Goal: Task Accomplishment & Management: Manage account settings

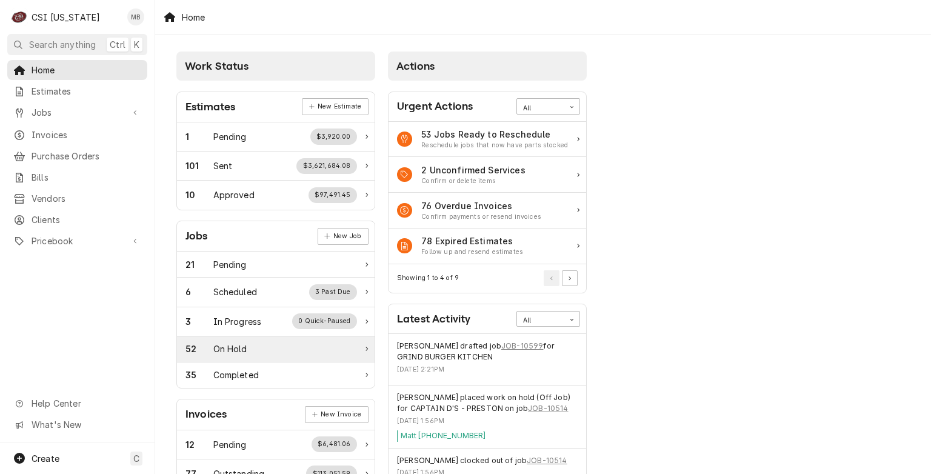
click at [260, 346] on div "52 On Hold" at bounding box center [272, 349] width 172 height 13
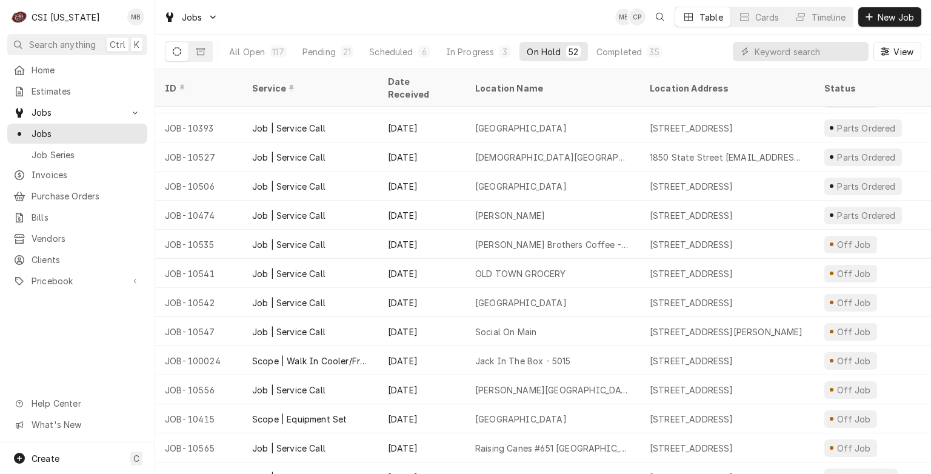
scroll to position [745, 0]
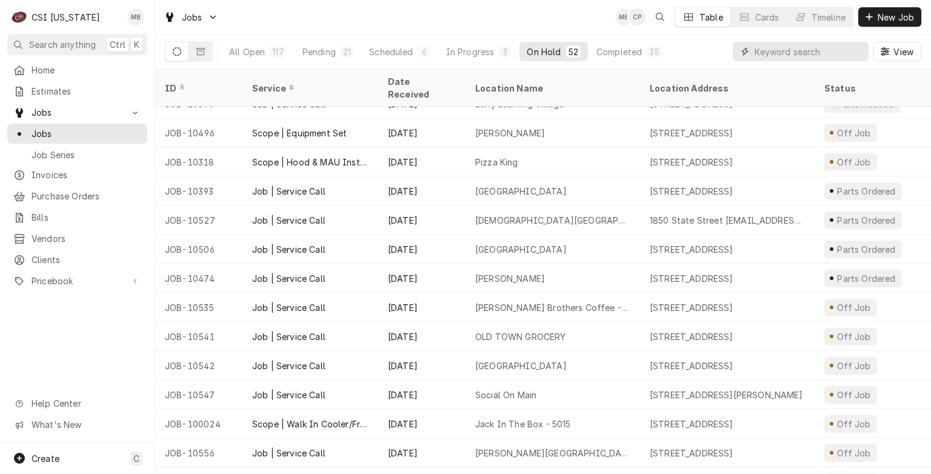
click at [757, 52] on input "Dynamic Content Wrapper" at bounding box center [809, 51] width 108 height 19
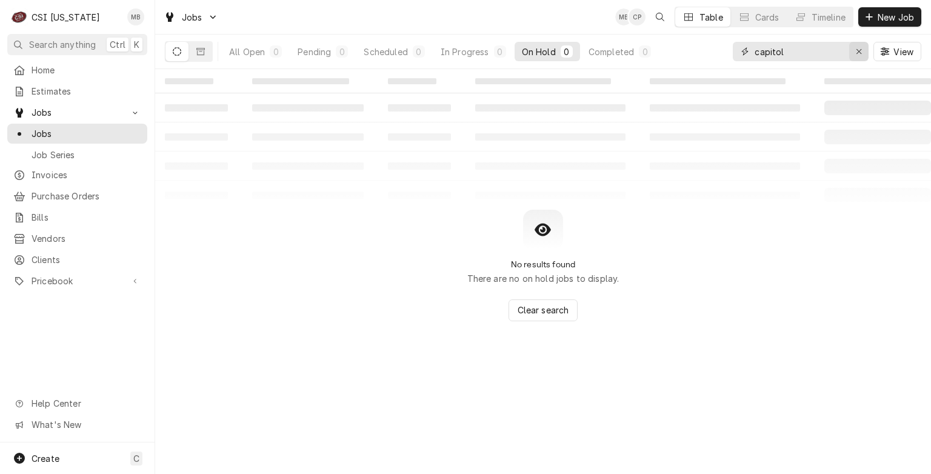
type input "capitol"
click at [861, 57] on div "Erase input" at bounding box center [859, 51] width 12 height 12
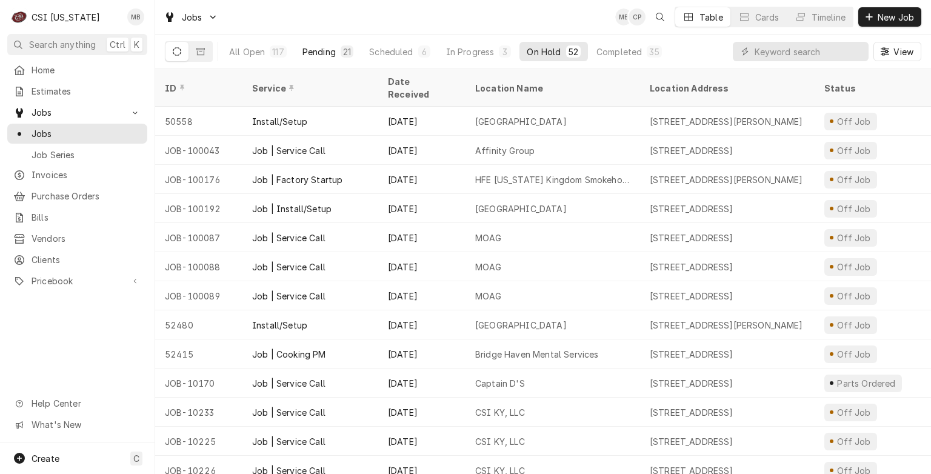
click at [317, 50] on div "Pending" at bounding box center [319, 51] width 33 height 13
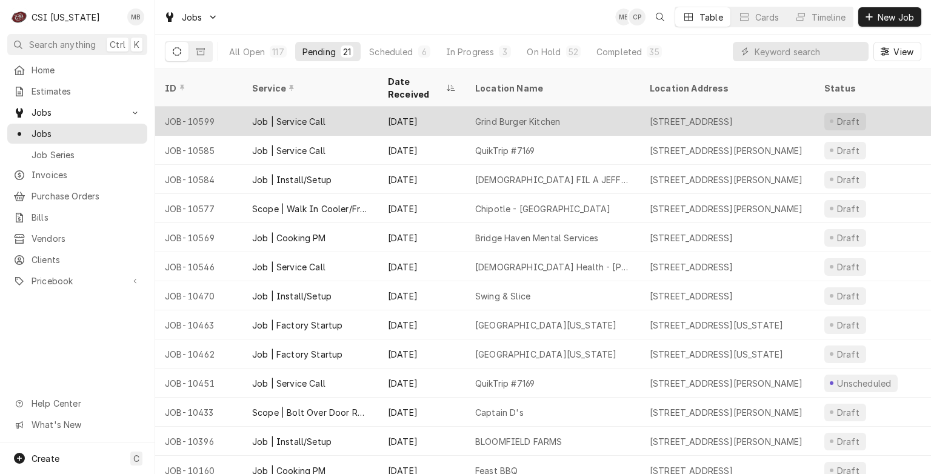
click at [314, 115] on div "Job | Service Call" at bounding box center [288, 121] width 73 height 13
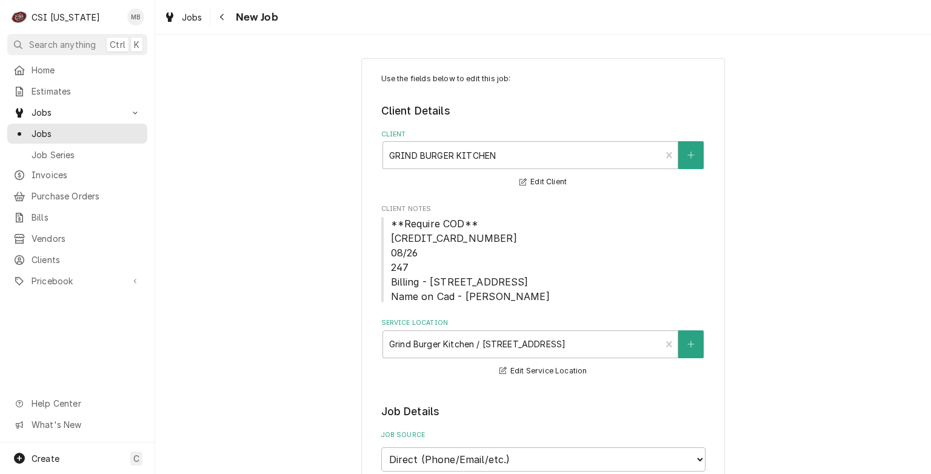
type textarea "x"
click at [95, 133] on span "Jobs" at bounding box center [87, 133] width 110 height 13
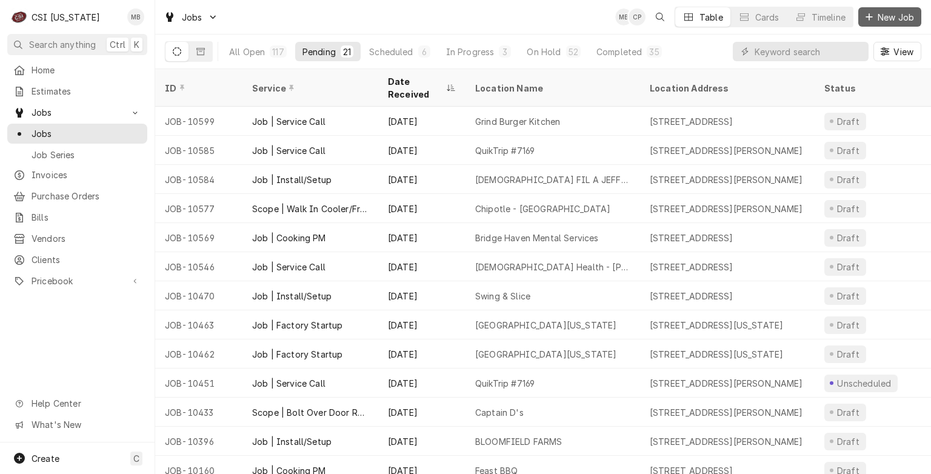
click at [872, 21] on icon "Dynamic Content Wrapper" at bounding box center [869, 17] width 7 height 8
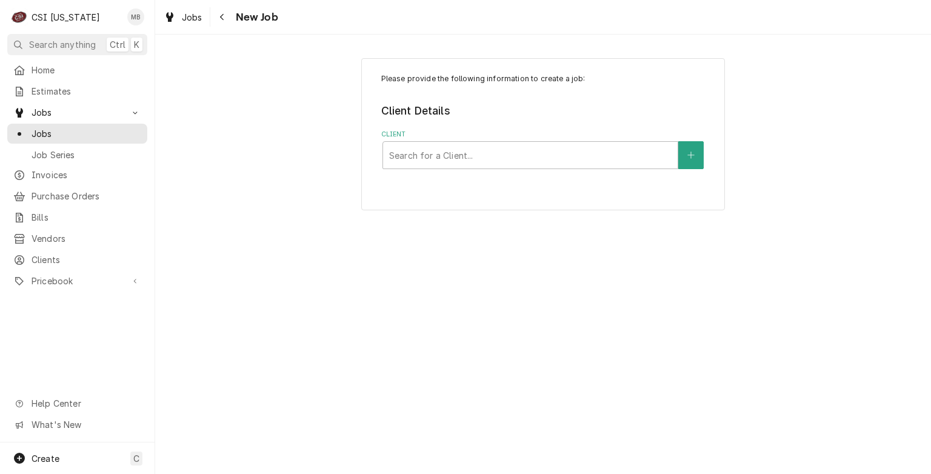
click at [417, 23] on div "Jobs New Job" at bounding box center [543, 17] width 776 height 34
click at [468, 149] on div "Client" at bounding box center [530, 155] width 283 height 22
type input "kolpak"
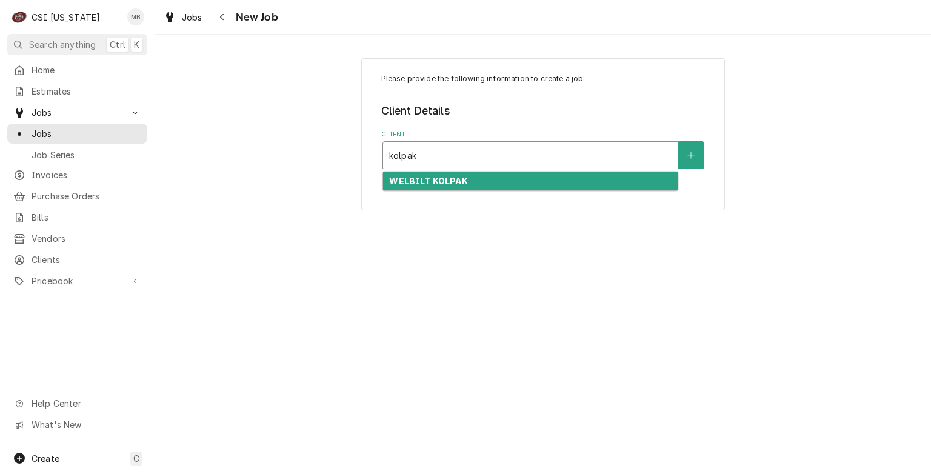
click at [462, 180] on strong "WELBILT KOLPAK" at bounding box center [428, 181] width 78 height 10
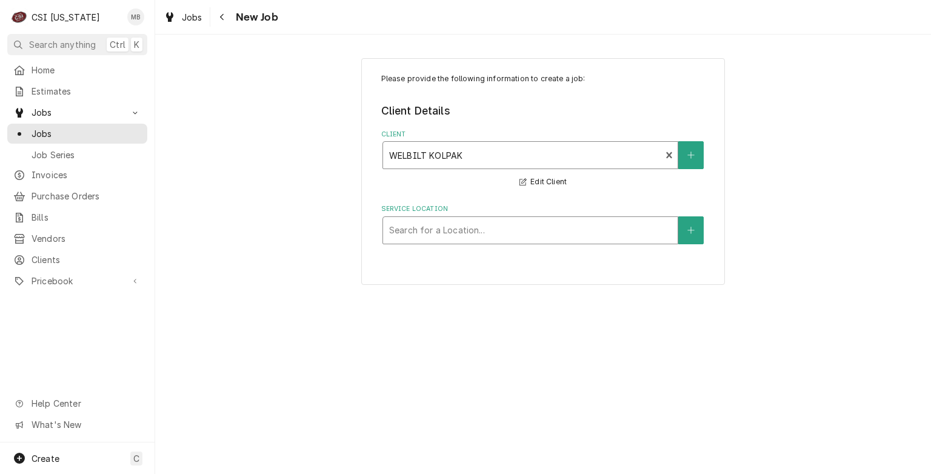
click at [447, 233] on div "Service Location" at bounding box center [530, 231] width 283 height 22
type input "c"
type input "p"
click at [614, 234] on div "Service Location" at bounding box center [530, 231] width 283 height 22
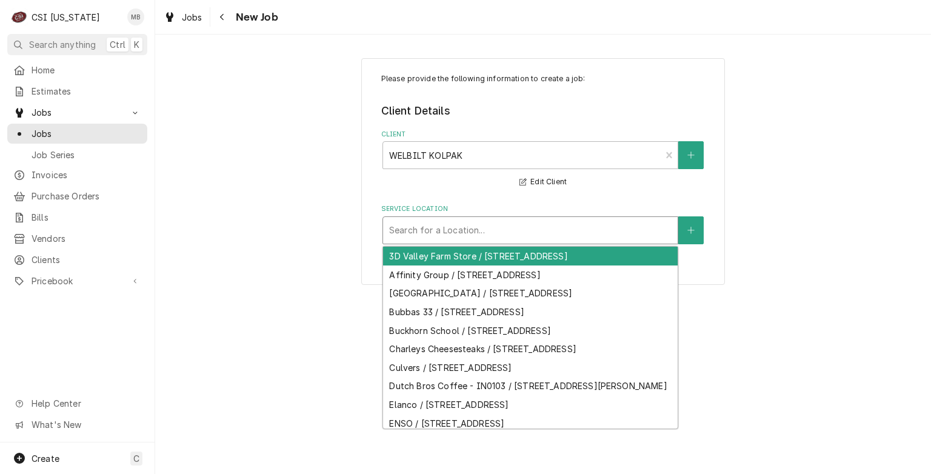
click at [614, 234] on div "Service Location" at bounding box center [530, 231] width 283 height 22
click at [685, 236] on button "Service Location" at bounding box center [691, 230] width 25 height 28
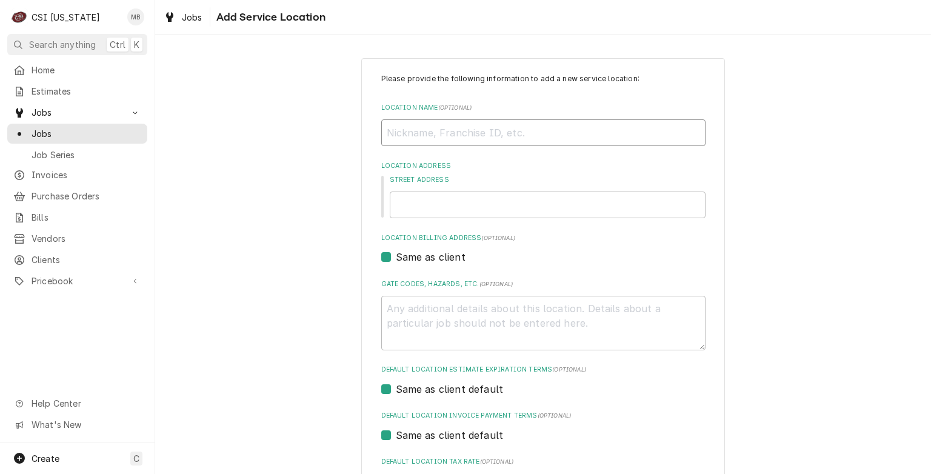
click at [554, 131] on input "Location Name ( optional )" at bounding box center [543, 132] width 324 height 27
click at [420, 122] on input "Location Name ( optional )" at bounding box center [543, 132] width 324 height 27
type textarea "x"
type input "c"
type textarea "x"
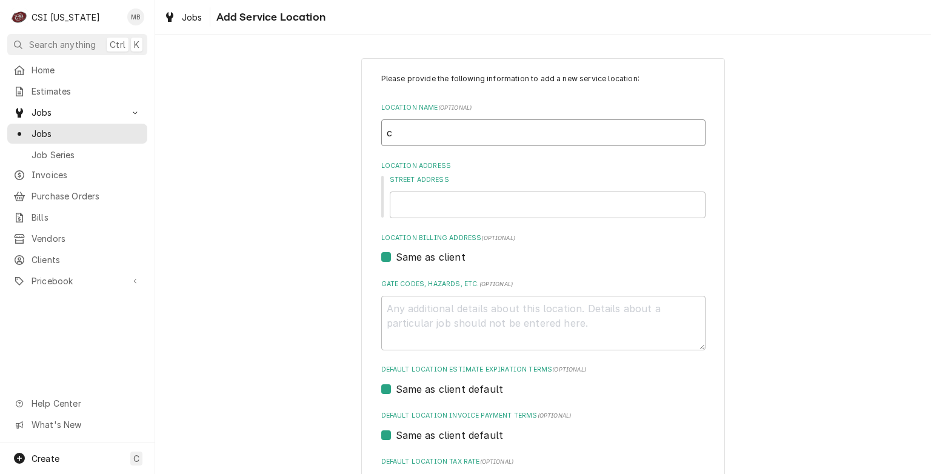
type input "ca"
type textarea "x"
type input "c"
type textarea "x"
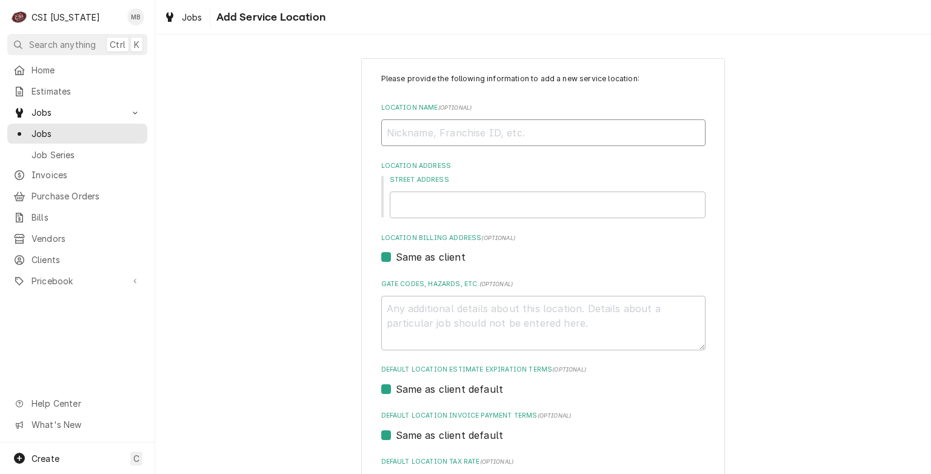
type input "C"
type textarea "x"
type input "CA"
type textarea "x"
type input "CAP"
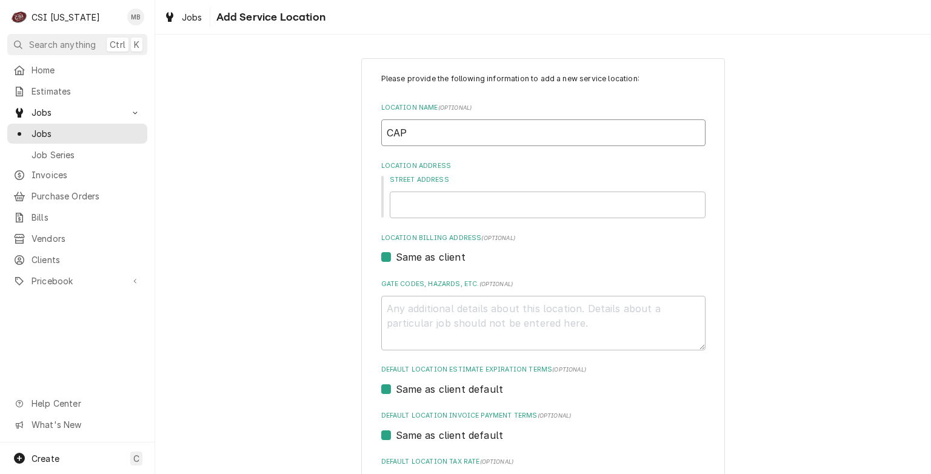
type textarea "x"
type input "CAPI"
type textarea "x"
type input "CAPIT"
type textarea "x"
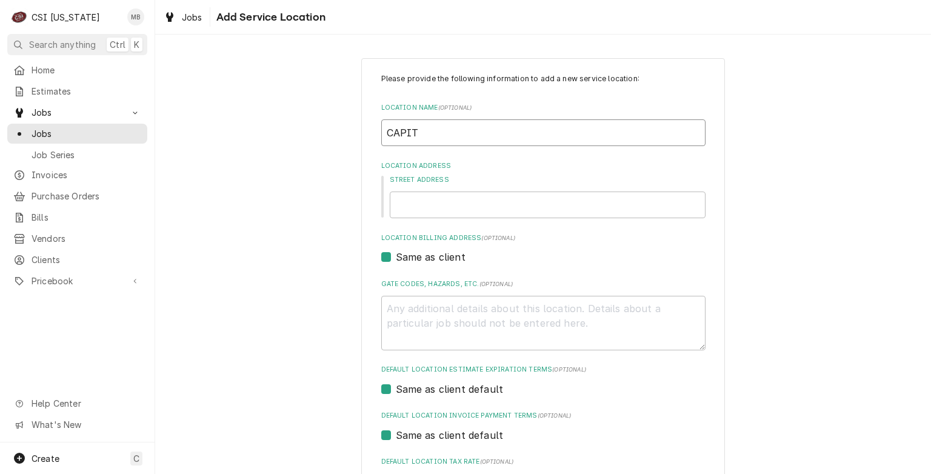
type input "CAPITO"
type textarea "x"
type input "CAPITOL"
type textarea "x"
type input "CAPITOL"
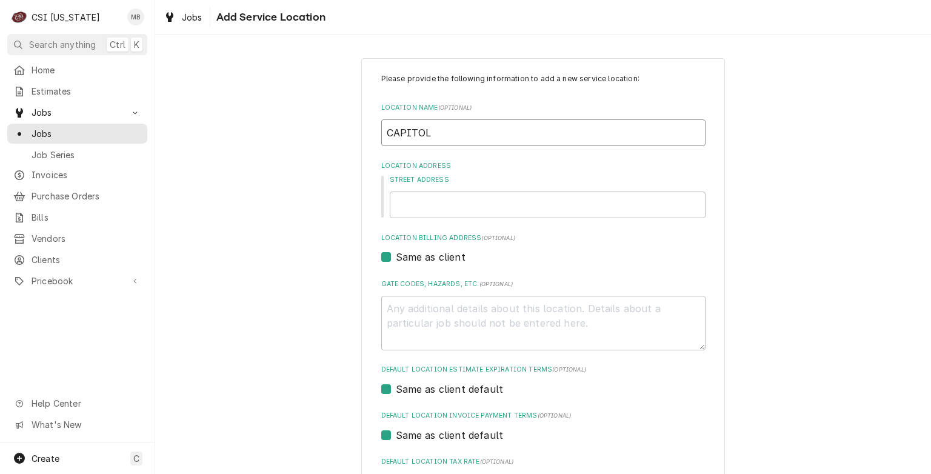
type textarea "x"
type input "CAPITOL P"
type textarea "x"
type input "CAPITOL PL"
type textarea "x"
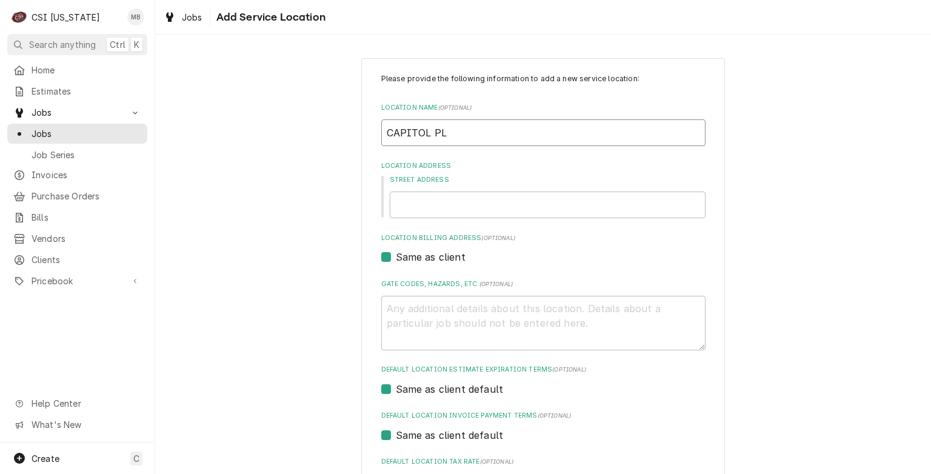
type input "CAPITOL PLA"
type textarea "x"
type input "CAPITOL PLAZ"
type textarea "x"
type input "CAPITOL PLAZA"
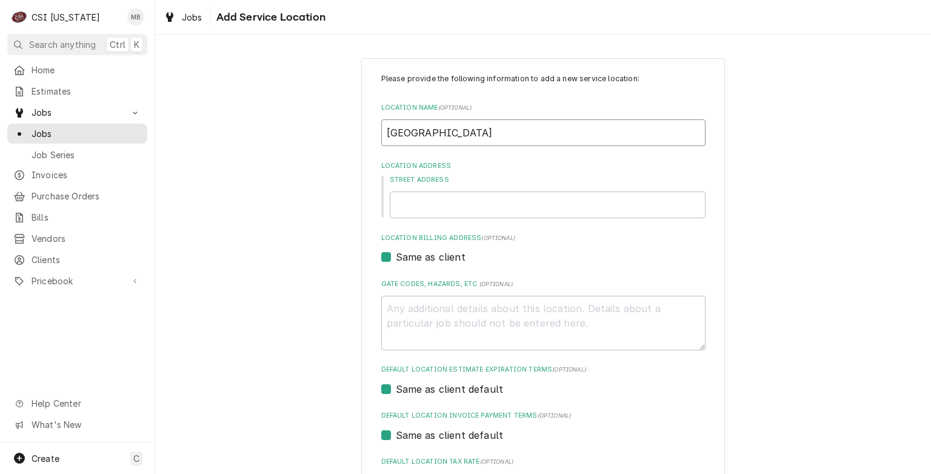
type textarea "x"
type input "CAPITOL PLAZA"
type textarea "x"
type input "CAPITOL PLAZA H"
type textarea "x"
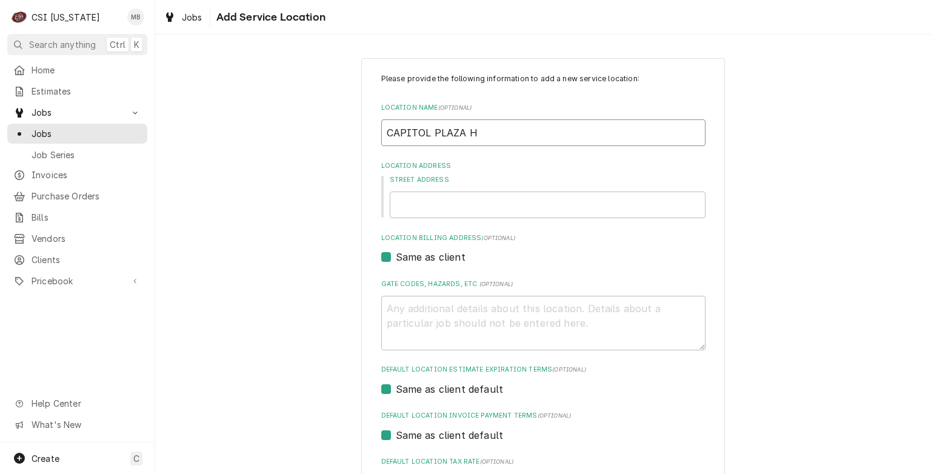
type input "CAPITOL PLAZA HO"
type textarea "x"
type input "CAPITOL PLAZA HOT"
type textarea "x"
type input "CAPITOL PLAZA HOTE"
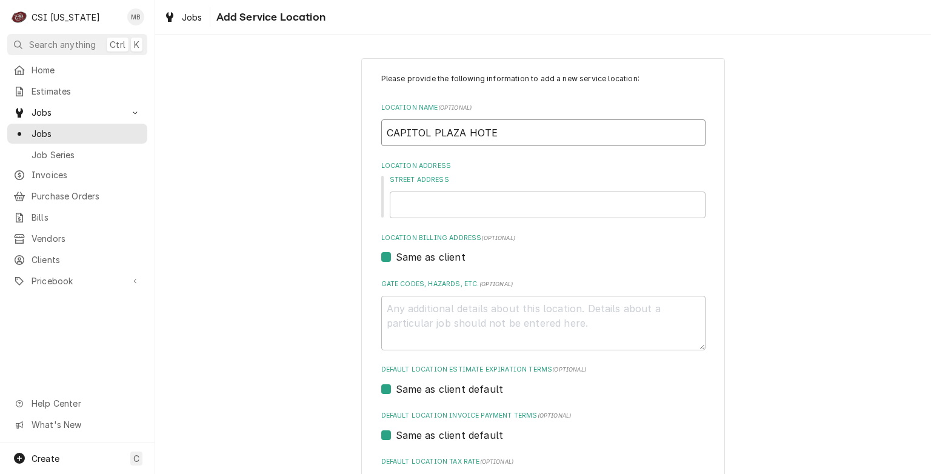
type textarea "x"
type input "CAPITOL PLAZA HOTEL"
type textarea "x"
type input "CAPITOL PLAZA HOTEL"
click at [424, 200] on input "Street Address" at bounding box center [548, 205] width 316 height 27
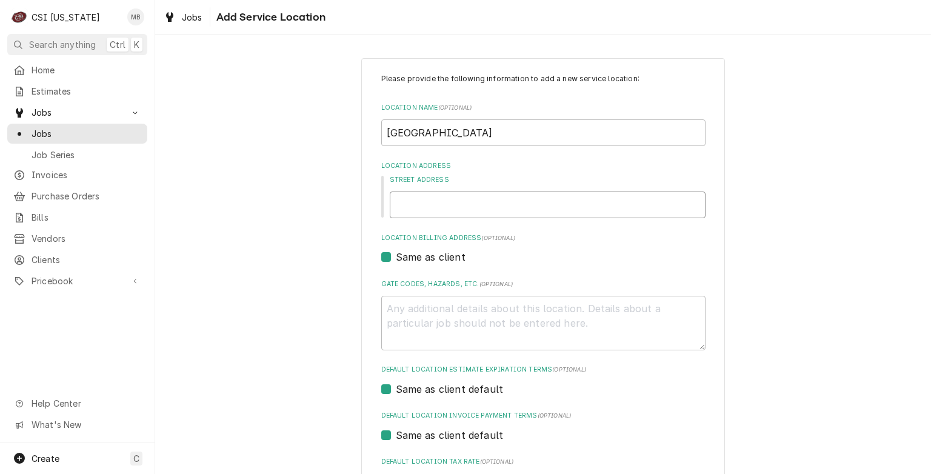
type textarea "x"
type input "40"
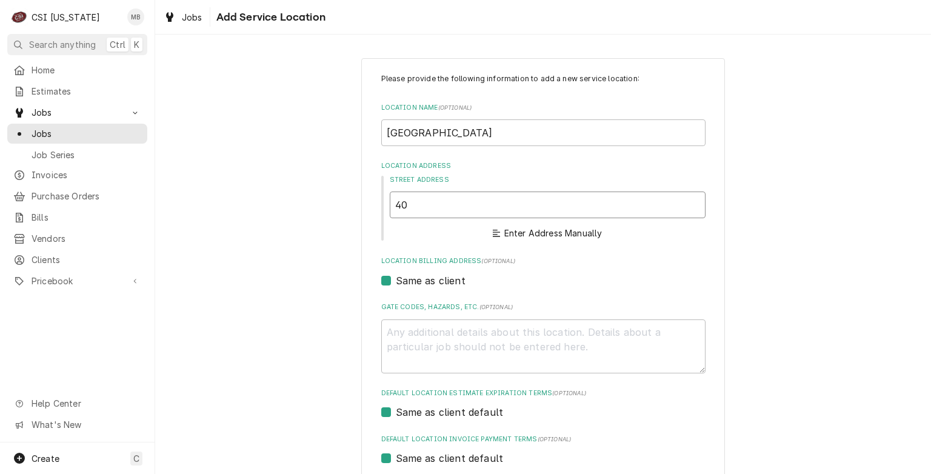
type textarea "x"
type input "405"
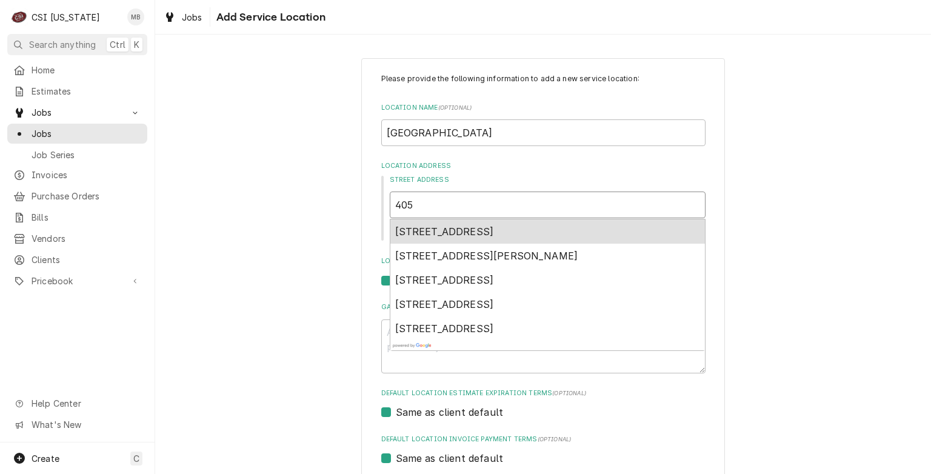
type textarea "x"
type input "405"
type textarea "x"
type input "405 W"
type textarea "x"
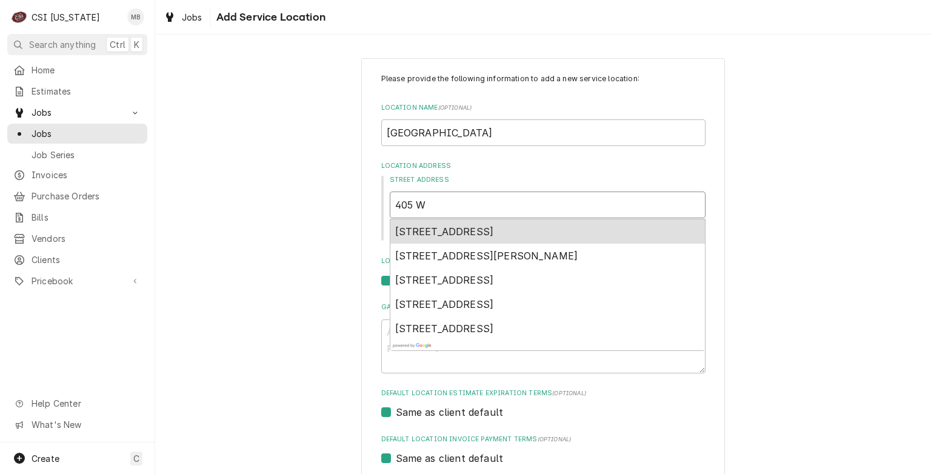
type input "405 WI"
type textarea "x"
type input "405 WIL"
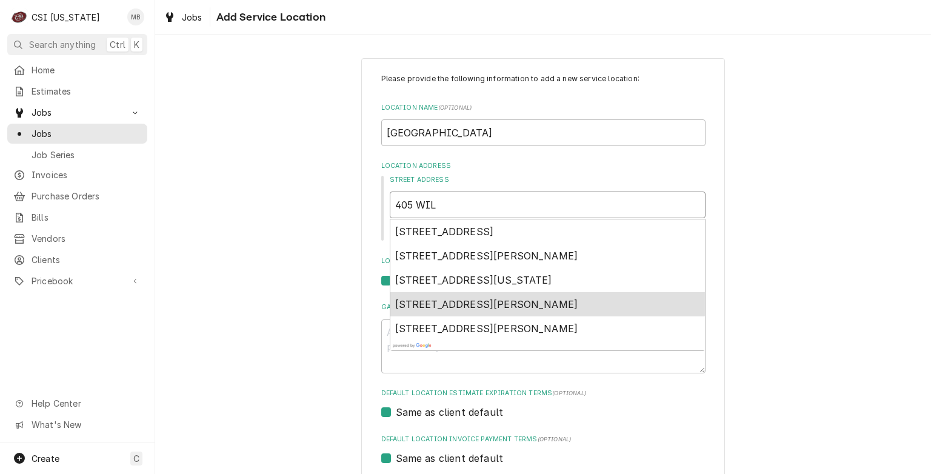
click at [407, 310] on div "405 Wilkinson Boulevard, Frankfort, KY, USA" at bounding box center [548, 304] width 315 height 24
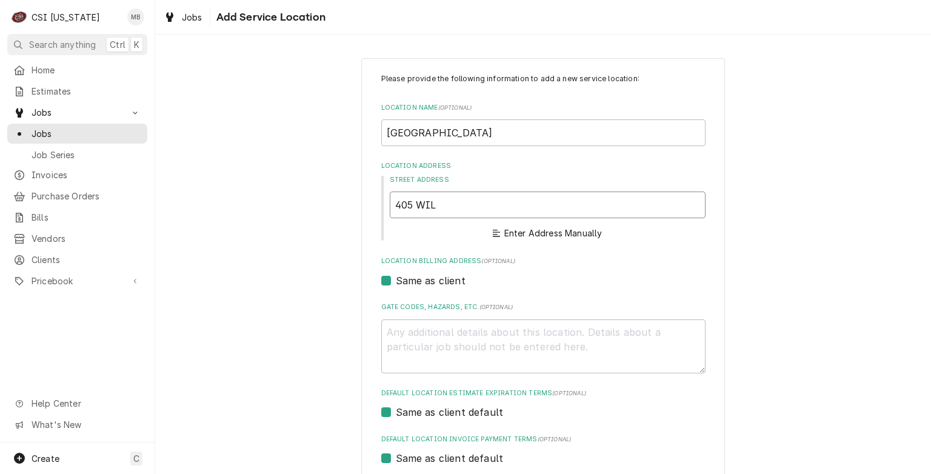
type textarea "x"
type input "405 Wilkinson Blvd"
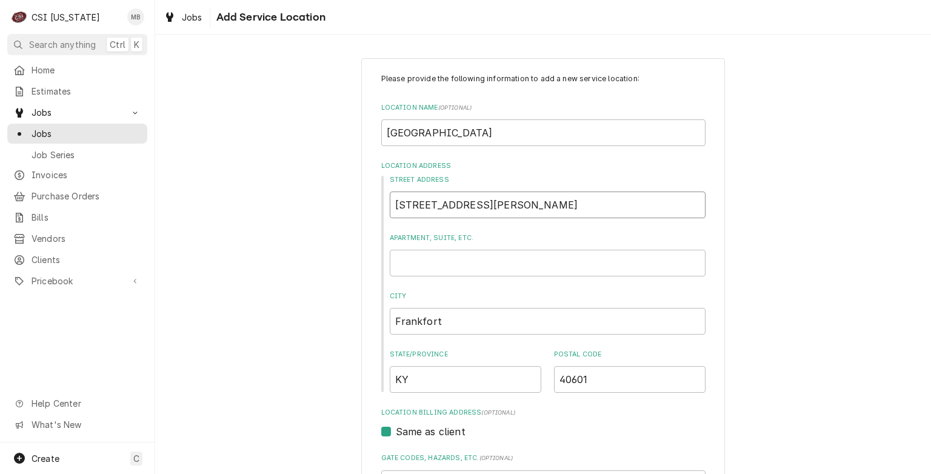
type textarea "x"
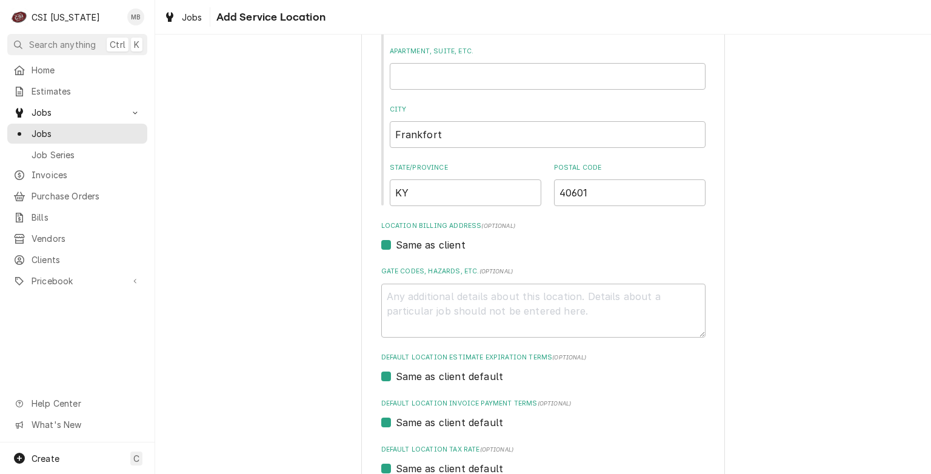
scroll to position [317, 0]
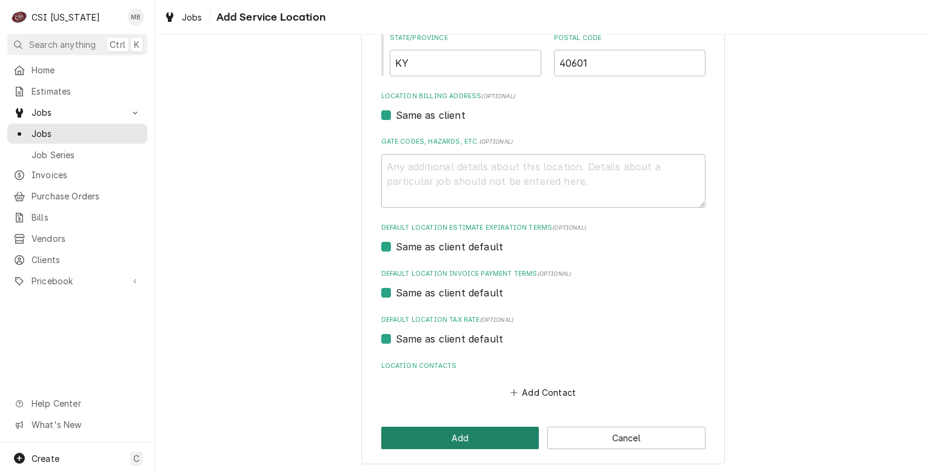
type input "405 Wilkinson Blvd"
click at [465, 428] on button "Add" at bounding box center [460, 438] width 158 height 22
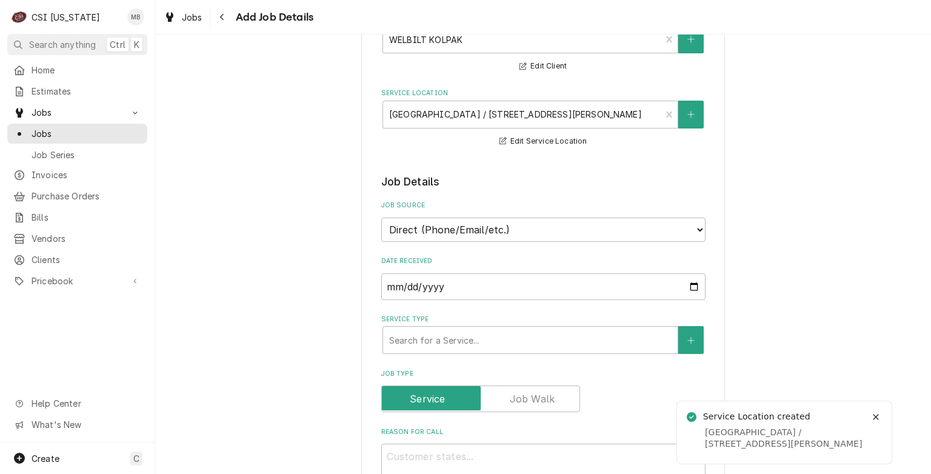
scroll to position [172, 0]
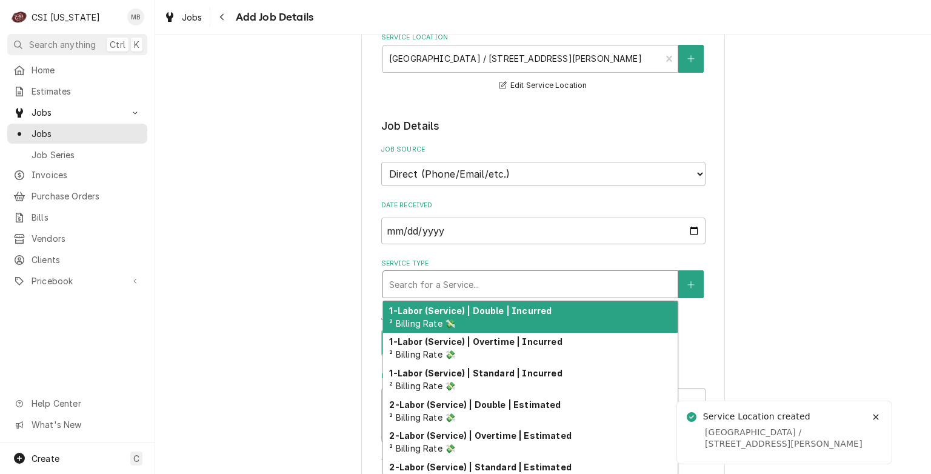
click at [471, 283] on div "Service Type" at bounding box center [530, 284] width 283 height 22
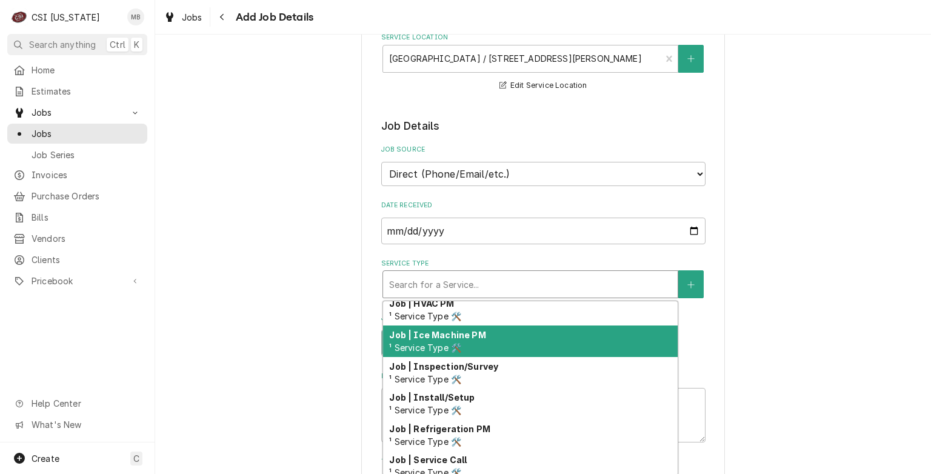
scroll to position [601, 0]
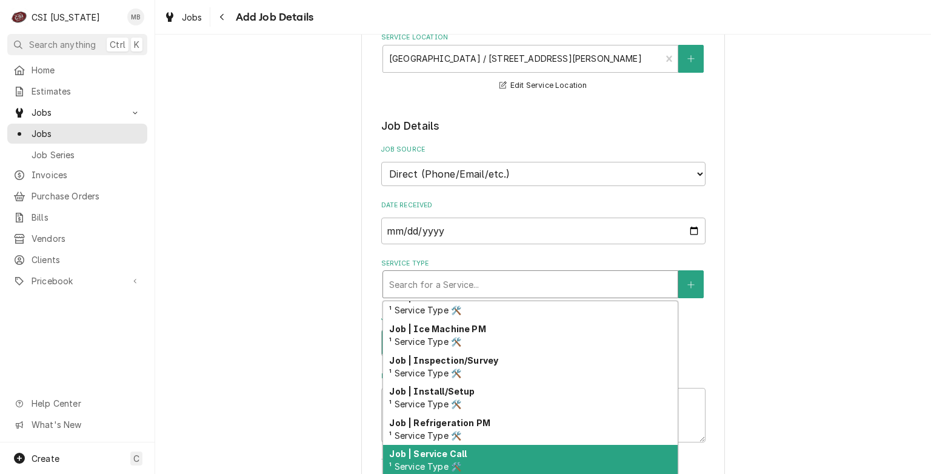
click at [475, 446] on div "Job | Service Call ¹ Service Type 🛠️" at bounding box center [530, 461] width 295 height 32
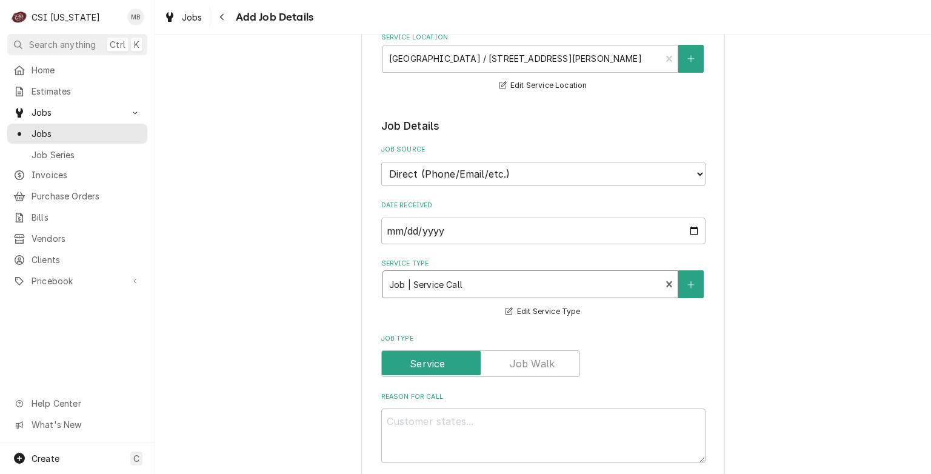
scroll to position [235, 0]
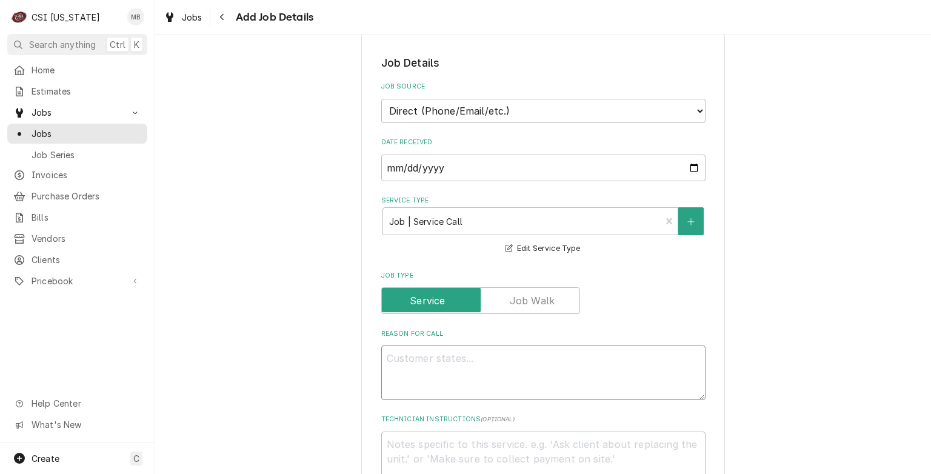
click at [446, 350] on textarea "Reason For Call" at bounding box center [543, 373] width 324 height 55
type textarea "x"
type textarea "B"
type textarea "x"
type textarea "BA"
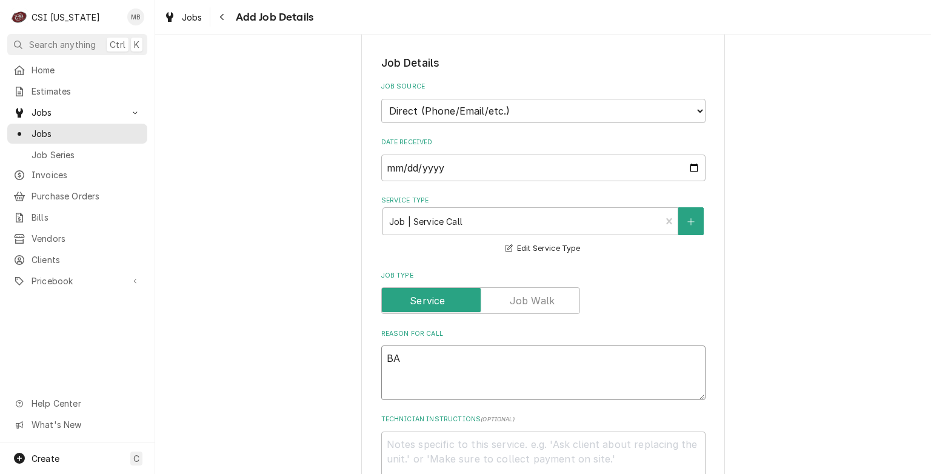
type textarea "x"
type textarea "BAD"
type textarea "x"
type textarea "BAD"
type textarea "x"
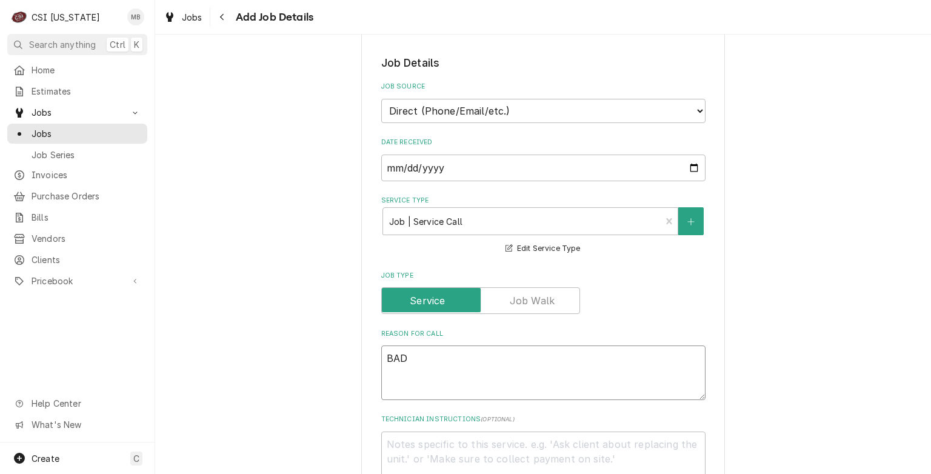
type textarea "BAD F"
type textarea "x"
type textarea "BAD FAN"
type textarea "x"
type textarea "BAD FAN"
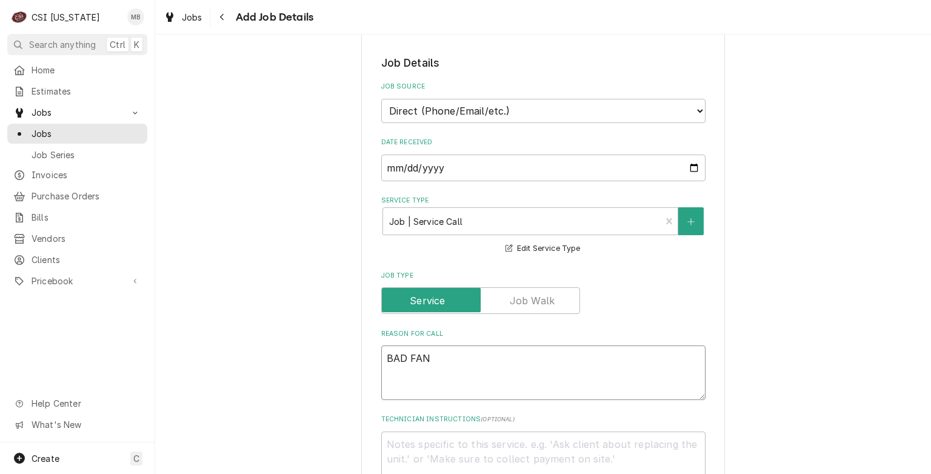
type textarea "x"
type textarea "BAD FAN M"
type textarea "x"
type textarea "BAD FAN MO"
type textarea "x"
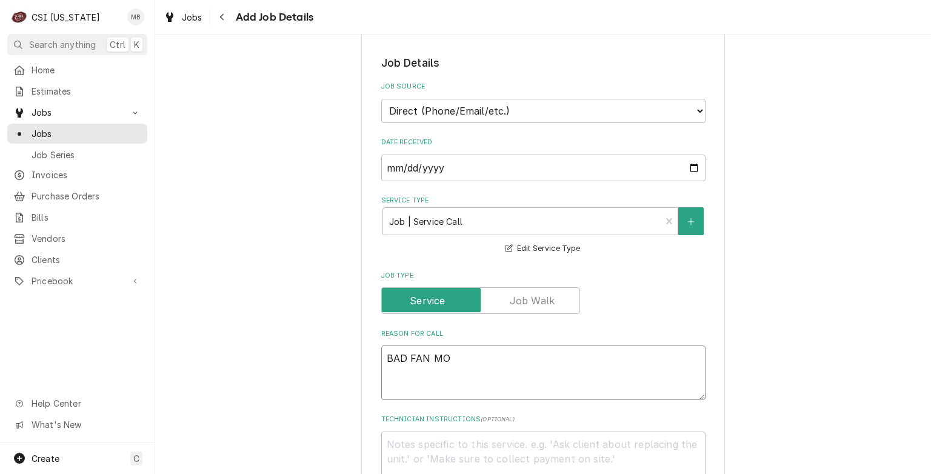
type textarea "BAD FAN MOT"
type textarea "x"
type textarea "BAD FAN MOTO"
type textarea "x"
type textarea "BAD FAN MOTOR"
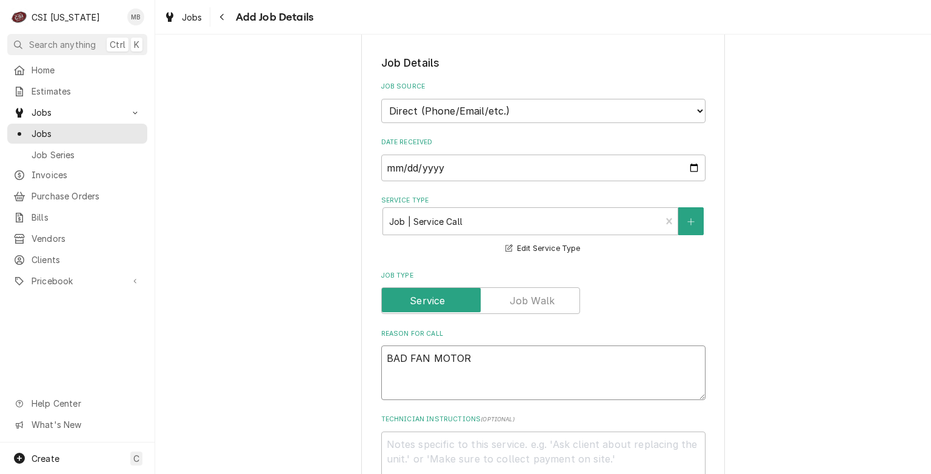
type textarea "x"
type textarea "BAD FAN MOTOR"
type textarea "x"
type textarea "BAD FAN MOTOR O"
type textarea "x"
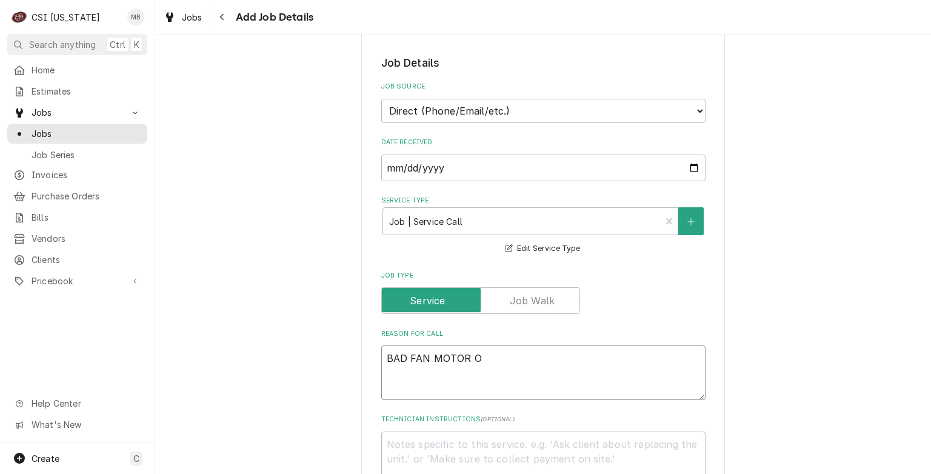
type textarea "BAD FAN MOTOR ON"
type textarea "x"
type textarea "BAD FAN MOTOR ON"
type textarea "x"
type textarea "BAD FAN MOTOR ON E"
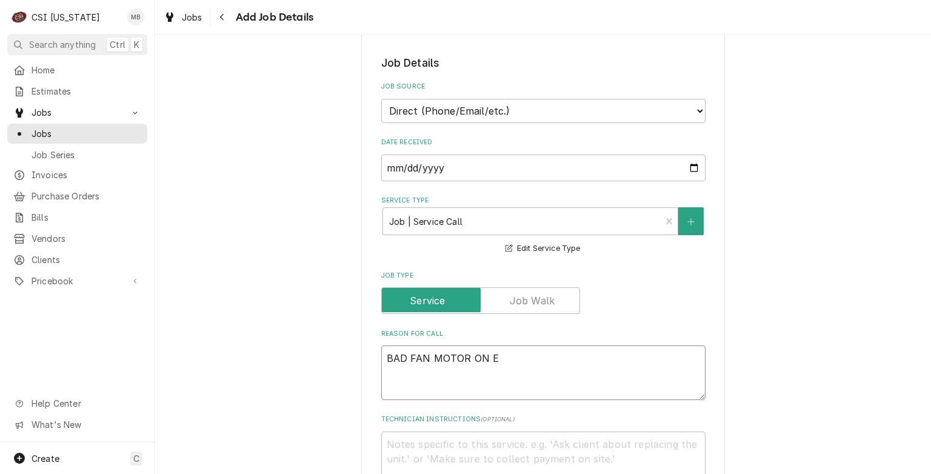
type textarea "x"
type textarea "BAD FAN MOTOR ON EVE"
type textarea "x"
type textarea "BAD FAN MOTOR ON EV"
type textarea "x"
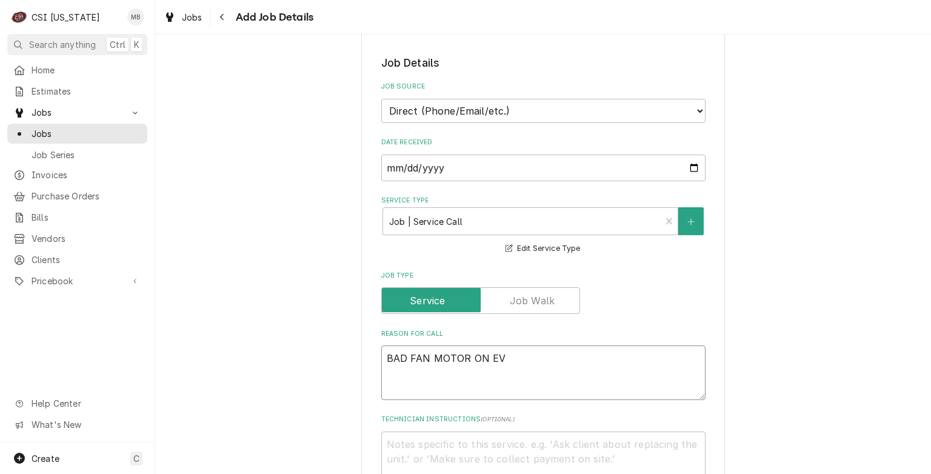
type textarea "BAD FAN MOTOR ON EVA"
type textarea "x"
type textarea "BAD FAN MOTOR ON EVAP"
type textarea "x"
type textarea "BAD FAN MOTOR ON EVAP"
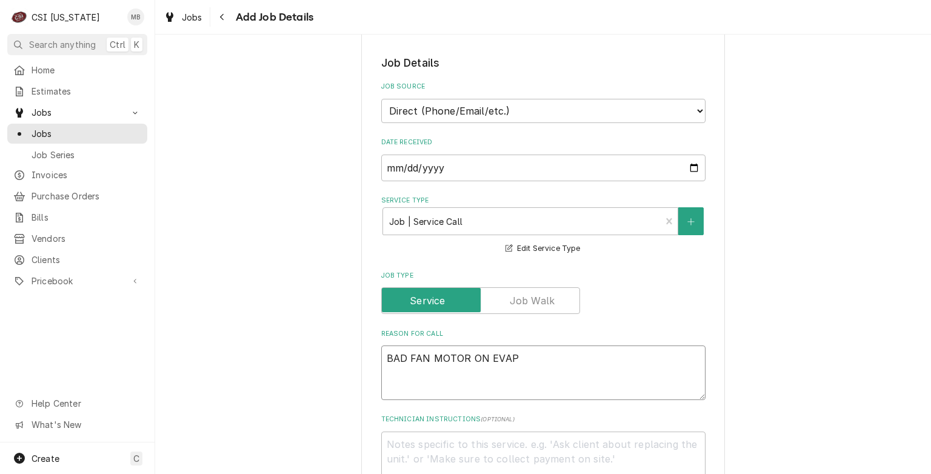
type textarea "x"
type textarea "BAD FAN MOTOR ON EVAP"
type textarea "x"
type textarea "BAD FAN MOTOR ON EVAP."
type textarea "x"
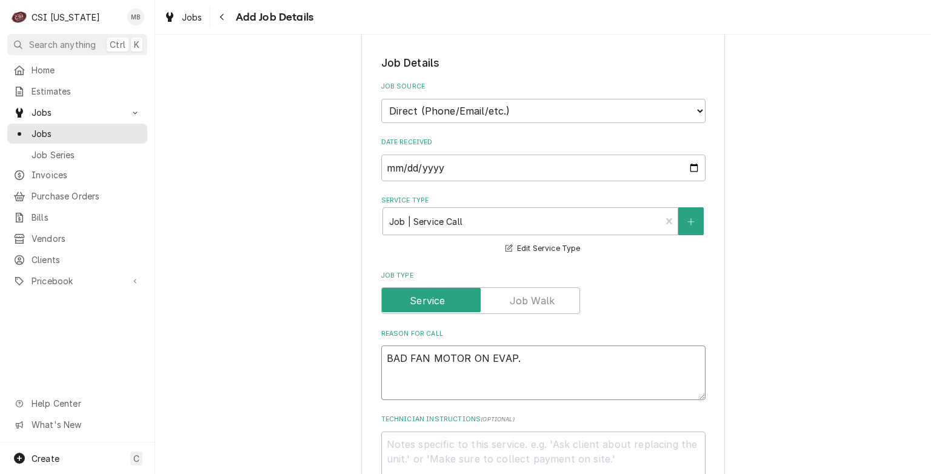
type textarea "BAD FAN MOTOR ON EVAP.j"
type textarea "x"
type textarea "BAD FAN MOTOR ON EVAP."
type textarea "x"
type textarea "BAD FAN MOTOR ON EVAP.J"
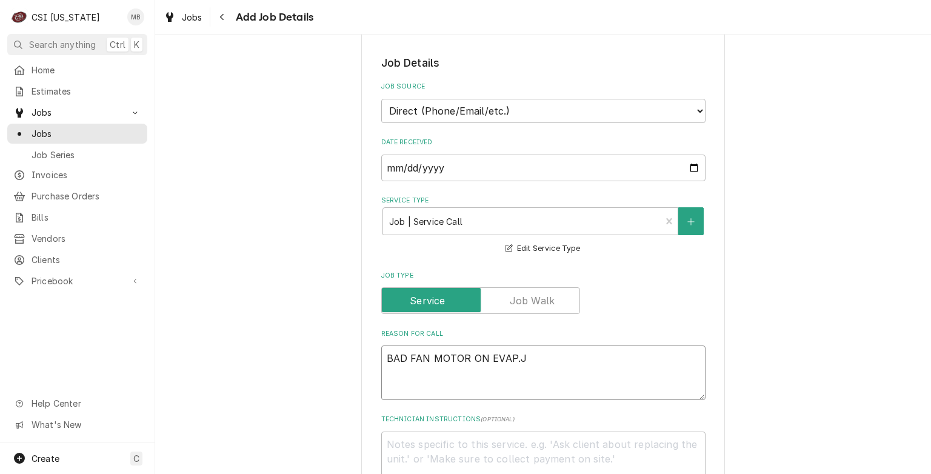
type textarea "x"
type textarea "BAD FAN MOTOR ON EVAP."
type textarea "x"
type textarea "BAD FAN MOTOR ON EVAP."
type textarea "x"
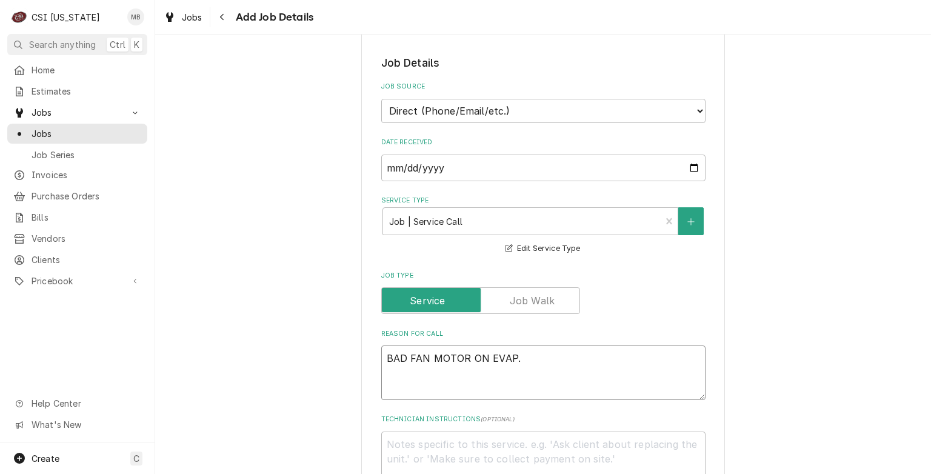
type textarea "BAD FAN MOTOR ON EVAP. J"
type textarea "x"
type textarea "BAD FAN MOTOR ON EVAP. JA"
type textarea "x"
type textarea "BAD FAN MOTOR ON EVAP. JAY"
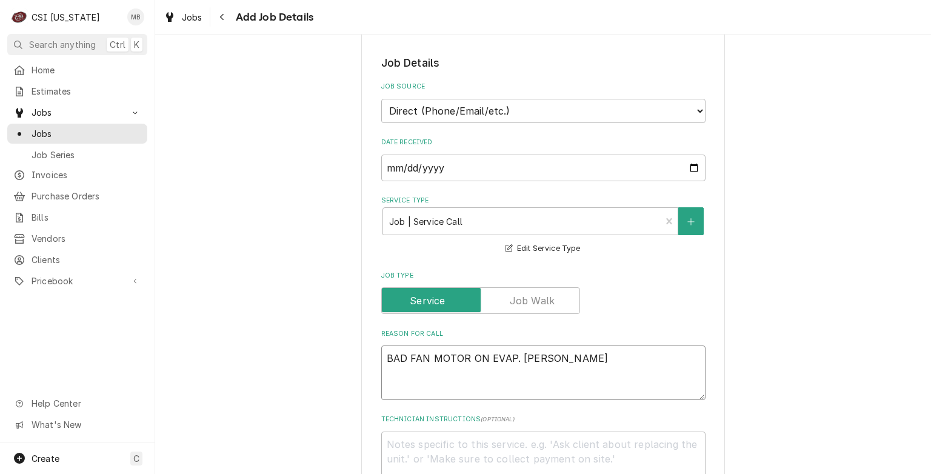
type textarea "x"
type textarea "BAD FAN MOTOR ON EVAP. JAY"
type textarea "x"
type textarea "BAD FAN MOTOR ON EVAP. JAY S"
type textarea "x"
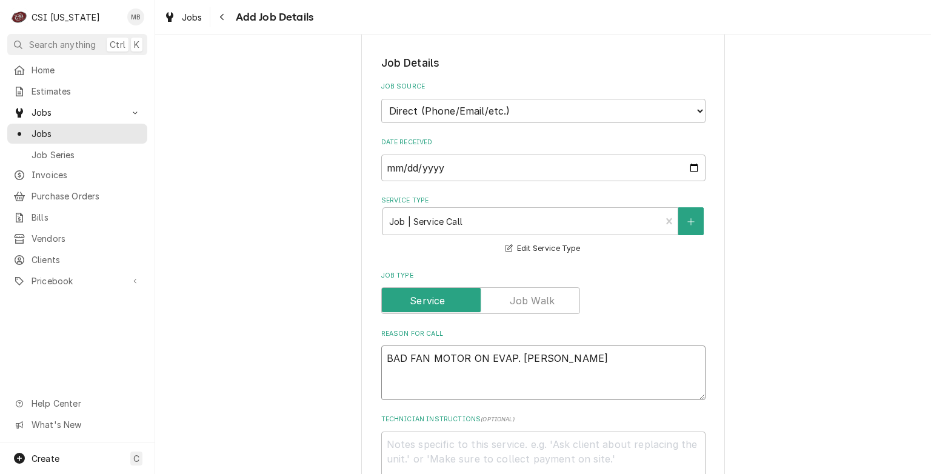
type textarea "BAD FAN MOTOR ON EVAP. JAY SR"
type textarea "x"
type textarea "BAD FAN MOTOR ON EVAP. JAY SR."
type textarea "x"
type textarea "BAD FAN MOTOR ON EVAP. JAY SR."
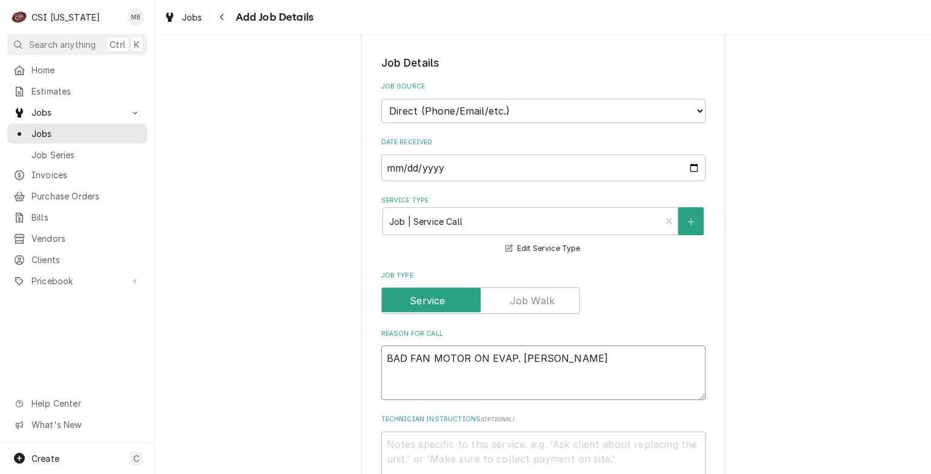
type textarea "x"
type textarea "BAD FAN MOTOR ON EVAP. JAY SR. W"
type textarea "x"
type textarea "BAD FAN MOTOR ON EVAP. JAY SR. WA"
type textarea "x"
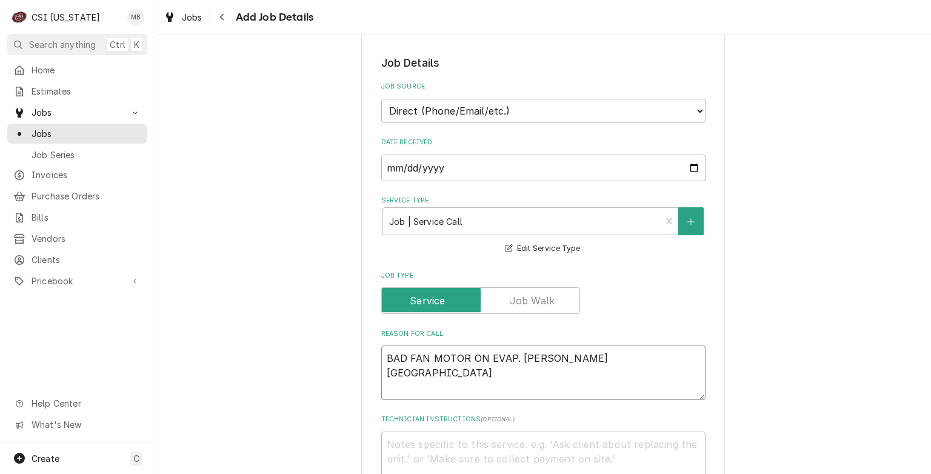
type textarea "BAD FAN MOTOR ON EVAP. JAY SR. WAN"
type textarea "x"
type textarea "BAD FAN MOTOR ON EVAP. JAY SR. WANT"
type textarea "x"
type textarea "BAD FAN MOTOR ON EVAP. JAY SR. WANTS"
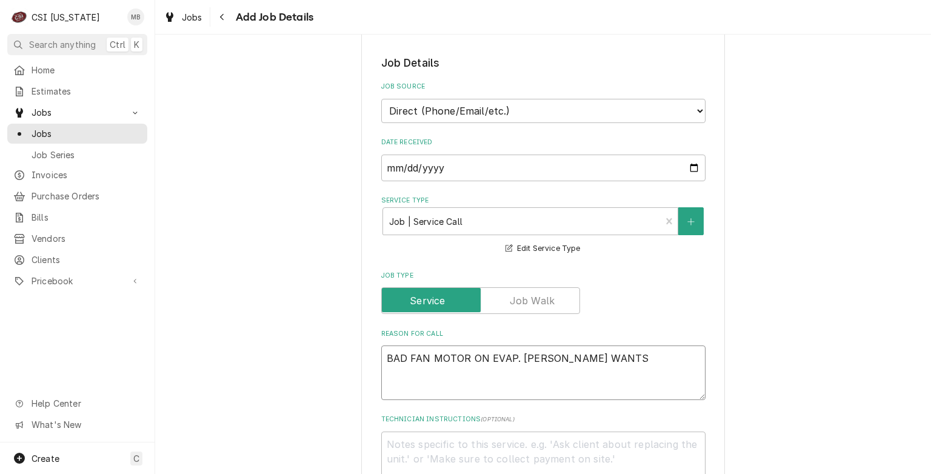
type textarea "x"
type textarea "BAD FAN MOTOR ON EVAP. JAY SR. WANTS"
type textarea "x"
type textarea "BAD FAN MOTOR ON EVAP. JAY SR. WANTS B"
type textarea "x"
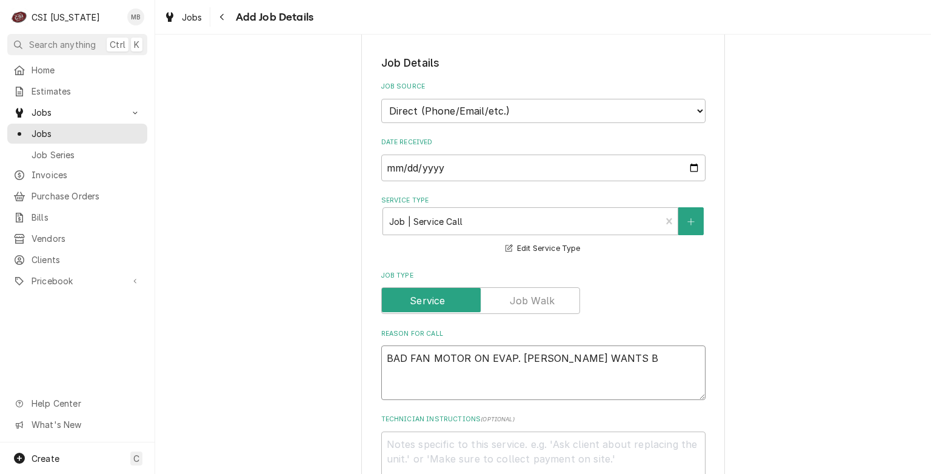
type textarea "BAD FAN MOTOR ON EVAP. JAY SR. WANTS BO"
type textarea "x"
type textarea "BAD FAN MOTOR ON EVAP. JAY SR. WANTS BOT"
type textarea "x"
type textarea "BAD FAN MOTOR ON EVAP. JAY SR. WANTS BOTH"
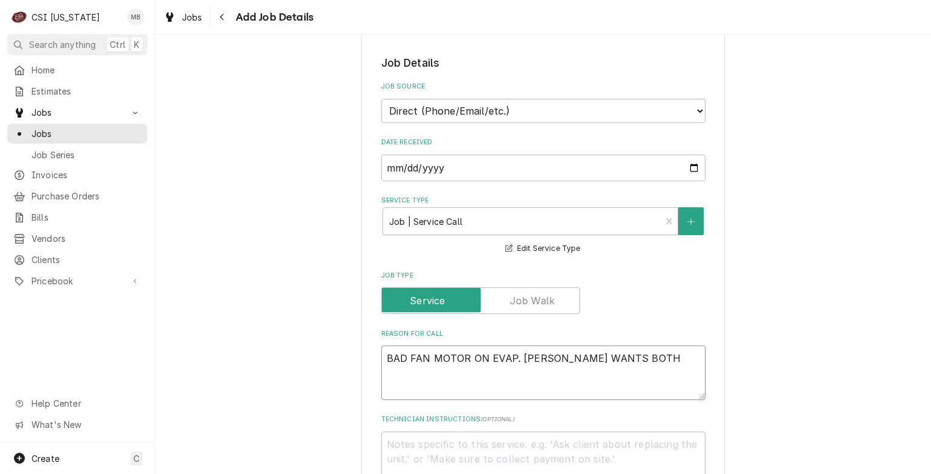
type textarea "x"
type textarea "BAD FAN MOTOR ON EVAP. JAY SR. WANTS BOTH"
type textarea "x"
type textarea "BAD FAN MOTOR ON EVAP. JAY SR. WANTS BOTH R"
type textarea "x"
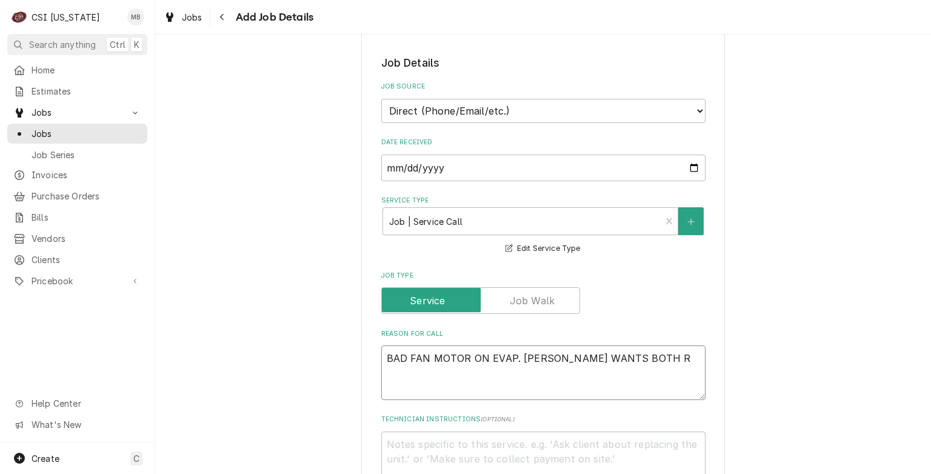
type textarea "BAD FAN MOTOR ON EVAP. JAY SR. WANTS BOTH RE"
type textarea "x"
type textarea "BAD FAN MOTOR ON EVAP. JAY SR. WANTS BOTH REP"
type textarea "x"
type textarea "BAD FAN MOTOR ON EVAP. JAY SR. WANTS BOTH REPL"
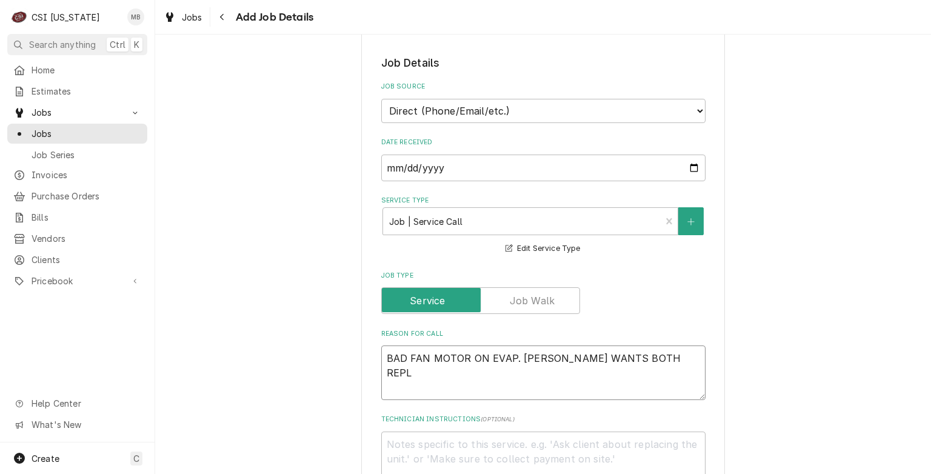
type textarea "x"
type textarea "BAD FAN MOTOR ON EVAP. JAY SR. WANTS BOTH REPLA"
type textarea "x"
type textarea "BAD FAN MOTOR ON EVAP. JAY SR. WANTS BOTH REPLAC"
type textarea "x"
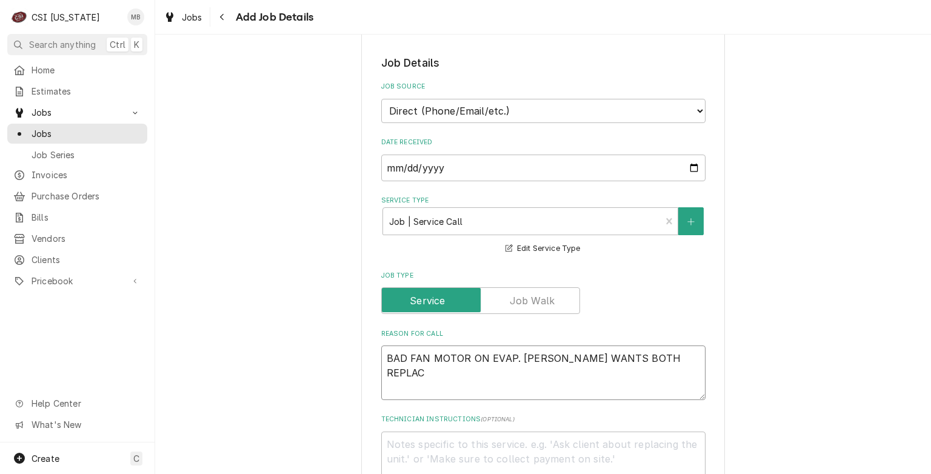
type textarea "BAD FAN MOTOR ON EVAP. JAY SR. WANTS BOTH REPLACE"
type textarea "x"
type textarea "BAD FAN MOTOR ON EVAP. JAY SR. WANTS BOTH REPLACED"
type textarea "x"
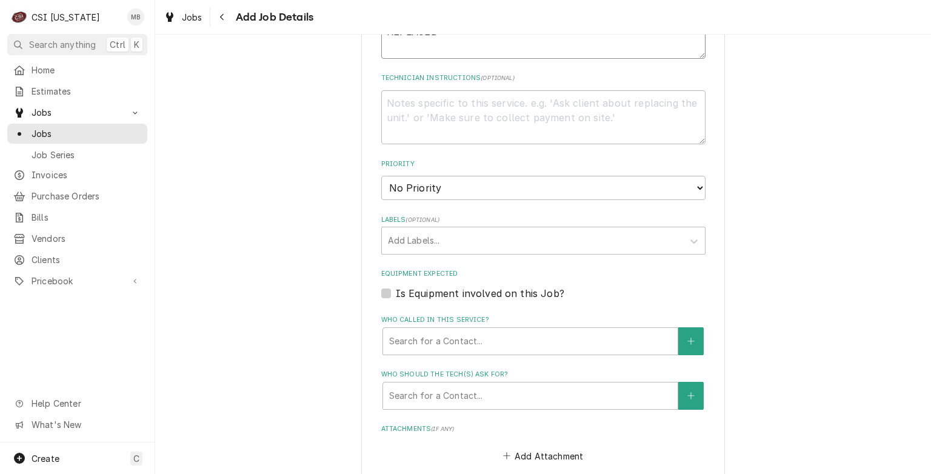
scroll to position [579, 0]
type textarea "BAD FAN MOTOR ON EVAP. JAY SR. WANTS BOTH REPLACED"
click at [466, 188] on select "No Priority Urgent High Medium Low" at bounding box center [543, 185] width 324 height 24
select select "2"
click at [381, 173] on select "No Priority Urgent High Medium Low" at bounding box center [543, 185] width 324 height 24
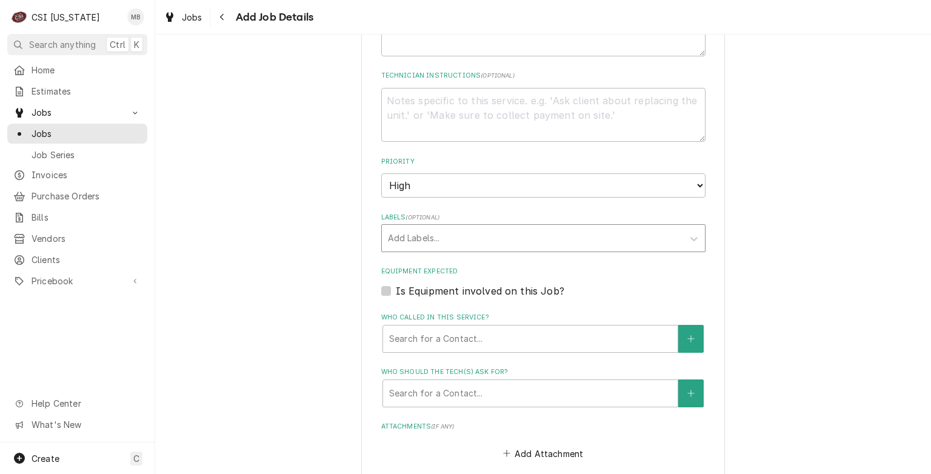
click at [435, 239] on div "Labels" at bounding box center [532, 238] width 289 height 22
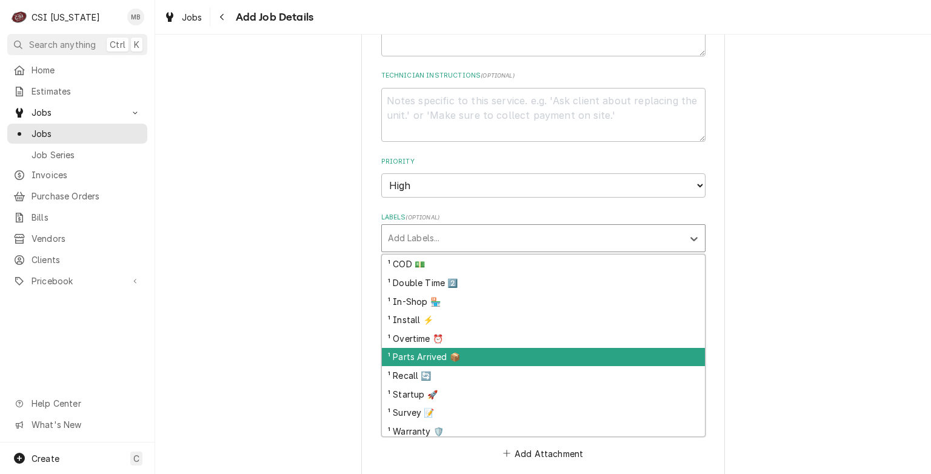
scroll to position [53, 0]
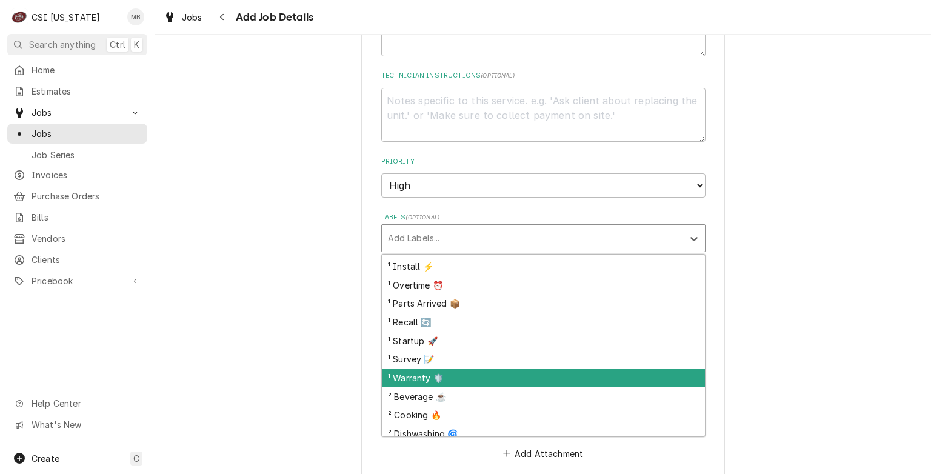
click at [418, 373] on div "¹ Warranty 🛡️" at bounding box center [543, 378] width 323 height 19
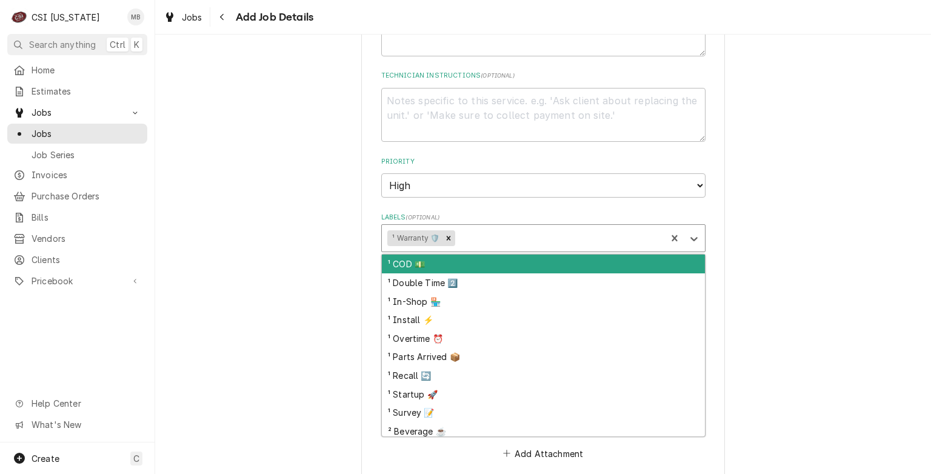
click at [495, 235] on div "Labels" at bounding box center [559, 238] width 203 height 22
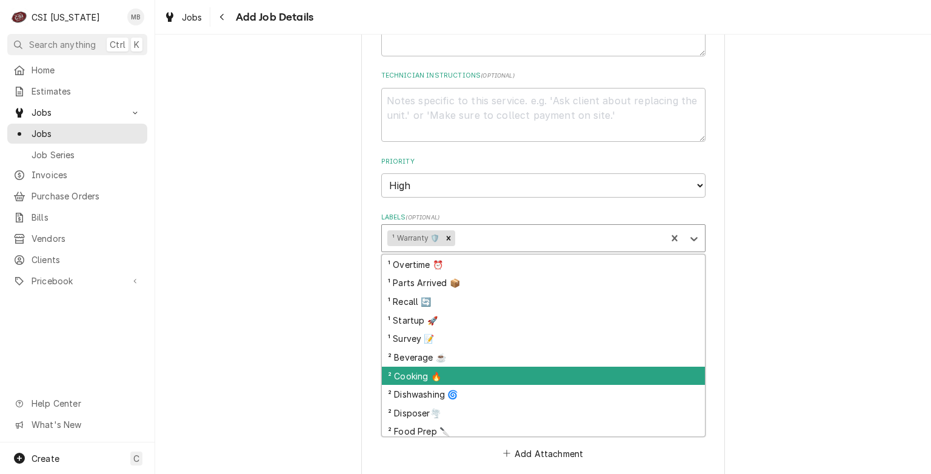
scroll to position [170, 0]
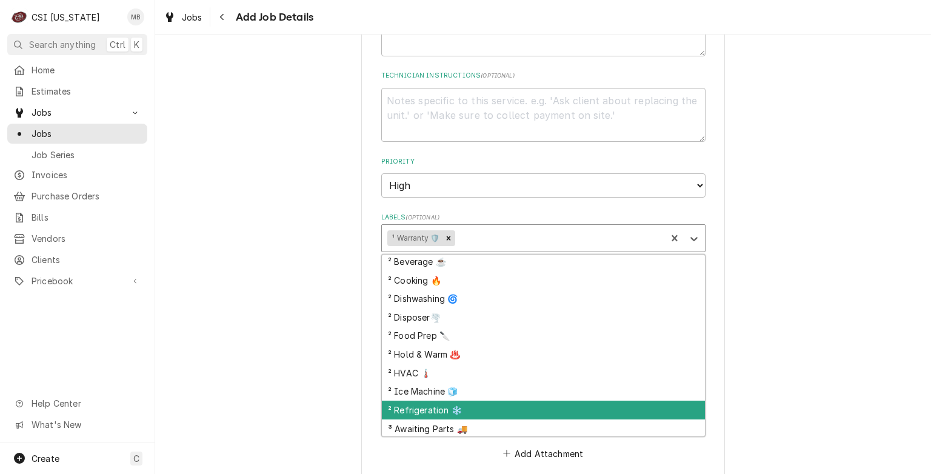
click at [429, 409] on div "² Refrigeration ❄️" at bounding box center [543, 410] width 323 height 19
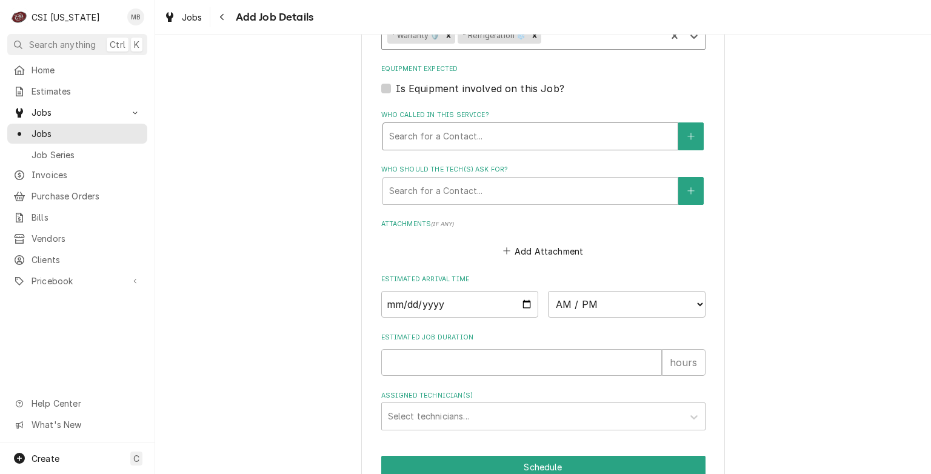
scroll to position [837, 0]
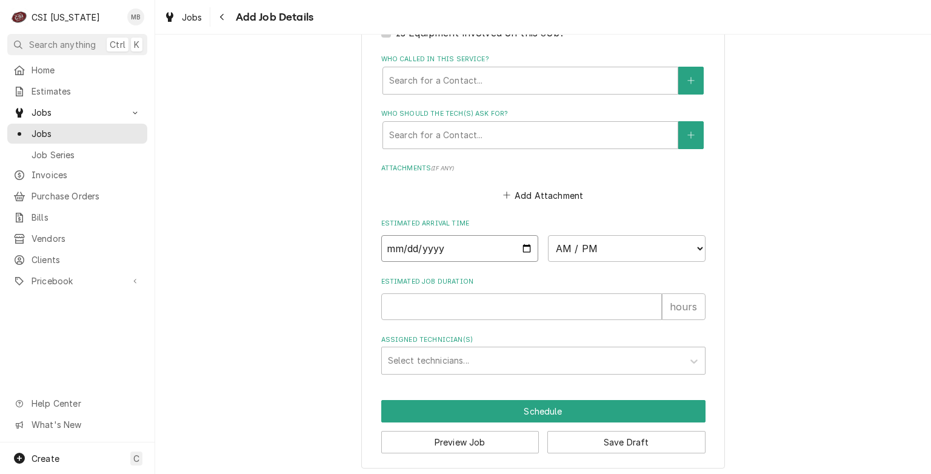
click at [530, 246] on input "Date" at bounding box center [460, 248] width 158 height 27
click at [521, 246] on input "Date" at bounding box center [460, 248] width 158 height 27
click at [520, 246] on input "Date" at bounding box center [460, 248] width 158 height 27
click at [623, 436] on button "Save Draft" at bounding box center [627, 442] width 158 height 22
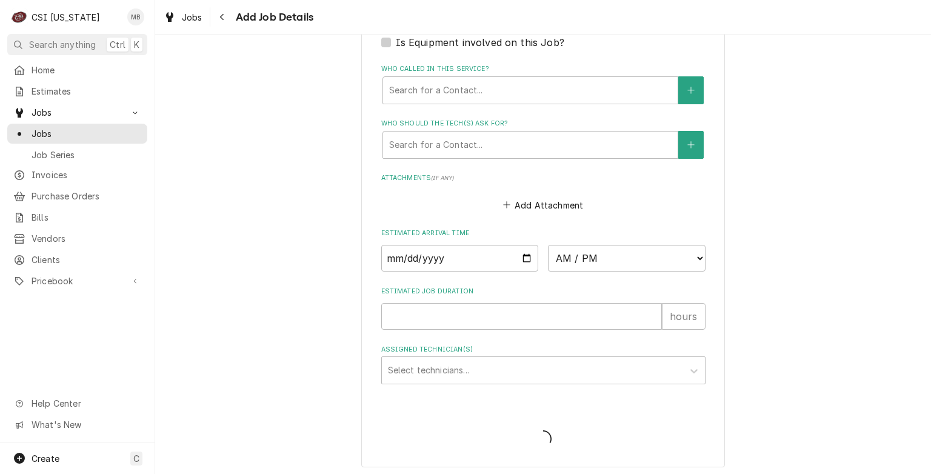
type textarea "x"
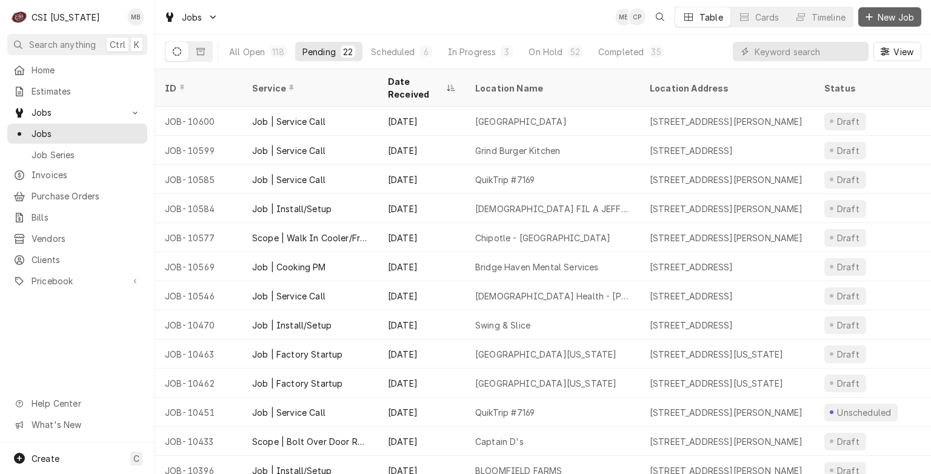
click at [866, 13] on icon "Dynamic Content Wrapper" at bounding box center [869, 17] width 7 height 8
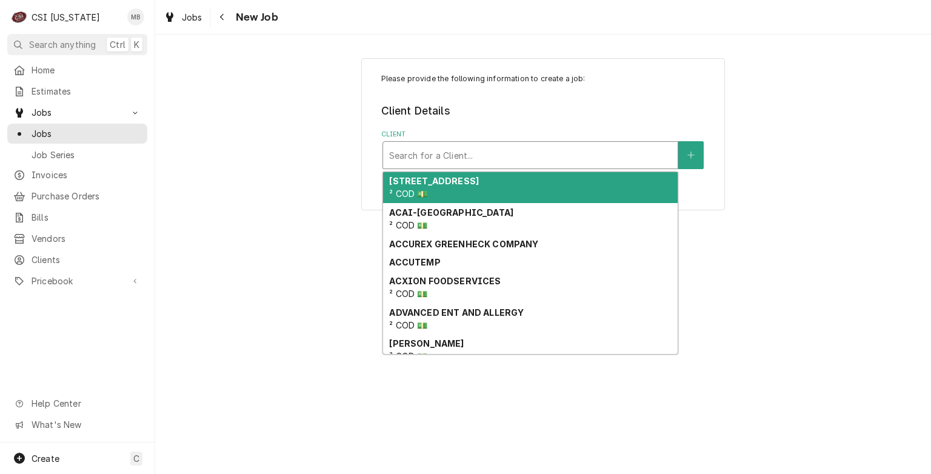
click at [533, 159] on div "Client" at bounding box center [530, 155] width 283 height 22
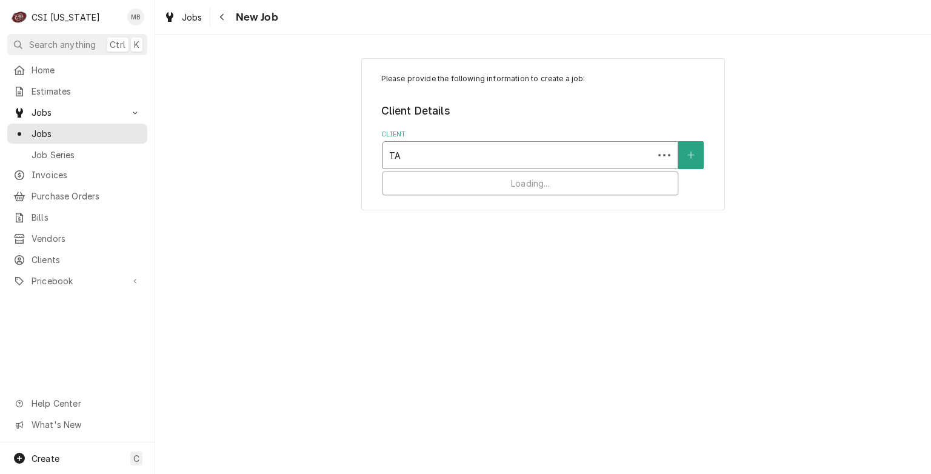
type input "T"
type input "[GEOGRAPHIC_DATA]"
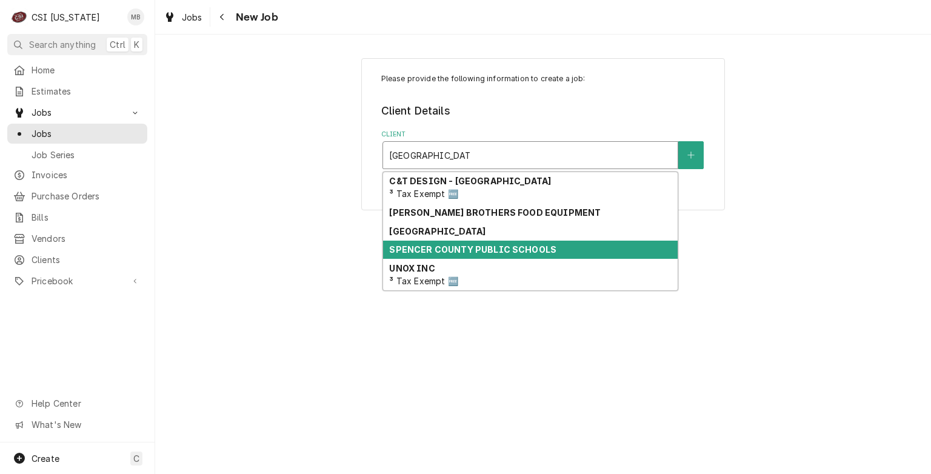
click at [493, 246] on strong "SPENCER COUNTY PUBLIC SCHOOLS" at bounding box center [472, 249] width 167 height 10
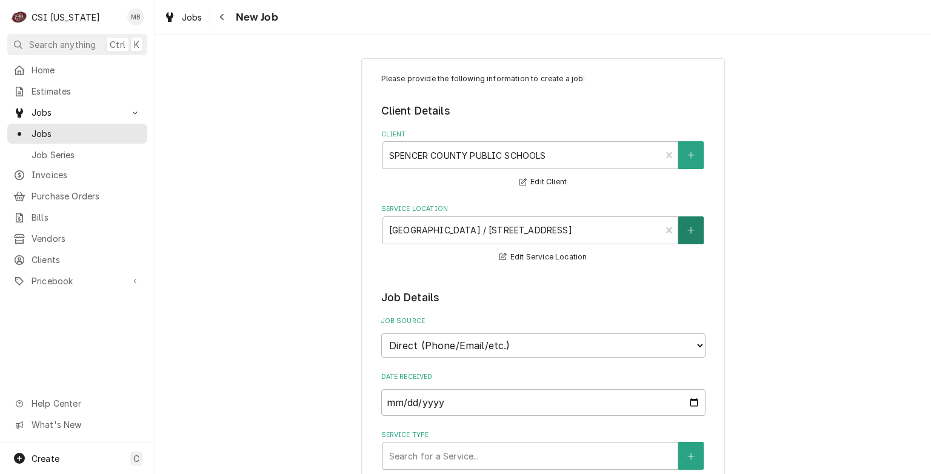
click at [688, 228] on icon "Create New Location" at bounding box center [691, 230] width 7 height 8
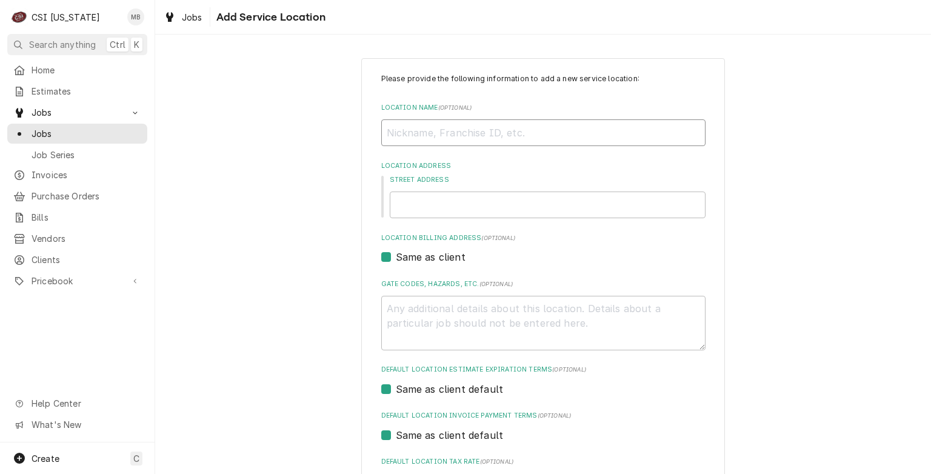
click at [578, 142] on input "Location Name ( optional )" at bounding box center [543, 132] width 324 height 27
type textarea "x"
type input "T"
type textarea "x"
type input "TA"
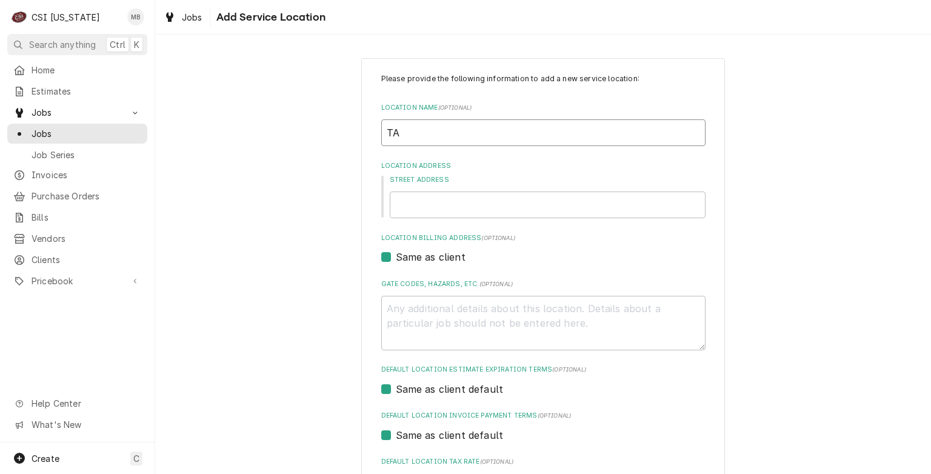
type textarea "x"
type input "TAY"
type textarea "x"
type input "TAYL"
type textarea "x"
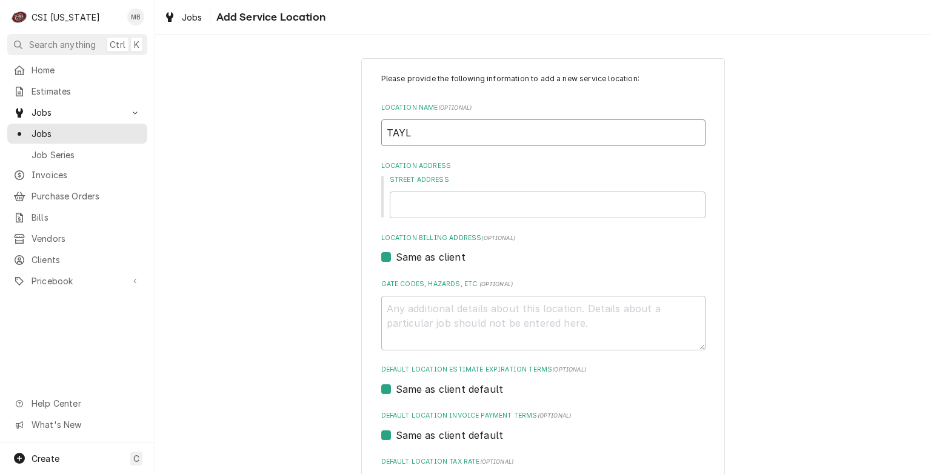
type input "TAYLO"
type textarea "x"
type input "TAYLOR"
type textarea "x"
type input "TAYLORS"
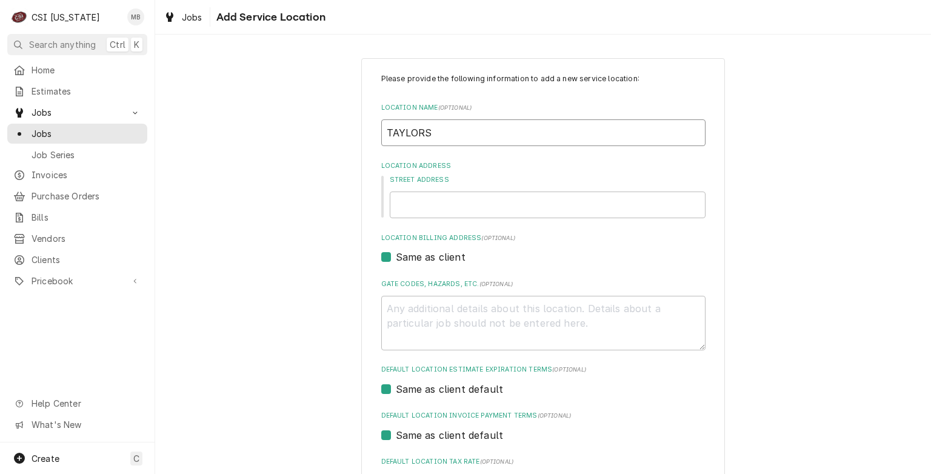
type textarea "x"
type input "TAYLORSV"
type textarea "x"
type input "TAYLORSVI"
type textarea "x"
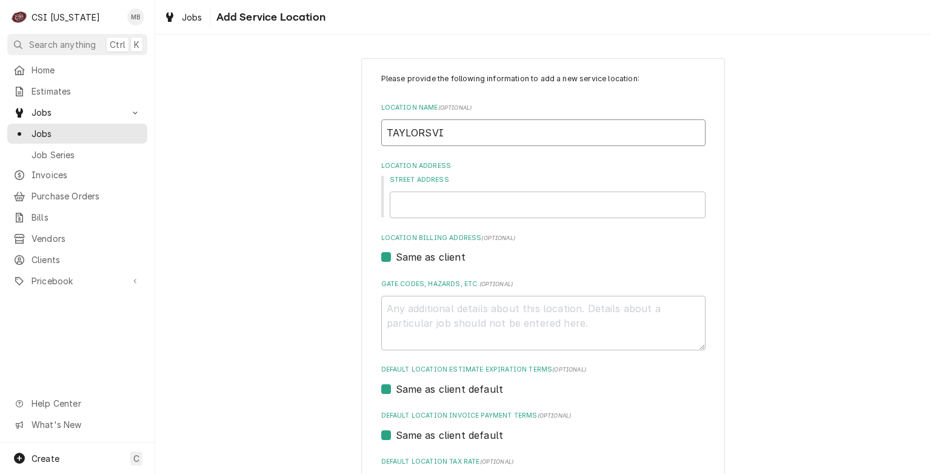
type input "TAYLORSVIL"
type textarea "x"
type input "TAYLORSVILL"
type textarea "x"
type input "TAYLORSVILLE"
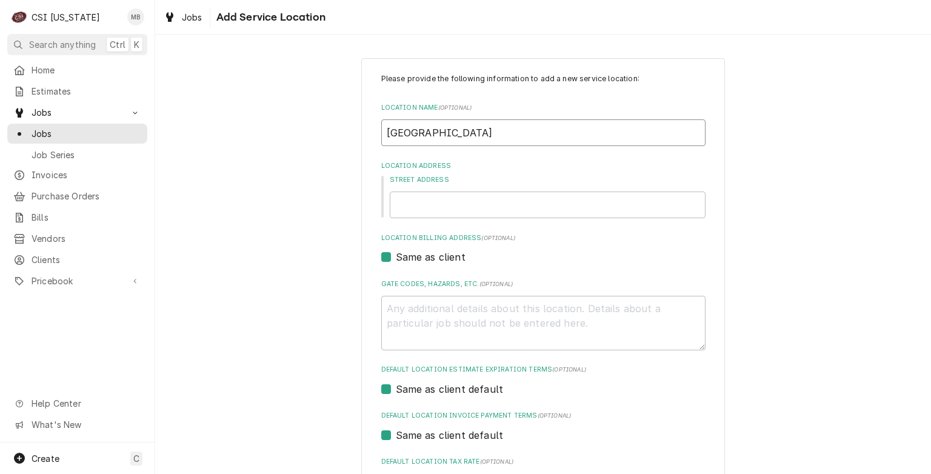
type textarea "x"
type input "TAYLORSVILLE"
type textarea "x"
type input "TAYLORSVILLE E"
type textarea "x"
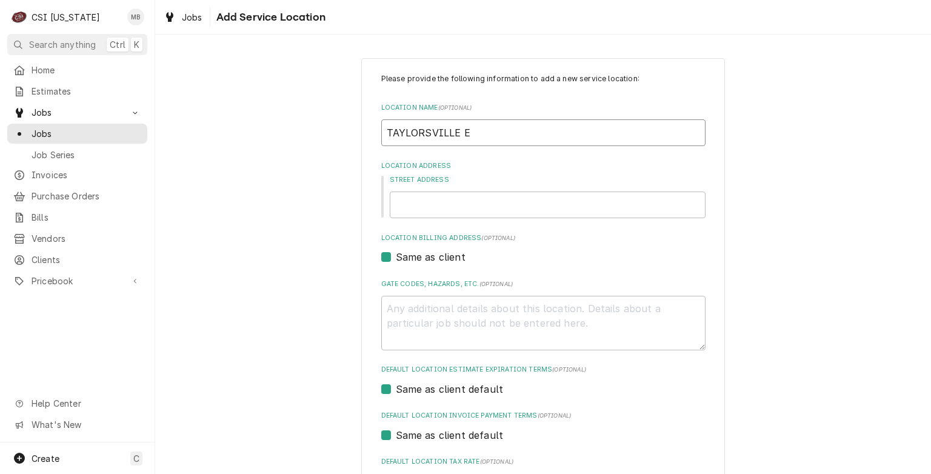
type input "TAYLORSVILLE EL"
type textarea "x"
type input "TAYLORSVILLE ELE"
type textarea "x"
type input "TAYLORSVILLE ELEM"
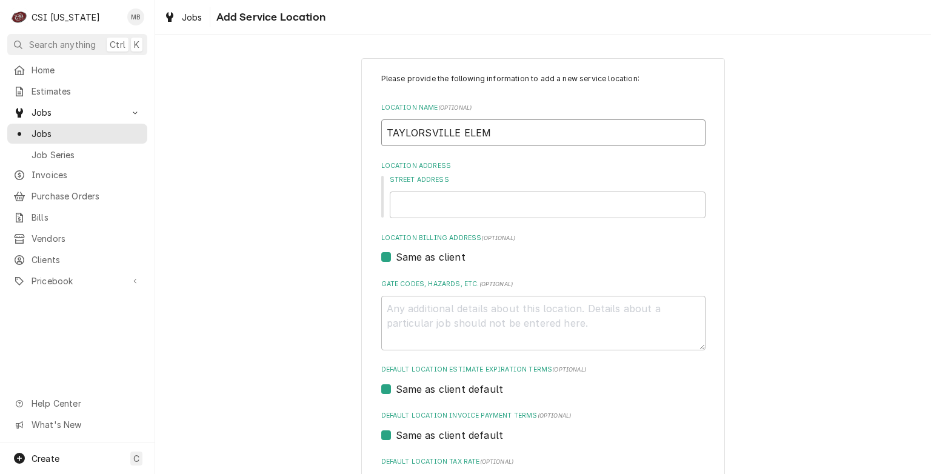
type textarea "x"
type input "TAYLORSVILLE ELEME"
type textarea "x"
type input "TAYLORSVILLE ELEMEN"
type textarea "x"
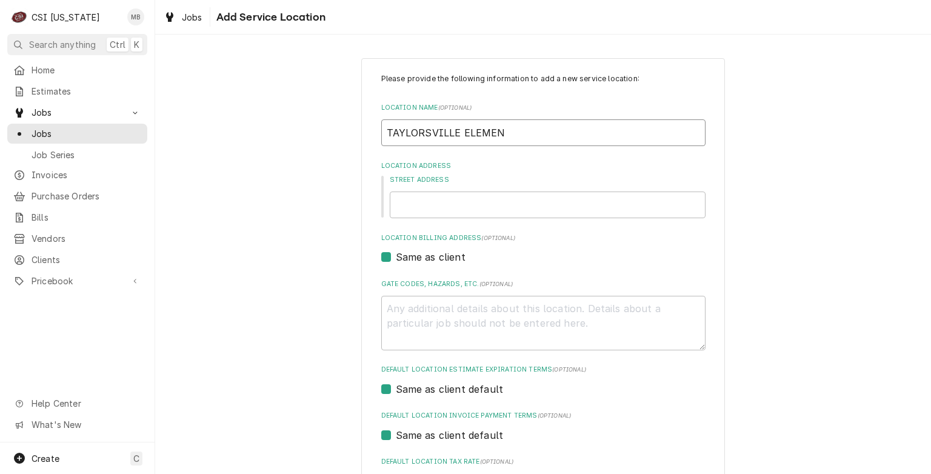
type input "TAYLORSVILLE ELEMENT"
type textarea "x"
type input "TAYLORSVILLE ELEMENTA"
type textarea "x"
type input "TAYLORSVILLE ELEMENTAR"
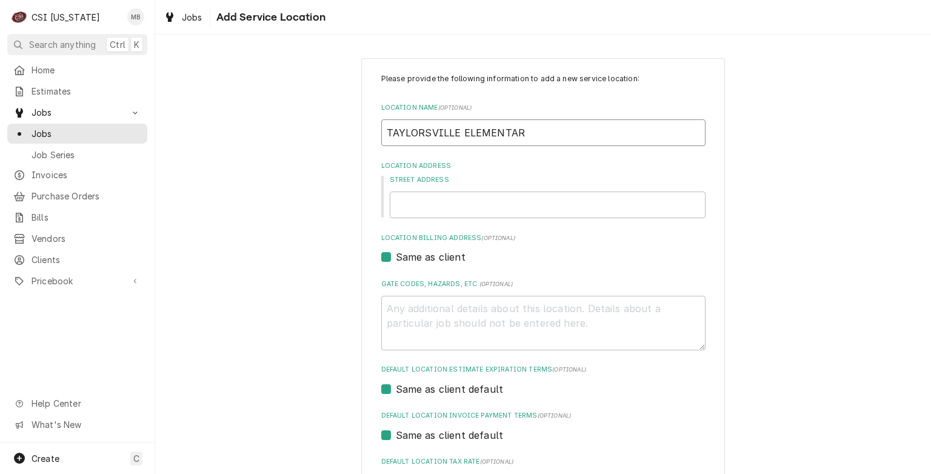
type textarea "x"
type input "TAYLORSVILLE ELEMENTARU"
type textarea "x"
type input "TAYLORSVILLE ELEMENTAR"
type textarea "x"
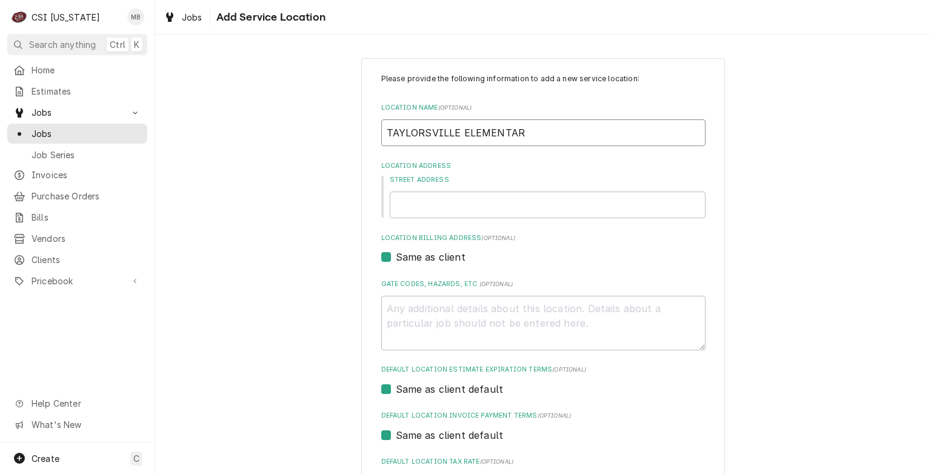
type input "TAYLORSVILLE ELEMENTARY"
type textarea "x"
type input "TAYLORSVILLE ELEMENTARY"
type textarea "x"
type input "TAYLORSVILLE ELEMENTARY S"
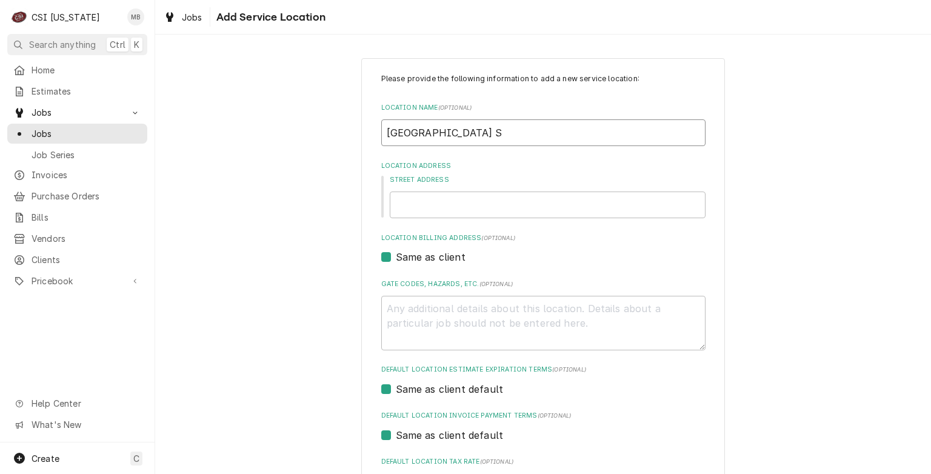
type textarea "x"
type input "TAYLORSVILLE ELEMENTARY SC"
type textarea "x"
type input "TAYLORSVILLE ELEMENTARY SCH"
type textarea "x"
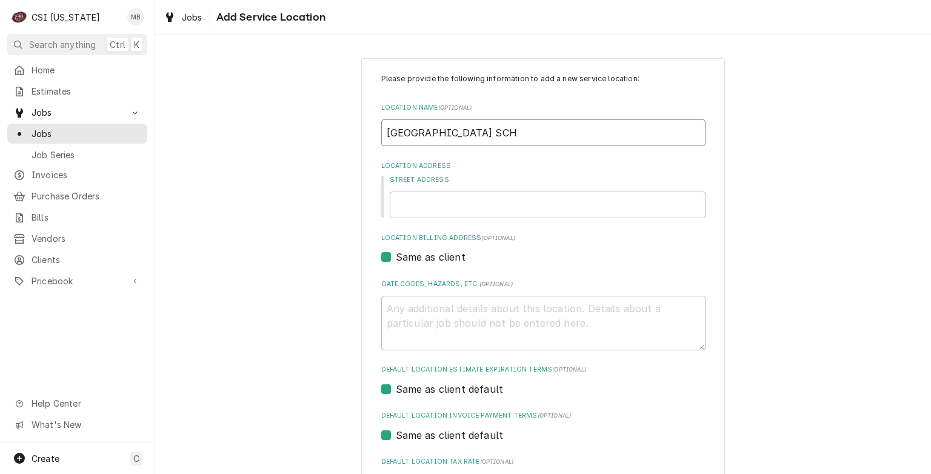
type input "TAYLORSVILLE ELEMENTARY SCHO"
type textarea "x"
type input "TAYLORSVILLE ELEMENTARY SCHOO"
type textarea "x"
type input "TAYLORSVILLE ELEMENTARY SCHOOL"
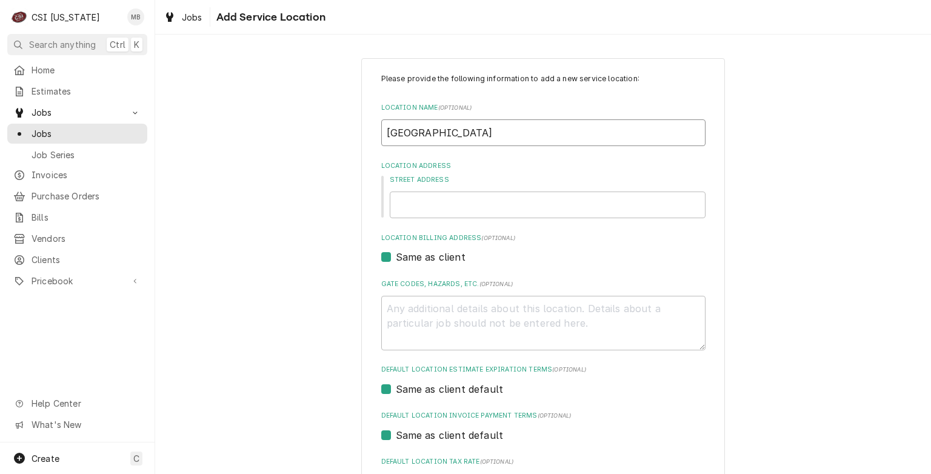
type textarea "x"
type input "TAYLORSVILLE ELEMENTARY SCHOOL"
click at [494, 196] on input "Street Address" at bounding box center [548, 205] width 316 height 27
click at [462, 215] on input "Street Address" at bounding box center [548, 205] width 316 height 27
type textarea "x"
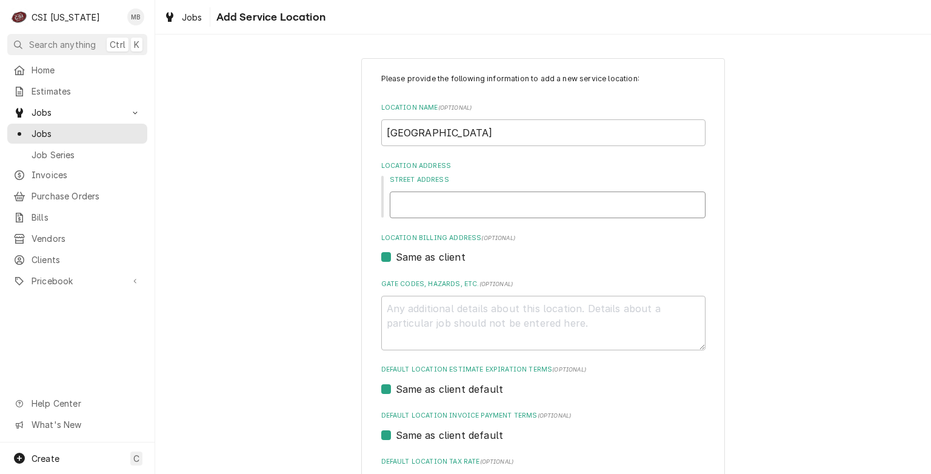
type input "4"
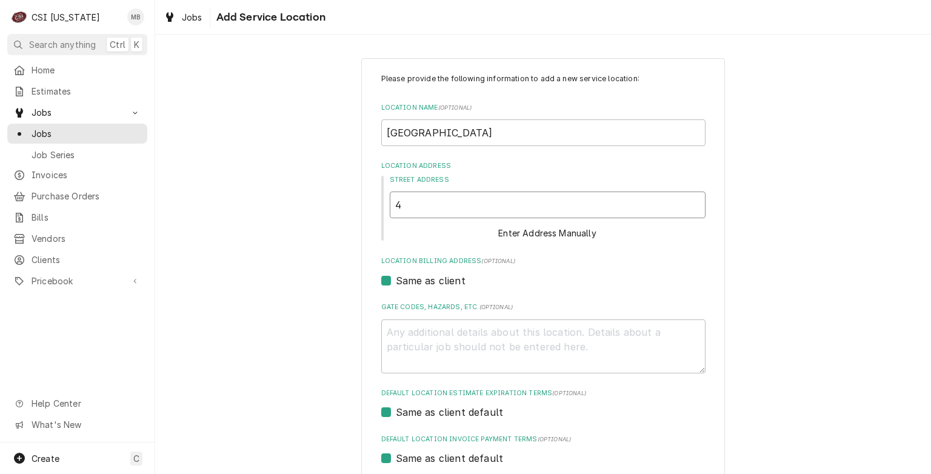
type textarea "x"
type input "42"
type textarea "x"
type input "420"
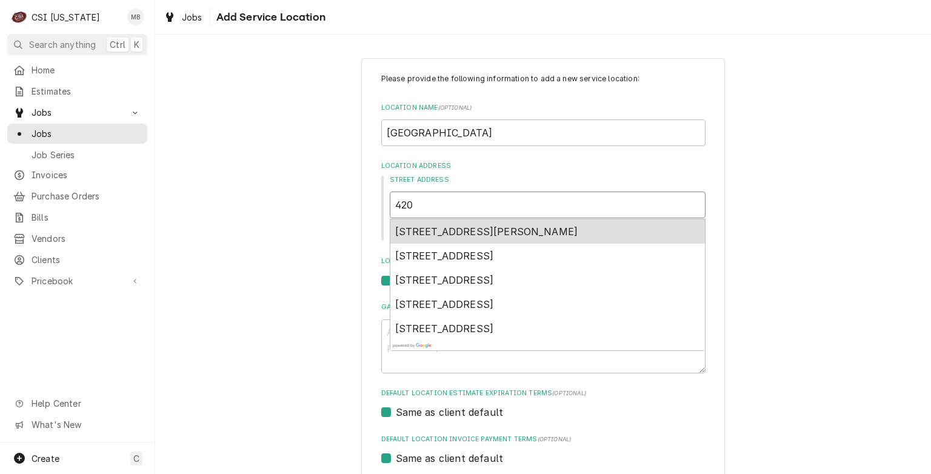
type textarea "x"
type input "420H"
type textarea "x"
type input "420HI"
type textarea "x"
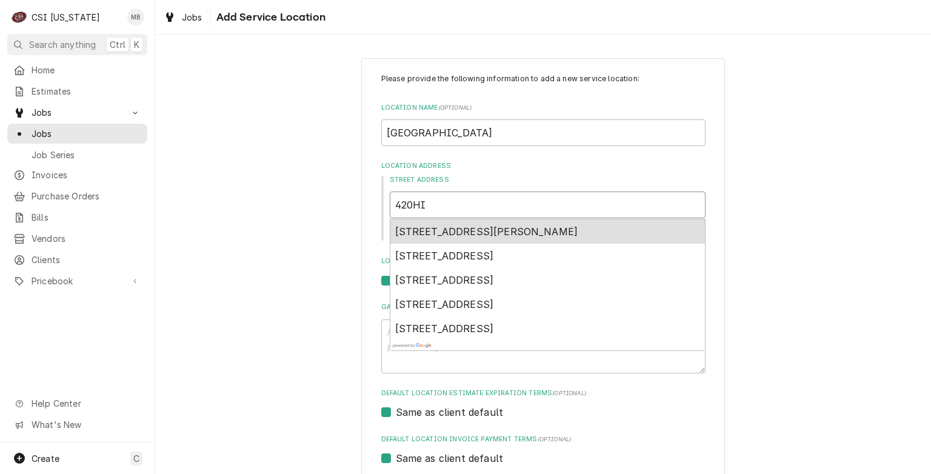
type input "420HIG"
type textarea "x"
type input "420HIGH"
type textarea "x"
type input "420HIGHW"
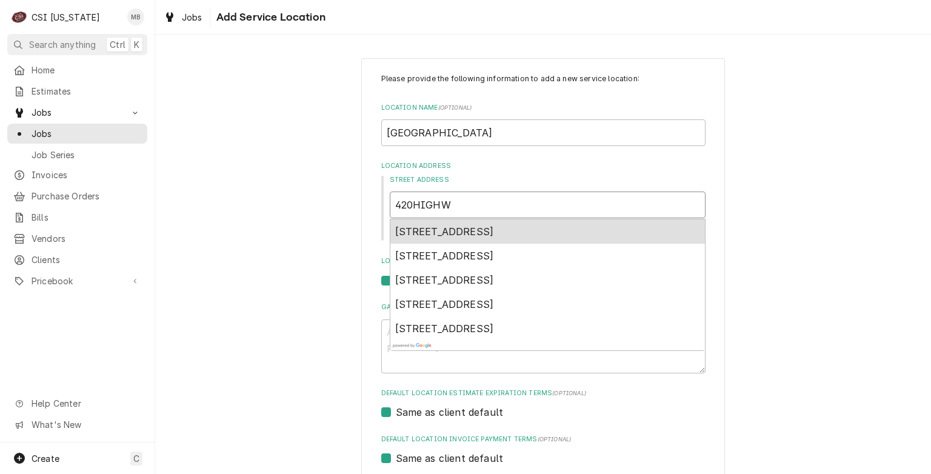
type textarea "x"
type input "420HIGHWA"
type textarea "x"
type input "420HIGHW"
type textarea "x"
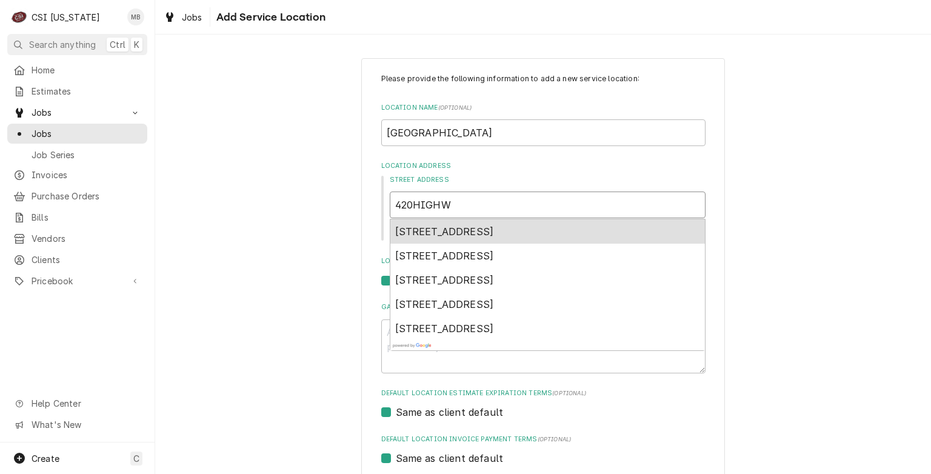
type input "420HIGH"
type textarea "x"
type input "420HIG"
type textarea "x"
type input "420HI"
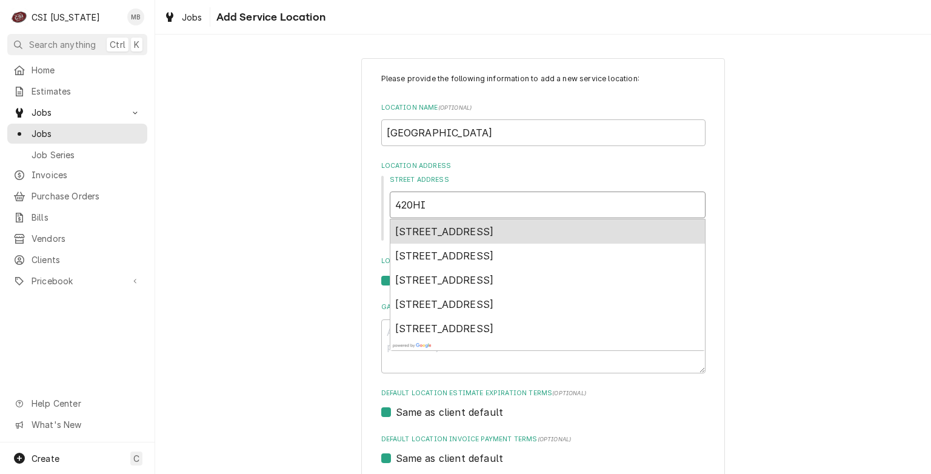
type textarea "x"
type input "420H"
type textarea "x"
type input "420"
type textarea "x"
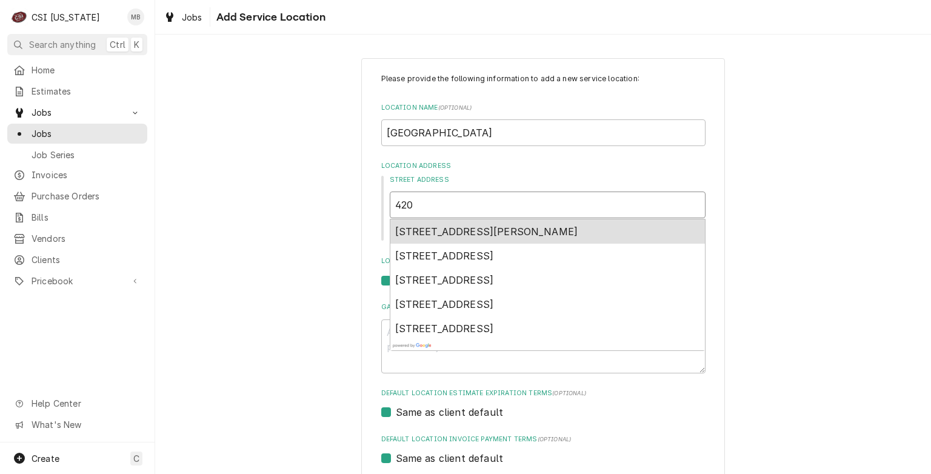
type input "420"
type textarea "x"
type input "420 H"
type textarea "x"
type input "420 HI"
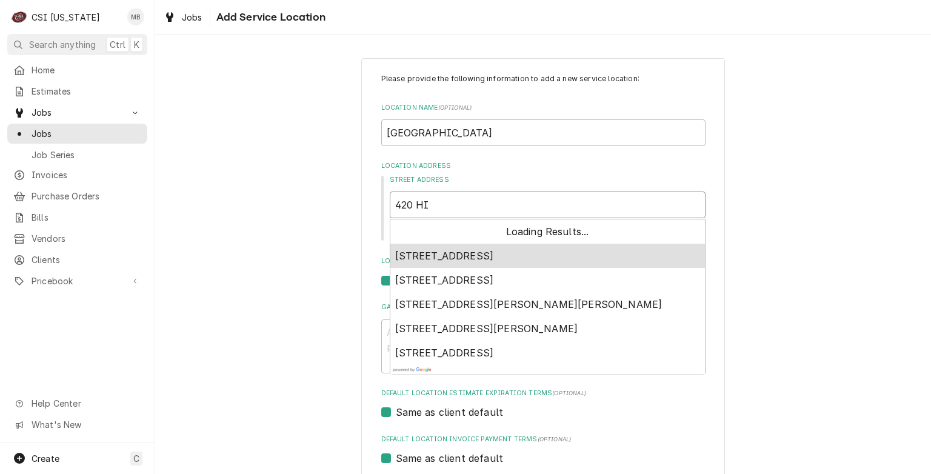
type textarea "x"
type input "420 HIG"
type textarea "x"
type input "420 HIGH"
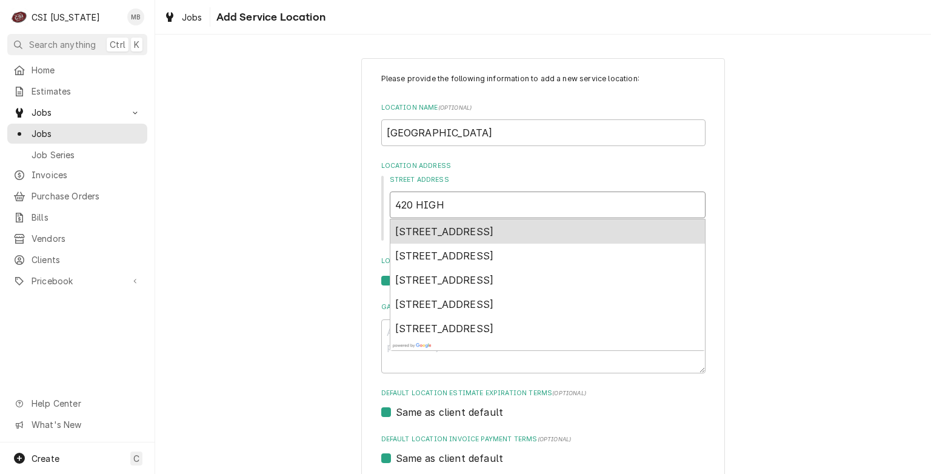
type textarea "x"
type input "420 HIGHE"
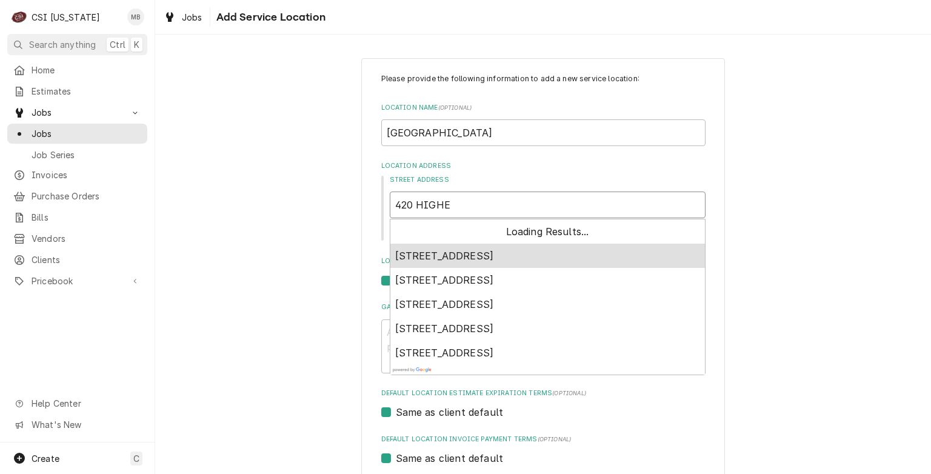
type textarea "x"
type input "420 HIGH"
type textarea "x"
type input "420 HIGHW"
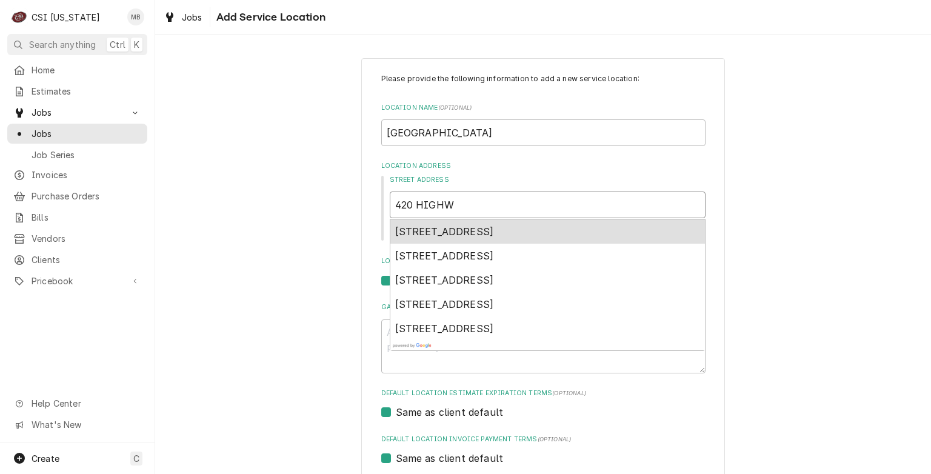
type textarea "x"
type input "420 HIGHWA"
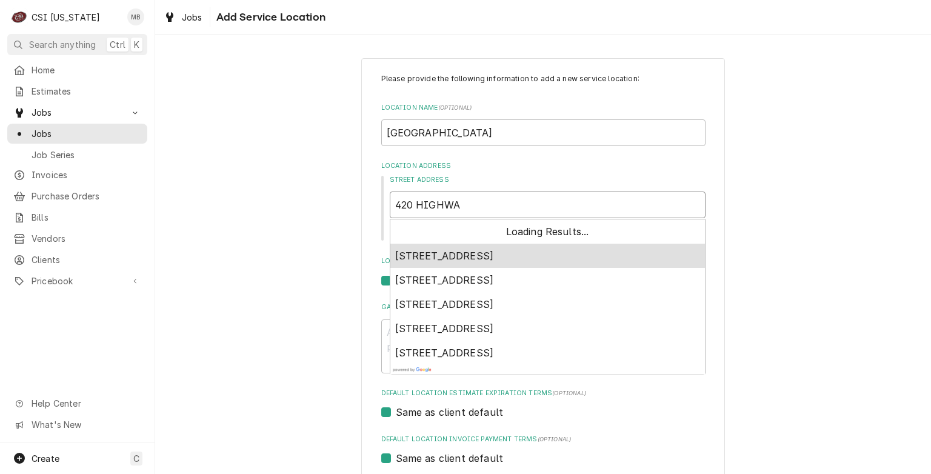
type textarea "x"
type input "420 HIGHWAY"
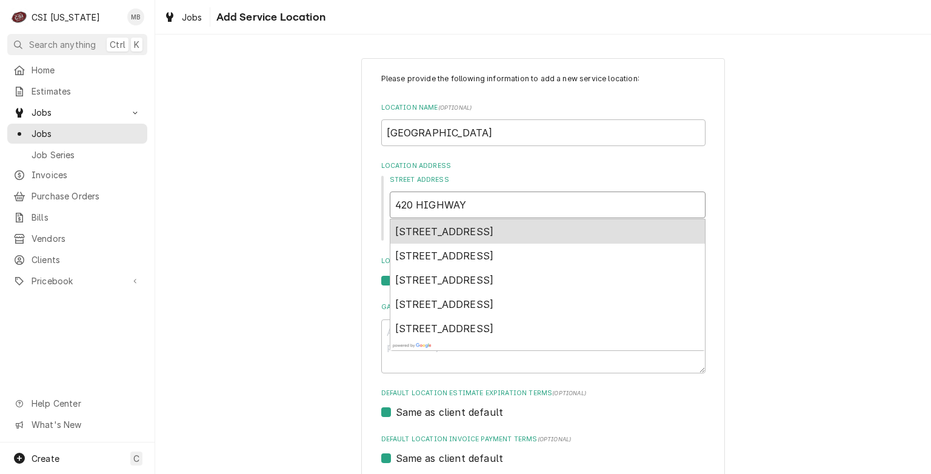
type textarea "x"
type input "420 HIGHWAY"
type textarea "x"
type input "420 HIGHWAY D"
type textarea "x"
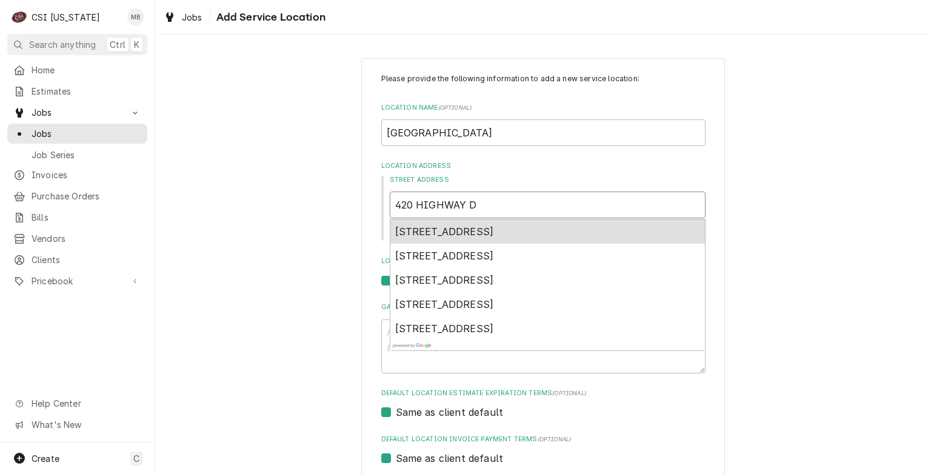
type input "420 HIGHWAY DR"
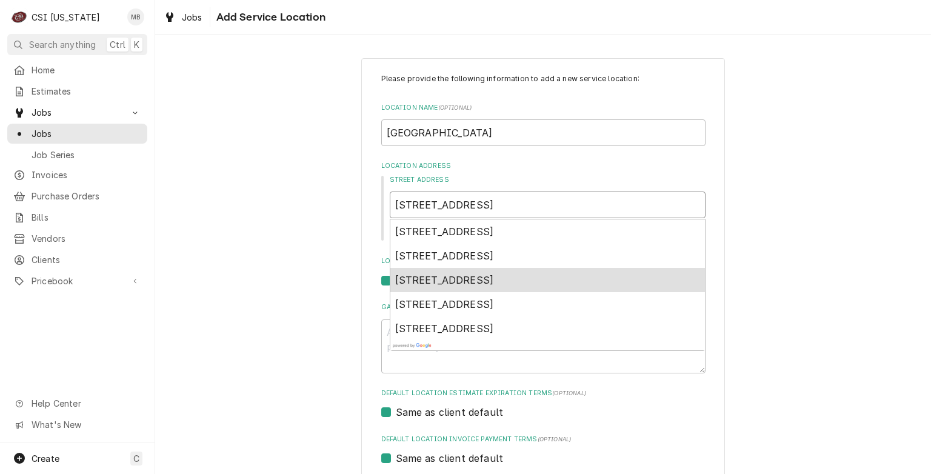
type textarea "x"
type input "420 HIGHWAY D"
type textarea "x"
type input "420 HIGHWAY"
type textarea "x"
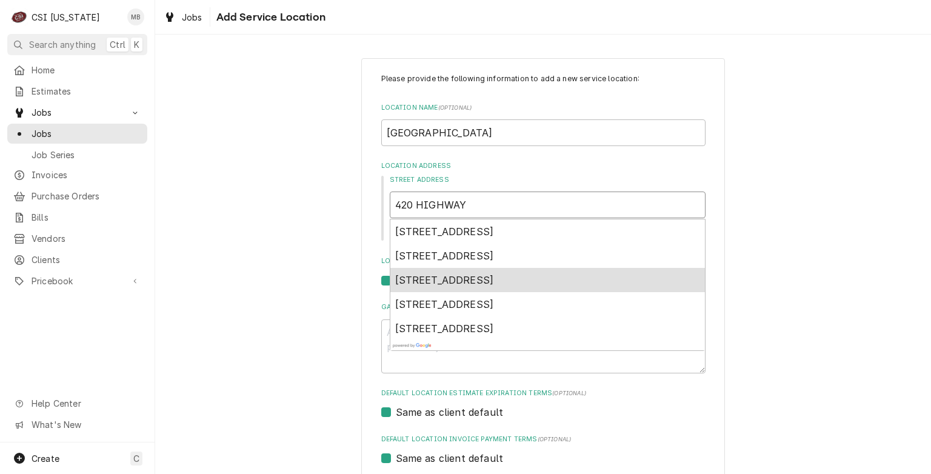
type input "420 HIGHWAY"
type textarea "x"
type input "420 HIGHWA"
type textarea "x"
type input "420 HIGHW"
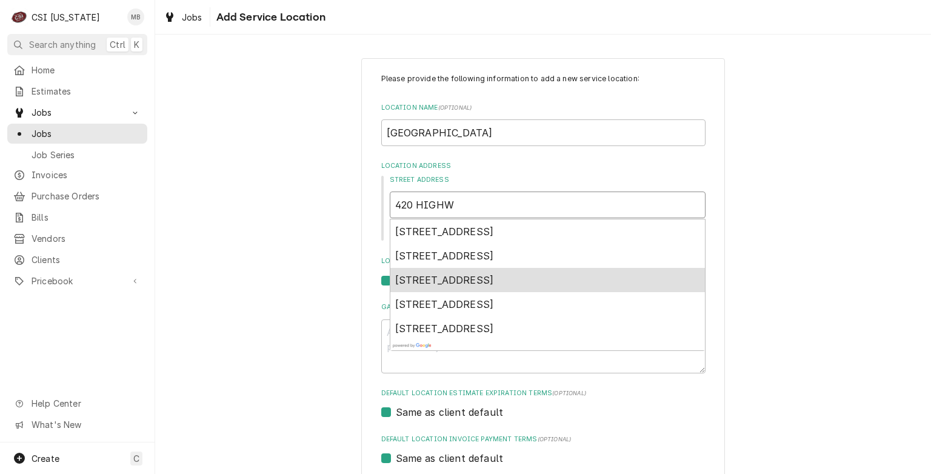
type textarea "x"
type input "420 HIGH"
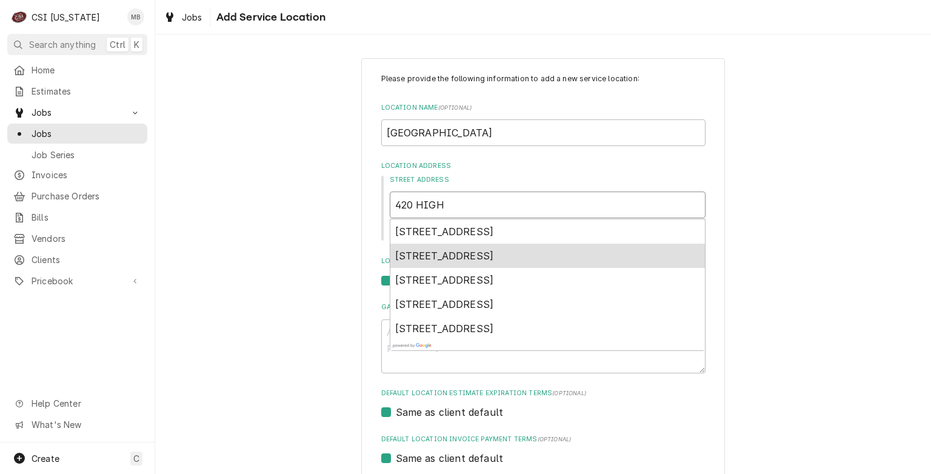
click at [454, 253] on span "420 Highview Dr, Taylorsville, KY, USA" at bounding box center [444, 256] width 99 height 12
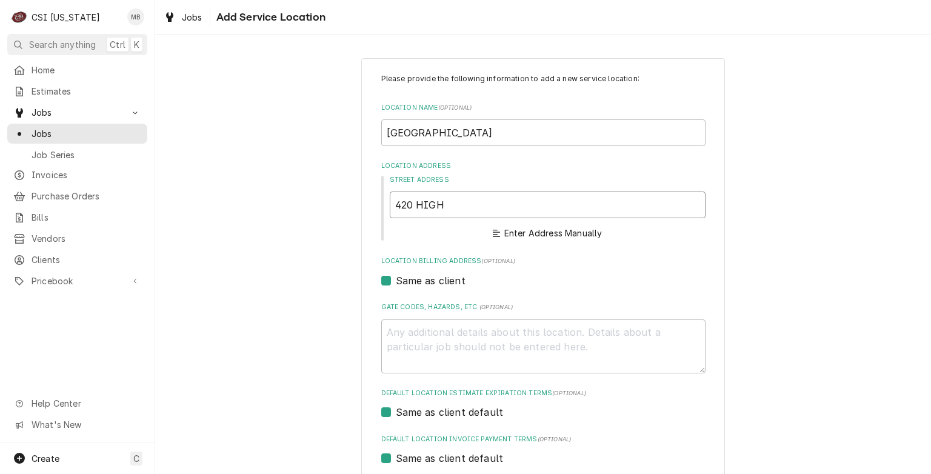
type textarea "x"
type input "420 Highview Dr"
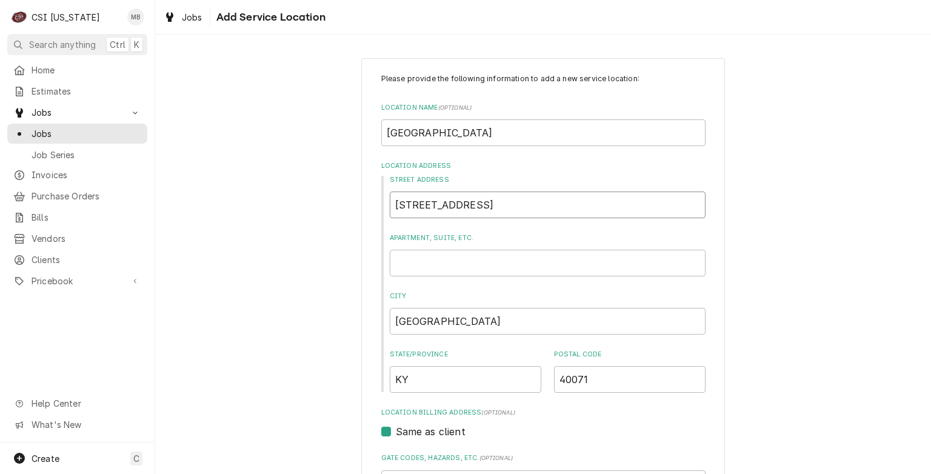
type textarea "x"
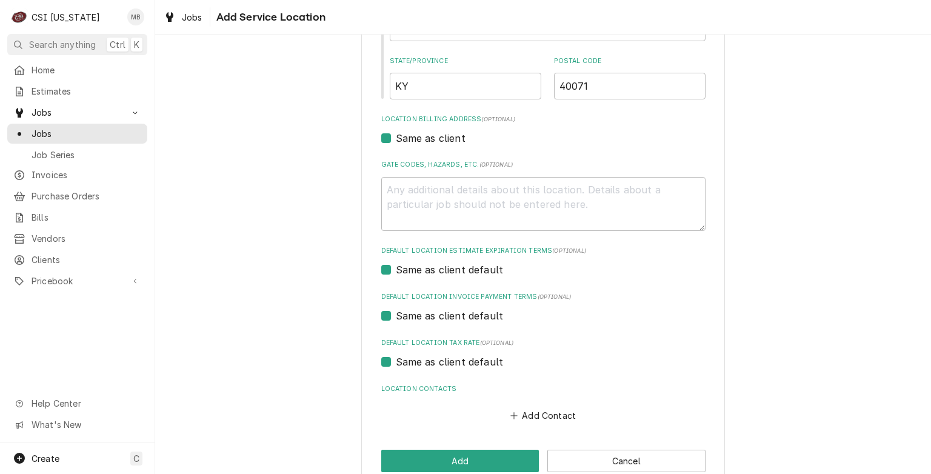
scroll to position [296, 0]
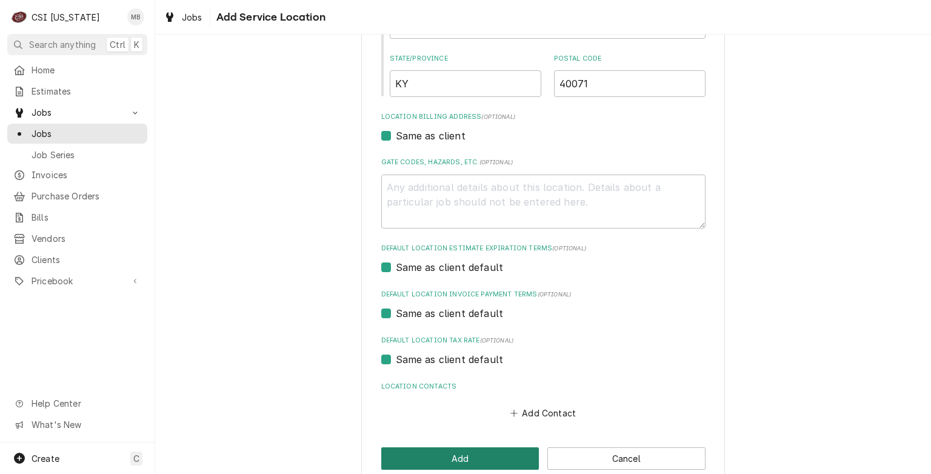
type input "420 Highview Dr"
click at [473, 456] on button "Add" at bounding box center [460, 459] width 158 height 22
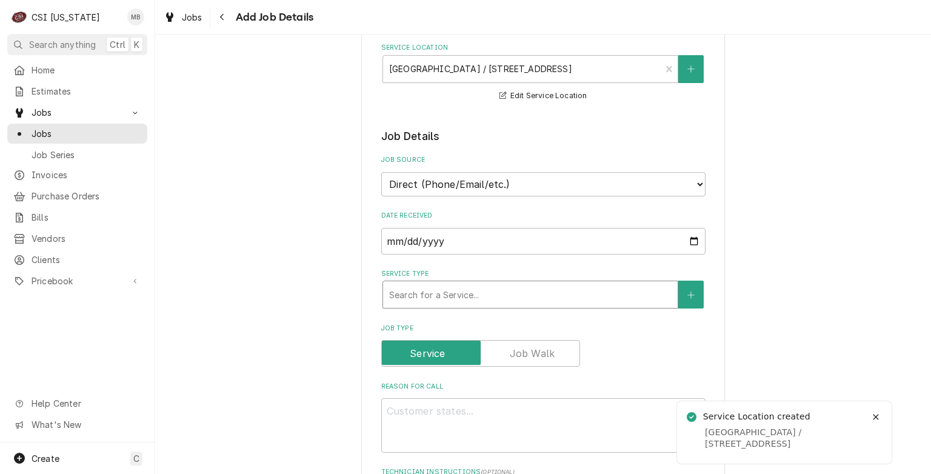
scroll to position [160, 0]
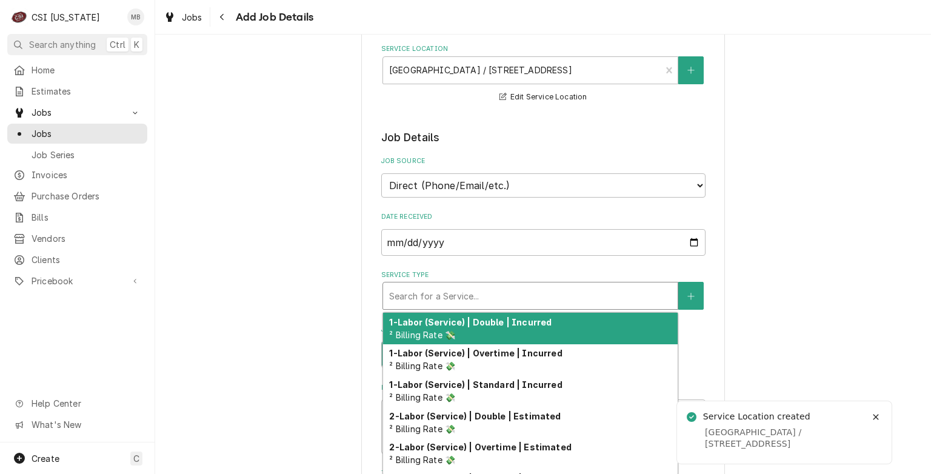
click at [449, 296] on div "Service Type" at bounding box center [530, 296] width 283 height 22
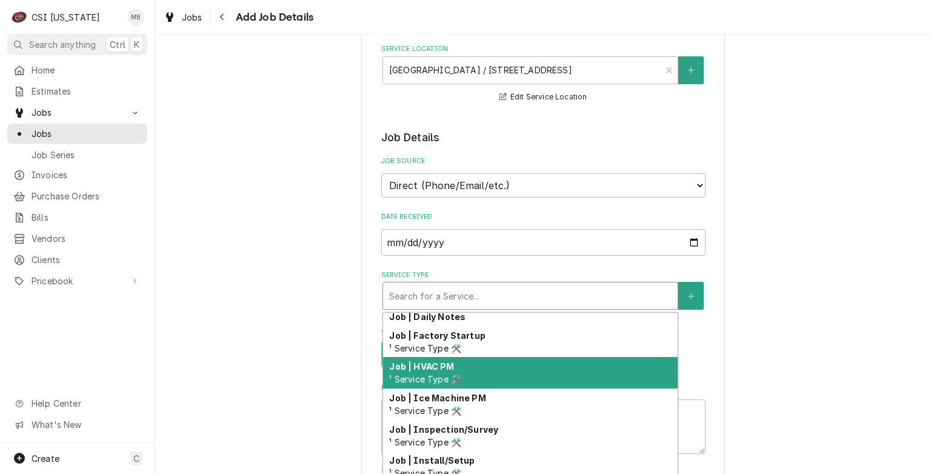
scroll to position [725, 0]
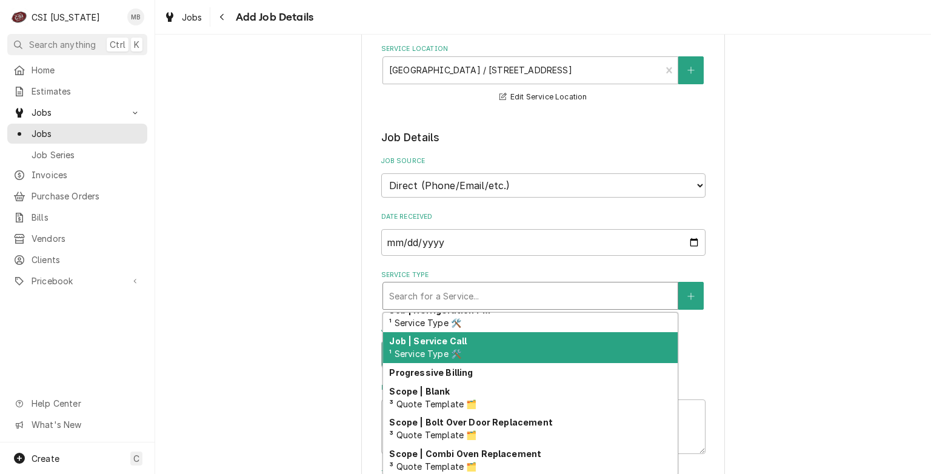
click at [463, 337] on div "Job | Service Call ¹ Service Type 🛠️" at bounding box center [530, 348] width 295 height 32
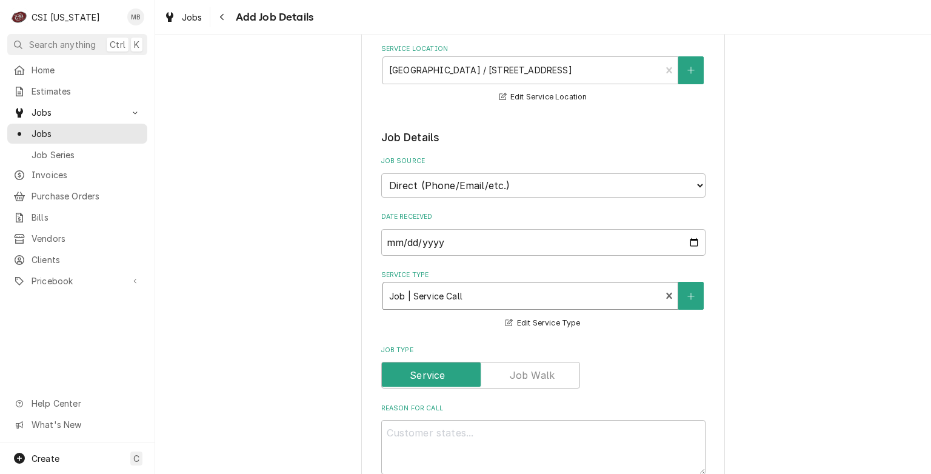
scroll to position [324, 0]
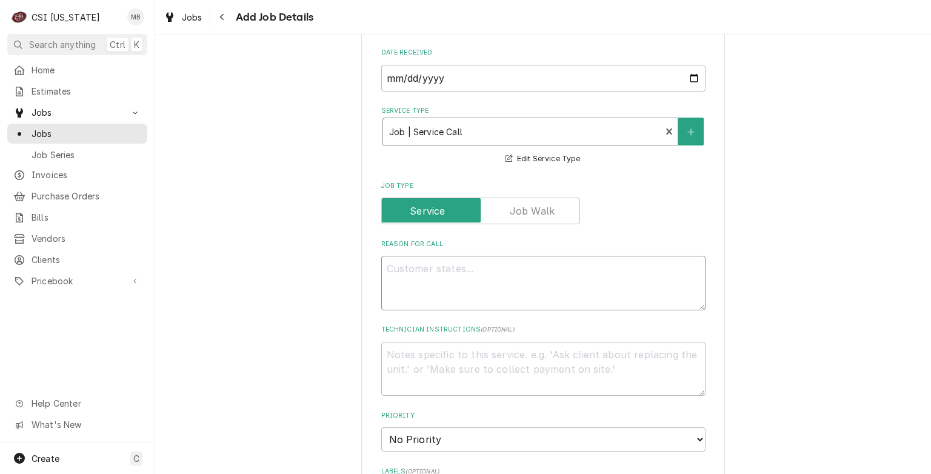
click at [446, 262] on textarea "Reason For Call" at bounding box center [543, 283] width 324 height 55
type textarea "x"
type textarea "D"
type textarea "x"
type textarea "DA"
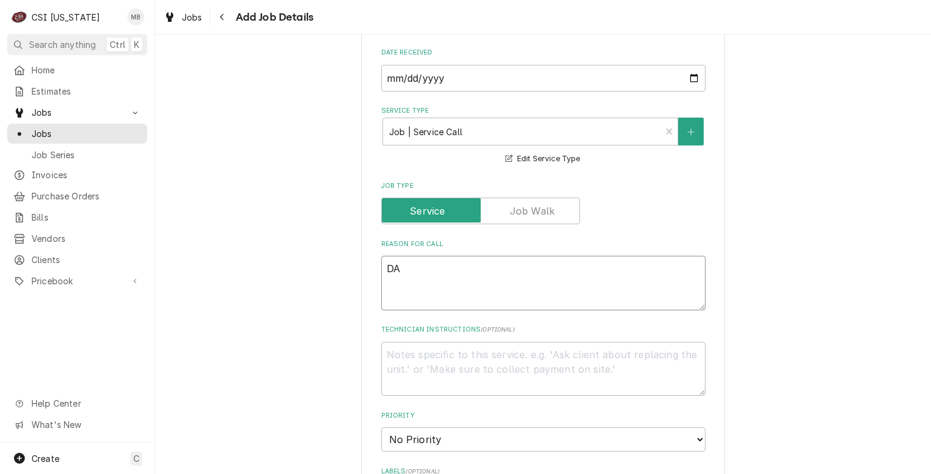
type textarea "x"
type textarea "D"
type textarea "x"
type textarea "DI"
type textarea "x"
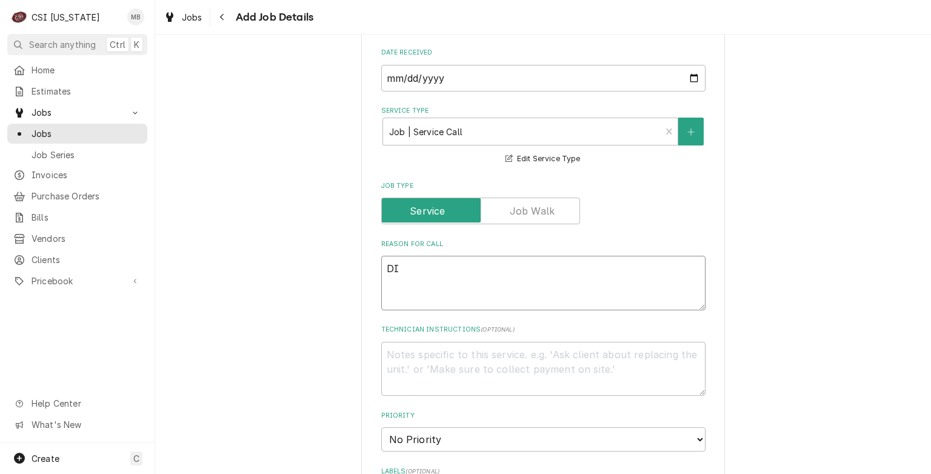
type textarea "DIS"
type textarea "x"
type textarea "DISH"
type textarea "x"
type textarea "DISHW"
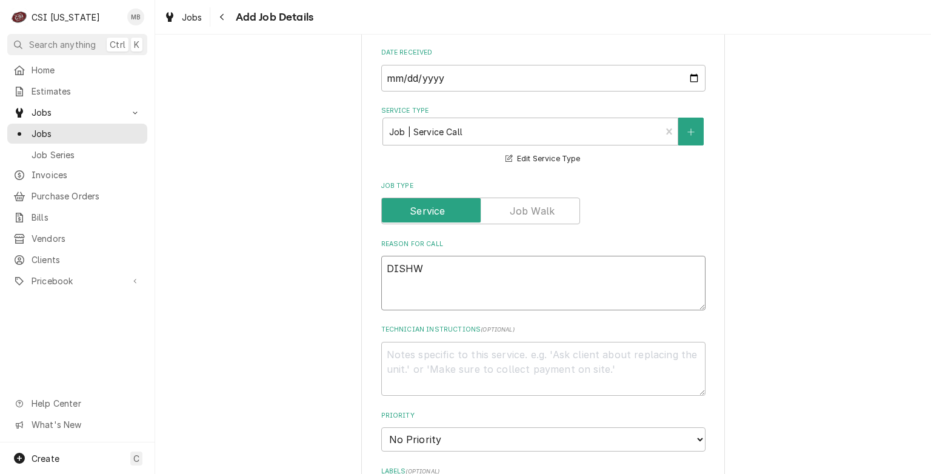
type textarea "x"
type textarea "DISHWA"
type textarea "x"
type textarea "DISHWAS"
type textarea "x"
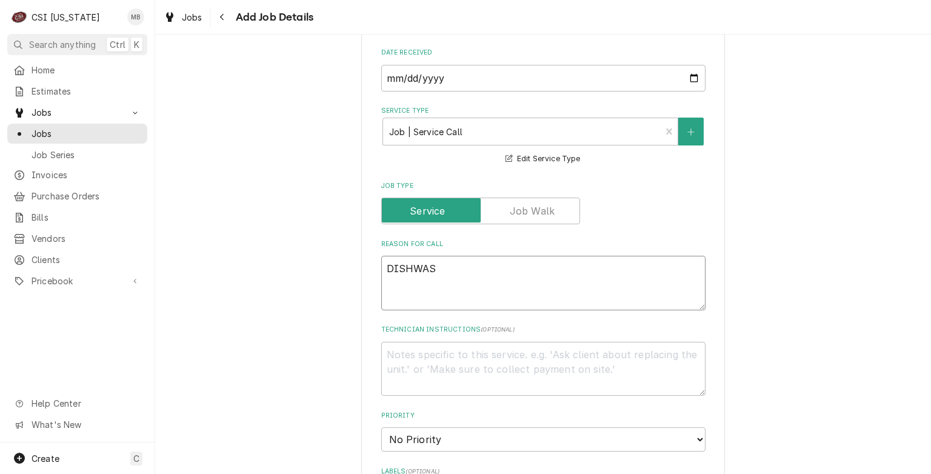
type textarea "DISHWASH"
type textarea "x"
type textarea "DISHWASHE"
type textarea "x"
type textarea "DISHWASHER"
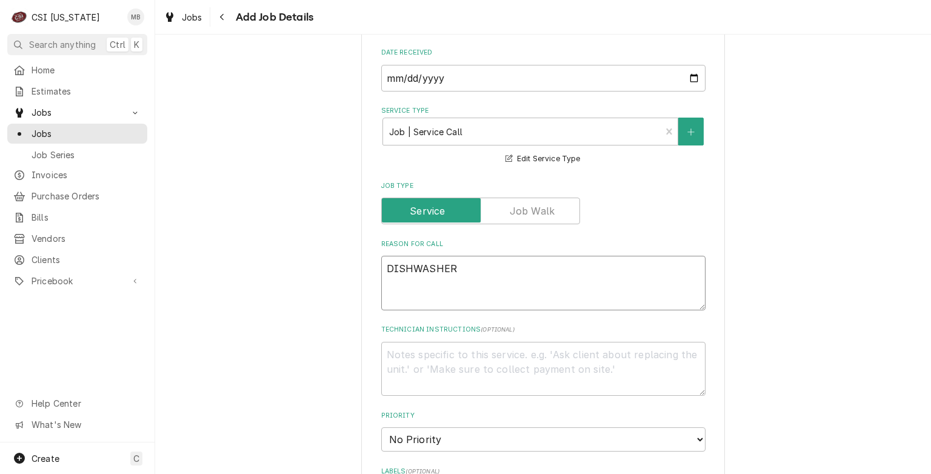
type textarea "x"
type textarea "DISHWASHER"
type textarea "x"
type textarea "DISHWASHER N"
type textarea "x"
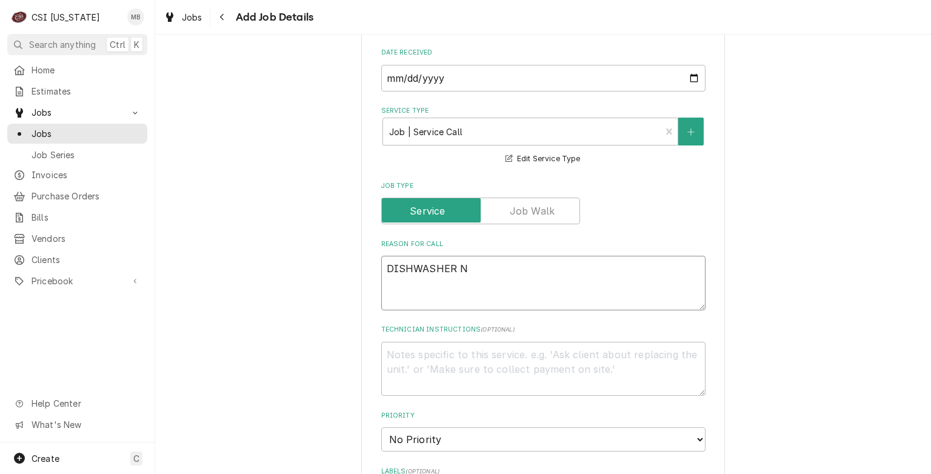
type textarea "DISHWASHER NO"
type textarea "x"
type textarea "DISHWASHER NOT"
type textarea "x"
type textarea "DISHWASHER NOT"
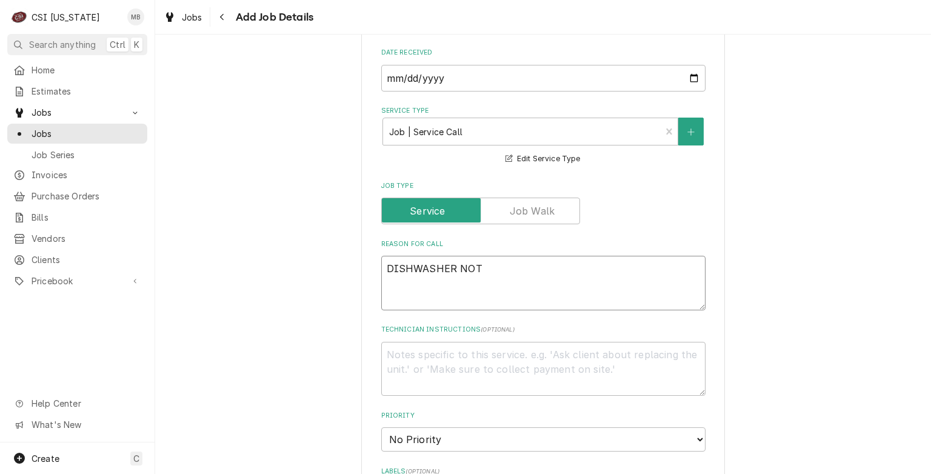
type textarea "x"
type textarea "DISHWASHER NOT W"
type textarea "x"
type textarea "DISHWASHER NOT WO"
type textarea "x"
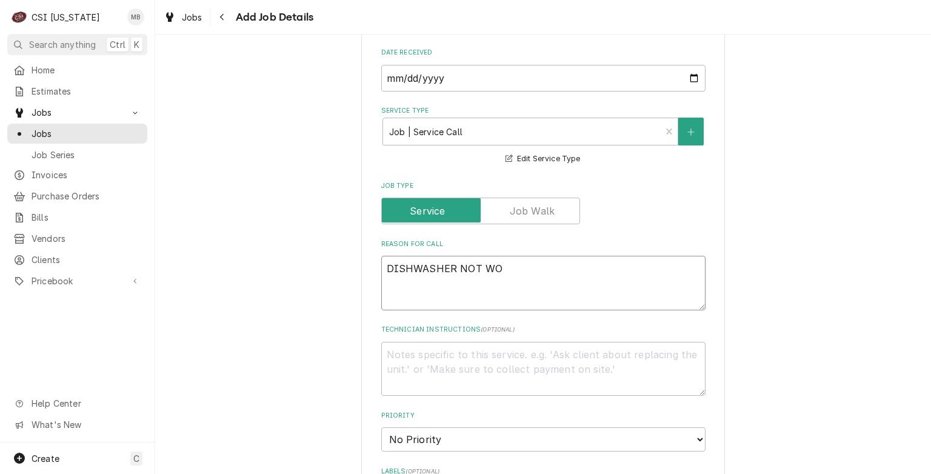
type textarea "DISHWASHER NOT WOR"
type textarea "x"
type textarea "DISHWASHER NOT WORK"
type textarea "x"
type textarea "DISHWASHER NOT WORKI"
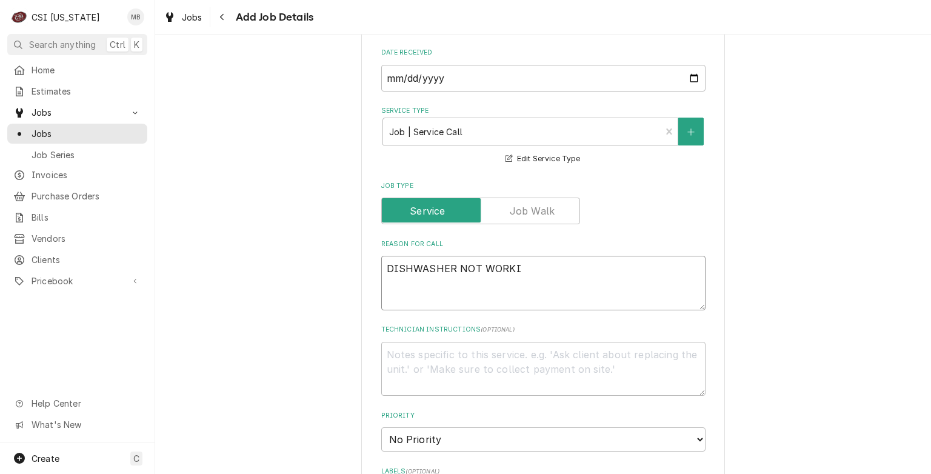
type textarea "x"
type textarea "DISHWASHER NOT WORKIN"
type textarea "x"
type textarea "DISHWASHER NOT WORKING"
type textarea "x"
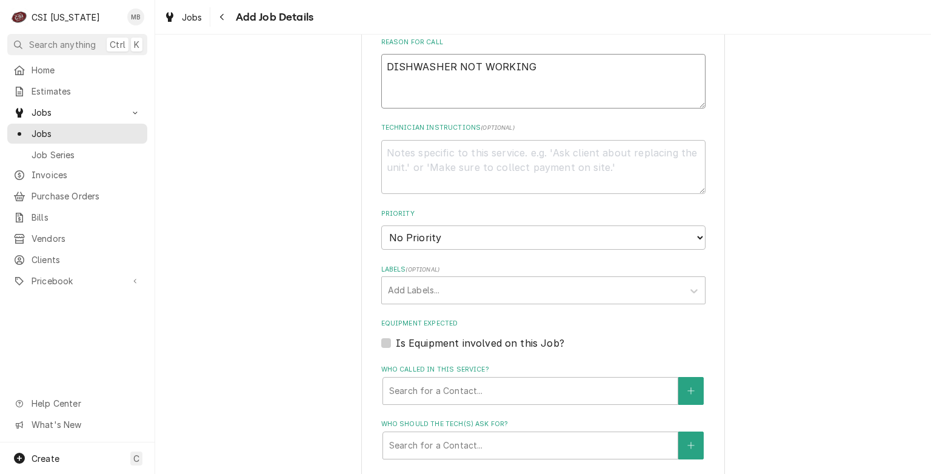
scroll to position [528, 0]
type textarea "DISHWASHER NOT WORKING"
click at [562, 239] on select "No Priority Urgent High Medium Low" at bounding box center [543, 236] width 324 height 24
select select "2"
click at [381, 224] on select "No Priority Urgent High Medium Low" at bounding box center [543, 236] width 324 height 24
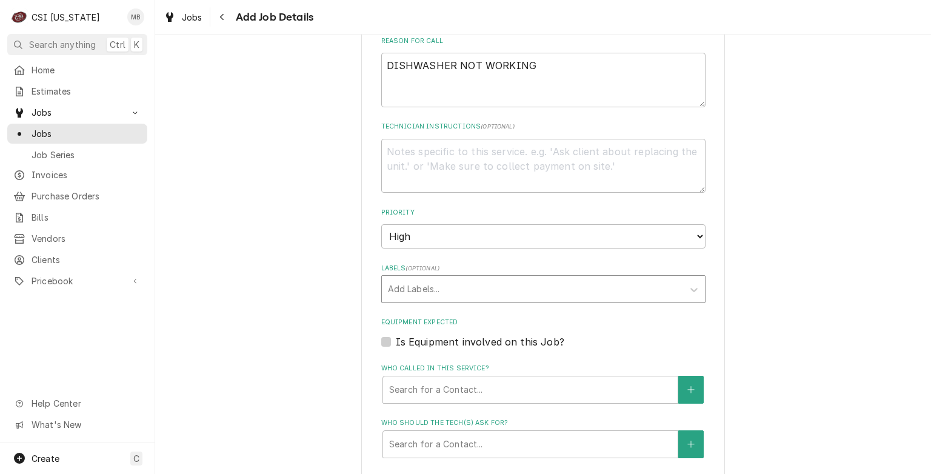
click at [443, 285] on div "Labels" at bounding box center [532, 289] width 289 height 22
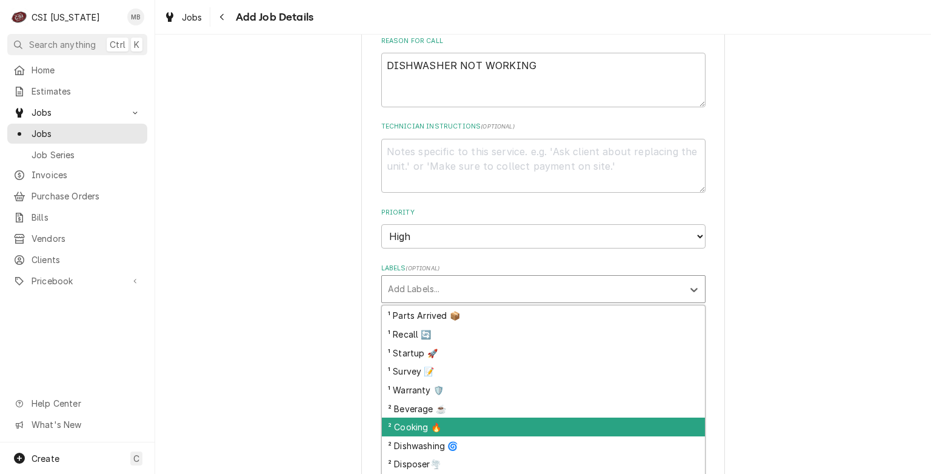
scroll to position [129, 0]
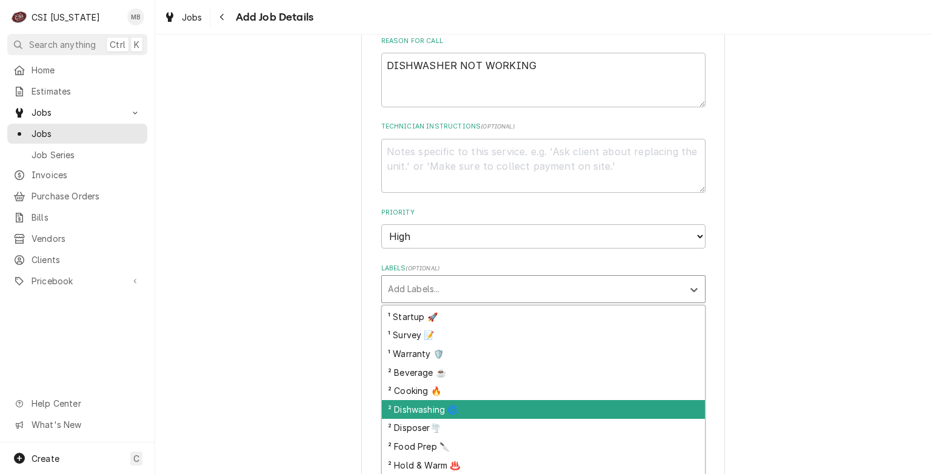
click at [446, 409] on div "² Dishwashing 🌀" at bounding box center [543, 409] width 323 height 19
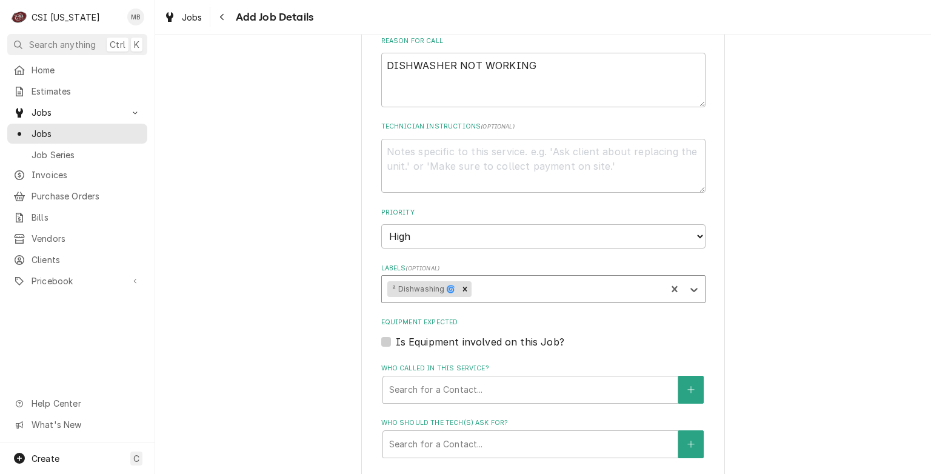
type textarea "x"
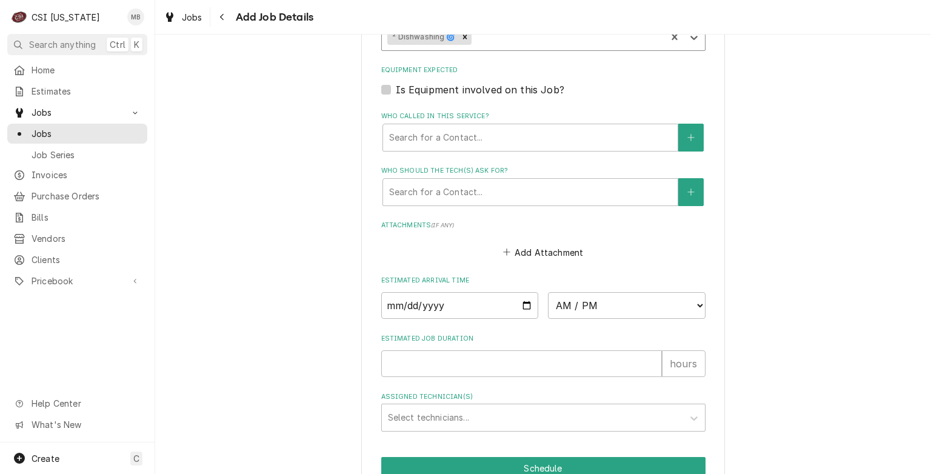
scroll to position [781, 0]
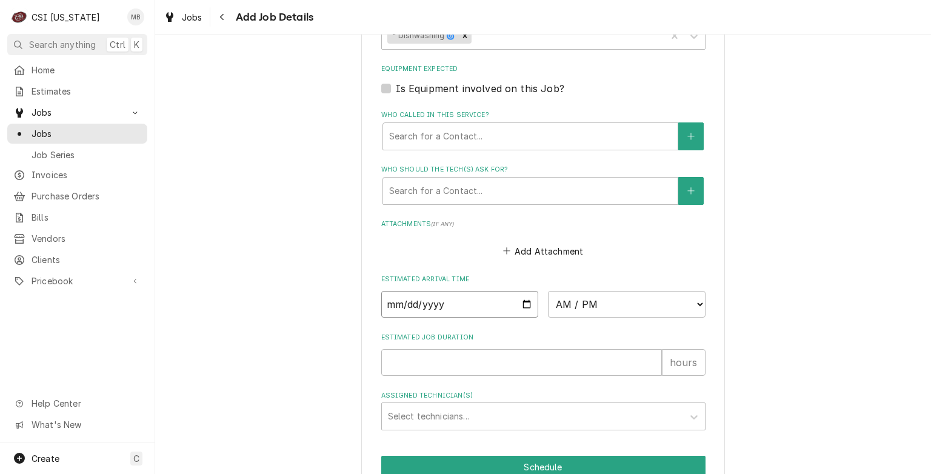
click at [520, 303] on input "Date" at bounding box center [460, 304] width 158 height 27
type input "2025-09-12"
type textarea "x"
click at [600, 297] on select "AM / PM 6:00 AM 6:15 AM 6:30 AM 6:45 AM 7:00 AM 7:15 AM 7:30 AM 7:45 AM 8:00 AM…" at bounding box center [627, 304] width 158 height 27
select select "11:00:00"
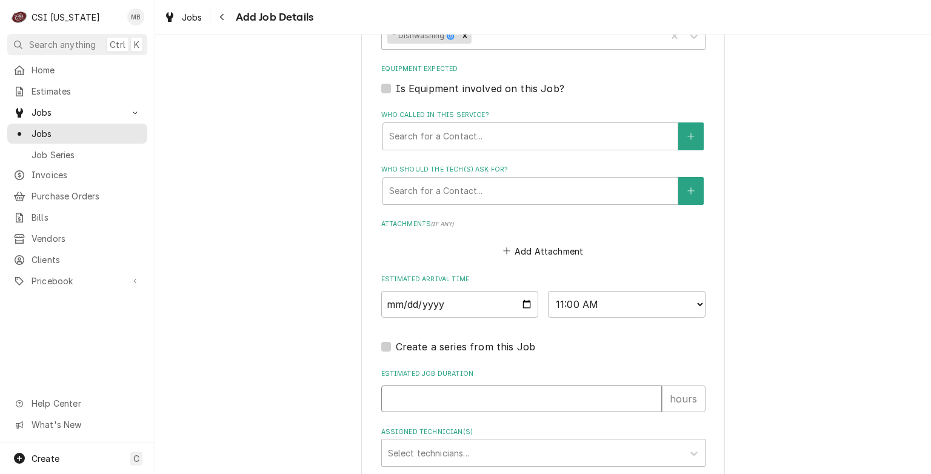
click at [446, 406] on input "Estimated Job Duration" at bounding box center [521, 399] width 281 height 27
type textarea "x"
type input "3"
type textarea "x"
type input "3"
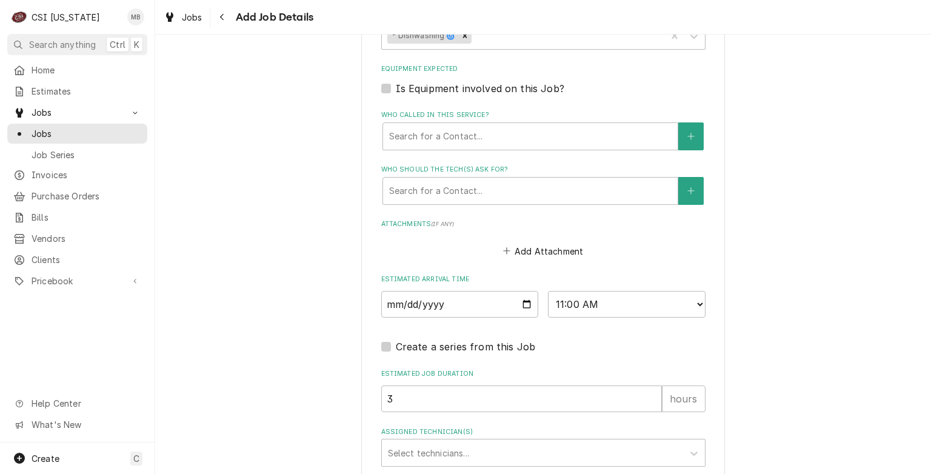
scroll to position [851, 0]
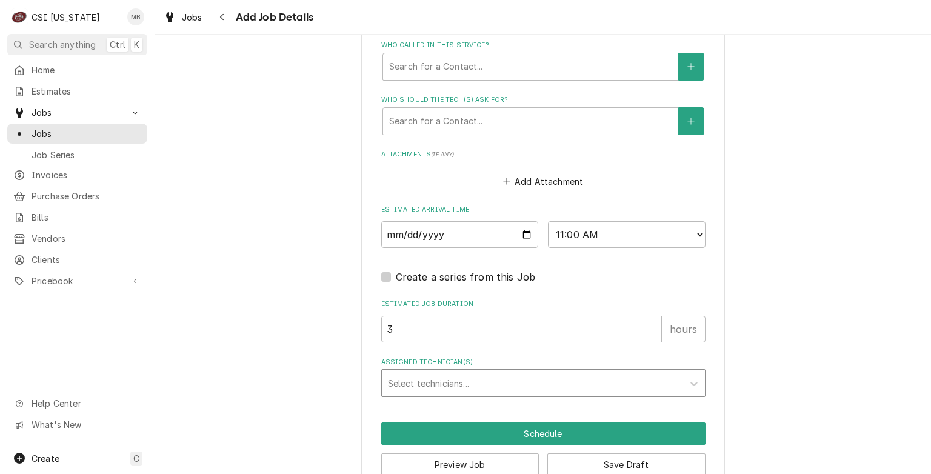
click at [446, 382] on div "Assigned Technician(s)" at bounding box center [532, 383] width 289 height 22
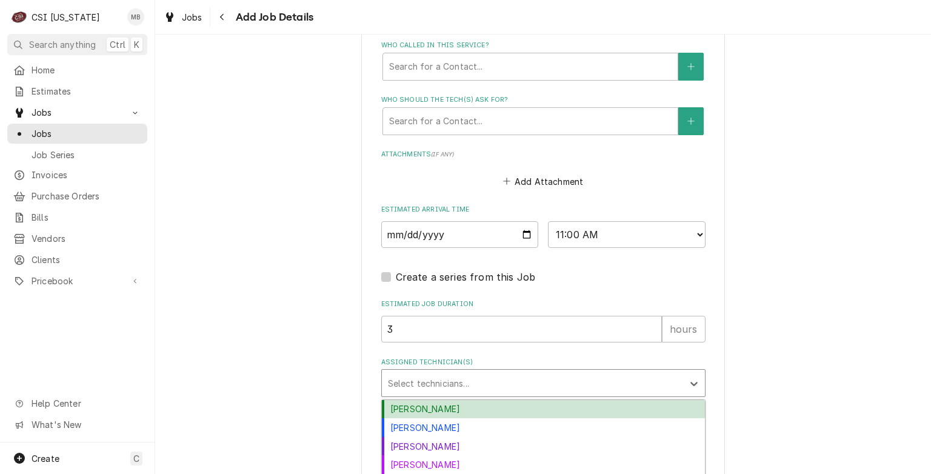
scroll to position [902, 0]
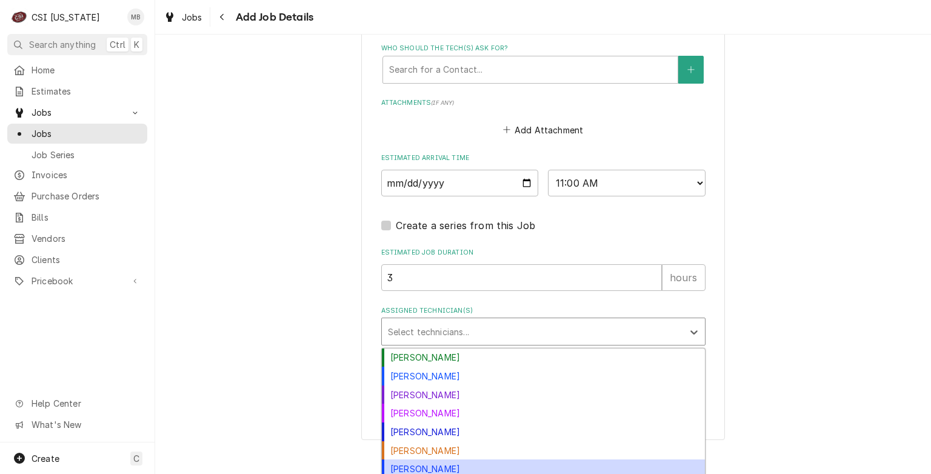
click at [441, 461] on div "[PERSON_NAME]" at bounding box center [543, 469] width 323 height 19
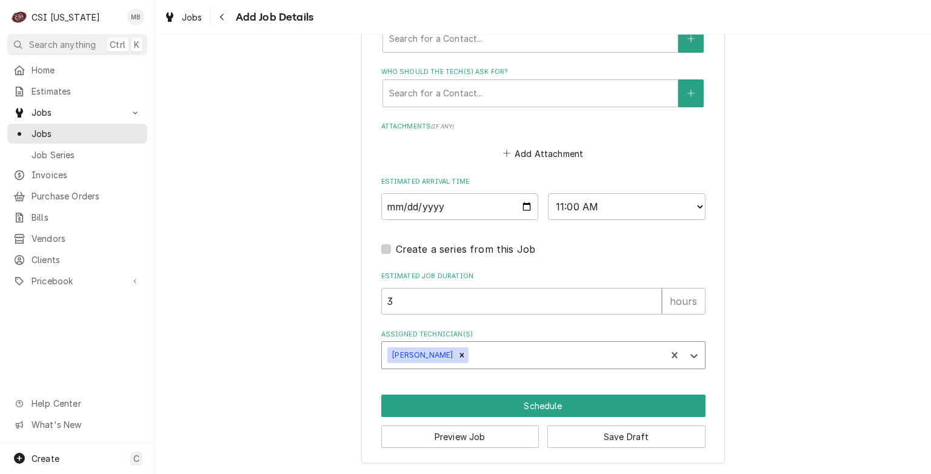
scroll to position [874, 0]
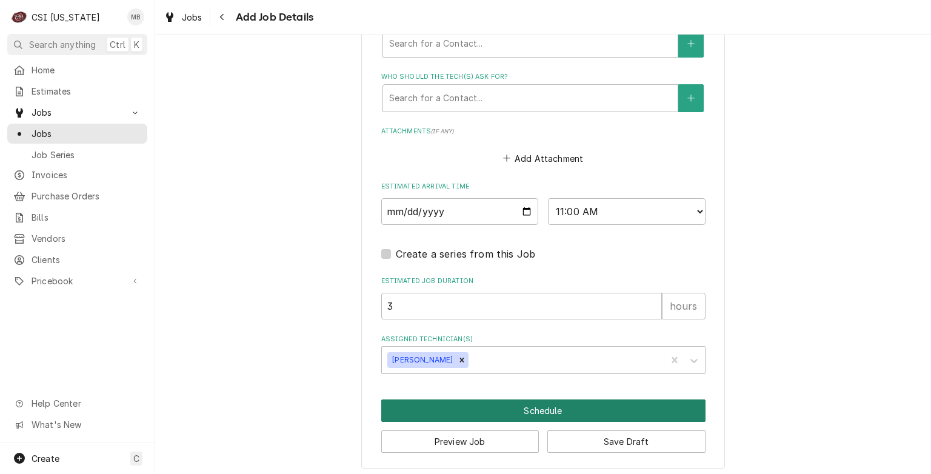
click at [546, 410] on button "Schedule" at bounding box center [543, 411] width 324 height 22
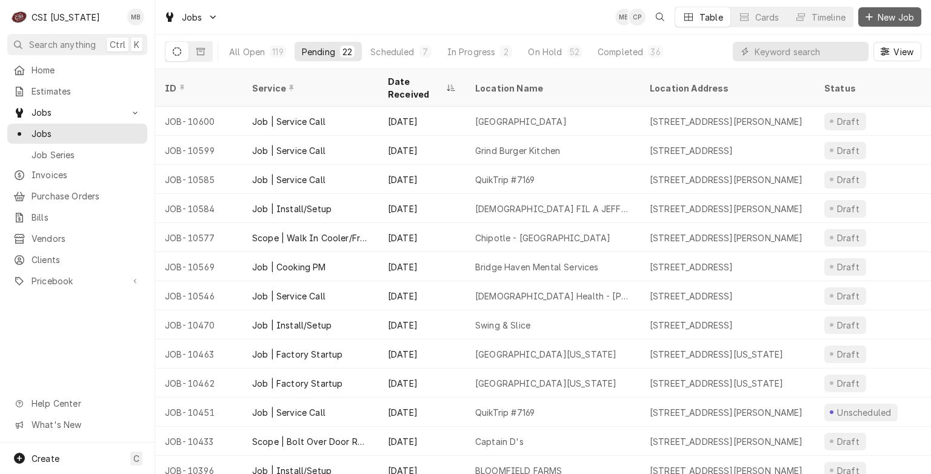
click at [868, 8] on button "New Job" at bounding box center [890, 16] width 63 height 19
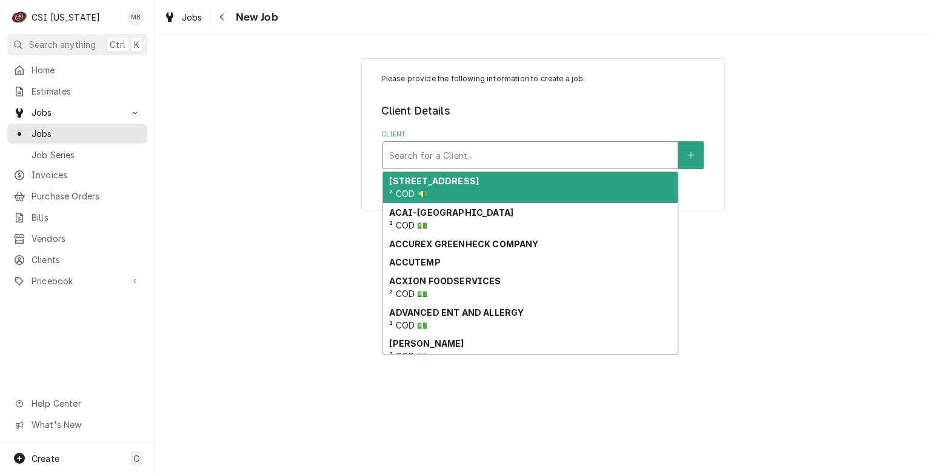
click at [551, 152] on div "Client" at bounding box center [530, 155] width 283 height 22
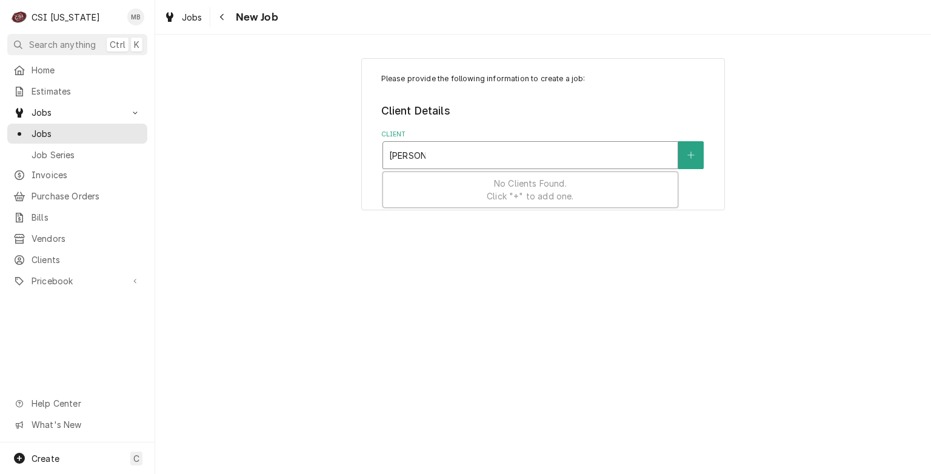
type input "DRAKES"
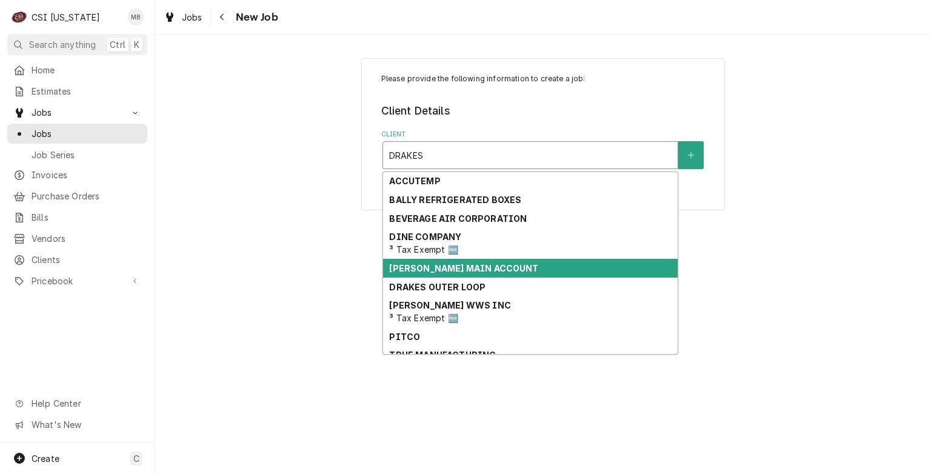
click at [444, 264] on strong "DRAKES MAIN ACCOUNT" at bounding box center [463, 268] width 149 height 10
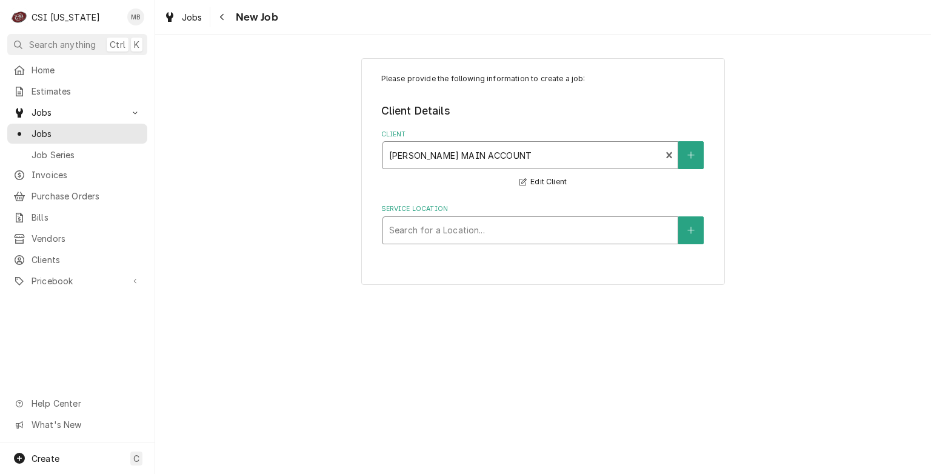
click at [473, 236] on div "Service Location" at bounding box center [530, 231] width 283 height 22
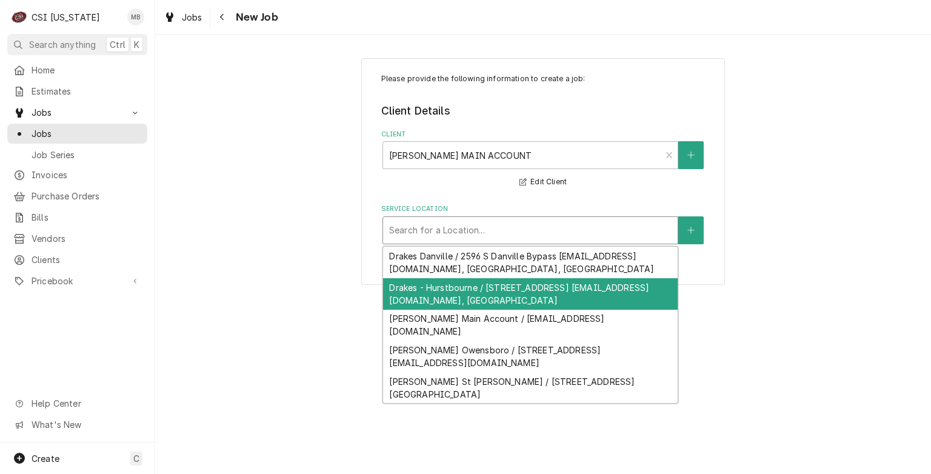
click at [467, 288] on div "Drakes - Hurstbourne / 2651 S Hurstbourne Pkwy Jovant@Bhglex.Com, Louisville, K…" at bounding box center [530, 294] width 295 height 32
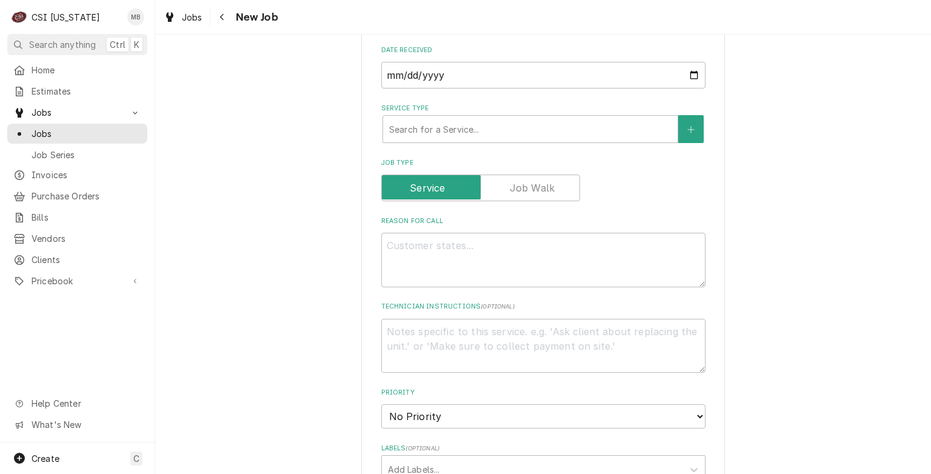
scroll to position [357, 0]
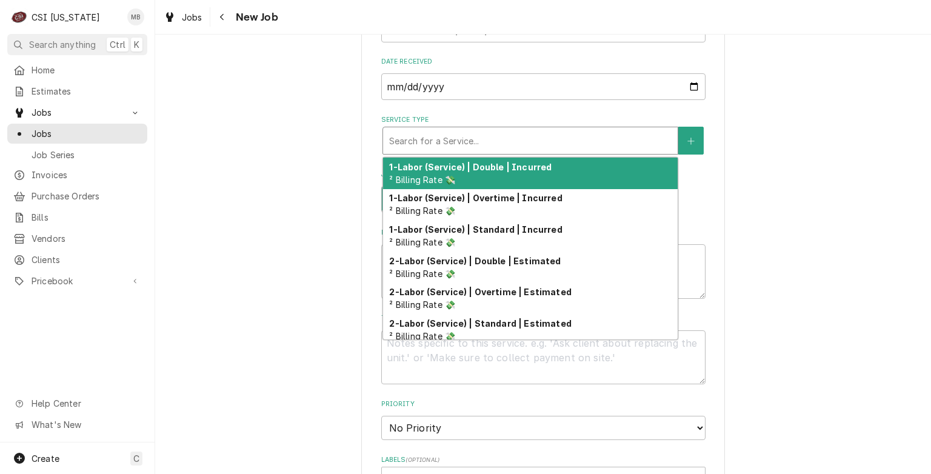
click at [471, 135] on div "Service Type" at bounding box center [530, 141] width 283 height 22
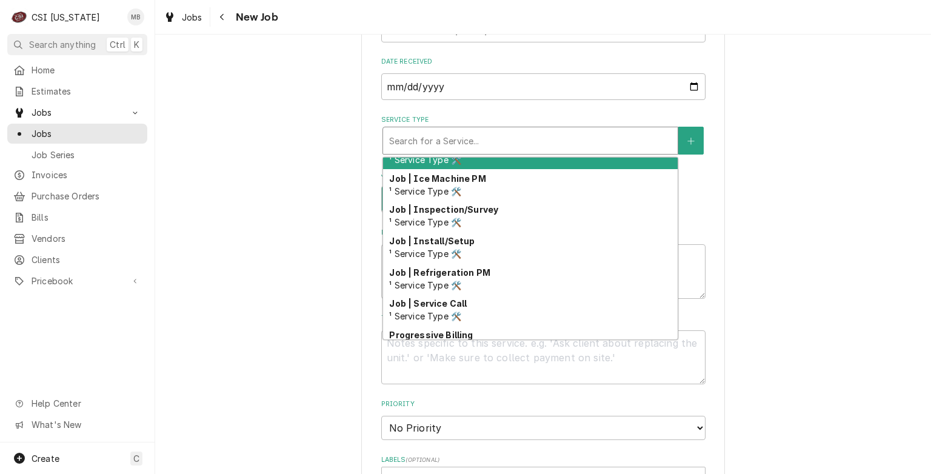
scroll to position [609, 0]
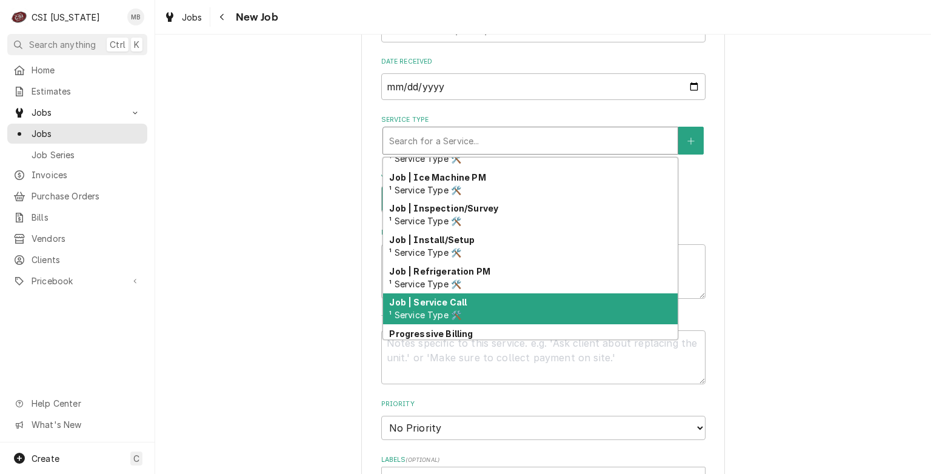
click at [456, 297] on strong "Job | Service Call" at bounding box center [428, 302] width 78 height 10
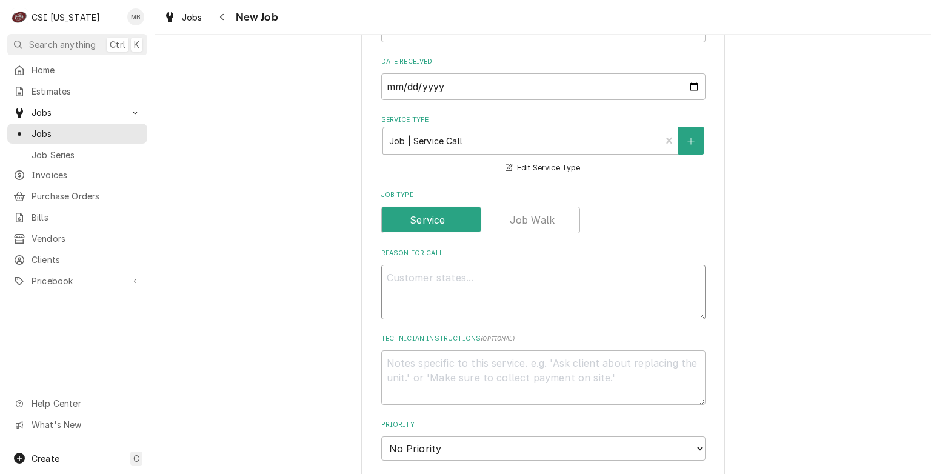
click at [443, 280] on textarea "Reason For Call" at bounding box center [543, 292] width 324 height 55
type textarea "x"
type textarea "D"
type textarea "x"
type textarea "DE"
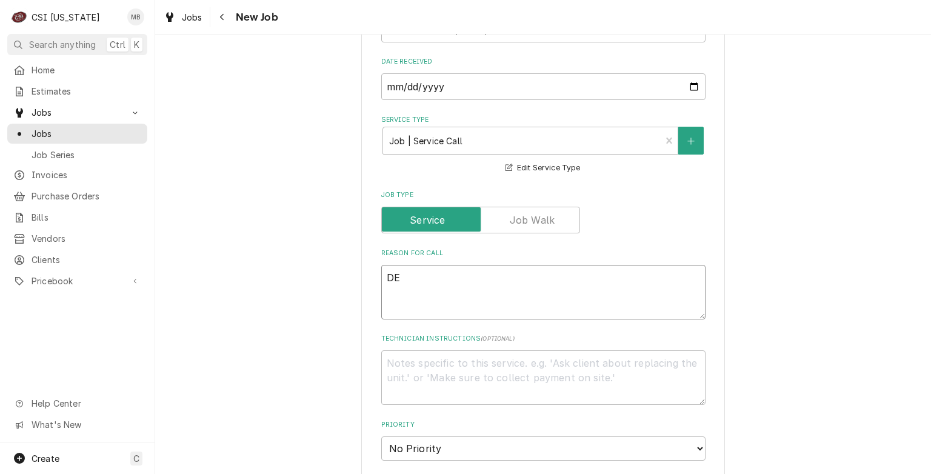
type textarea "x"
type textarea "DEL"
type textarea "x"
type textarea "DELF"
type textarea "x"
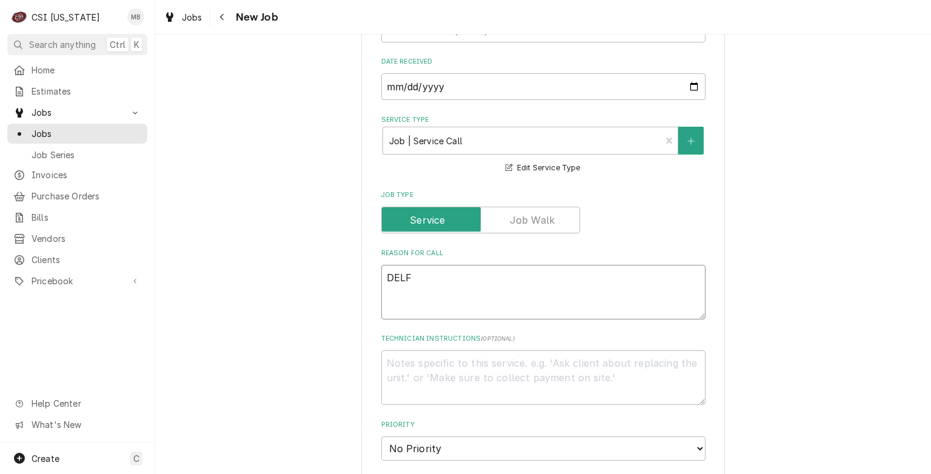
type textarea "DELFI"
type textarea "x"
type textarea "DELFIE"
type textarea "x"
type textarea "DELFIEL"
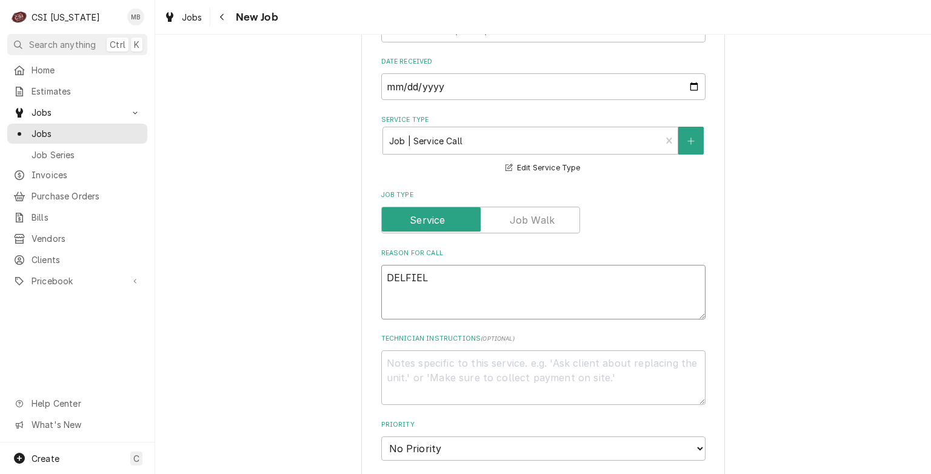
type textarea "x"
type textarea "DELFIELD"
type textarea "x"
type textarea "DELFIELD"
type textarea "x"
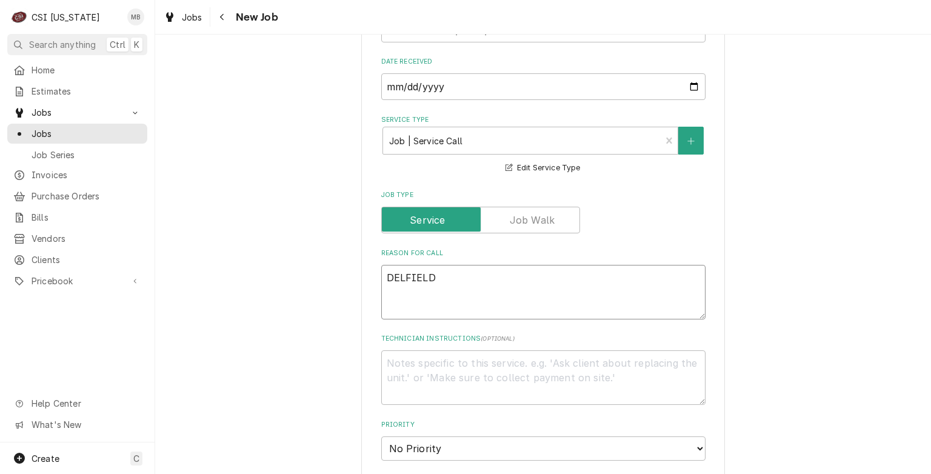
type textarea "DELFIELD P"
type textarea "x"
type textarea "DELFIELD PRE"
type textarea "x"
type textarea "DELFIELD PREP"
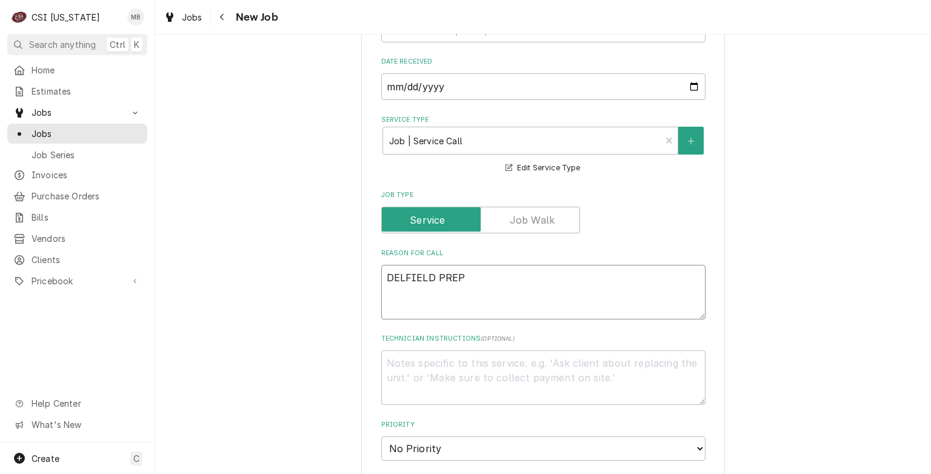
type textarea "x"
type textarea "DELFIELD PREP"
type textarea "x"
type textarea "DELFIELD PREP T"
type textarea "x"
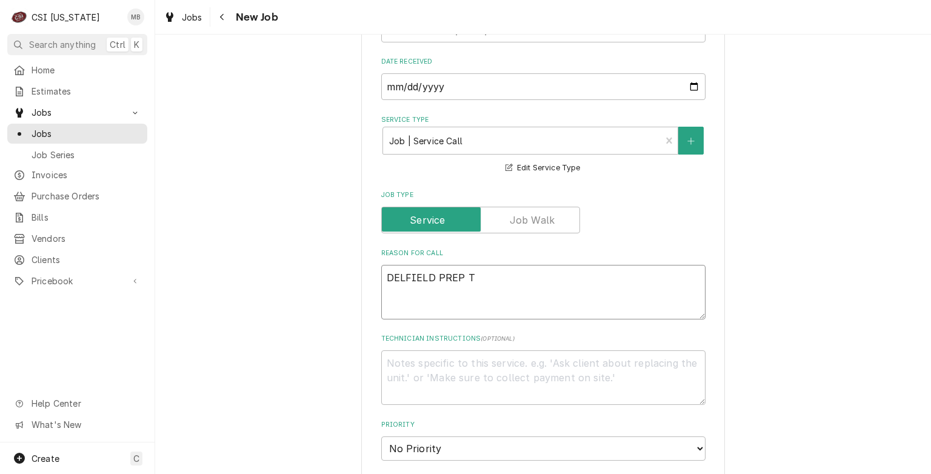
type textarea "DELFIELD PREP TA"
type textarea "x"
type textarea "DELFIELD PREP TAB"
type textarea "x"
type textarea "DELFIELD PREP TABL"
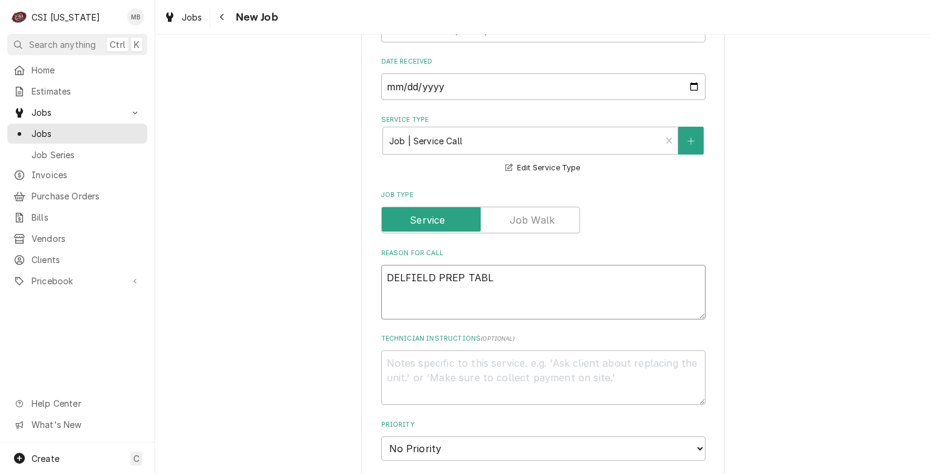
type textarea "x"
type textarea "DELFIELD PREP TABLE"
type textarea "x"
type textarea "DELFIELD PREP TABLE"
type textarea "x"
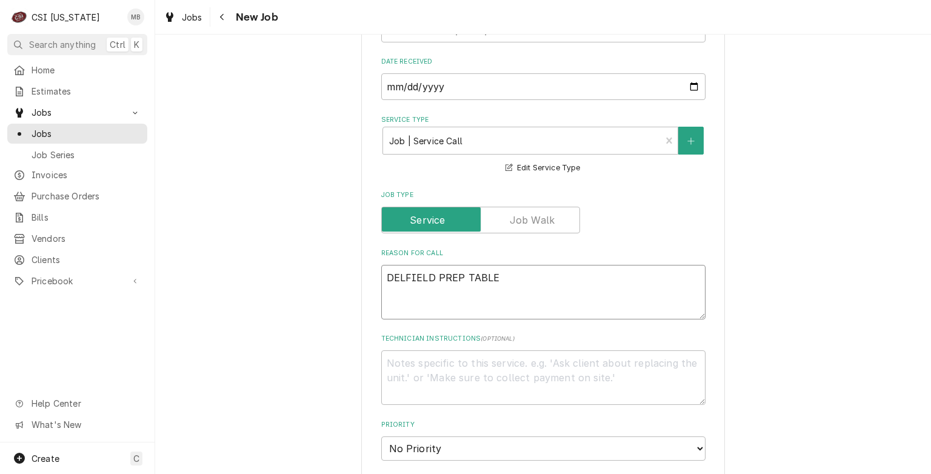
type textarea "DELFIELD PREP TABLE W"
type textarea "x"
type textarea "DELFIELD PREP TABLE WA"
type textarea "x"
type textarea "DELFIELD PREP TABLE WAS"
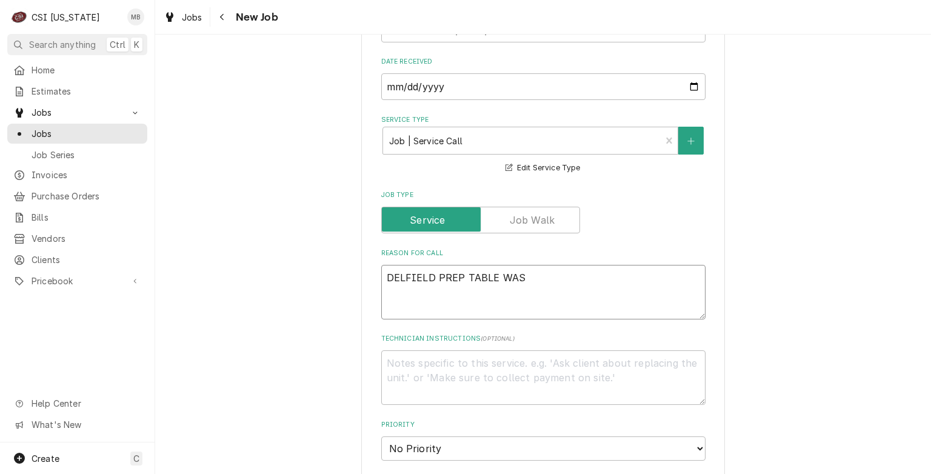
type textarea "x"
type textarea "DELFIELD PREP TABLE WAS"
type textarea "x"
type textarea "DELFIELD PREP TABLE WAS D"
type textarea "x"
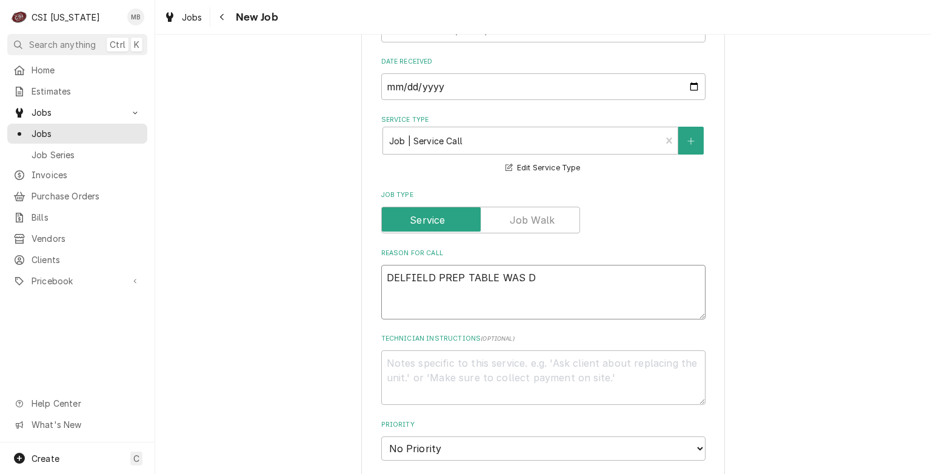
type textarea "DELFIELD PREP TABLE WAS DI"
type textarea "x"
type textarea "DELFIELD PREP TABLE WAS DIA"
type textarea "x"
type textarea "DELFIELD PREP TABLE WAS DIAG"
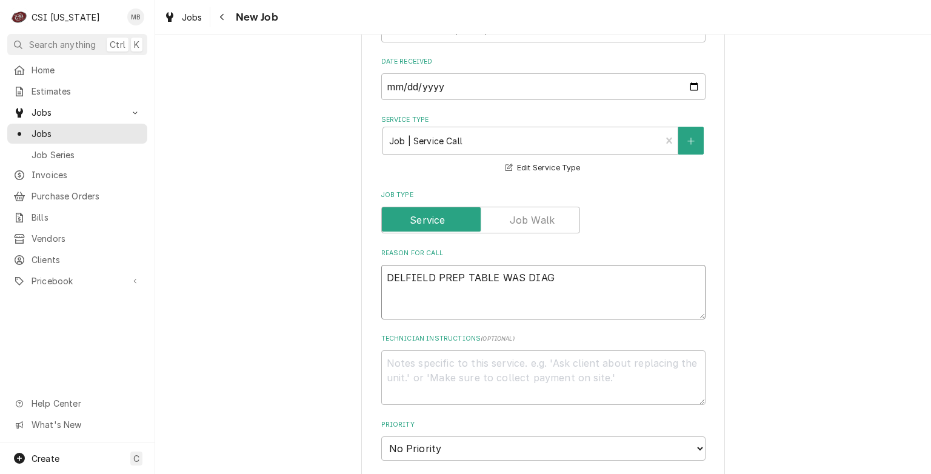
type textarea "x"
type textarea "DELFIELD PREP TABLE WAS DIAG"
type textarea "x"
type textarea "DELFIELD PREP TABLE WAS DIAG"
type textarea "x"
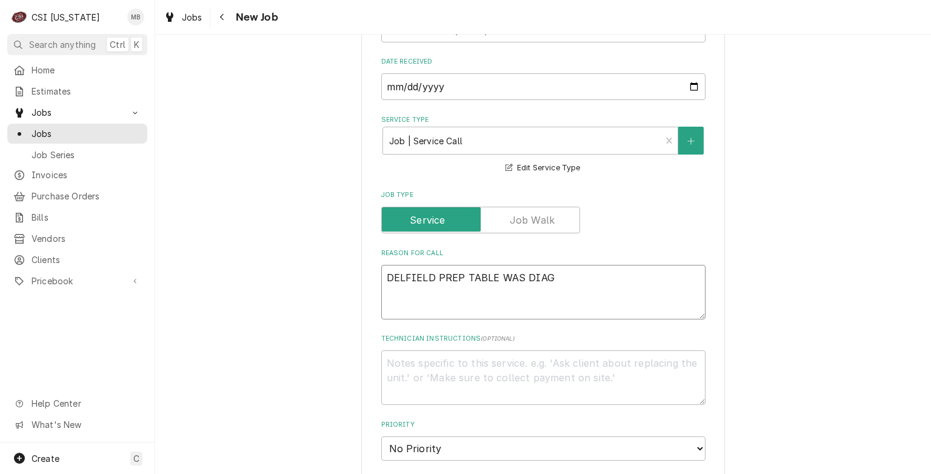
type textarea "DELFIELD PREP TABLE WAS DIAGN"
type textarea "x"
type textarea "DELFIELD PREP TABLE WAS DIAGNO"
type textarea "x"
type textarea "DELFIELD PREP TABLE WAS DIAGNOS"
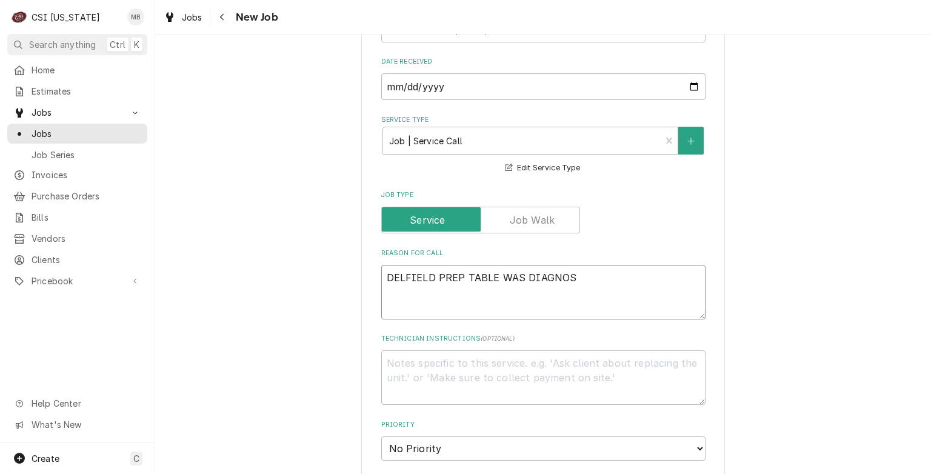
type textarea "x"
type textarea "DELFIELD PREP TABLE WAS DIAGNOSE"
type textarea "x"
type textarea "DELFIELD PREP TABLE WAS DIAGNOSED"
type textarea "x"
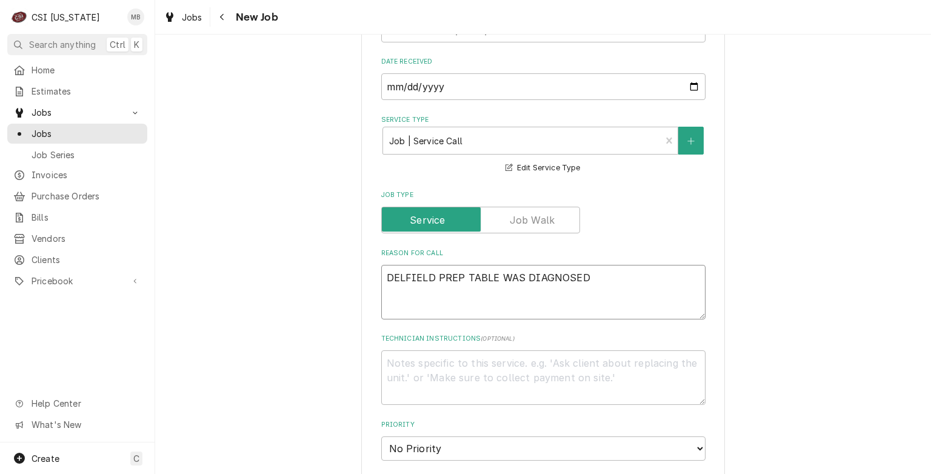
type textarea "DELFIELD PREP TABLE WAS DIAGNOSED"
type textarea "x"
type textarea "DELFIELD PREP TABLE WAS DIAGNOSED B"
type textarea "x"
type textarea "DELFIELD PREP TABLE WAS DIAGNOSED BY"
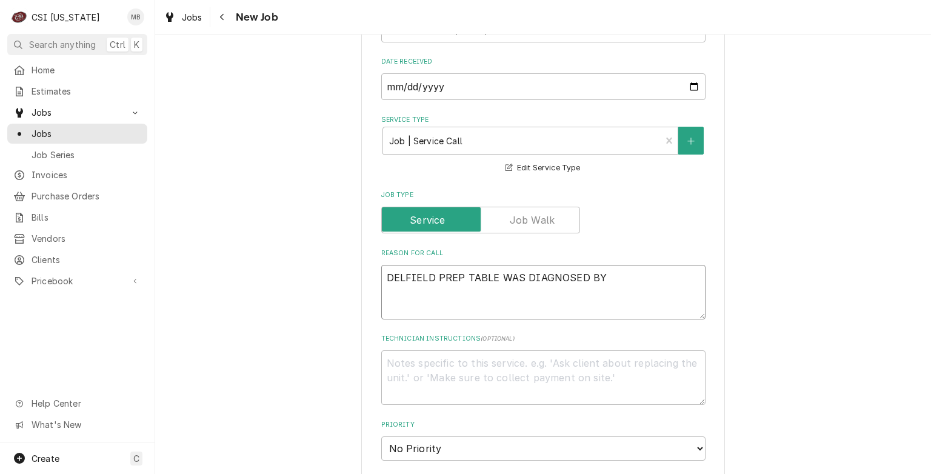
type textarea "x"
type textarea "DELFIELD PREP TABLE WAS DIAGNOSED BY"
type textarea "x"
type textarea "DELFIELD PREP TABLE WAS DIAGNOSED BY A"
type textarea "x"
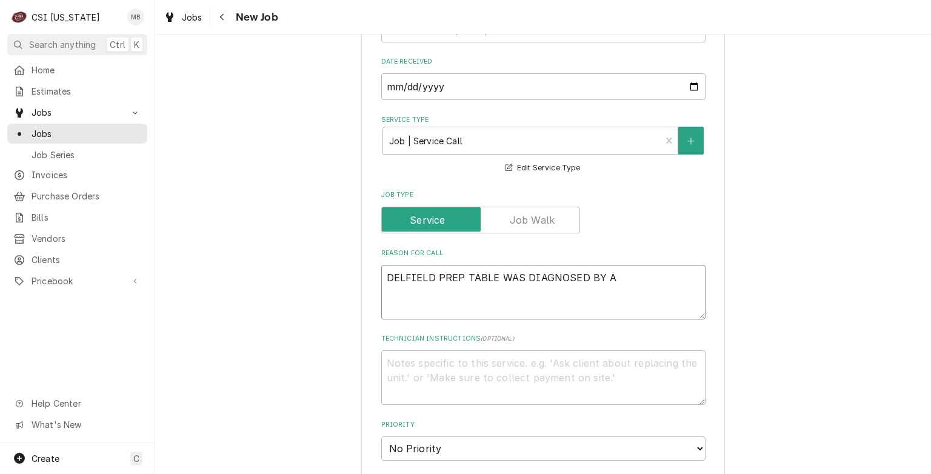
type textarea "DELFIELD PREP TABLE WAS DIAGNOSED BY AN"
type textarea "x"
type textarea "DELFIELD PREP TABLE WAS DIAGNOSED BY ANO"
type textarea "x"
type textarea "DELFIELD PREP TABLE WAS DIAGNOSED BY ANOT"
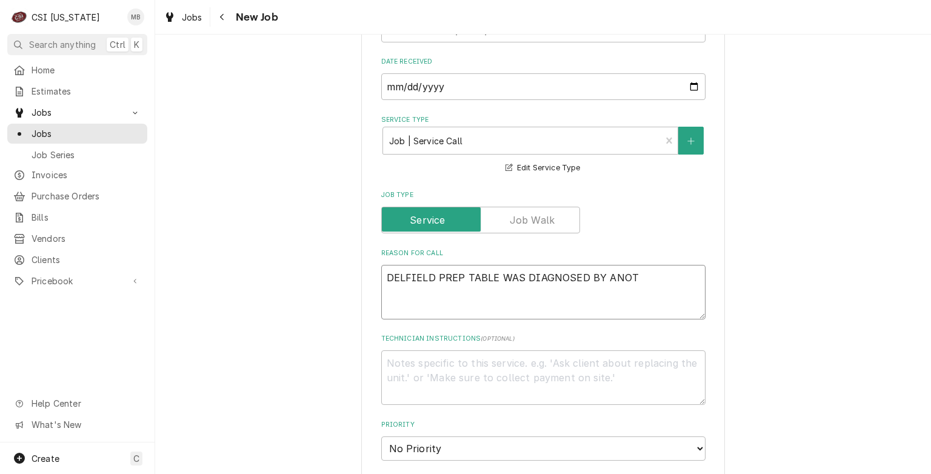
type textarea "x"
type textarea "DELFIELD PREP TABLE WAS DIAGNOSED BY ANOTH"
type textarea "x"
type textarea "DELFIELD PREP TABLE WAS DIAGNOSED BY ANOTHE"
type textarea "x"
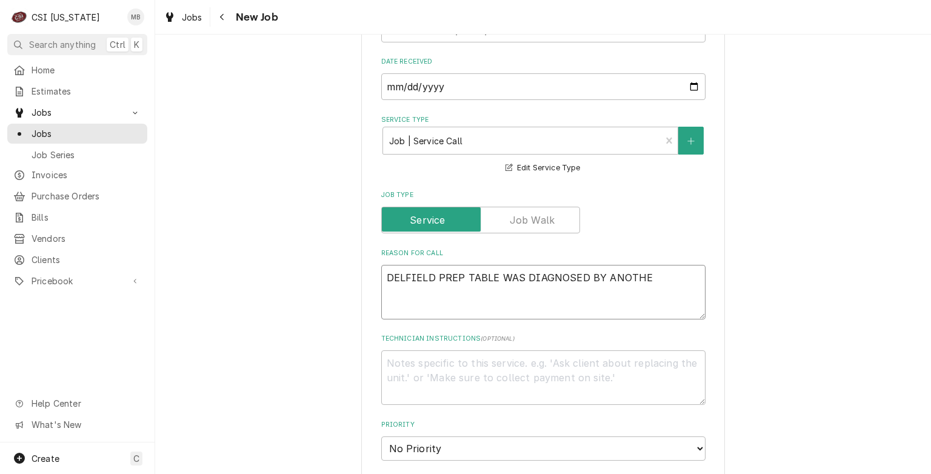
type textarea "DELFIELD PREP TABLE WAS DIAGNOSED BY ANOTHER"
type textarea "x"
type textarea "DELFIELD PREP TABLE WAS DIAGNOSED BY ANOTHER"
type textarea "x"
type textarea "DELFIELD PREP TABLE WAS DIAGNOSED BY ANOTHER C"
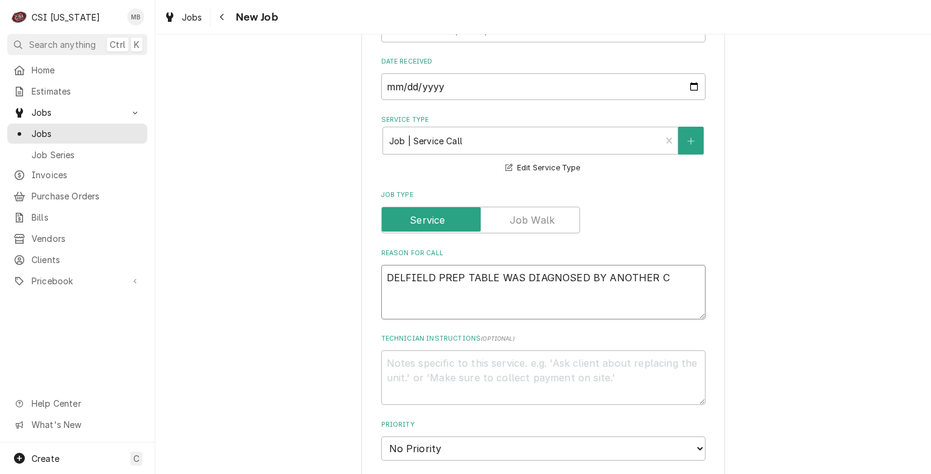
type textarea "x"
type textarea "DELFIELD PREP TABLE WAS DIAGNOSED BY ANOTHER CO"
type textarea "x"
type textarea "DELFIELD PREP TABLE WAS DIAGNOSED BY ANOTHER COM"
type textarea "x"
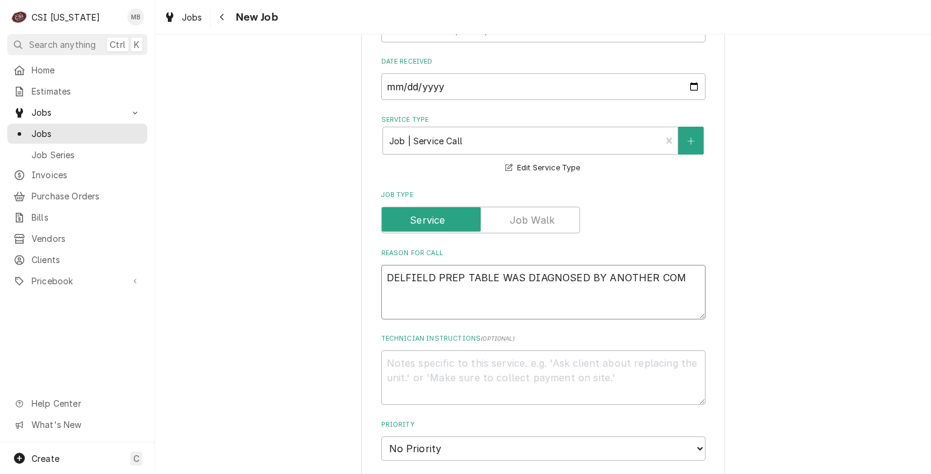
type textarea "DELFIELD PREP TABLE WAS DIAGNOSED BY ANOTHER COMP"
type textarea "x"
type textarea "DELFIELD PREP TABLE WAS DIAGNOSED BY ANOTHER COMPA"
type textarea "x"
type textarea "DELFIELD PREP TABLE WAS DIAGNOSED BY ANOTHER COMPAN"
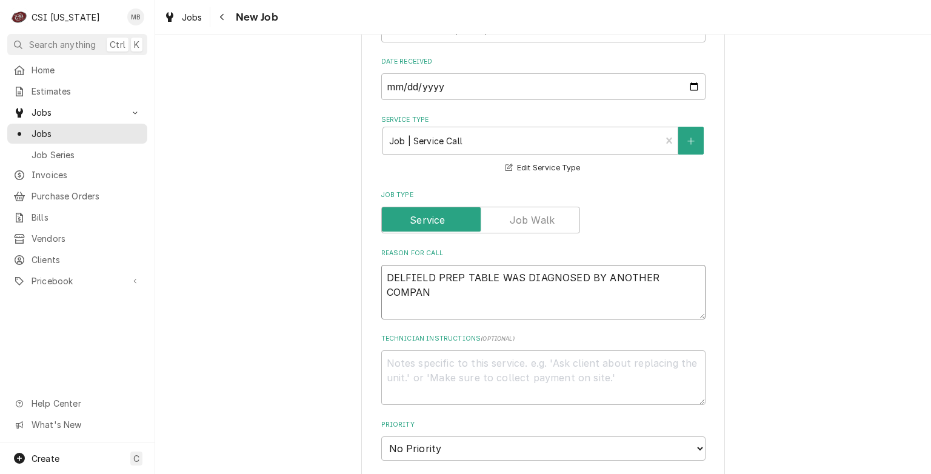
type textarea "x"
type textarea "DELFIELD PREP TABLE WAS DIAGNOSED BY ANOTHER COMPANY"
type textarea "x"
type textarea "DELFIELD PREP TABLE WAS DIAGNOSED BY ANOTHER COMPANY"
type textarea "x"
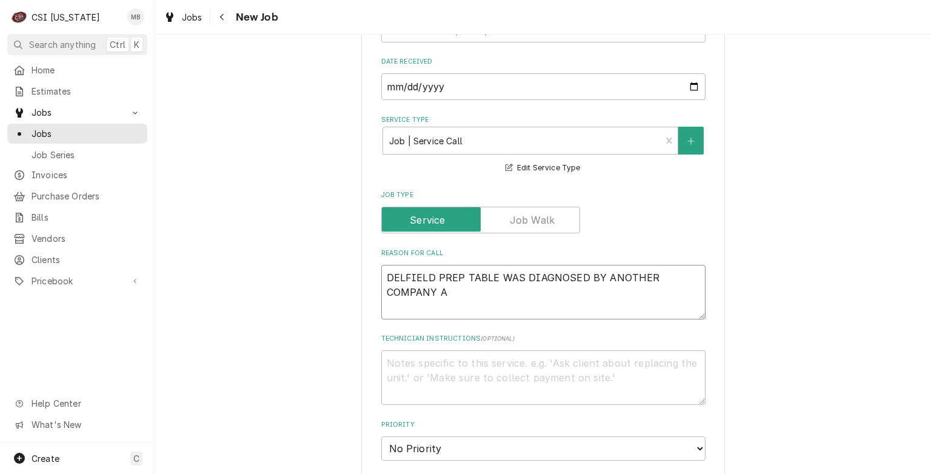
type textarea "DELFIELD PREP TABLE WAS DIAGNOSED BY ANOTHER COMPANY AN"
type textarea "x"
type textarea "DELFIELD PREP TABLE WAS DIAGNOSED BY ANOTHER COMPANY AND"
type textarea "x"
type textarea "DELFIELD PREP TABLE WAS DIAGNOSED BY ANOTHER COMPANY AND D"
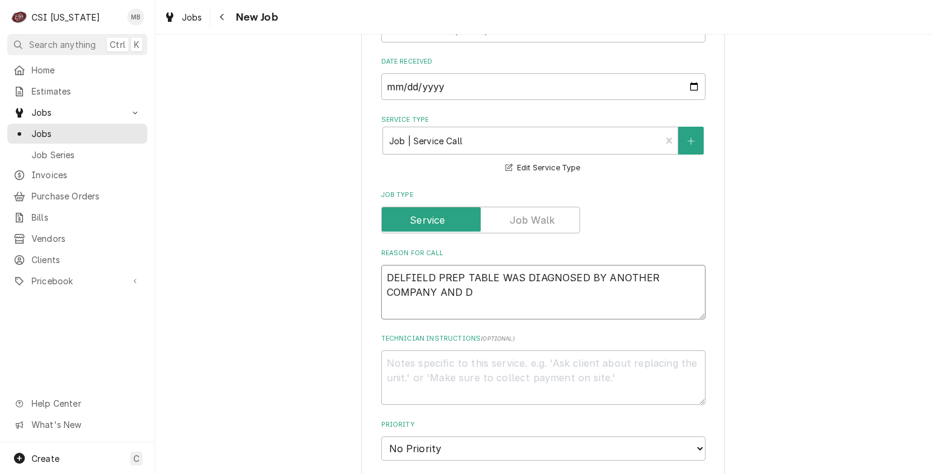
type textarea "x"
type textarea "DELFIELD PREP TABLE WAS DIAGNOSED BY ANOTHER COMPANY AND DR"
type textarea "x"
type textarea "DELFIELD PREP TABLE WAS DIAGNOSED BY ANOTHER COMPANY AND DRA"
type textarea "x"
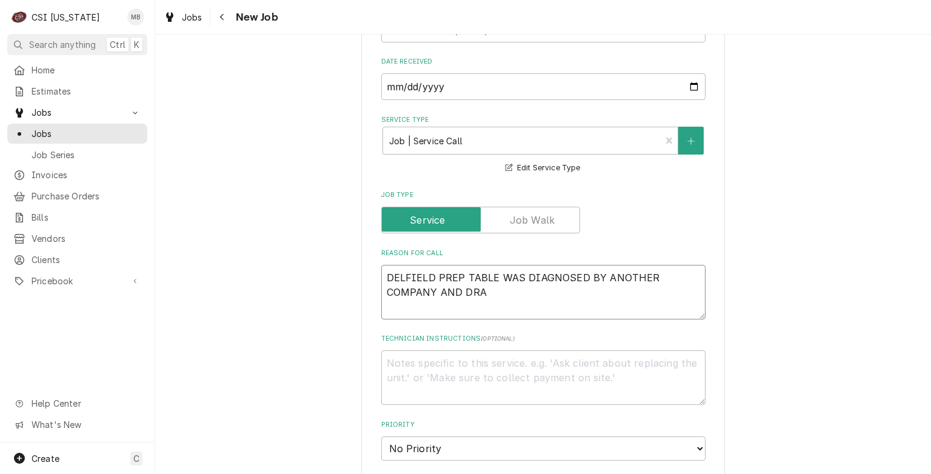
type textarea "DELFIELD PREP TABLE WAS DIAGNOSED BY ANOTHER COMPANY AND DRAK"
type textarea "x"
type textarea "DELFIELD PREP TABLE WAS DIAGNOSED BY ANOTHER COMPANY AND DRAKE"
type textarea "x"
type textarea "DELFIELD PREP TABLE WAS DIAGNOSED BY ANOTHER COMPANY AND DRAKES"
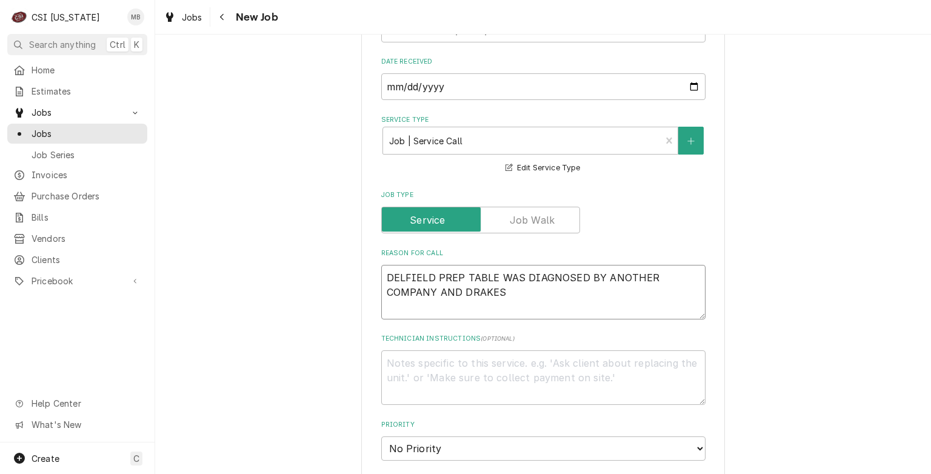
type textarea "x"
type textarea "DELFIELD PREP TABLE WAS DIAGNOSED BY ANOTHER COMPANY AND DRAKES"
type textarea "x"
type textarea "DELFIELD PREP TABLE WAS DIAGNOSED BY ANOTHER COMPANY AND DRAKES W"
type textarea "x"
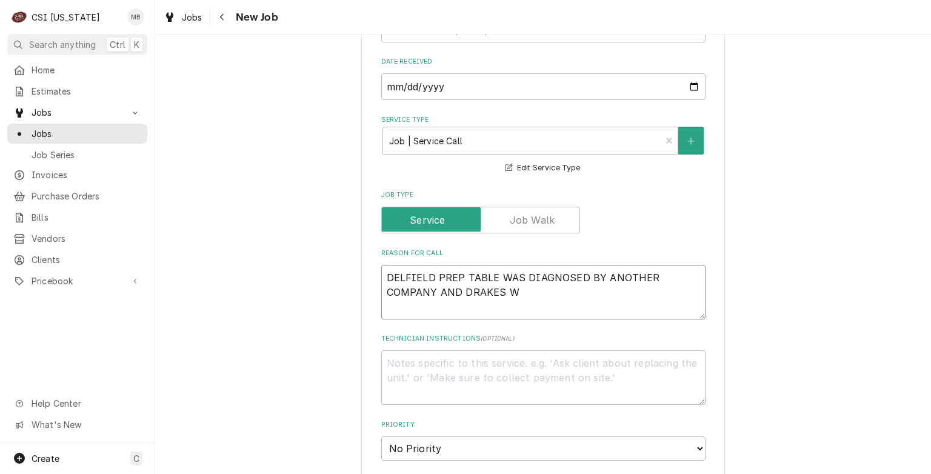
type textarea "DELFIELD PREP TABLE WAS DIAGNOSED BY ANOTHER COMPANY AND DRAKES WA"
type textarea "x"
type textarea "DELFIELD PREP TABLE WAS DIAGNOSED BY ANOTHER COMPANY AND DRAKES WAN"
type textarea "x"
type textarea "DELFIELD PREP TABLE WAS DIAGNOSED BY ANOTHER COMPANY AND DRAKES WANT"
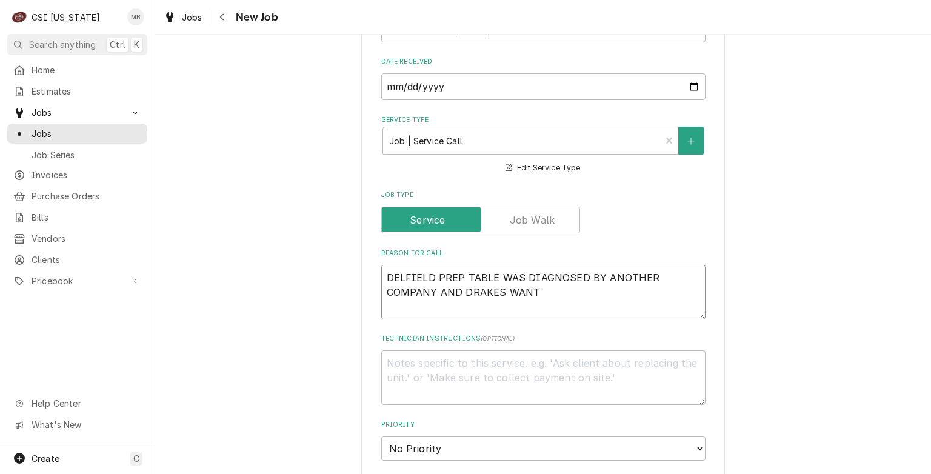
type textarea "x"
type textarea "DELFIELD PREP TABLE WAS DIAGNOSED BY ANOTHER COMPANY AND DRAKES WANTS"
type textarea "x"
type textarea "DELFIELD PREP TABLE WAS DIAGNOSED BY ANOTHER COMPANY AND DRAKES WANTS"
type textarea "x"
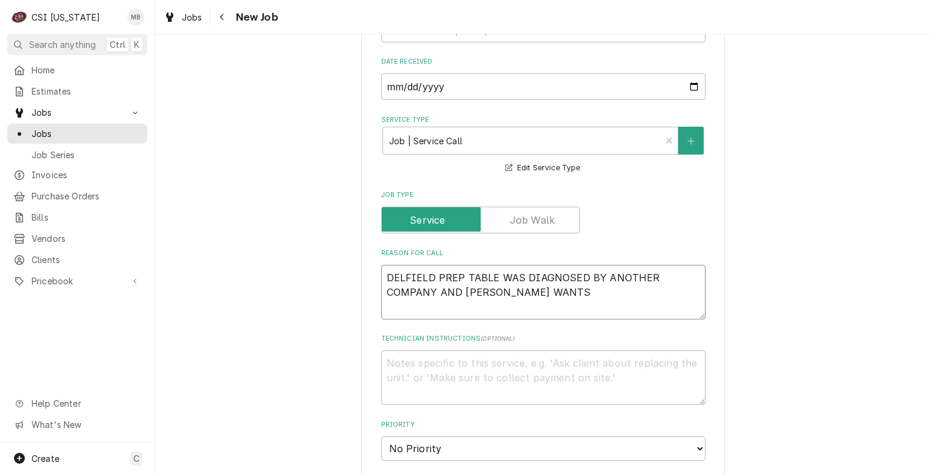
type textarea "DELFIELD PREP TABLE WAS DIAGNOSED BY ANOTHER COMPANY AND DRAKES WANTS A"
type textarea "x"
type textarea "DELFIELD PREP TABLE WAS DIAGNOSED BY ANOTHER COMPANY AND DRAKES WANTS A"
type textarea "x"
type textarea "DELFIELD PREP TABLE WAS DIAGNOSED BY ANOTHER COMPANY AND DRAKES WANTS A S"
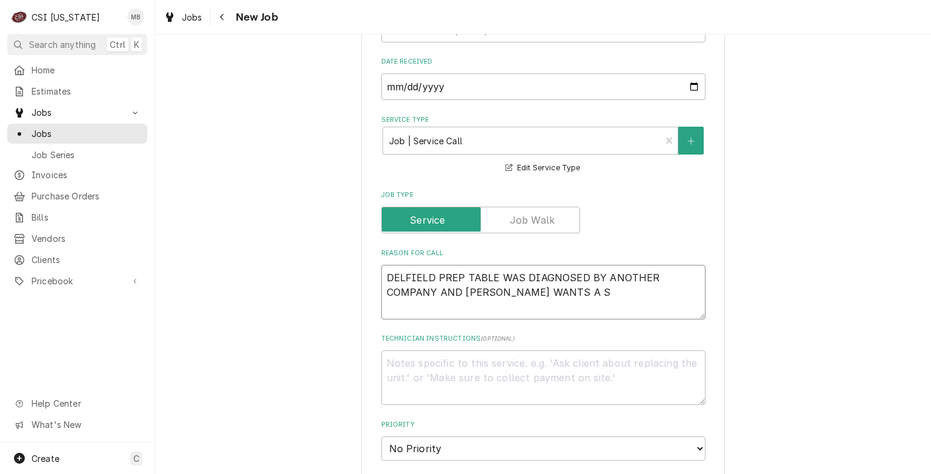
type textarea "x"
type textarea "DELFIELD PREP TABLE WAS DIAGNOSED BY ANOTHER COMPANY AND DRAKES WANTS A SE"
type textarea "x"
type textarea "DELFIELD PREP TABLE WAS DIAGNOSED BY ANOTHER COMPANY AND DRAKES WANTS A SEC"
type textarea "x"
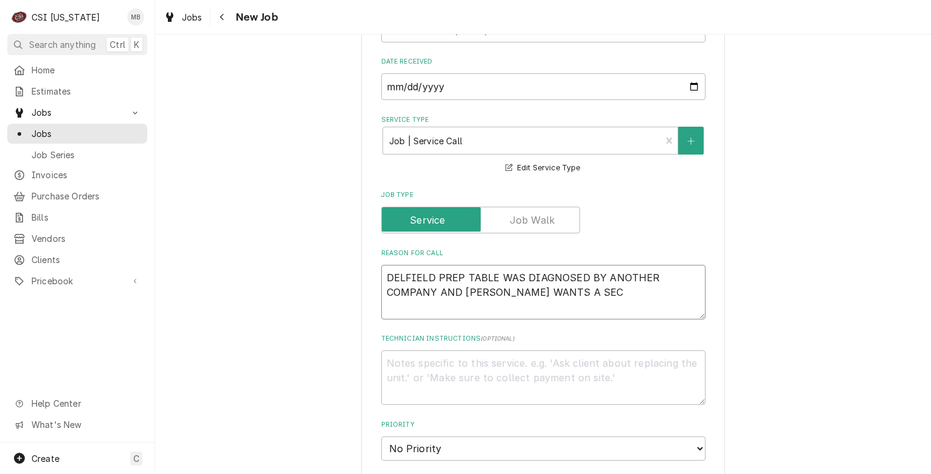
type textarea "DELFIELD PREP TABLE WAS DIAGNOSED BY ANOTHER COMPANY AND DRAKES WANTS A SECO"
type textarea "x"
type textarea "DELFIELD PREP TABLE WAS DIAGNOSED BY ANOTHER COMPANY AND DRAKES WANTS A SECON"
type textarea "x"
type textarea "DELFIELD PREP TABLE WAS DIAGNOSED BY ANOTHER COMPANY AND DRAKES WANTS A SECOND"
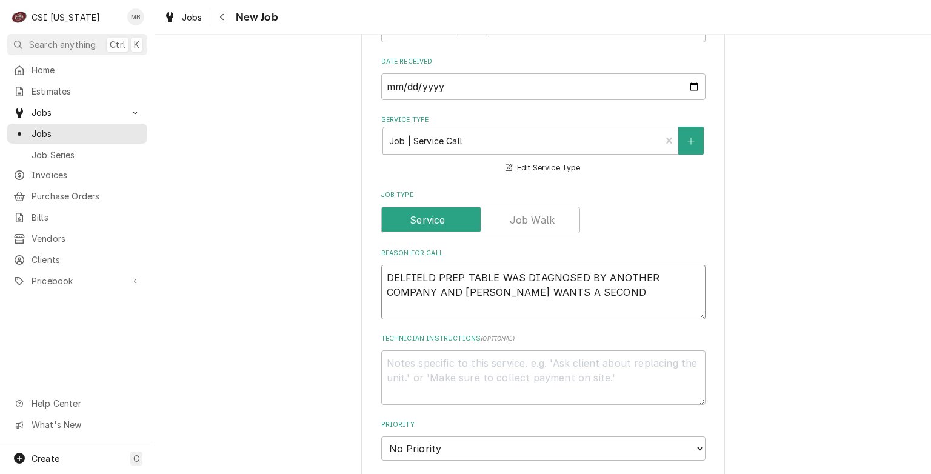
type textarea "x"
type textarea "DELFIELD PREP TABLE WAS DIAGNOSED BY ANOTHER COMPANY AND DRAKES WANTS A SECOND"
type textarea "x"
type textarea "DELFIELD PREP TABLE WAS DIAGNOSED BY ANOTHER COMPANY AND DRAKES WANTS A SECOND O"
type textarea "x"
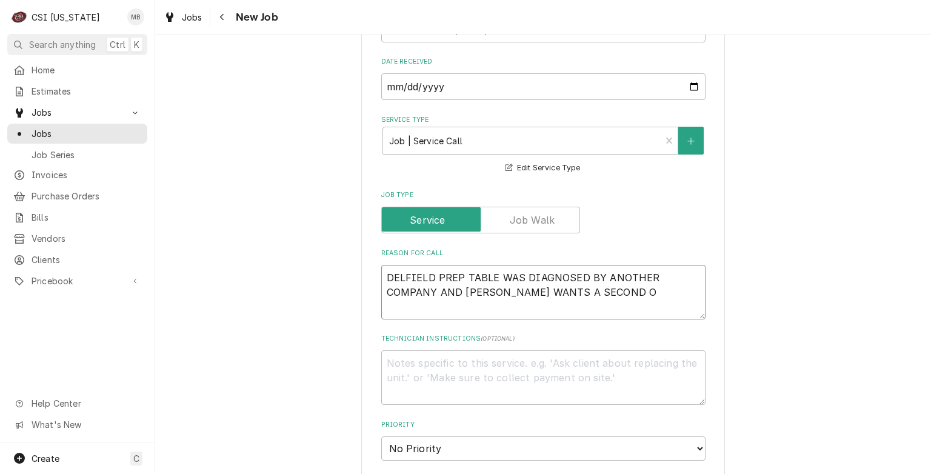
type textarea "DELFIELD PREP TABLE WAS DIAGNOSED BY ANOTHER COMPANY AND DRAKES WANTS A SECOND …"
type textarea "x"
type textarea "DELFIELD PREP TABLE WAS DIAGNOSED BY ANOTHER COMPANY AND DRAKES WANTS A SECOND …"
type textarea "x"
type textarea "DELFIELD PREP TABLE WAS DIAGNOSED BY ANOTHER COMPANY AND DRAKES WANTS A SECOND …"
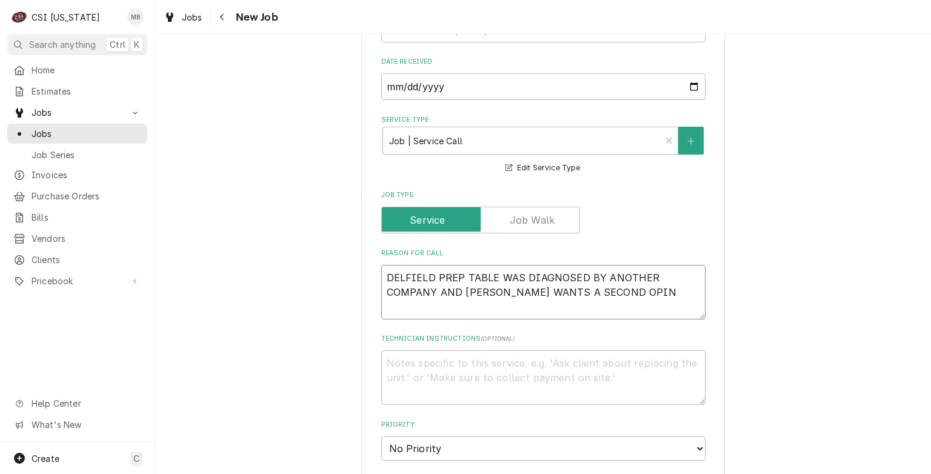
type textarea "x"
type textarea "DELFIELD PREP TABLE WAS DIAGNOSED BY ANOTHER COMPANY AND DRAKES WANTS A SECOND …"
type textarea "x"
type textarea "DELFIELD PREP TABLE WAS DIAGNOSED BY ANOTHER COMPANY AND DRAKES WANTS A SECOND …"
type textarea "x"
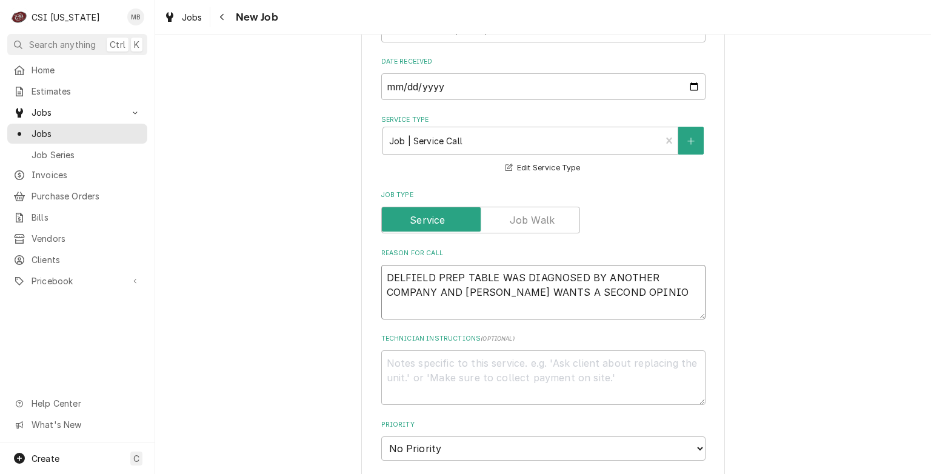
type textarea "DELFIELD PREP TABLE WAS DIAGNOSED BY ANOTHER COMPANY AND DRAKES WANTS A SECOND …"
type textarea "x"
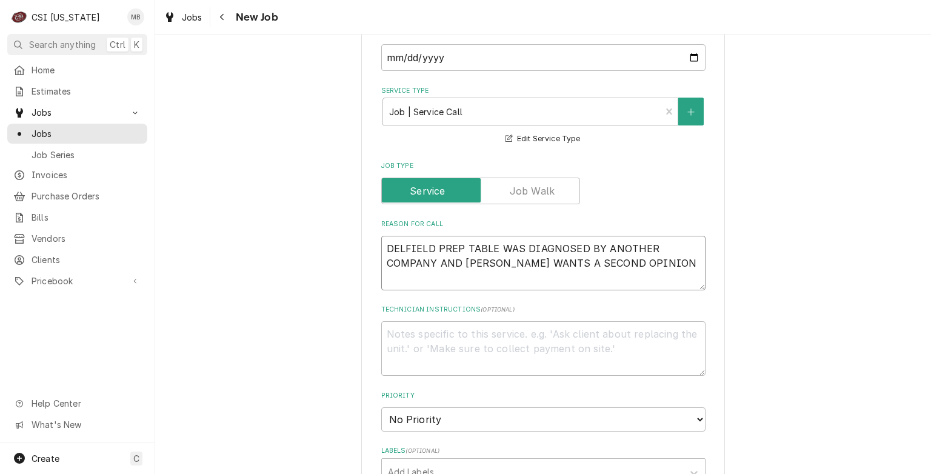
scroll to position [407, 0]
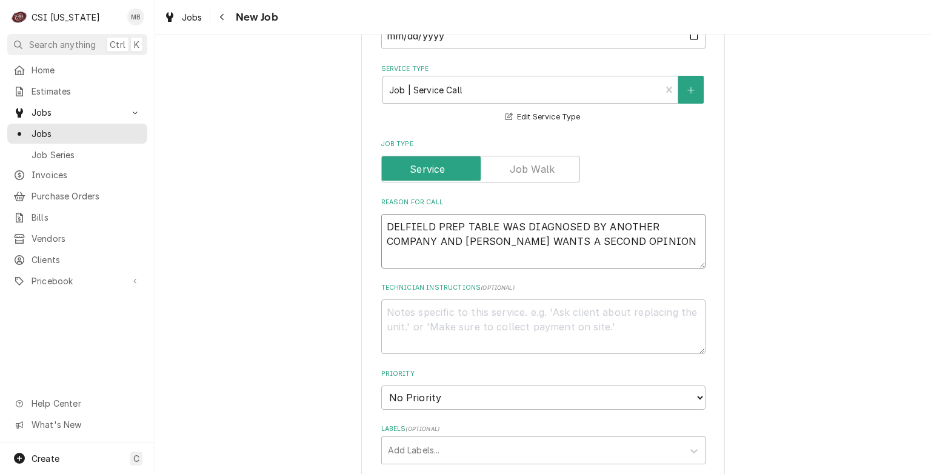
type textarea "DELFIELD PREP TABLE WAS DIAGNOSED BY ANOTHER COMPANY AND DRAKES WANTS A SECOND …"
click at [501, 397] on select "No Priority Urgent High Medium Low" at bounding box center [543, 398] width 324 height 24
select select "2"
click at [381, 386] on select "No Priority Urgent High Medium Low" at bounding box center [543, 398] width 324 height 24
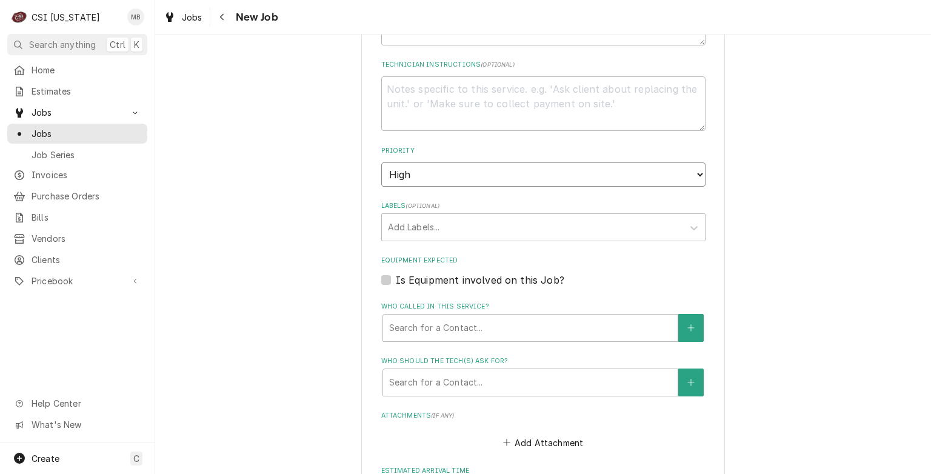
scroll to position [630, 0]
click at [435, 229] on div "Labels" at bounding box center [532, 228] width 289 height 22
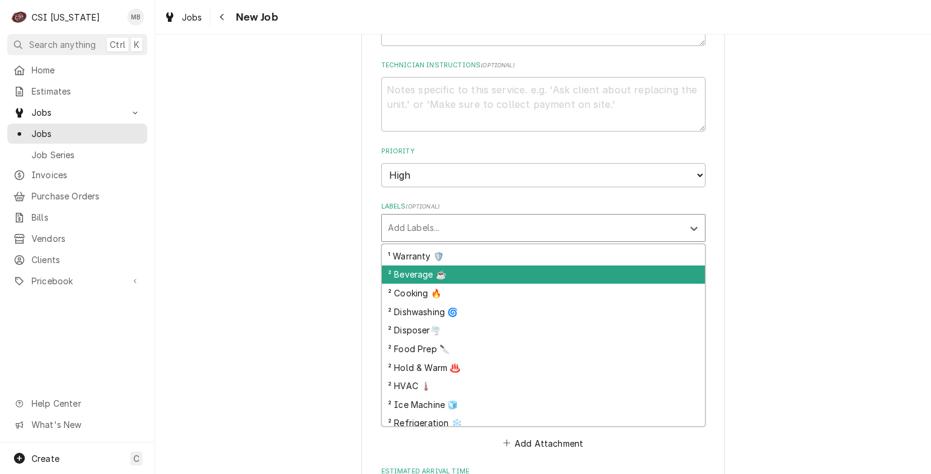
scroll to position [170, 0]
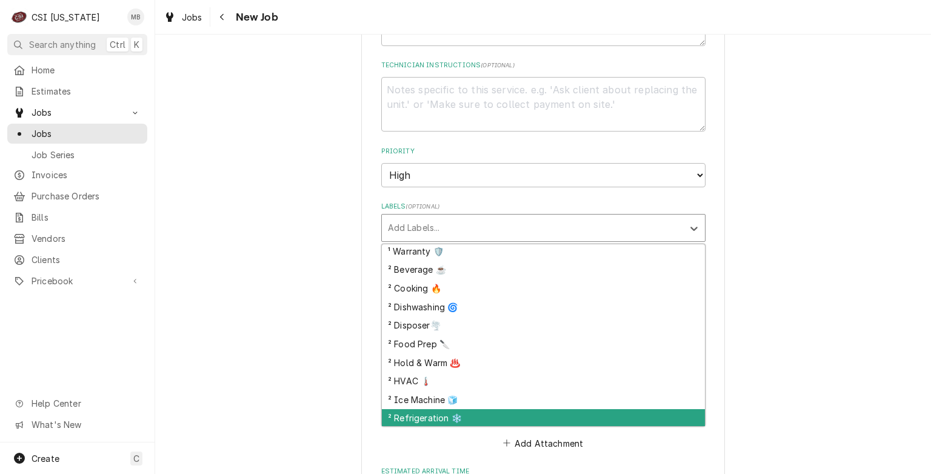
click at [437, 411] on div "² Refrigeration ❄️" at bounding box center [543, 418] width 323 height 19
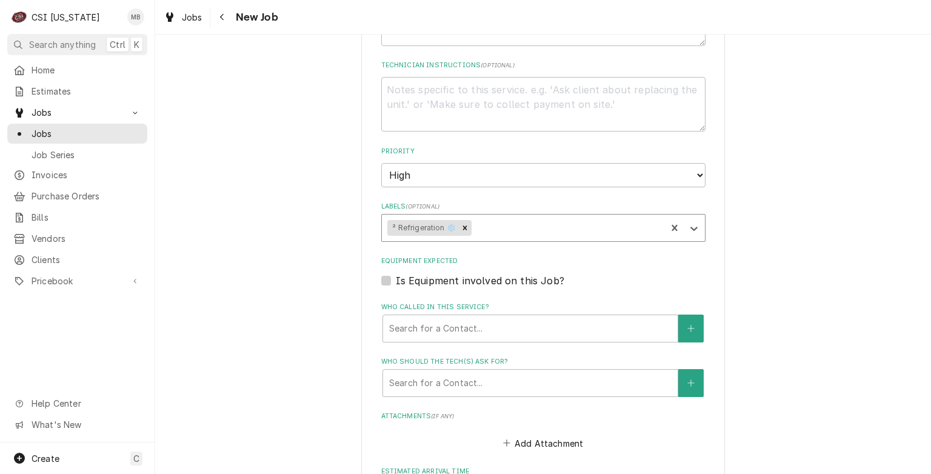
type textarea "x"
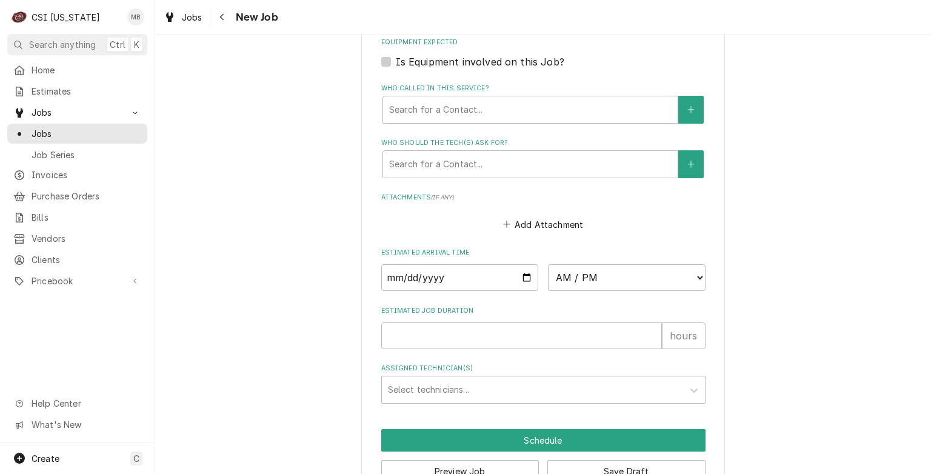
scroll to position [846, 0]
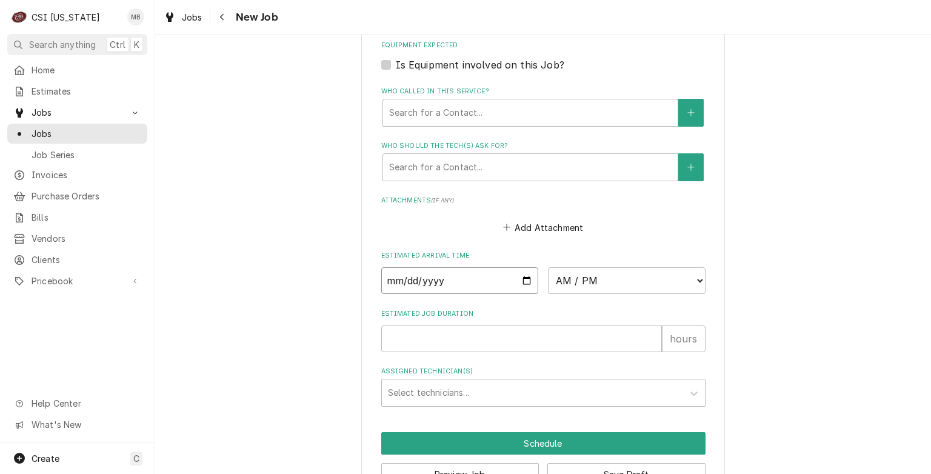
click at [522, 278] on input "Date" at bounding box center [460, 280] width 158 height 27
type input "2025-09-15"
type textarea "x"
click at [608, 272] on select "AM / PM 6:00 AM 6:15 AM 6:30 AM 6:45 AM 7:00 AM 7:15 AM 7:30 AM 7:45 AM 8:00 AM…" at bounding box center [627, 280] width 158 height 27
select select "09:15:00"
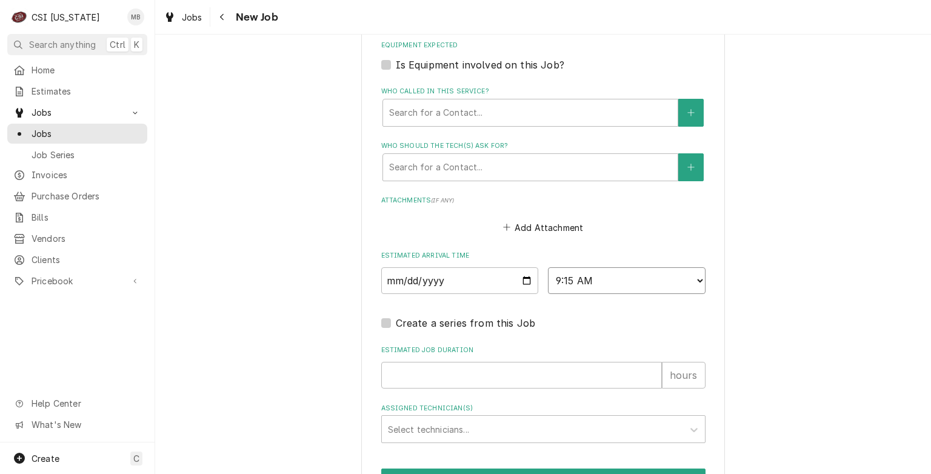
type textarea "x"
click at [584, 279] on select "AM / PM 6:00 AM 6:15 AM 6:30 AM 6:45 AM 7:00 AM 7:15 AM 7:30 AM 7:45 AM 8:00 AM…" at bounding box center [627, 280] width 158 height 27
select select "09:00:00"
click at [548, 267] on select "AM / PM 6:00 AM 6:15 AM 6:30 AM 6:45 AM 7:00 AM 7:15 AM 7:30 AM 7:45 AM 8:00 AM…" at bounding box center [627, 280] width 158 height 27
click at [488, 362] on input "Estimated Job Duration" at bounding box center [521, 375] width 281 height 27
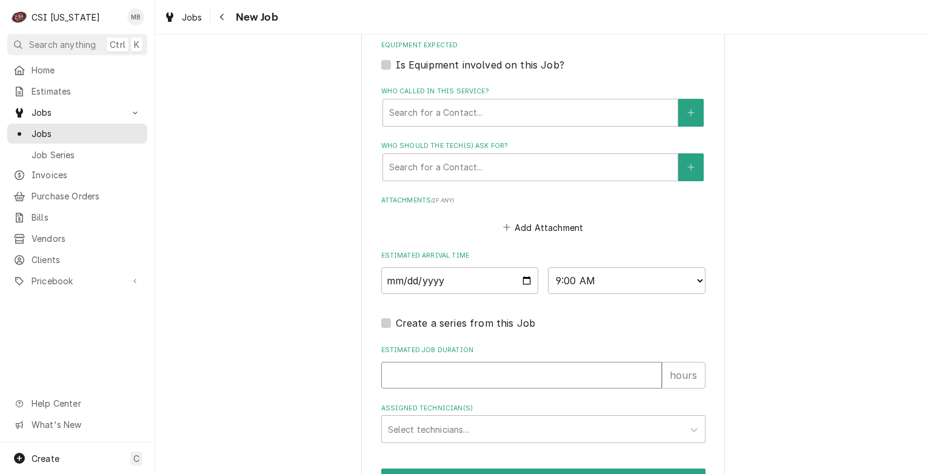
type textarea "x"
type input "2"
type textarea "x"
type input "2"
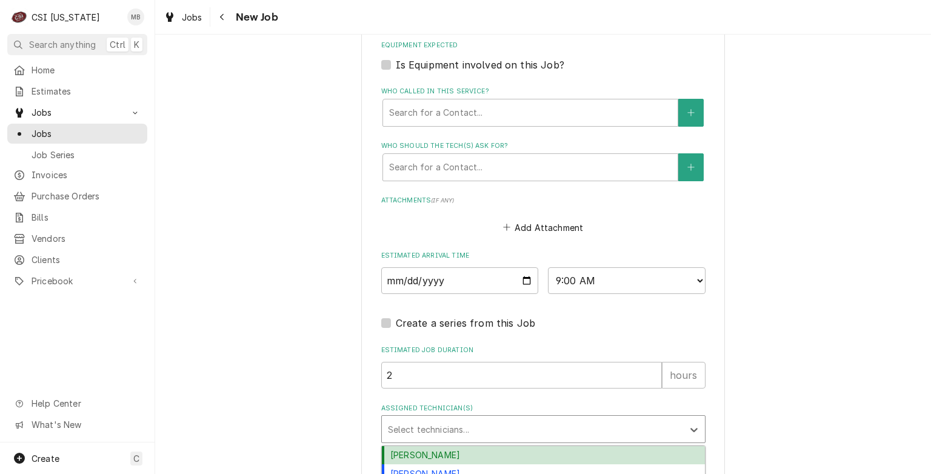
click at [488, 427] on div "Assigned Technician(s)" at bounding box center [532, 429] width 289 height 22
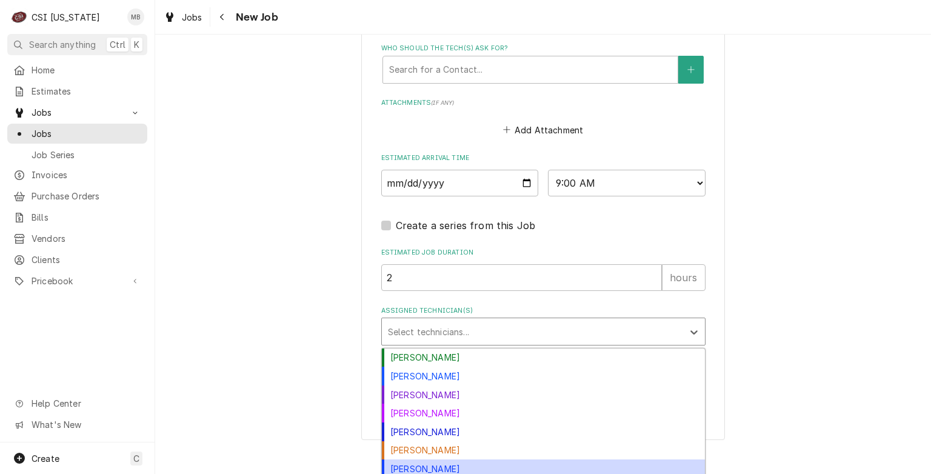
click at [461, 465] on div "Matt Brewington" at bounding box center [543, 469] width 323 height 19
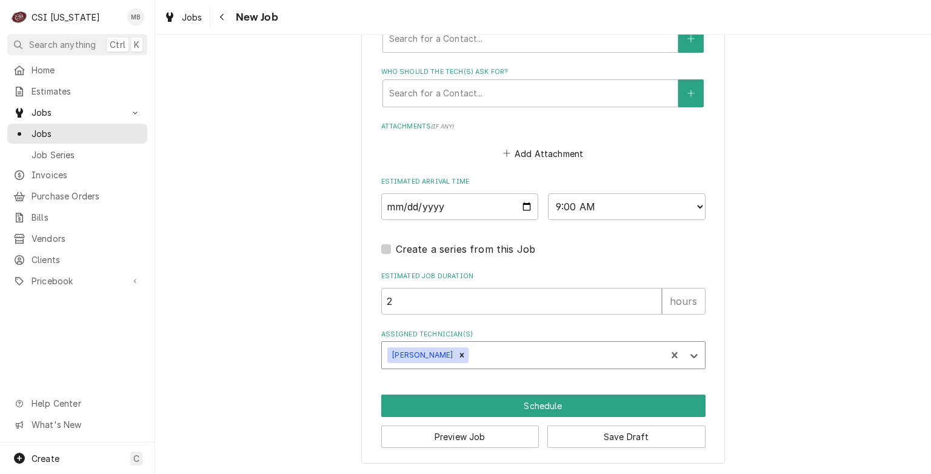
scroll to position [915, 0]
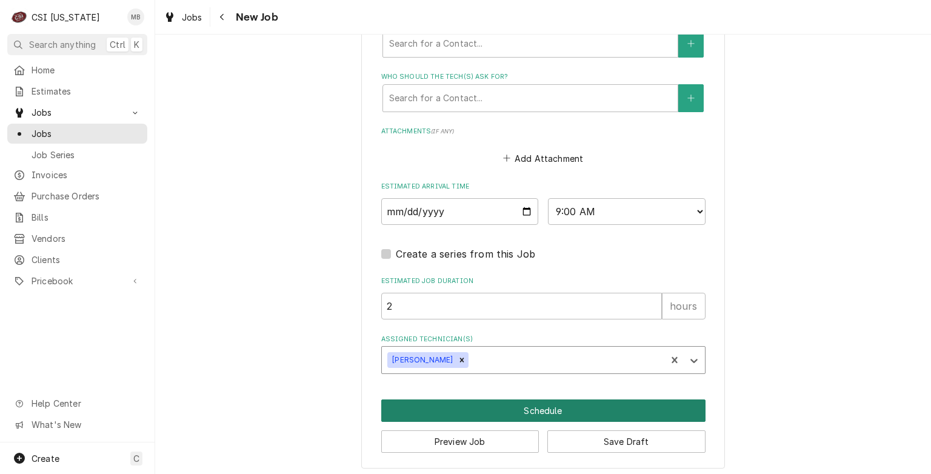
click at [514, 414] on button "Schedule" at bounding box center [543, 411] width 324 height 22
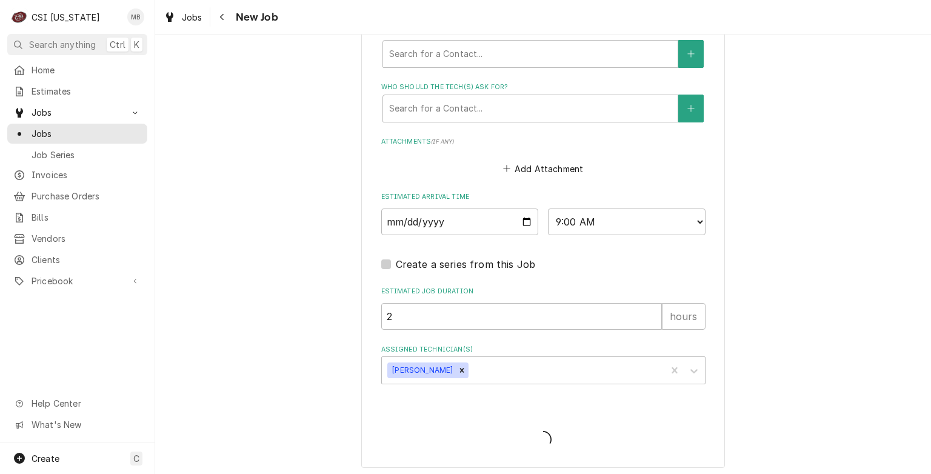
type textarea "x"
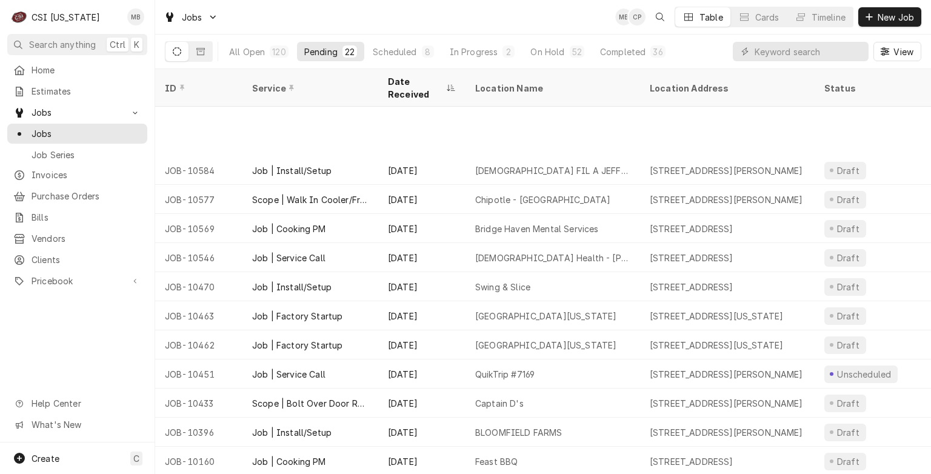
scroll to position [129, 0]
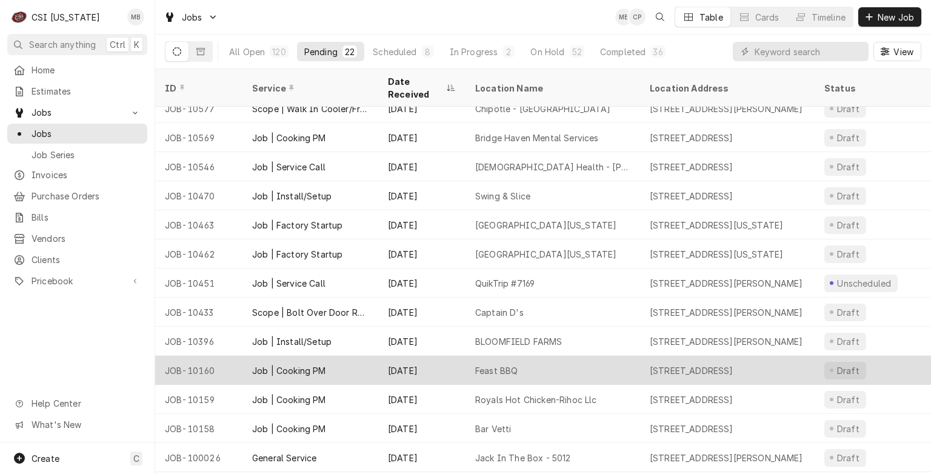
click at [481, 366] on div "Feast BBQ" at bounding box center [553, 370] width 175 height 29
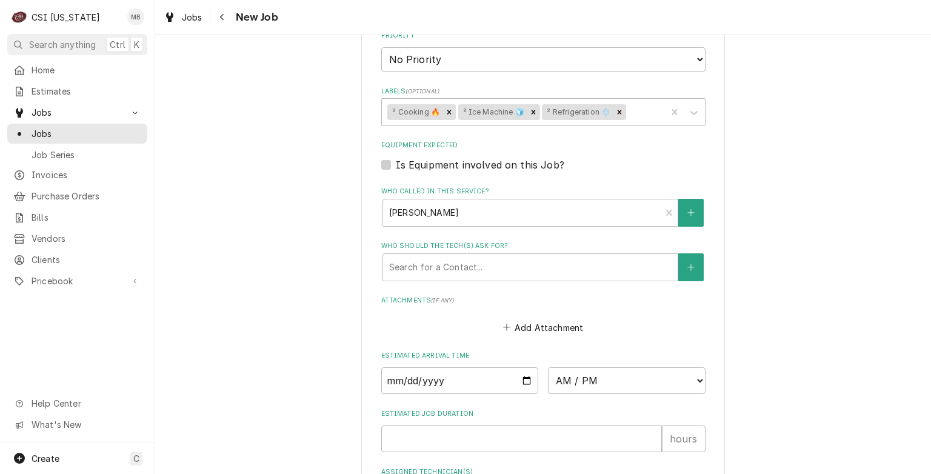
scroll to position [756, 0]
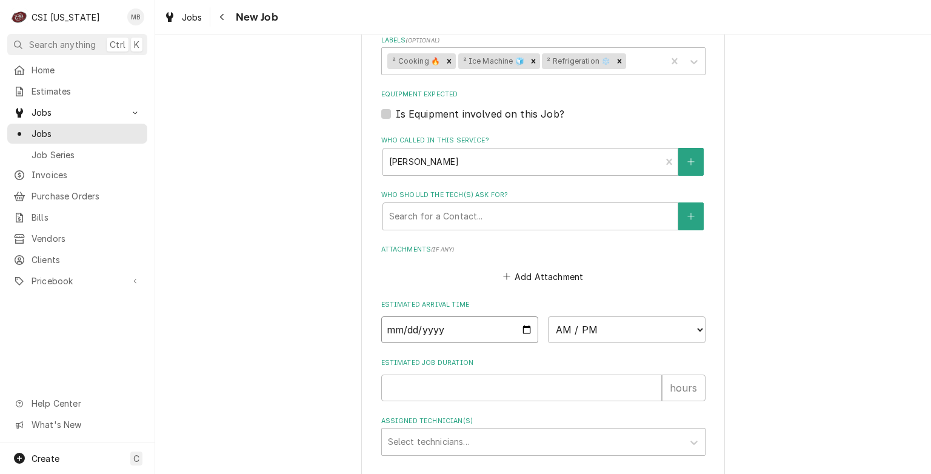
click at [523, 324] on input "Date" at bounding box center [460, 330] width 158 height 27
type textarea "x"
type input "[DATE]"
type textarea "x"
type input "[DATE]"
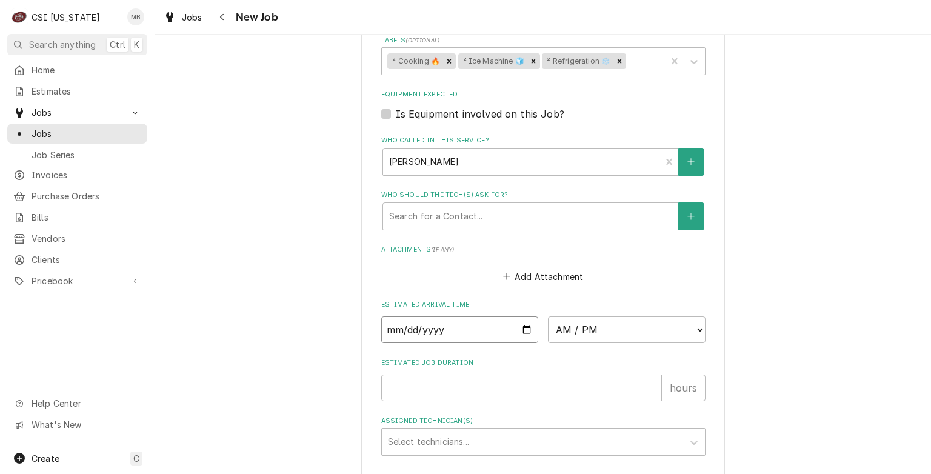
type textarea "x"
click at [597, 329] on select "AM / PM 6:00 AM 6:15 AM 6:30 AM 6:45 AM 7:00 AM 7:15 AM 7:30 AM 7:45 AM 8:00 AM…" at bounding box center [627, 330] width 158 height 27
select select "07:00:00"
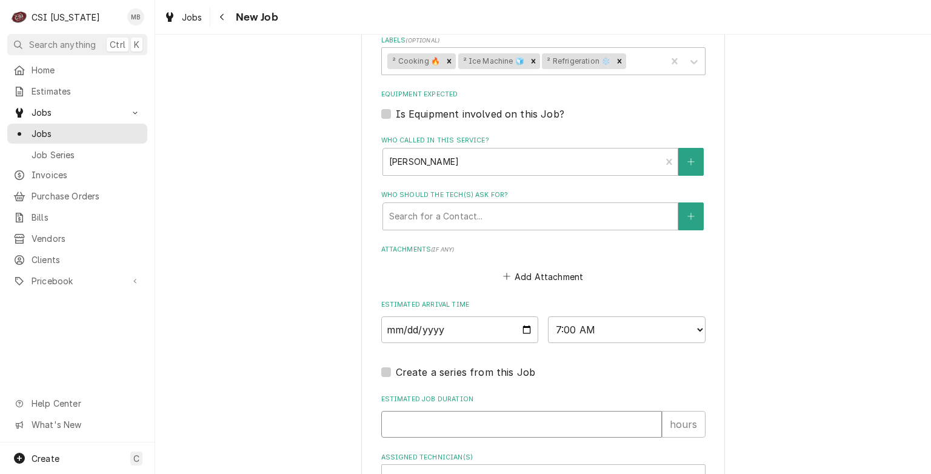
click at [467, 421] on input "Estimated Job Duration" at bounding box center [521, 424] width 281 height 27
type textarea "x"
type input "4"
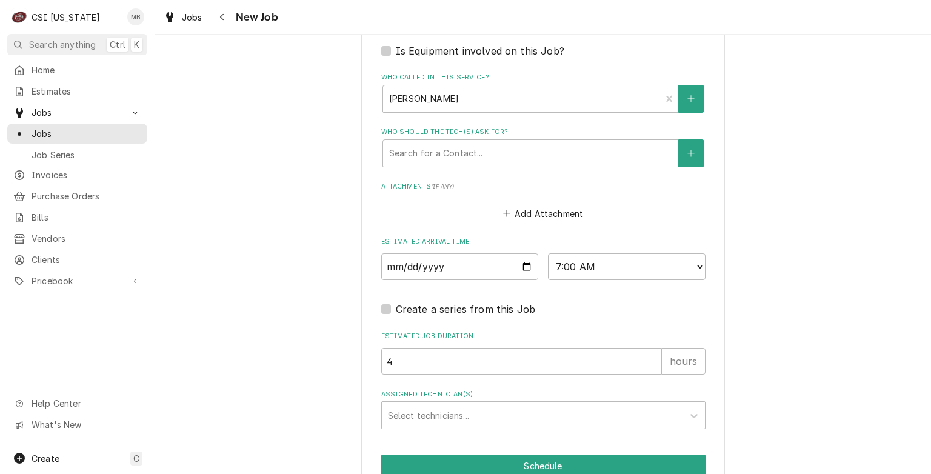
click at [467, 421] on div "Assigned Technician(s)" at bounding box center [532, 415] width 289 height 22
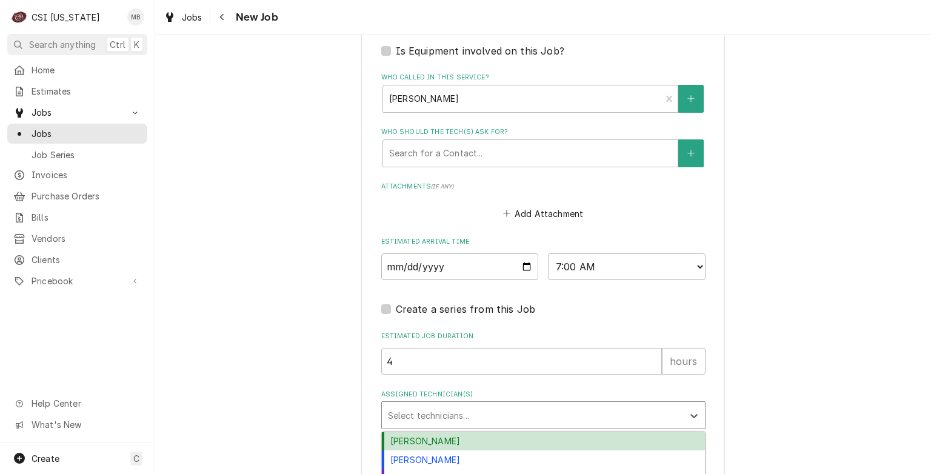
click at [469, 437] on div "Bryant Jolley" at bounding box center [543, 441] width 323 height 19
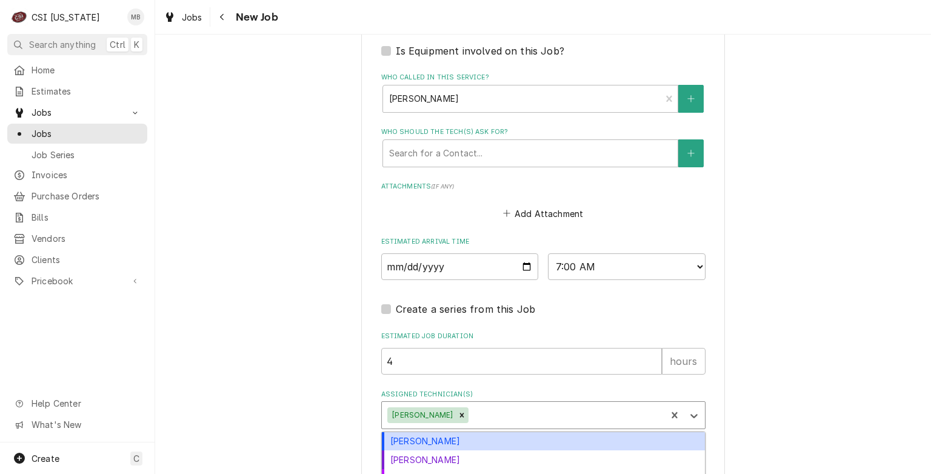
click at [480, 404] on div "Assigned Technician(s)" at bounding box center [565, 415] width 189 height 22
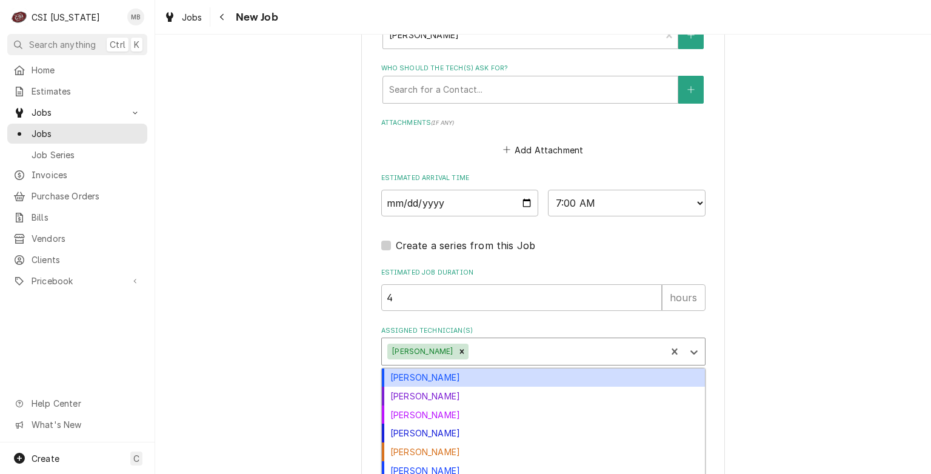
scroll to position [883, 0]
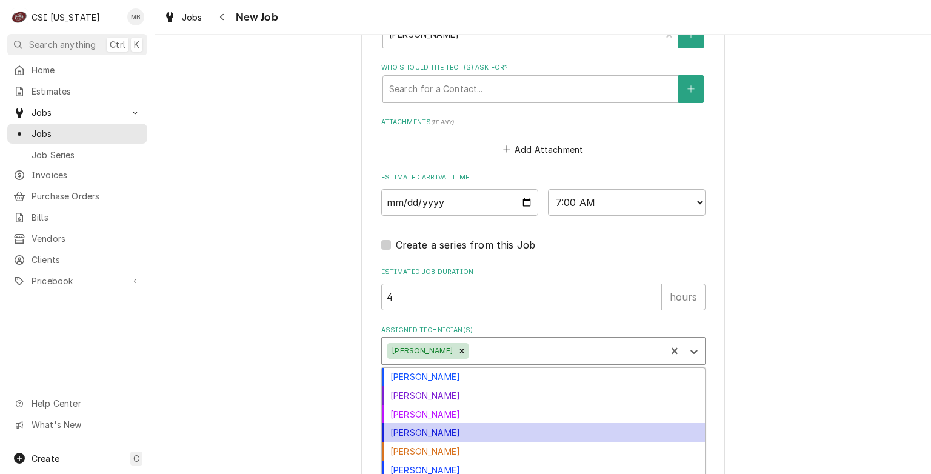
click at [451, 432] on div "Jeff Hartley" at bounding box center [543, 432] width 323 height 19
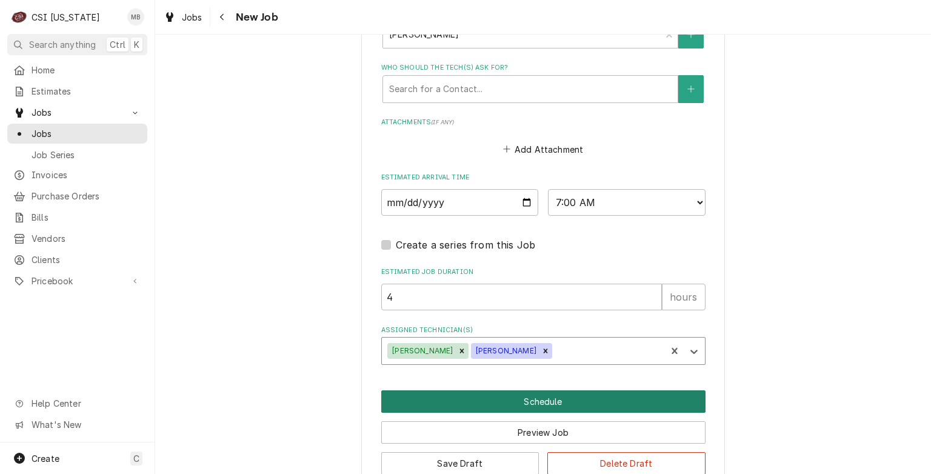
click at [514, 391] on button "Schedule" at bounding box center [543, 402] width 324 height 22
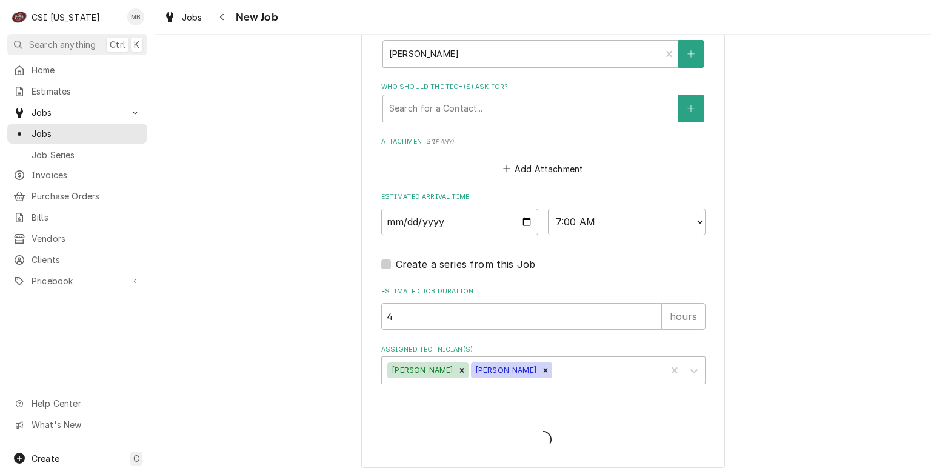
type textarea "x"
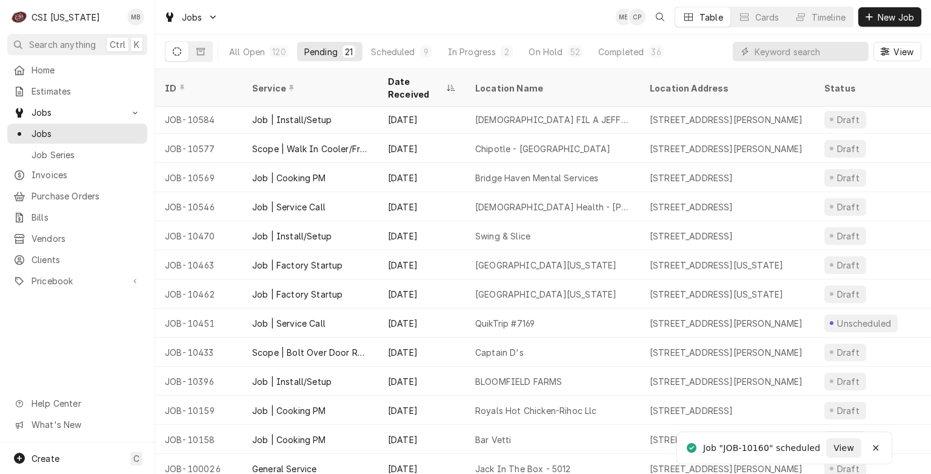
scroll to position [90, 0]
click at [514, 403] on div "Royals Hot Chicken-Rihoc Llc" at bounding box center [535, 409] width 121 height 13
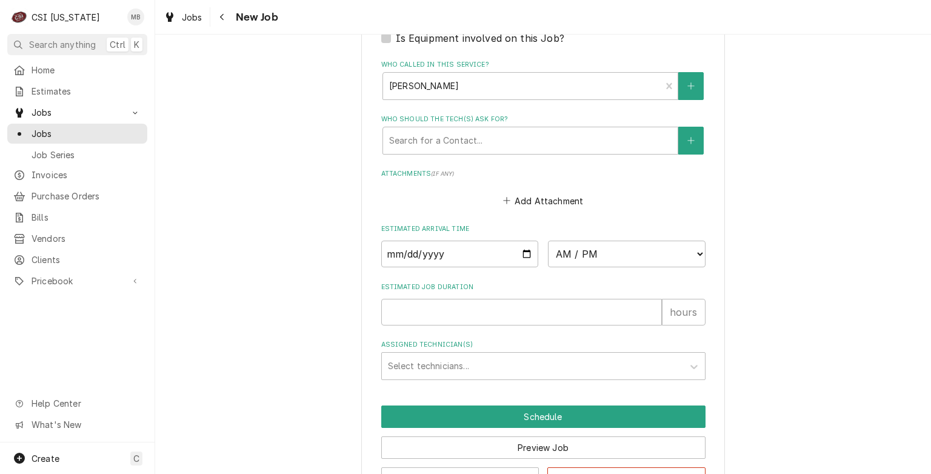
scroll to position [939, 0]
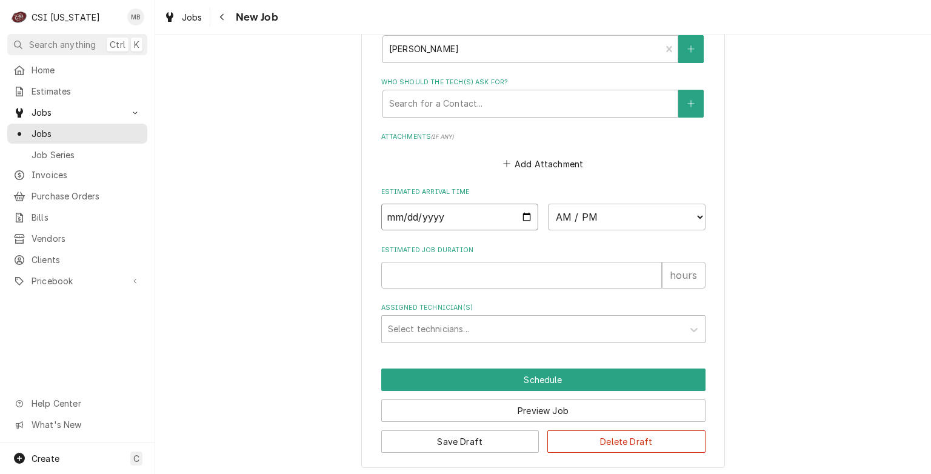
click at [521, 220] on input "Date" at bounding box center [460, 217] width 158 height 27
click at [523, 209] on input "Date" at bounding box center [460, 217] width 158 height 27
type textarea "x"
type input "2025-10-11"
type textarea "x"
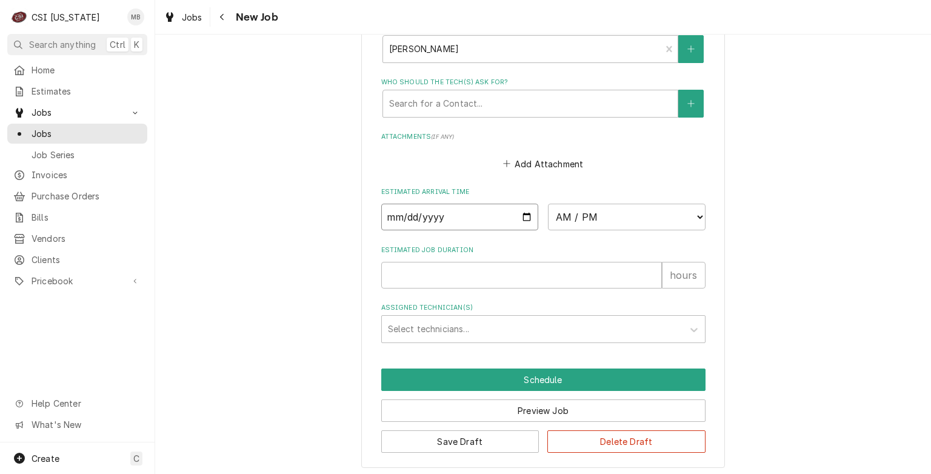
type input "2025-10-07"
type textarea "x"
click at [606, 215] on select "AM / PM 6:00 AM 6:15 AM 6:30 AM 6:45 AM 7:00 AM 7:15 AM 7:30 AM 7:45 AM 8:00 AM…" at bounding box center [627, 217] width 158 height 27
select select "07:00:00"
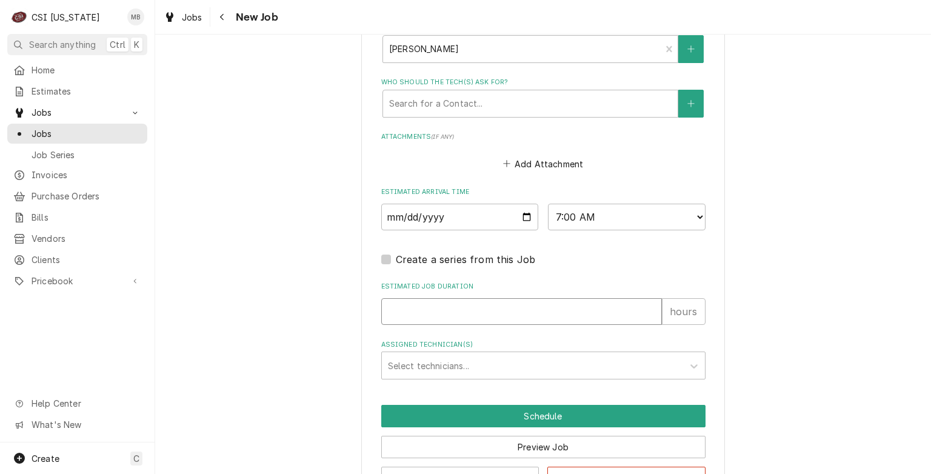
click at [555, 308] on input "Estimated Job Duration" at bounding box center [521, 311] width 281 height 27
type textarea "x"
type input "4"
type textarea "x"
type input "4"
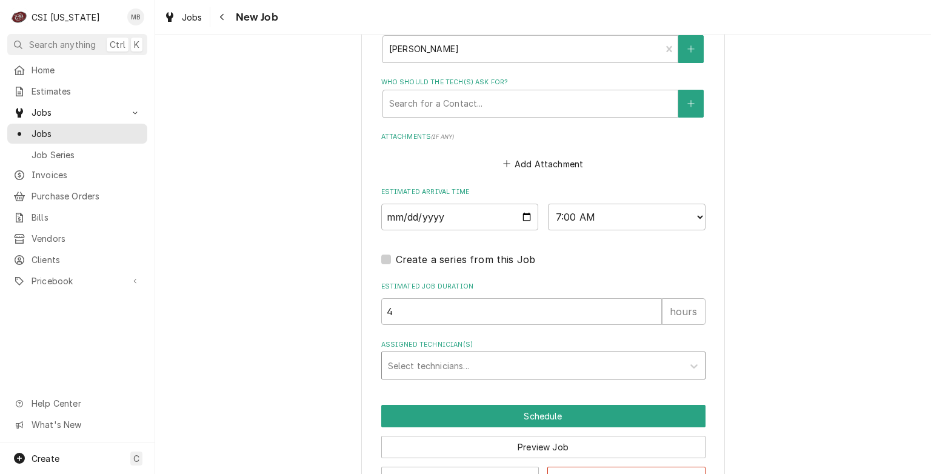
click at [553, 361] on div "Assigned Technician(s)" at bounding box center [532, 366] width 289 height 22
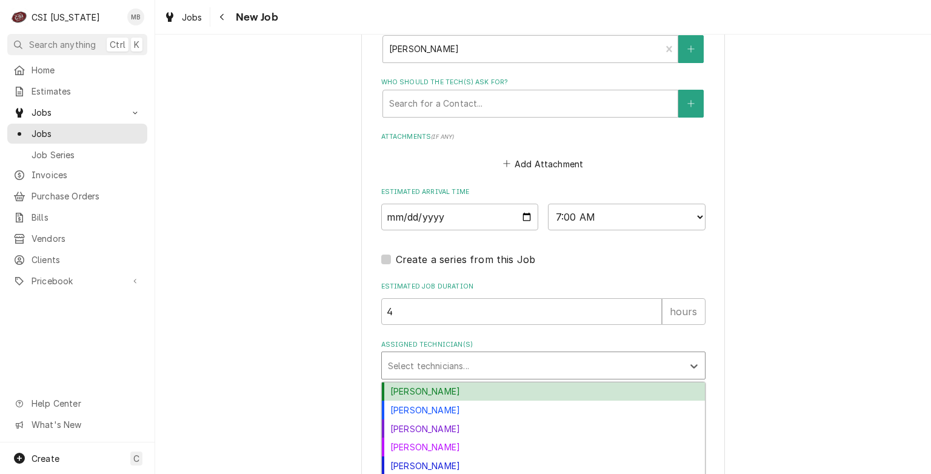
click at [544, 384] on div "Bryant Jolley" at bounding box center [543, 392] width 323 height 19
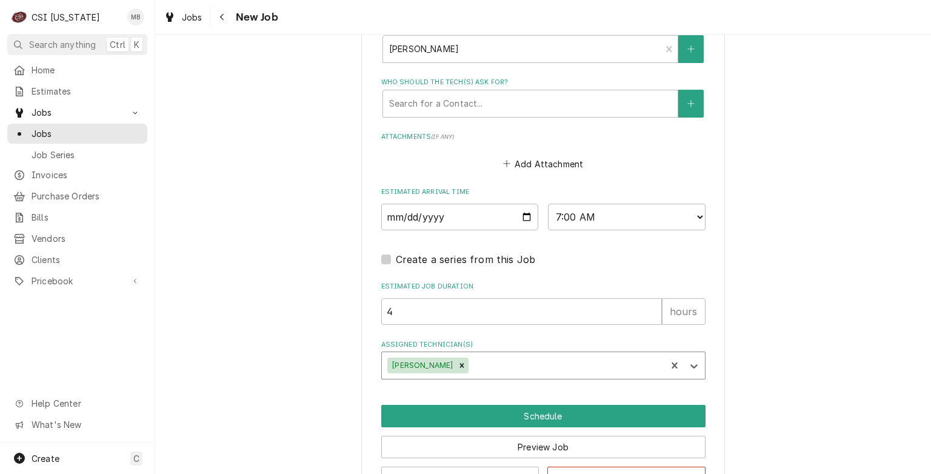
click at [547, 374] on div "Bryant Jolley" at bounding box center [524, 365] width 285 height 27
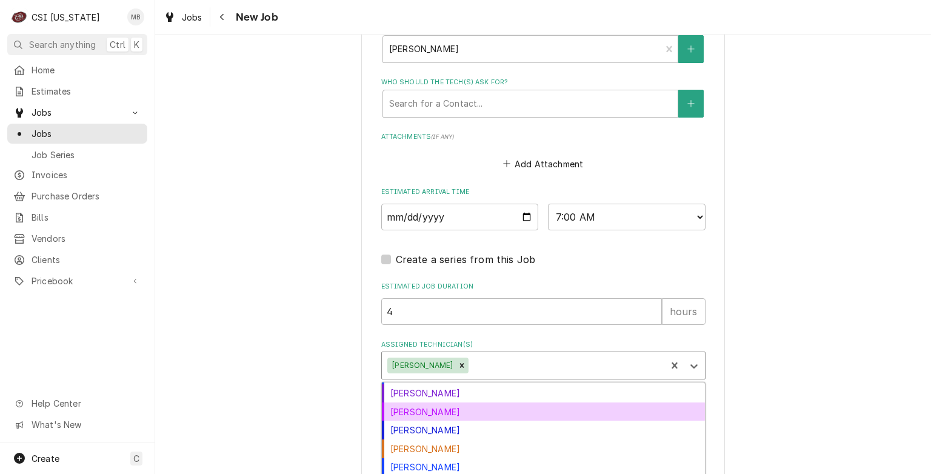
scroll to position [16, 0]
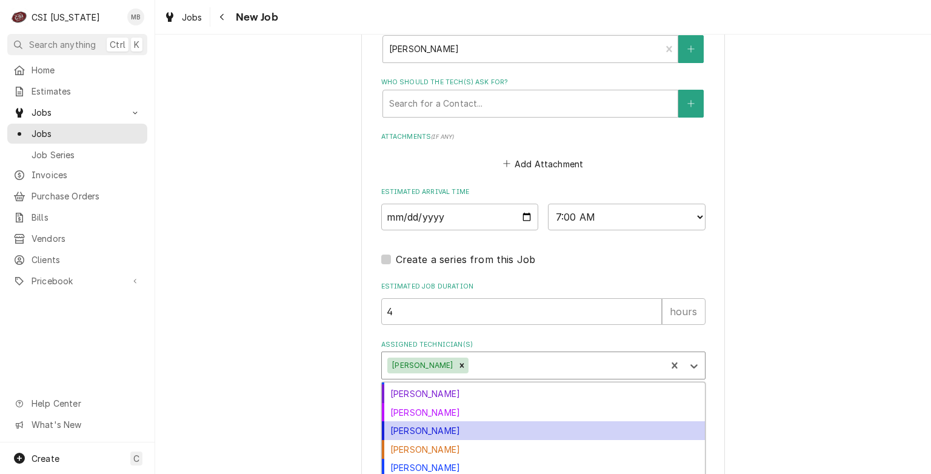
click at [512, 434] on div "Jeff Hartley" at bounding box center [543, 430] width 323 height 19
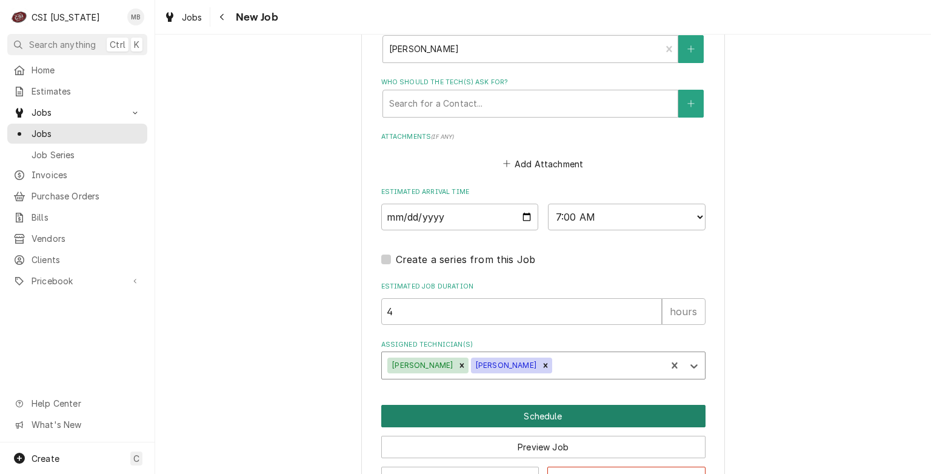
click at [532, 418] on button "Schedule" at bounding box center [543, 416] width 324 height 22
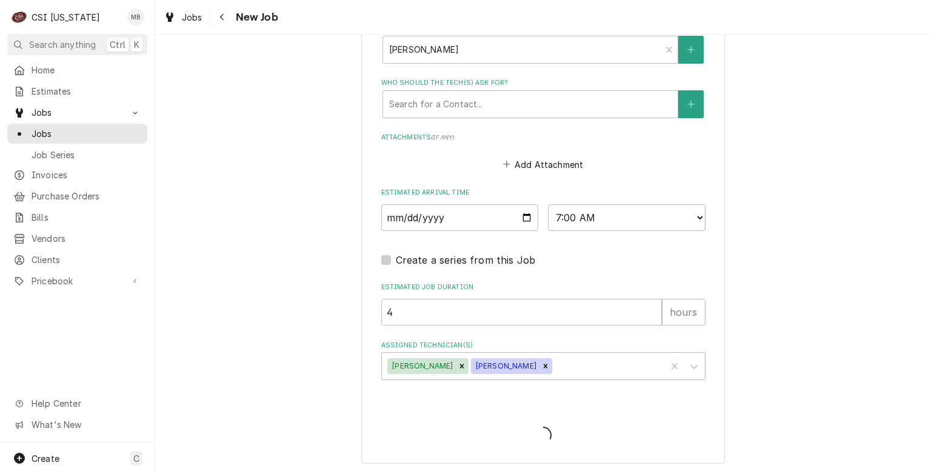
scroll to position [934, 0]
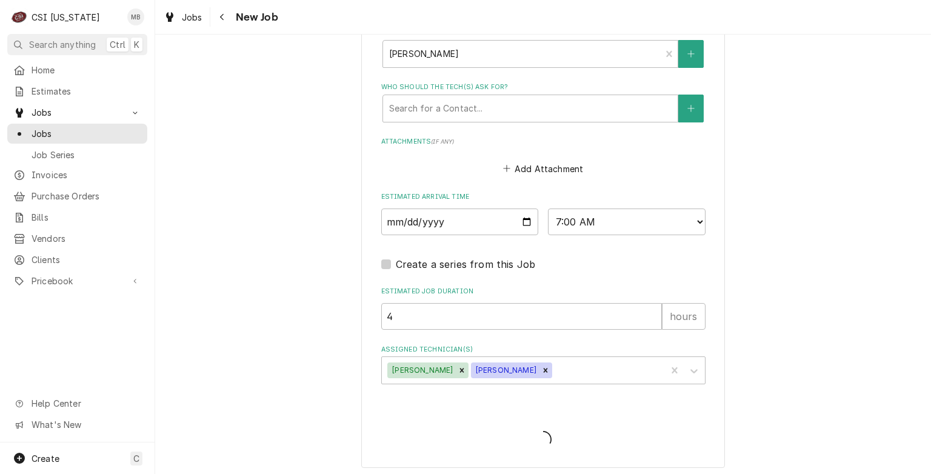
type textarea "x"
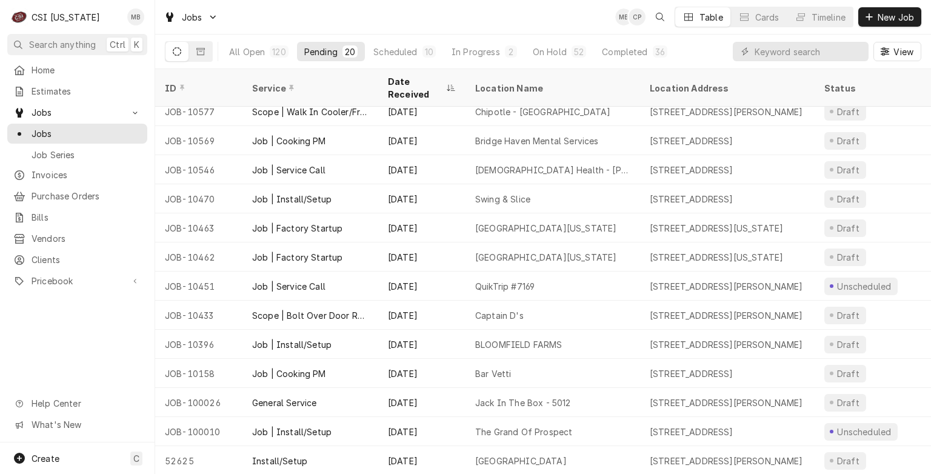
scroll to position [126, 0]
click at [568, 61] on div "All Open 120 Pending 20 Scheduled 10 In Progress 2 On Hold 52 Completed 36" at bounding box center [448, 52] width 453 height 34
click at [568, 61] on button "On Hold 52" at bounding box center [560, 51] width 68 height 19
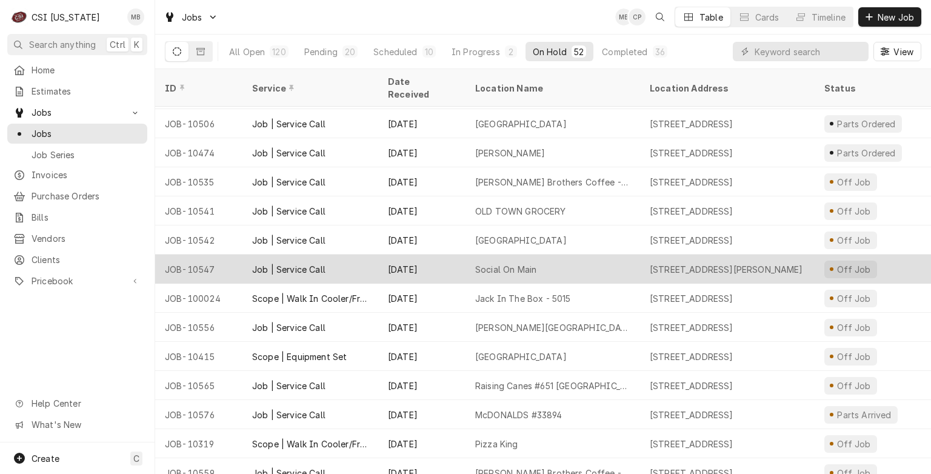
scroll to position [871, 0]
click at [544, 382] on div "Raising Canes #651 [GEOGRAPHIC_DATA]" at bounding box center [553, 385] width 175 height 29
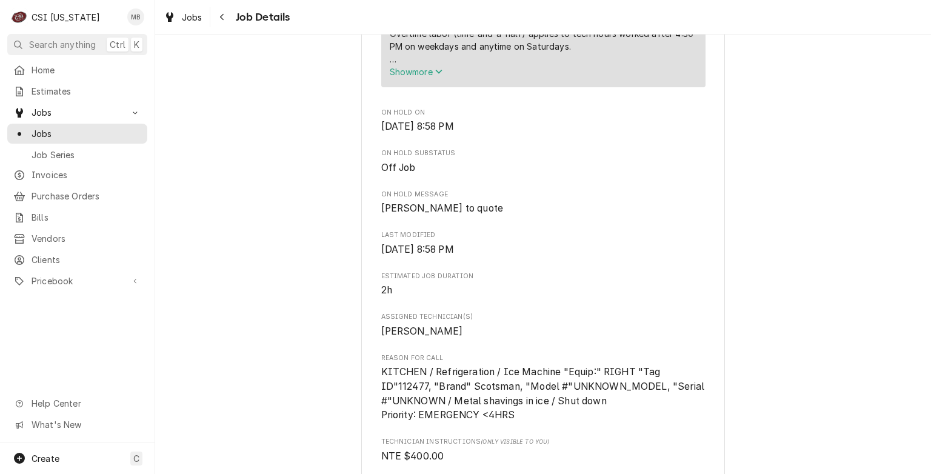
scroll to position [1004, 0]
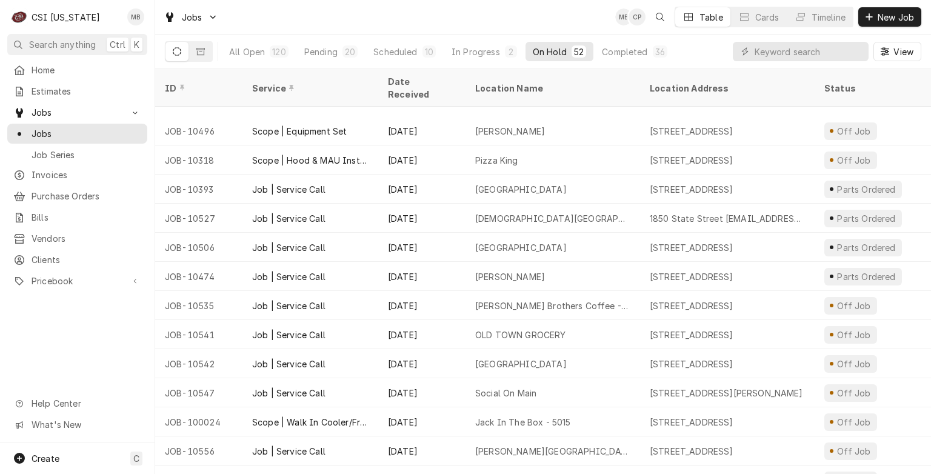
scroll to position [810, 0]
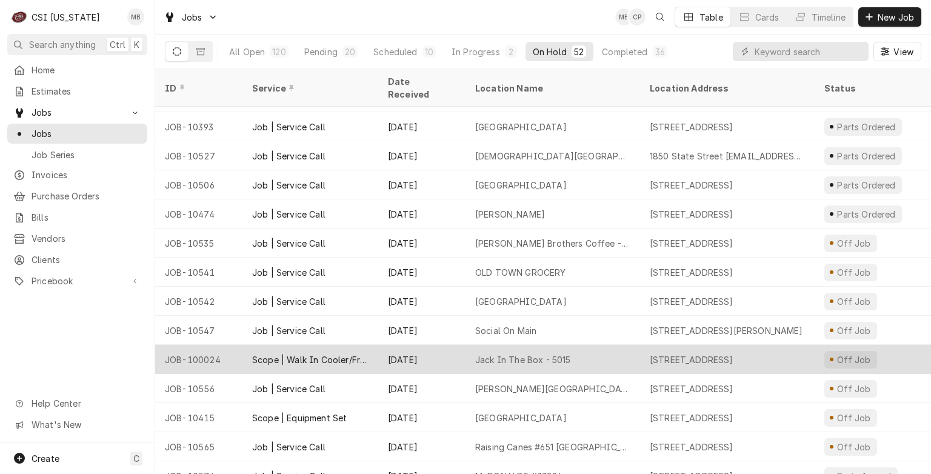
click at [421, 345] on div "Apr 2" at bounding box center [421, 359] width 87 height 29
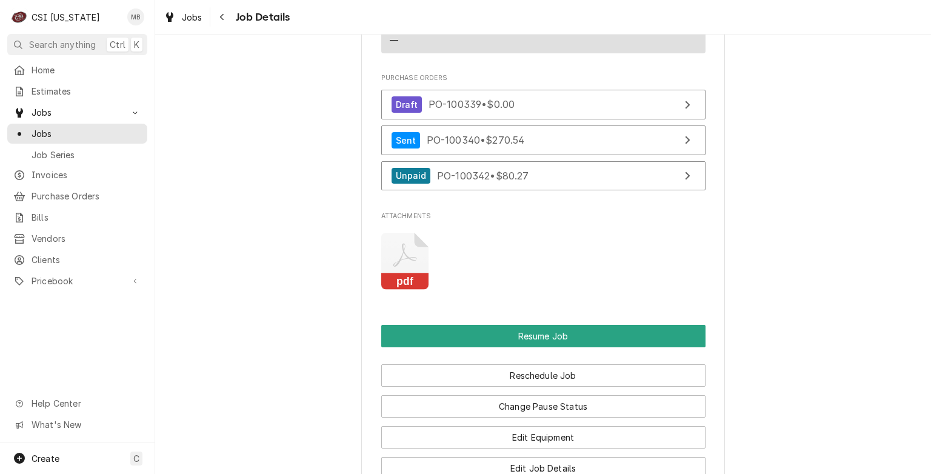
scroll to position [1370, 0]
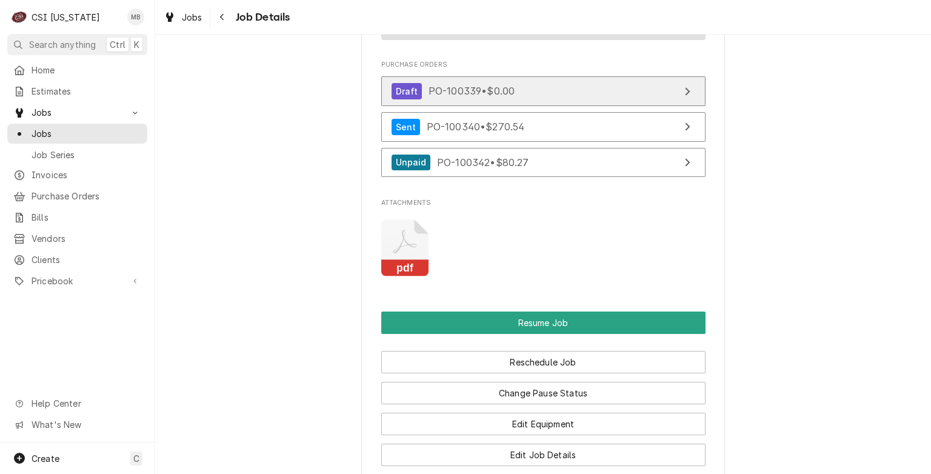
click at [473, 97] on span "PO-100339 • $0.00" at bounding box center [472, 91] width 86 height 12
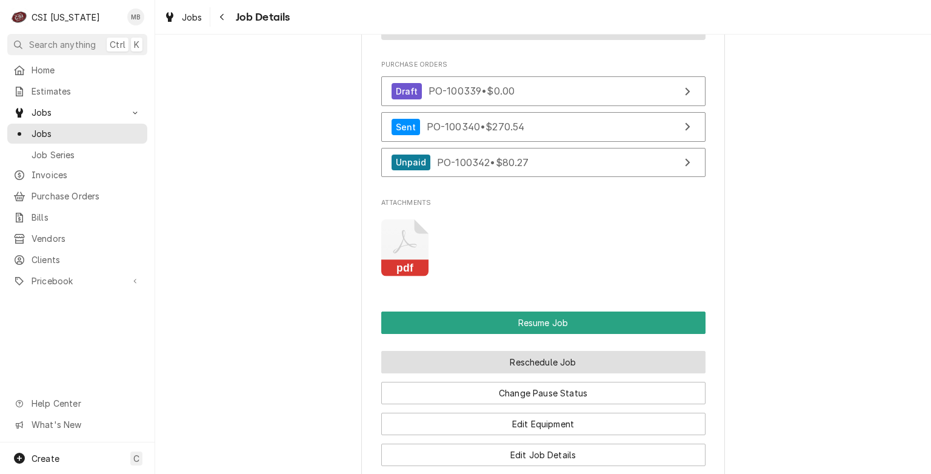
click at [589, 374] on button "Reschedule Job" at bounding box center [543, 362] width 324 height 22
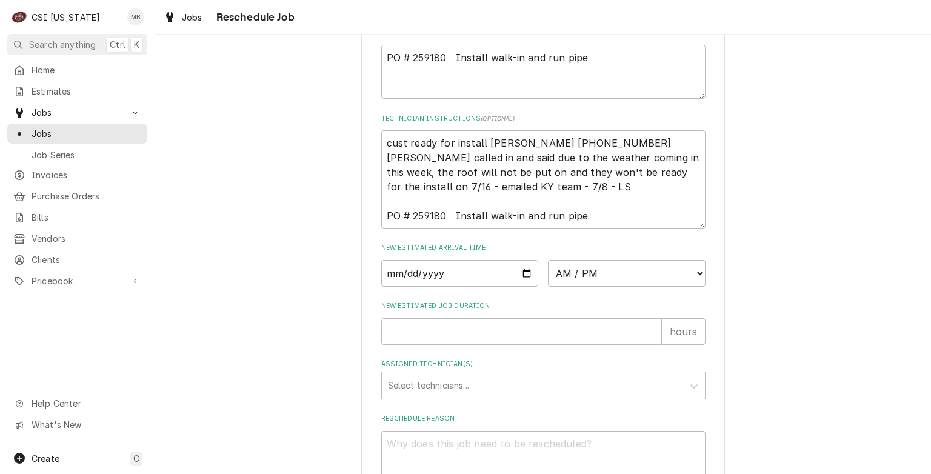
scroll to position [377, 0]
click at [525, 286] on input "Date" at bounding box center [460, 272] width 158 height 27
type input "2025-09-12"
type textarea "x"
click at [637, 277] on select "AM / PM 6:00 AM 6:15 AM 6:30 AM 6:45 AM 7:00 AM 7:15 AM 7:30 AM 7:45 AM 8:00 AM…" at bounding box center [627, 272] width 158 height 27
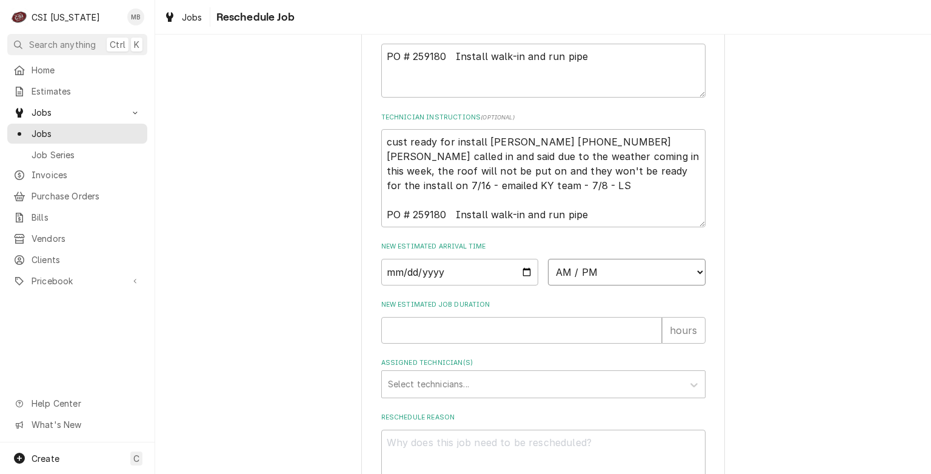
select select "07:00:00"
click at [548, 272] on select "AM / PM 6:00 AM 6:15 AM 6:30 AM 6:45 AM 7:00 AM 7:15 AM 7:30 AM 7:45 AM 8:00 AM…" at bounding box center [627, 272] width 158 height 27
click at [466, 344] on input "New Estimated Job Duration" at bounding box center [521, 330] width 281 height 27
type textarea "x"
type input "6"
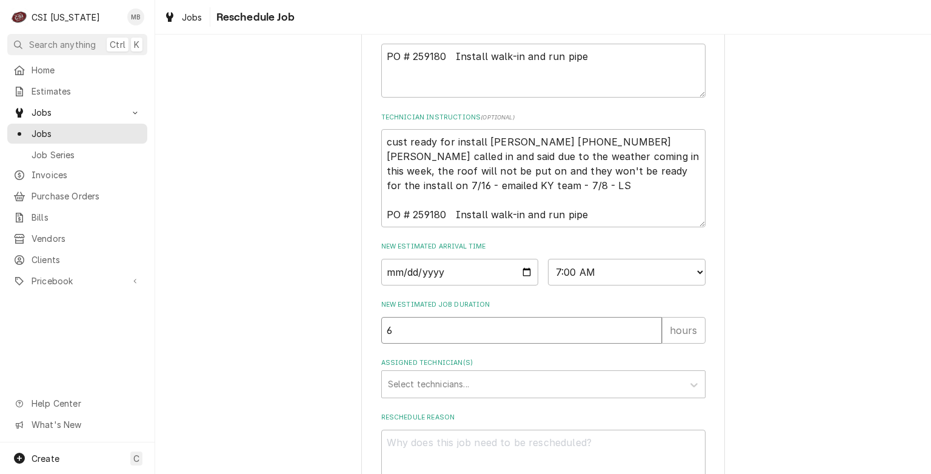
type textarea "x"
type input "8"
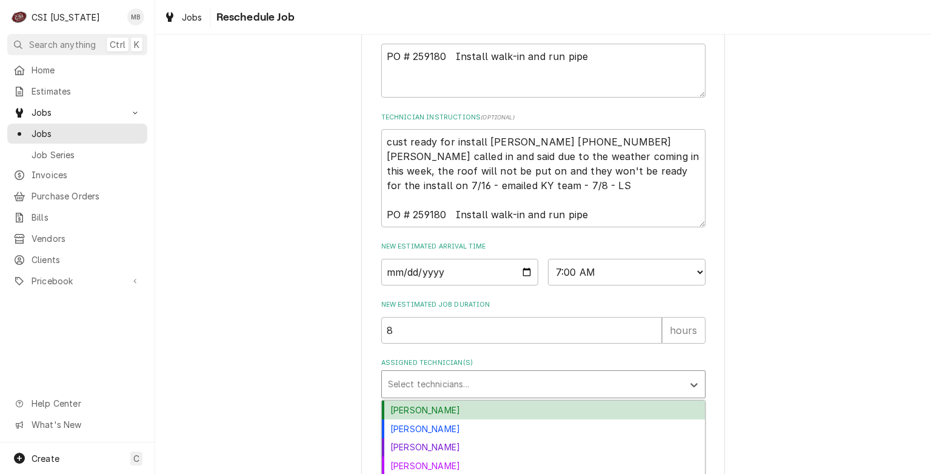
click at [457, 388] on div "Assigned Technician(s)" at bounding box center [532, 385] width 289 height 22
click at [444, 420] on div "Bryant Jolley" at bounding box center [543, 410] width 323 height 19
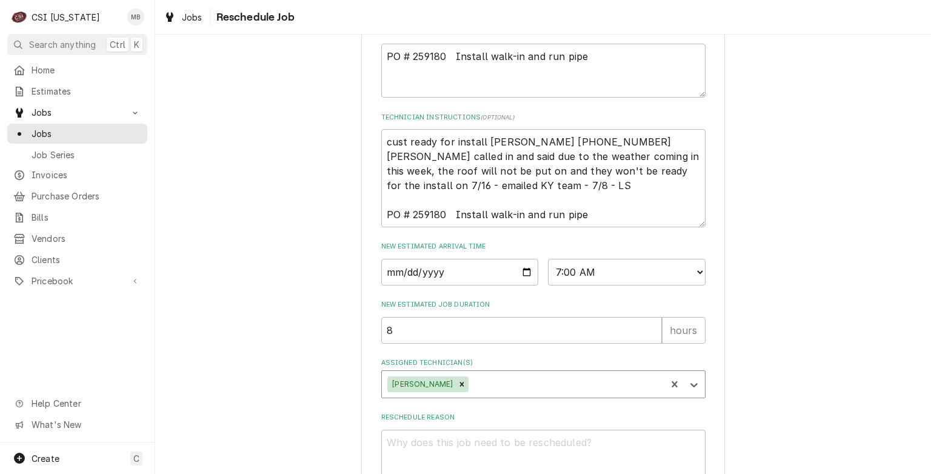
scroll to position [474, 0]
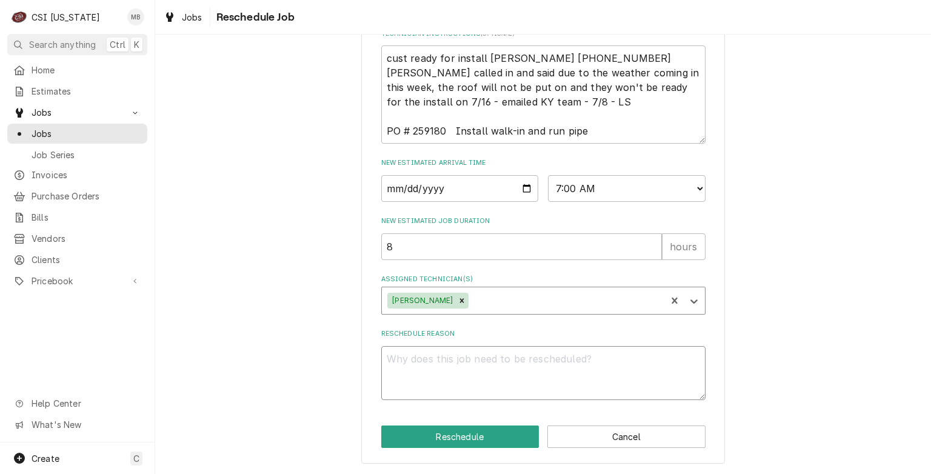
click at [419, 363] on textarea "Reschedule Reason" at bounding box center [543, 373] width 324 height 55
type textarea "x"
type textarea "R"
type textarea "x"
type textarea "RU"
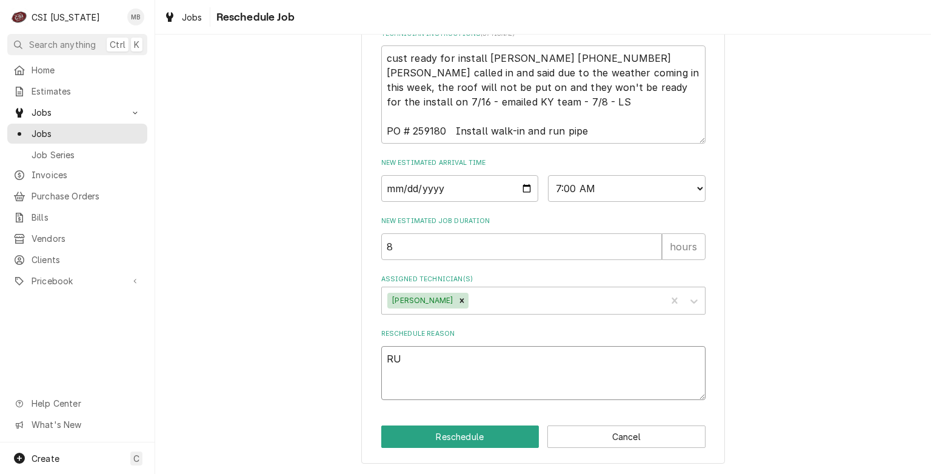
type textarea "x"
type textarea "RUN"
type textarea "x"
type textarea "RUN"
type textarea "x"
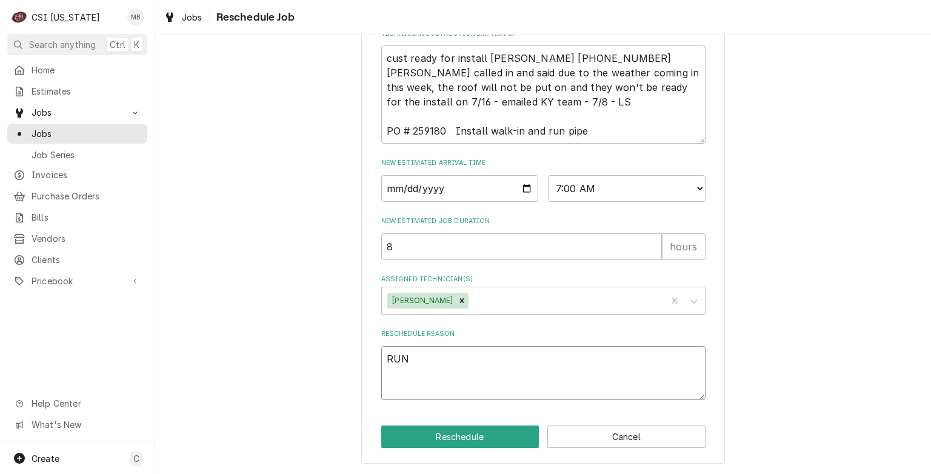
type textarea "RUN L"
type textarea "x"
type textarea "RUN LI"
type textarea "x"
type textarea "RUN LIN"
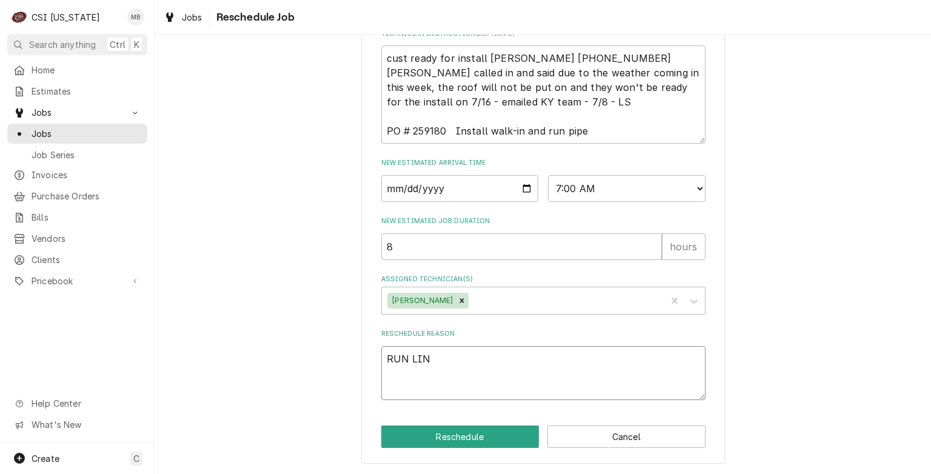
type textarea "x"
type textarea "RUN LINR"
type textarea "x"
type textarea "RUN LIN"
type textarea "x"
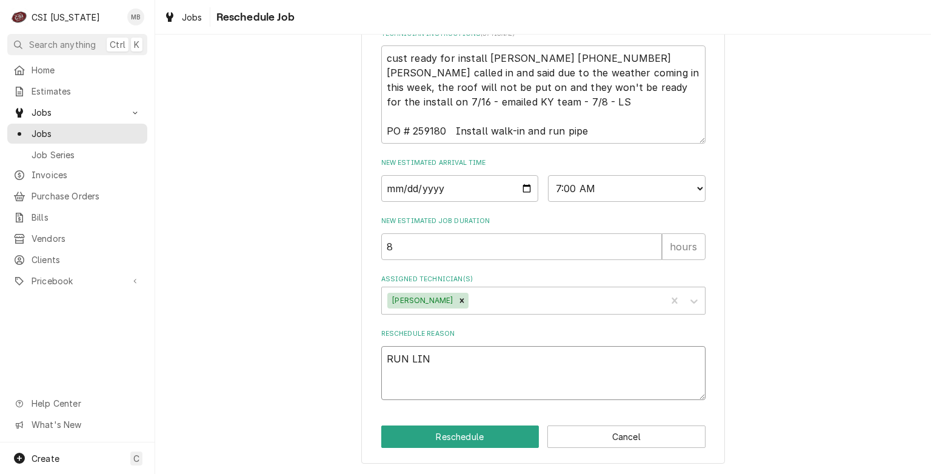
type textarea "RUN LINE"
type textarea "x"
type textarea "RUN LINES"
type textarea "x"
type textarea "RUN LINESE"
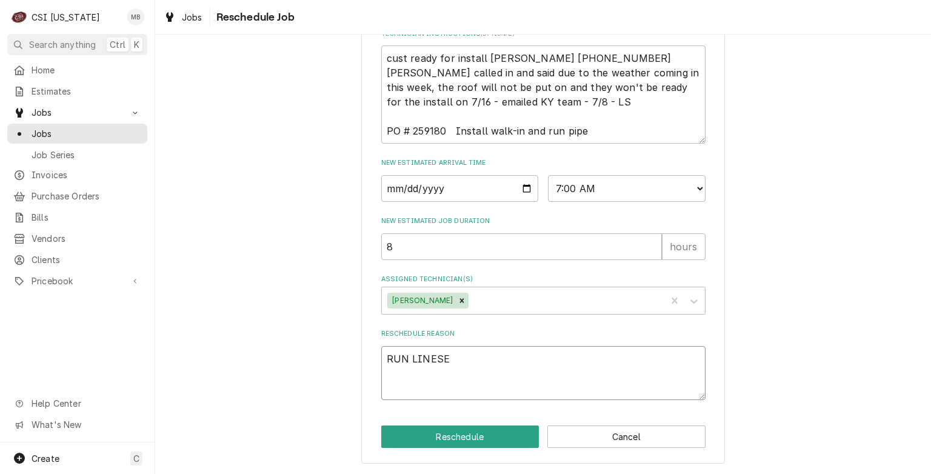
type textarea "x"
type textarea "RUN LINESET"
type textarea "x"
type textarea "RUN LINESETS"
click at [451, 431] on button "Reschedule" at bounding box center [460, 437] width 158 height 22
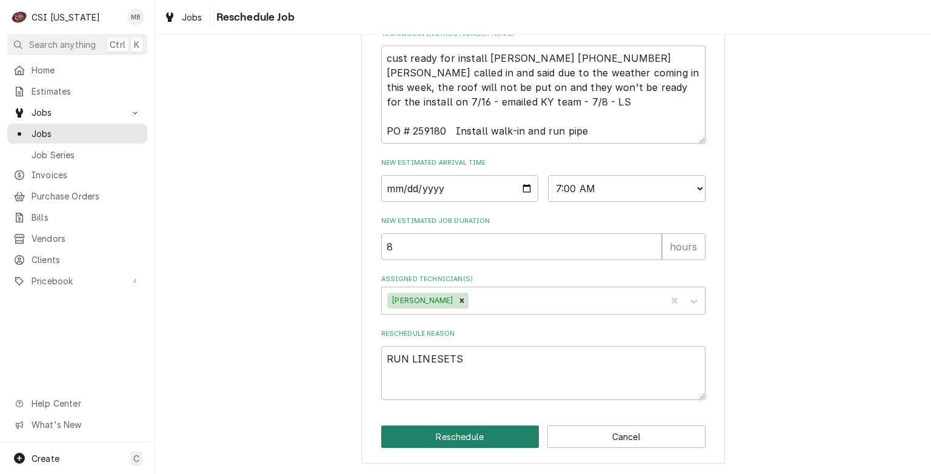
type textarea "x"
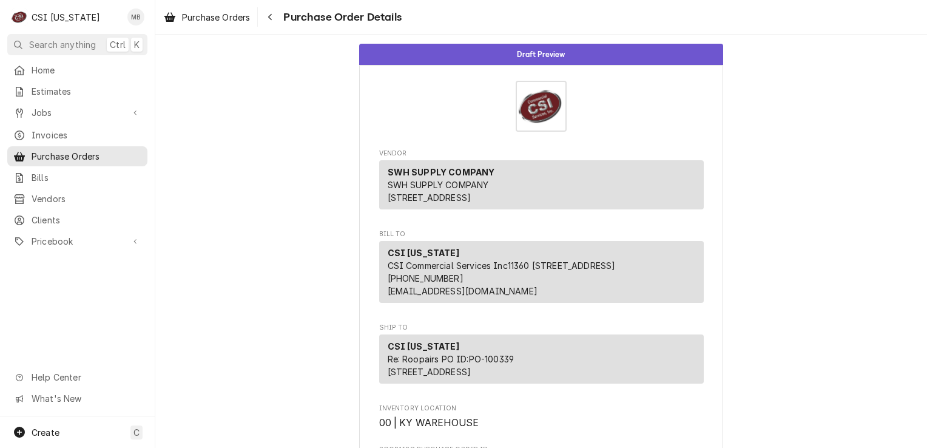
click at [877, 32] on div "Purchase Orders Purchase Order Details" at bounding box center [540, 17] width 771 height 34
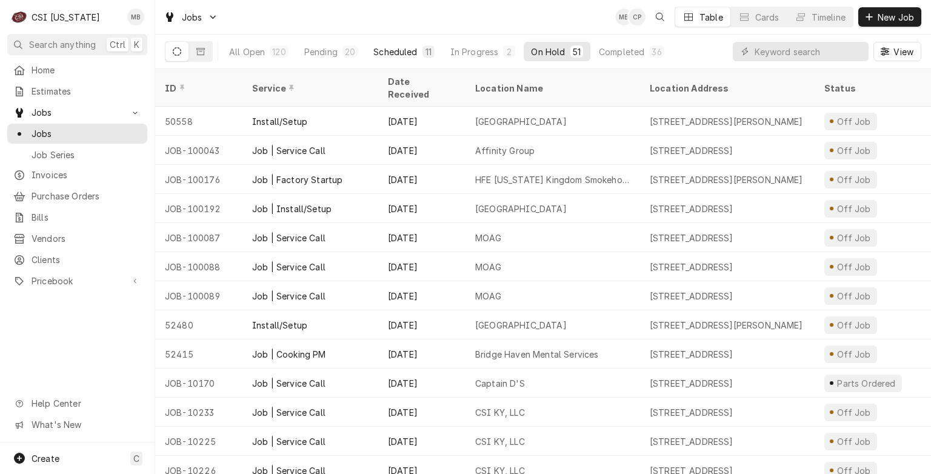
click at [381, 55] on div "Scheduled" at bounding box center [396, 51] width 44 height 13
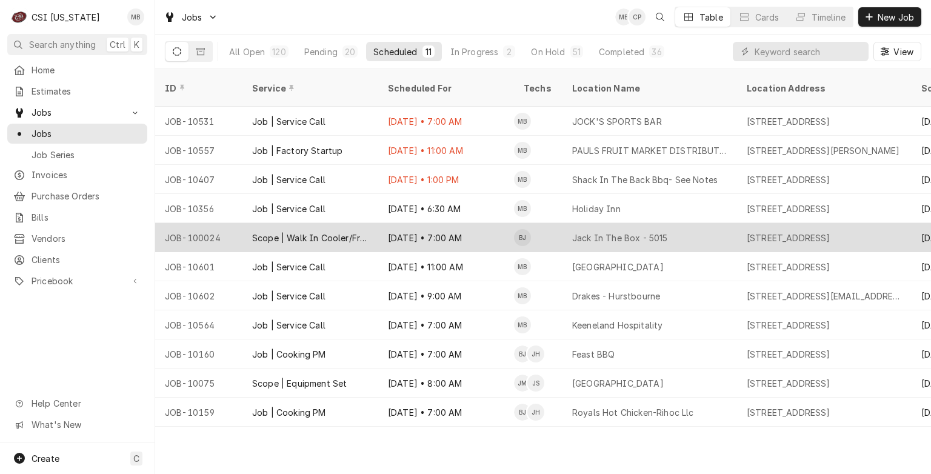
click at [488, 223] on div "[DATE] • 7:00 AM" at bounding box center [446, 237] width 136 height 29
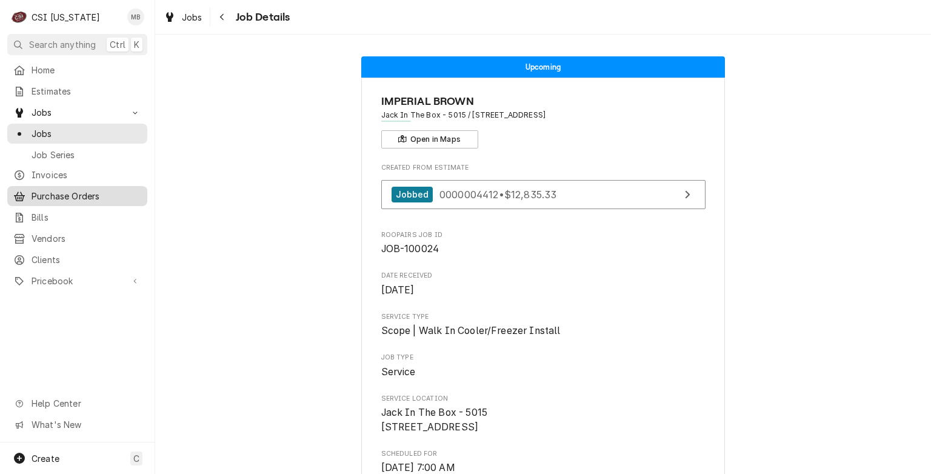
click at [42, 190] on span "Purchase Orders" at bounding box center [87, 196] width 110 height 13
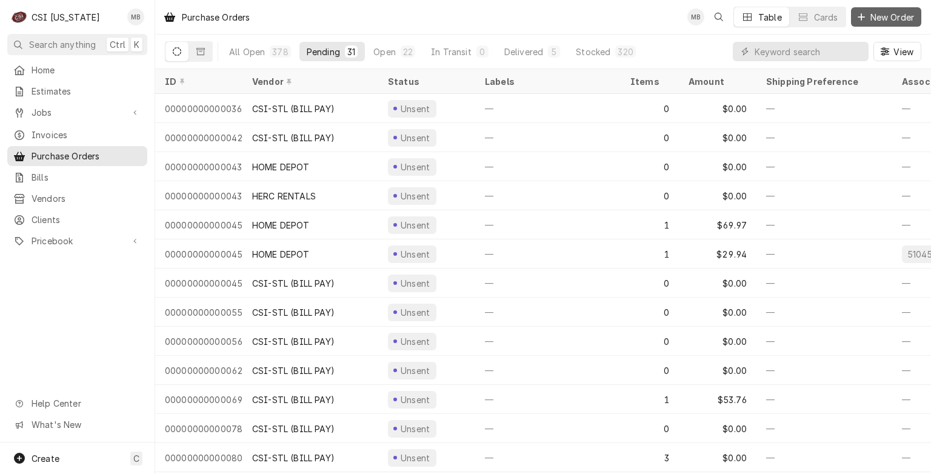
click at [865, 19] on div "Dynamic Content Wrapper" at bounding box center [862, 17] width 12 height 12
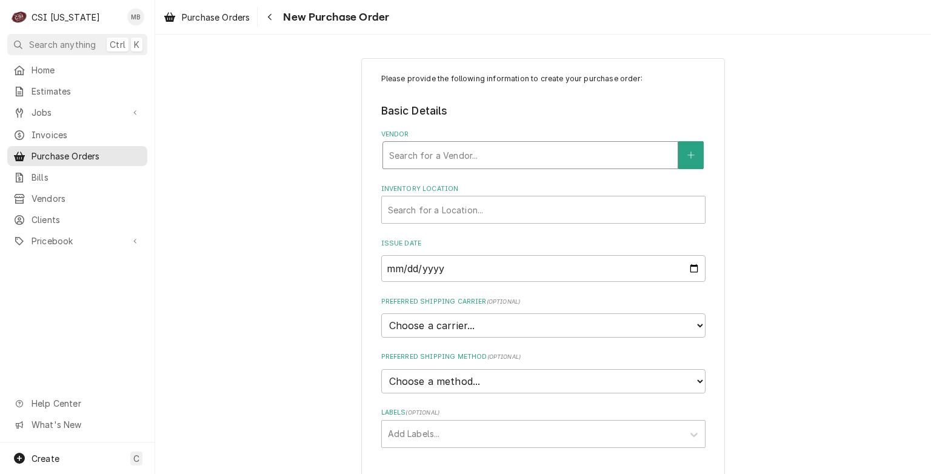
click at [512, 160] on div "Vendor" at bounding box center [530, 155] width 283 height 22
type input "SWH"
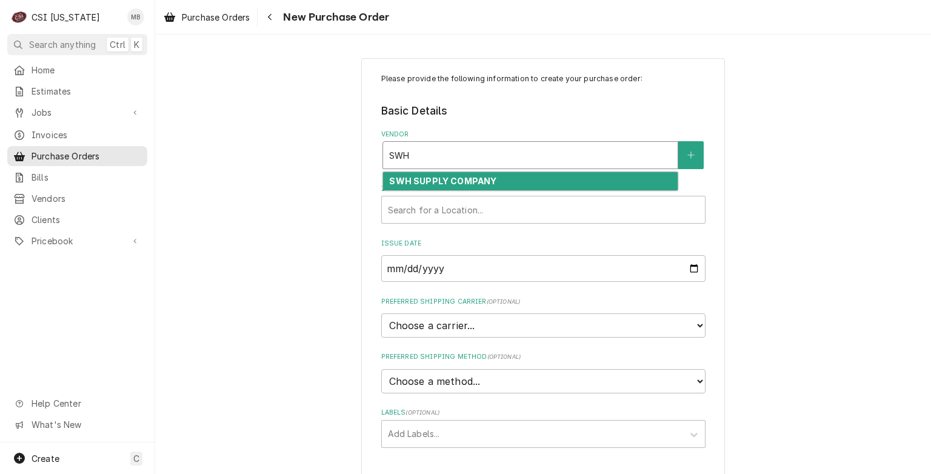
click at [483, 183] on strong "SWH SUPPLY COMPANY" at bounding box center [442, 181] width 107 height 10
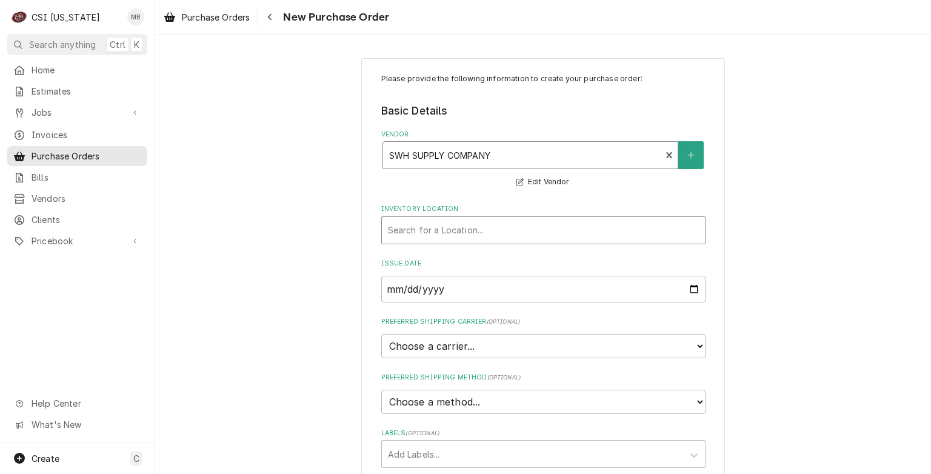
click at [472, 229] on div "Inventory Location" at bounding box center [543, 231] width 311 height 22
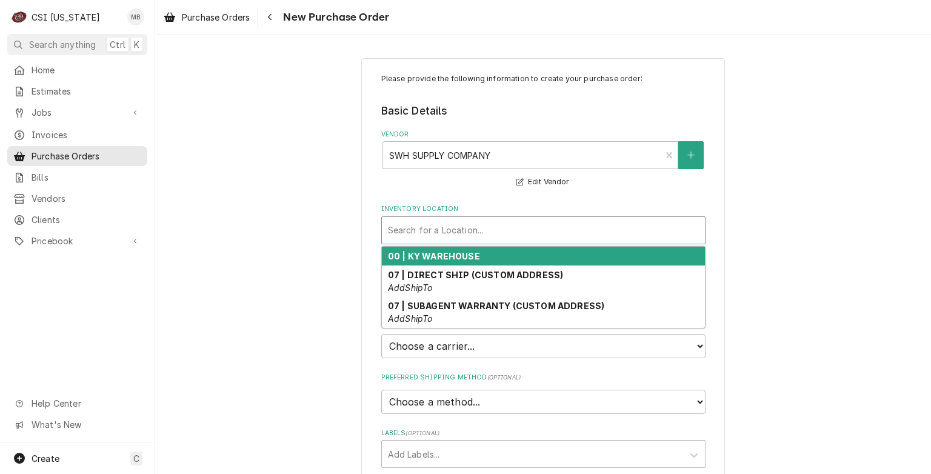
click at [463, 253] on strong "00 | KY WAREHOUSE" at bounding box center [434, 256] width 92 height 10
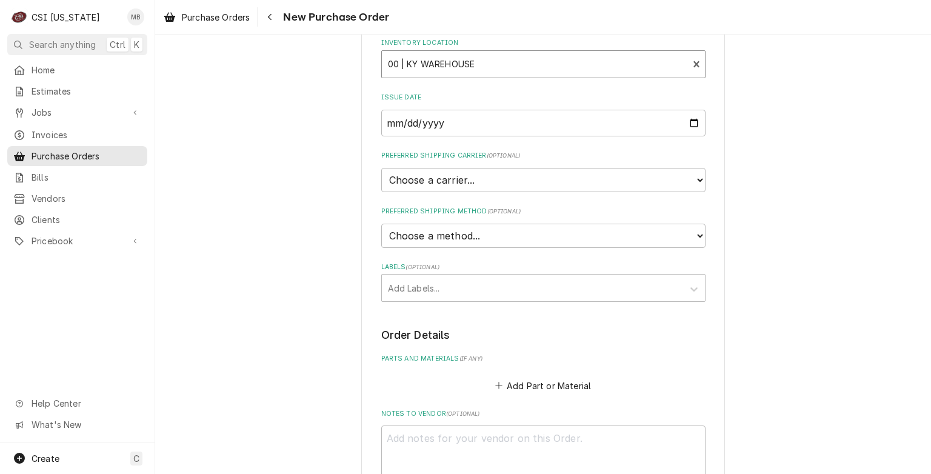
scroll to position [167, 0]
click at [456, 273] on div "Add Labels..." at bounding box center [532, 286] width 301 height 27
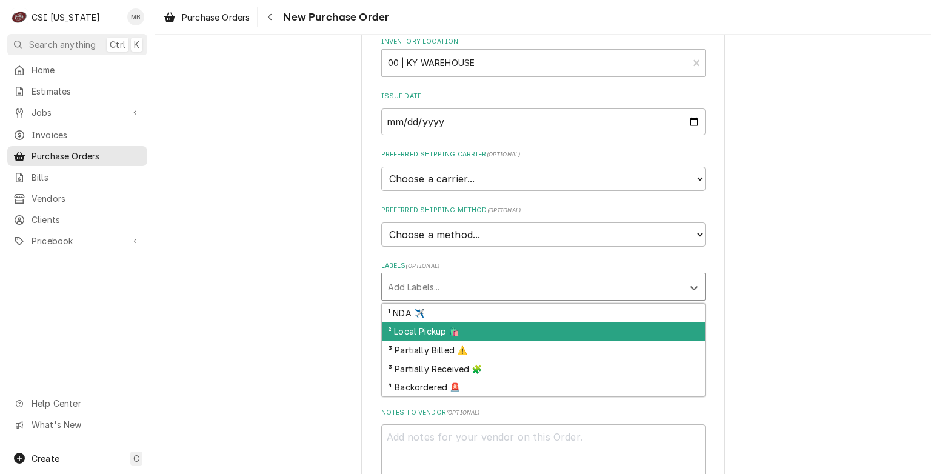
click at [429, 333] on div "² Local Pickup 🛍️" at bounding box center [543, 332] width 323 height 19
type textarea "x"
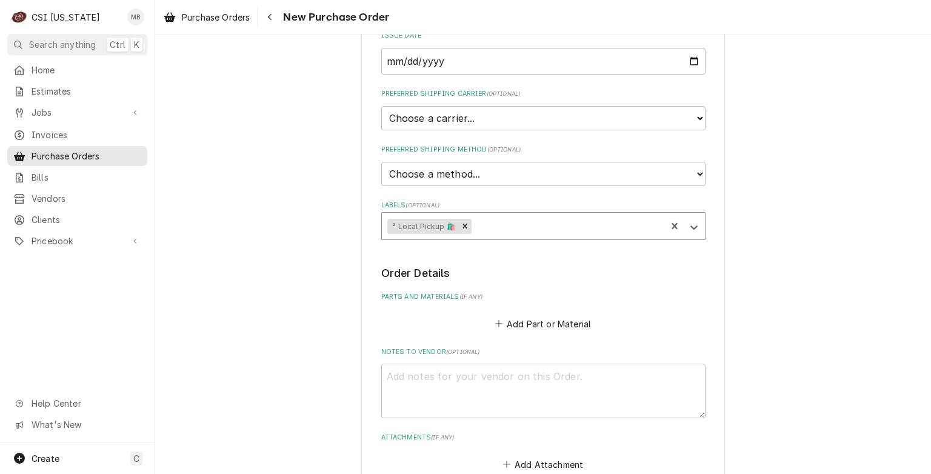
scroll to position [246, 0]
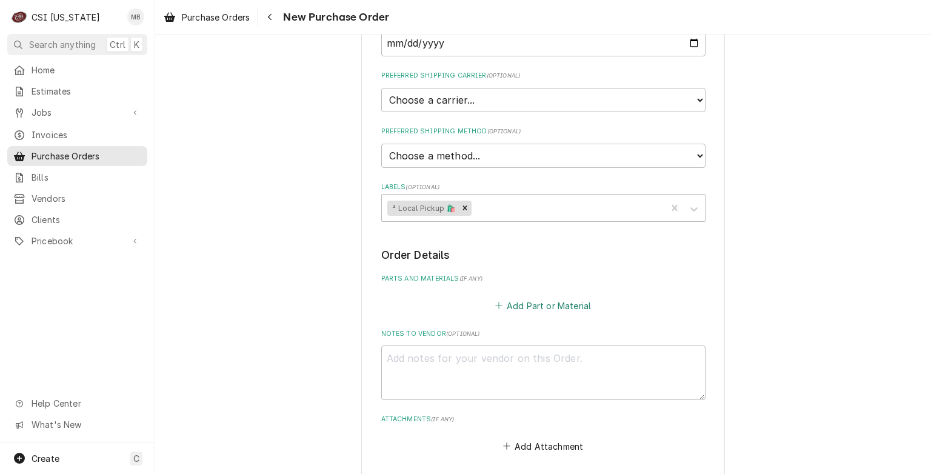
click at [523, 297] on button "Add Part or Material" at bounding box center [543, 305] width 100 height 17
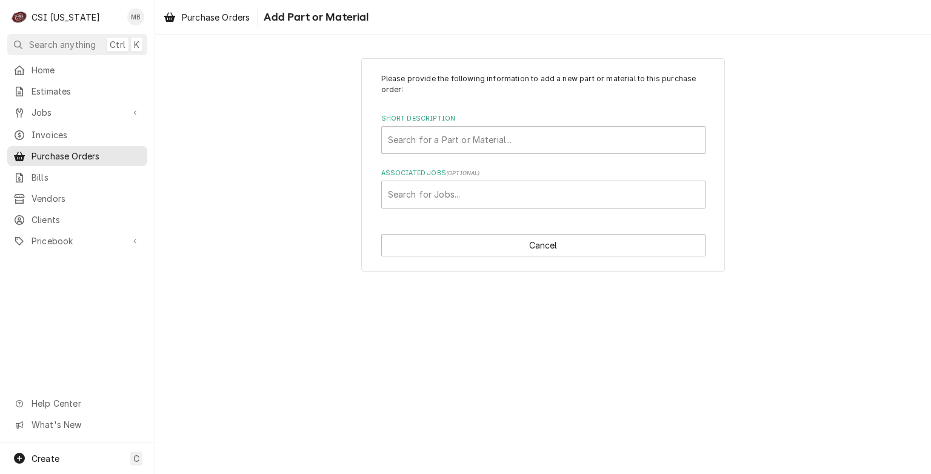
click at [451, 155] on div "Please provide the following information to add a new part or material to this …" at bounding box center [543, 140] width 324 height 135
click at [451, 154] on div "Please provide the following information to add a new part or material to this …" at bounding box center [543, 140] width 324 height 135
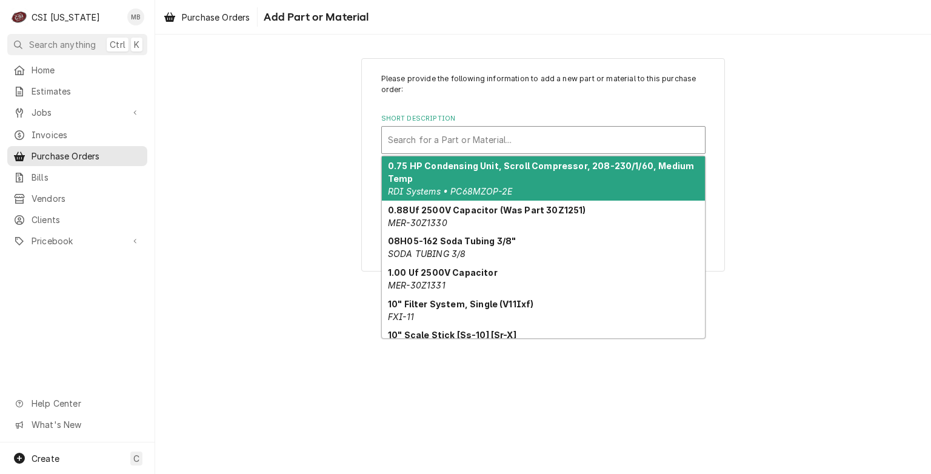
click at [451, 150] on div "Search for a Part or Material..." at bounding box center [543, 140] width 323 height 27
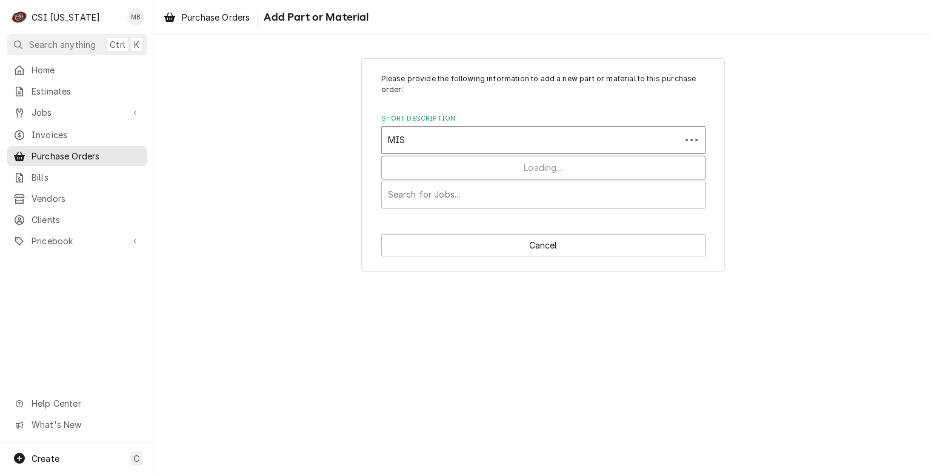
type input "MISC"
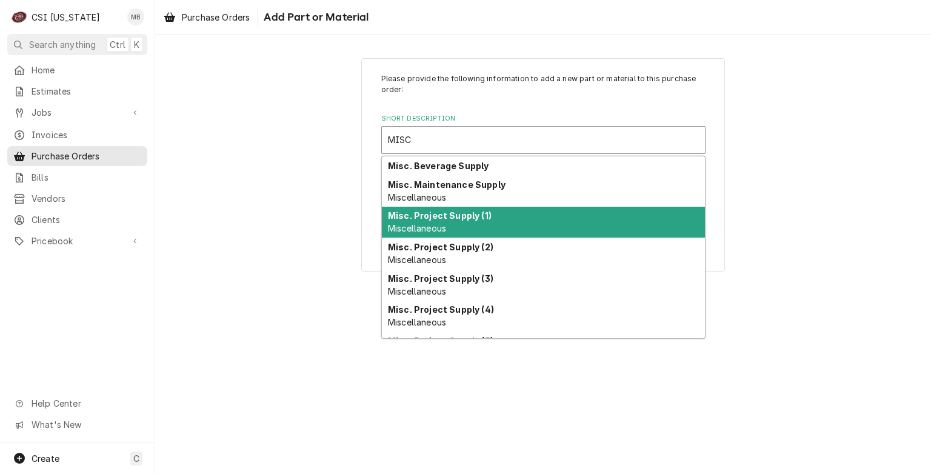
click at [438, 212] on strong "Misc. Project Supply (1)" at bounding box center [440, 215] width 104 height 10
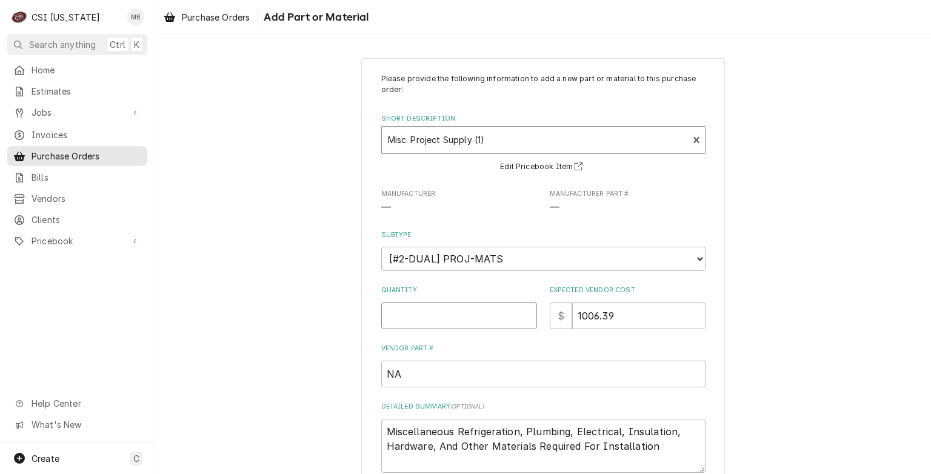
click at [506, 317] on input "Quantity" at bounding box center [459, 316] width 156 height 27
type textarea "x"
type input "1"
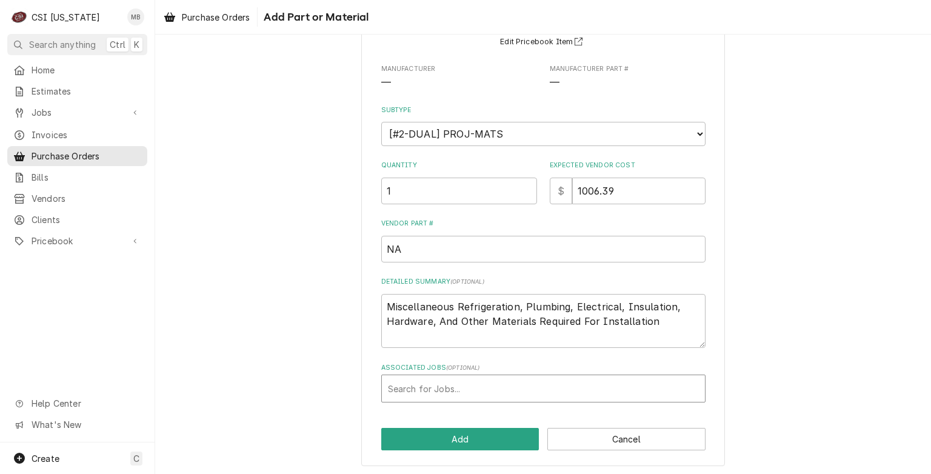
click at [458, 393] on div "Associated Jobs" at bounding box center [543, 389] width 311 height 22
type input "100024"
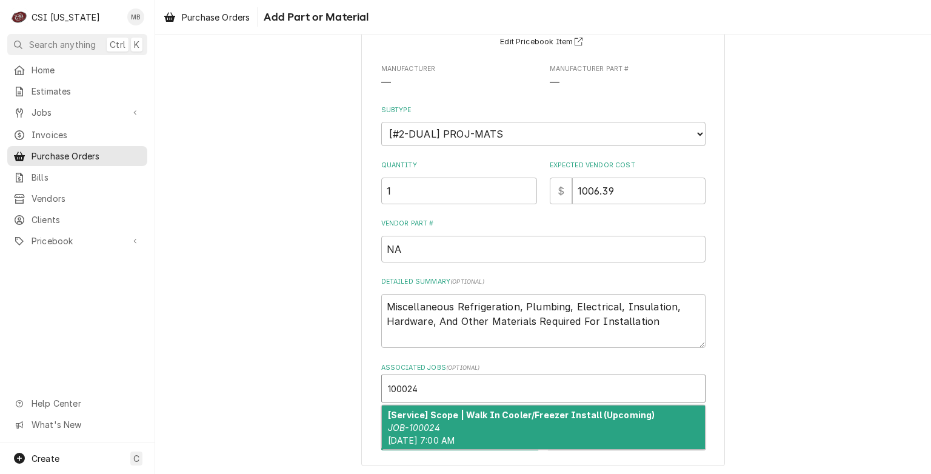
click at [447, 416] on strong "[Service] Scope | Walk In Cooler/Freezer Install (Upcoming)" at bounding box center [521, 415] width 267 height 10
type textarea "x"
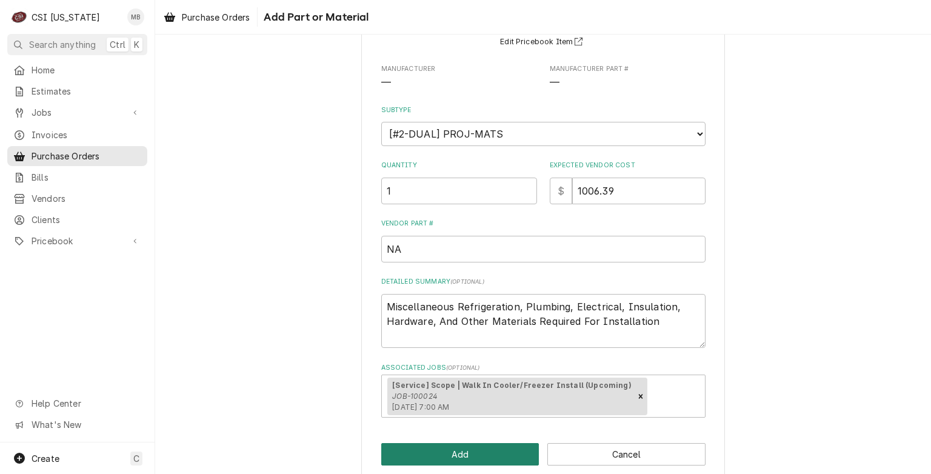
click at [441, 448] on button "Add" at bounding box center [460, 454] width 158 height 22
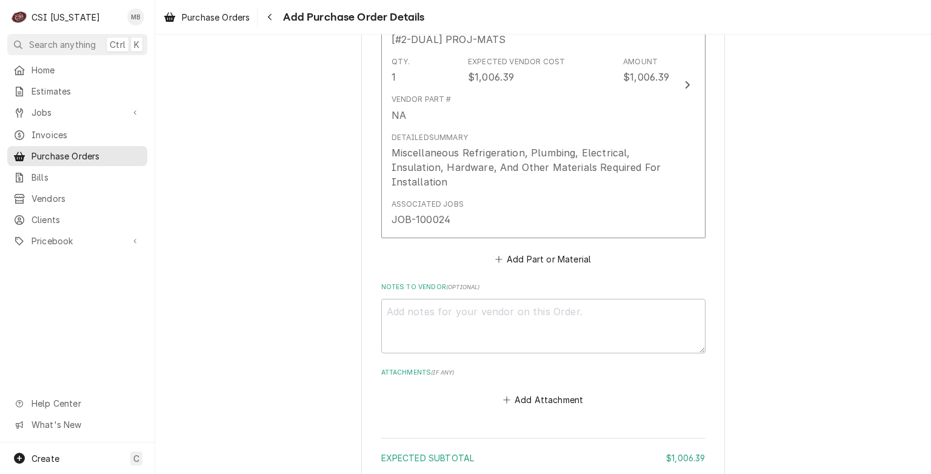
scroll to position [605, 0]
click at [551, 254] on button "Add Part or Material" at bounding box center [543, 259] width 100 height 17
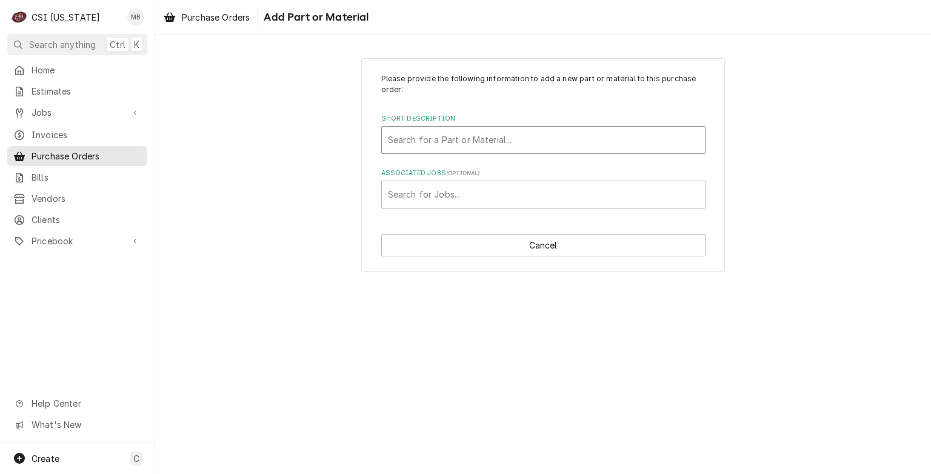
click at [523, 135] on div "Short Description" at bounding box center [543, 140] width 311 height 22
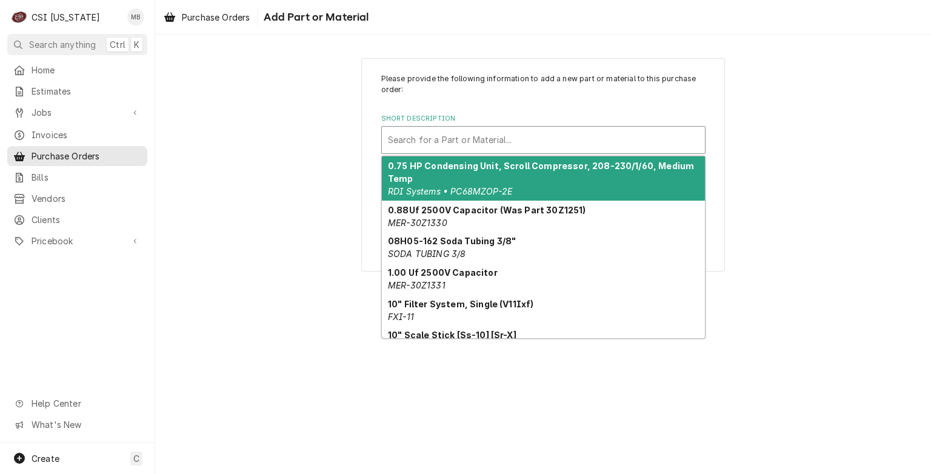
click at [523, 135] on div "Short Description" at bounding box center [543, 140] width 311 height 22
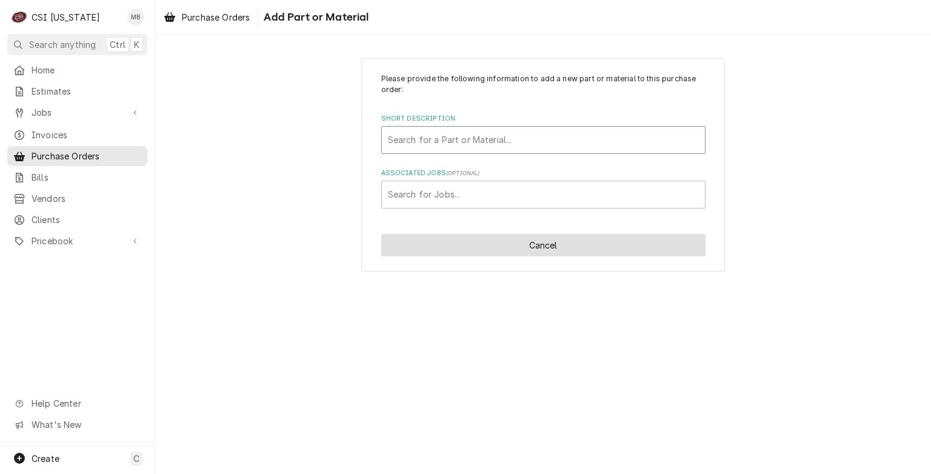
click at [565, 236] on button "Cancel" at bounding box center [543, 245] width 324 height 22
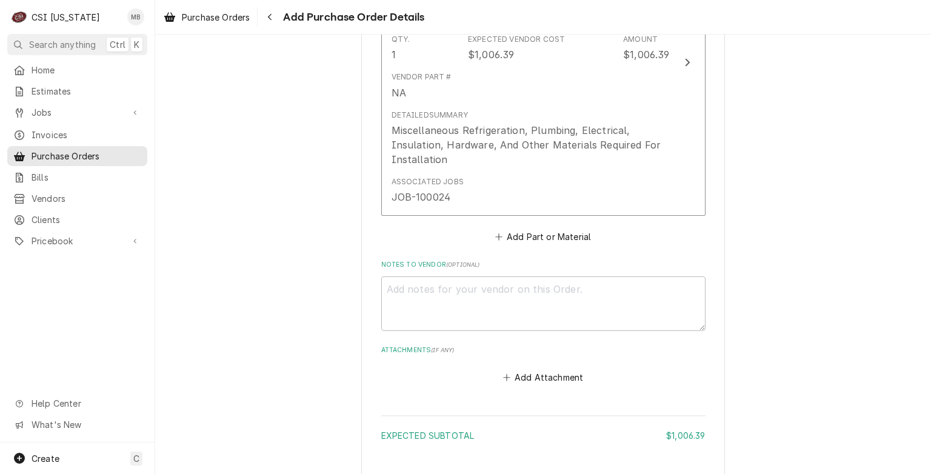
scroll to position [705, 0]
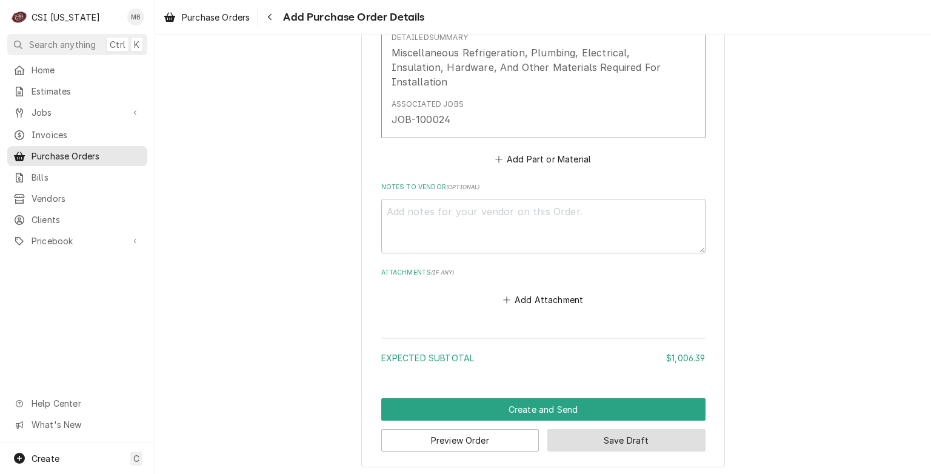
click at [585, 430] on button "Save Draft" at bounding box center [627, 440] width 158 height 22
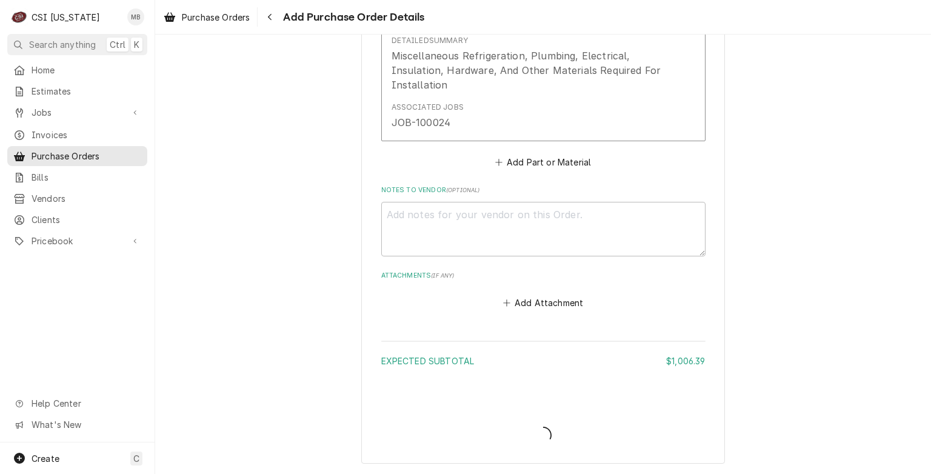
scroll to position [699, 0]
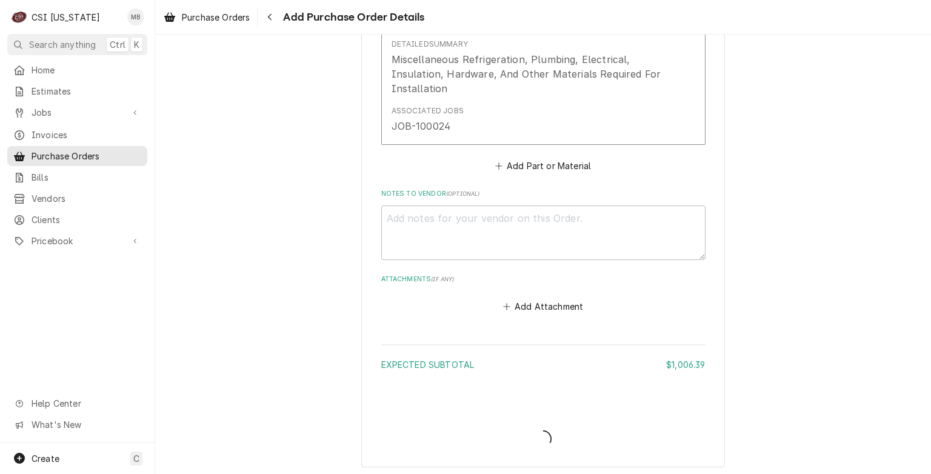
type textarea "x"
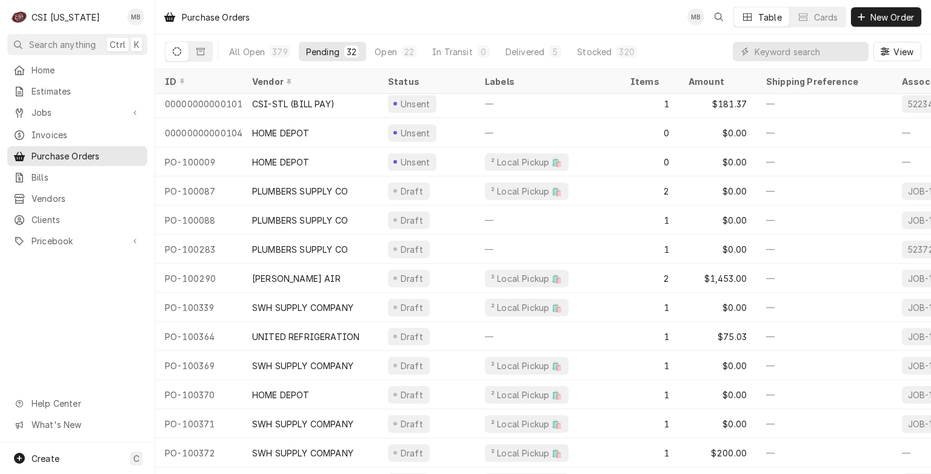
scroll to position [558, 0]
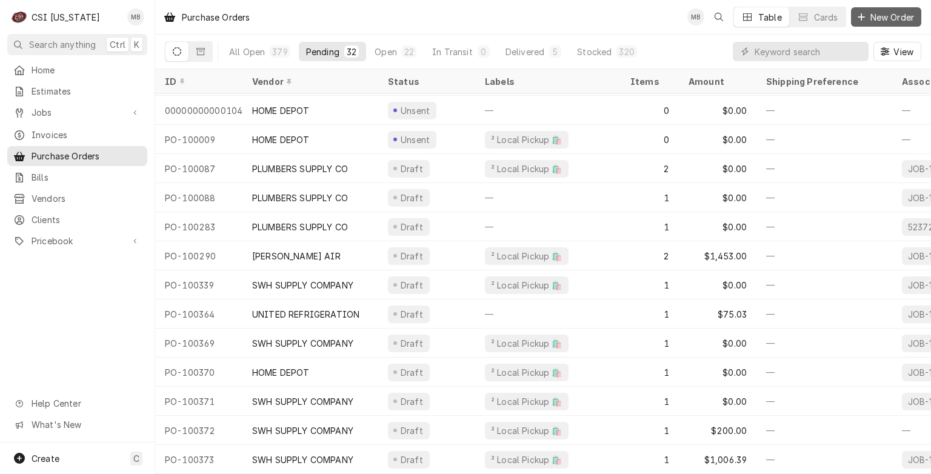
click at [868, 19] on span "New Order" at bounding box center [892, 17] width 49 height 13
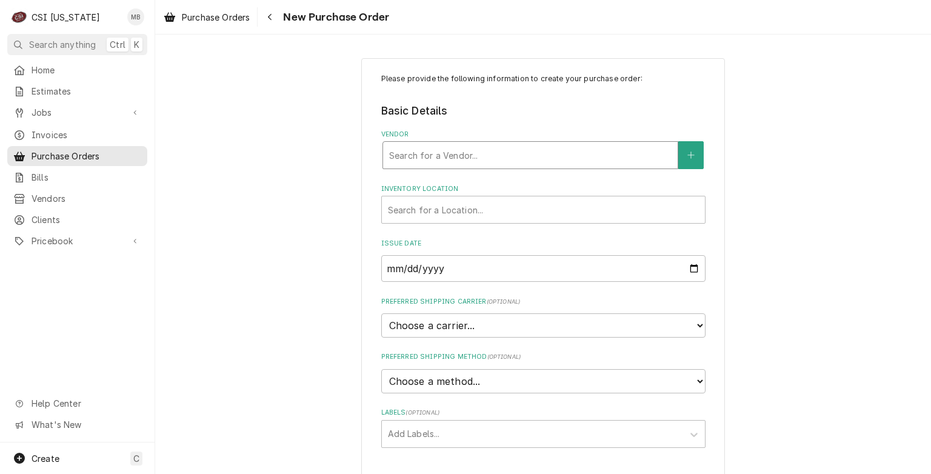
click at [480, 159] on div "Vendor" at bounding box center [530, 155] width 283 height 22
type input "SW"
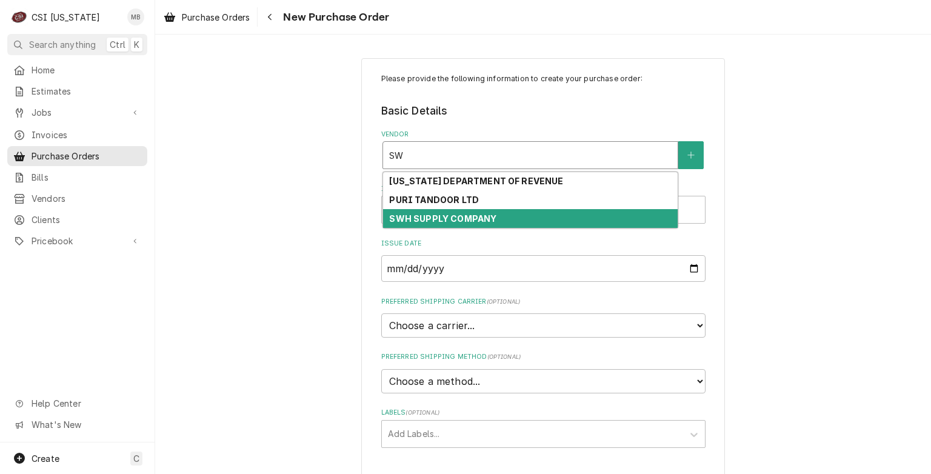
click at [474, 222] on strong "SWH SUPPLY COMPANY" at bounding box center [442, 218] width 107 height 10
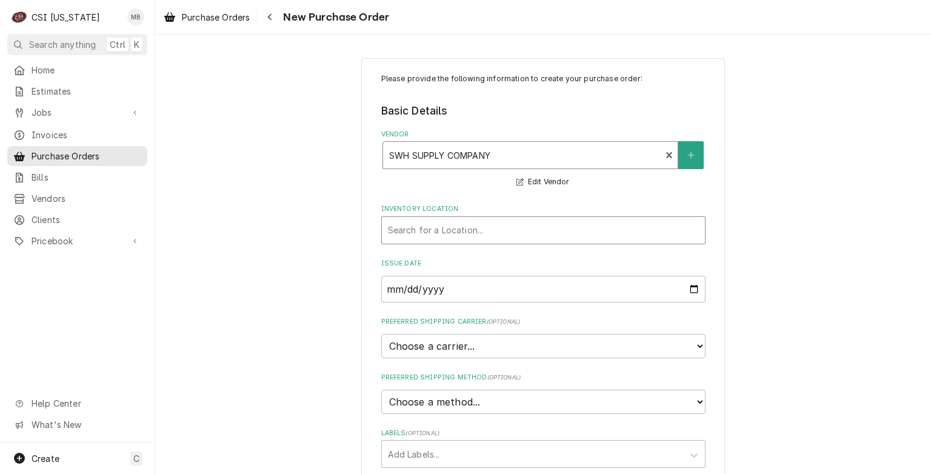
click at [474, 224] on div "Inventory Location" at bounding box center [543, 231] width 311 height 22
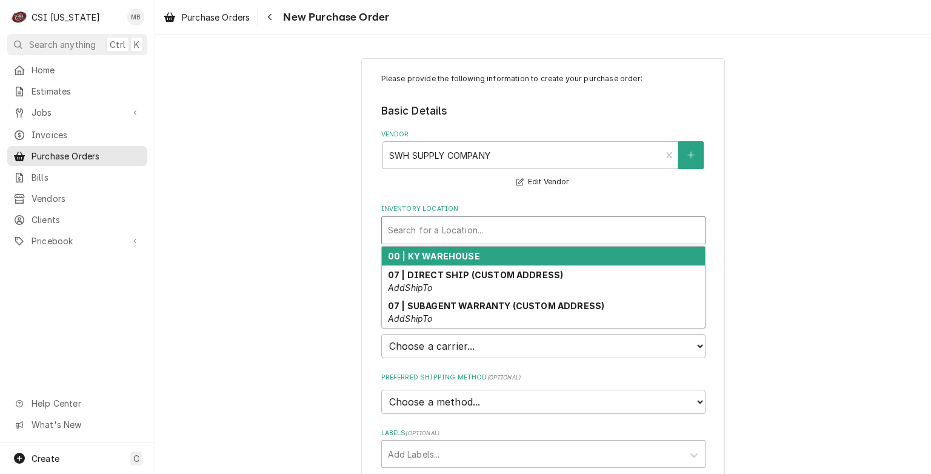
click at [471, 254] on strong "00 | KY WAREHOUSE" at bounding box center [434, 256] width 92 height 10
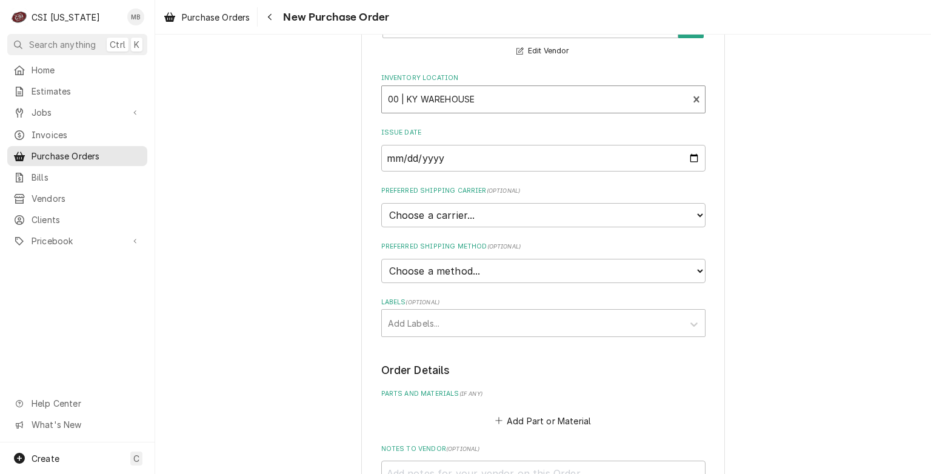
scroll to position [139, 0]
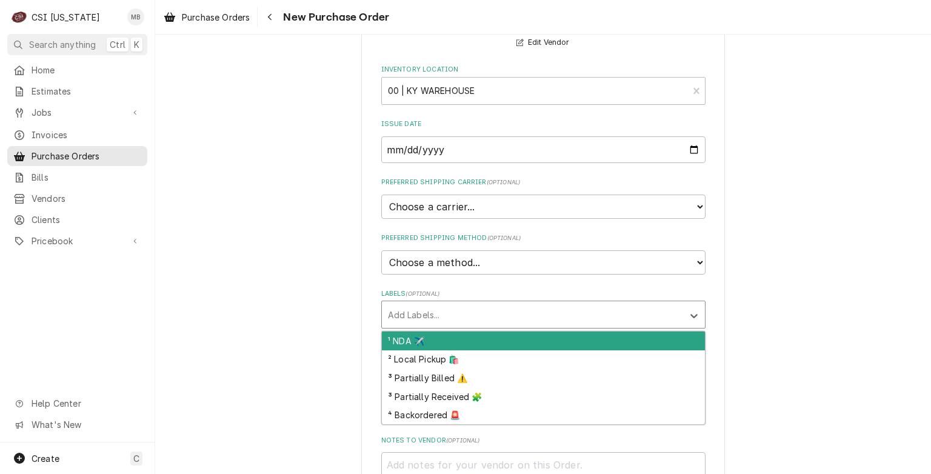
click at [493, 315] on div "Labels" at bounding box center [532, 315] width 289 height 22
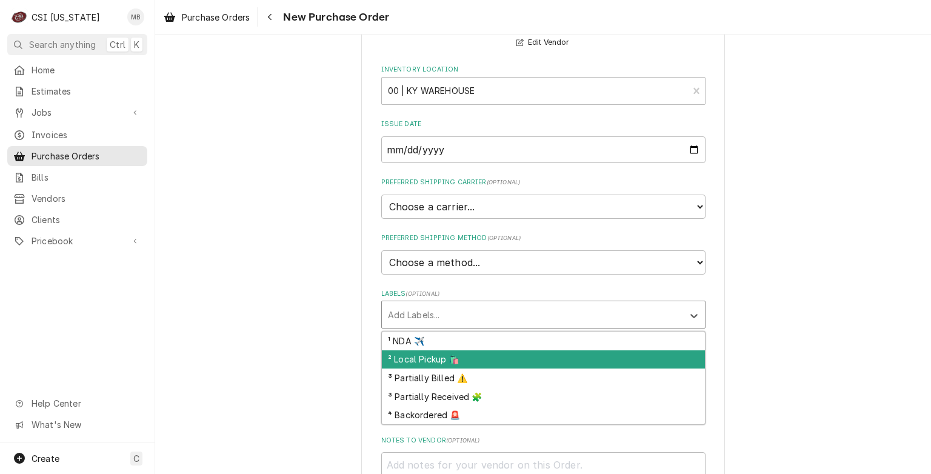
click at [444, 363] on div "² Local Pickup 🛍️" at bounding box center [543, 359] width 323 height 19
type textarea "x"
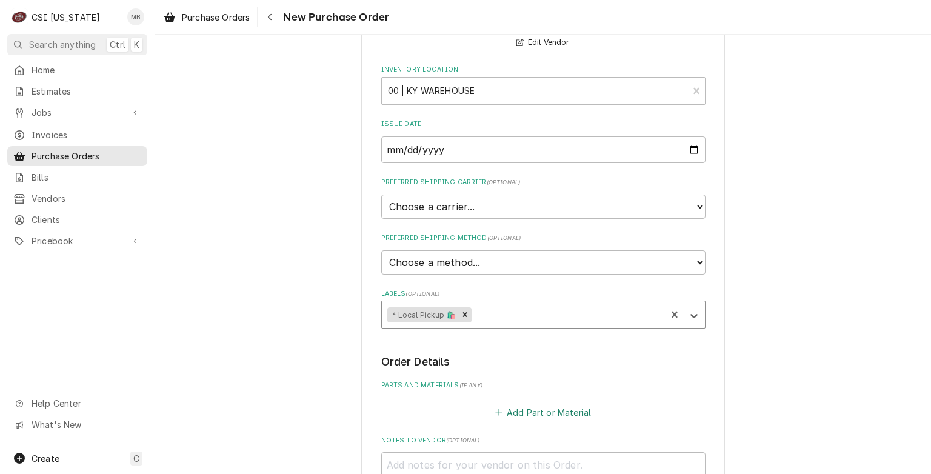
scroll to position [157, 0]
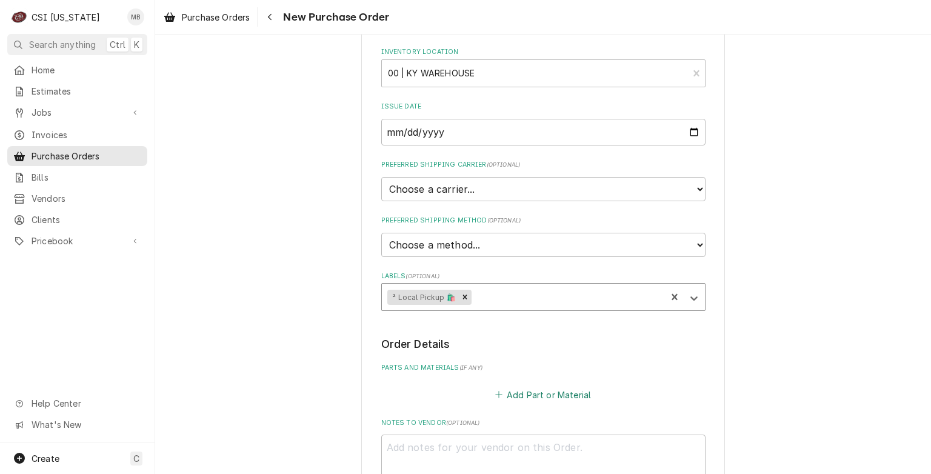
click at [529, 386] on button "Add Part or Material" at bounding box center [543, 394] width 100 height 17
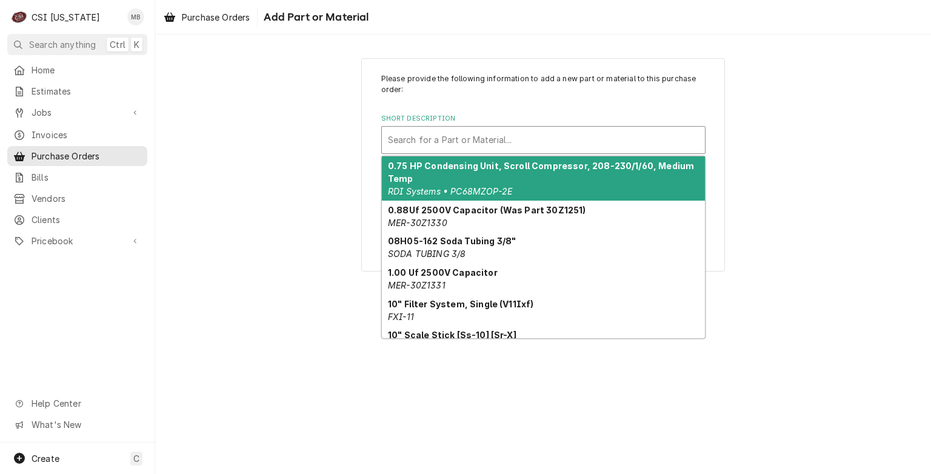
click at [478, 147] on div "Short Description" at bounding box center [543, 140] width 311 height 22
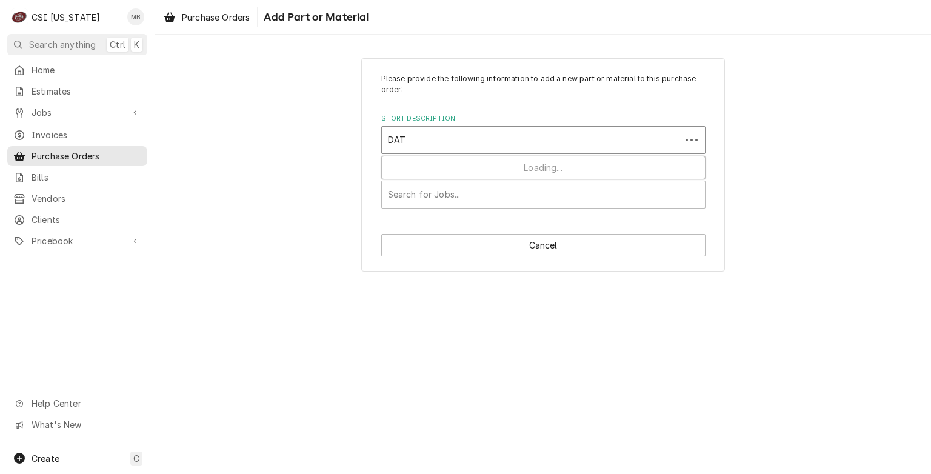
type input "DATV"
click at [452, 141] on div "Short Description" at bounding box center [543, 140] width 311 height 22
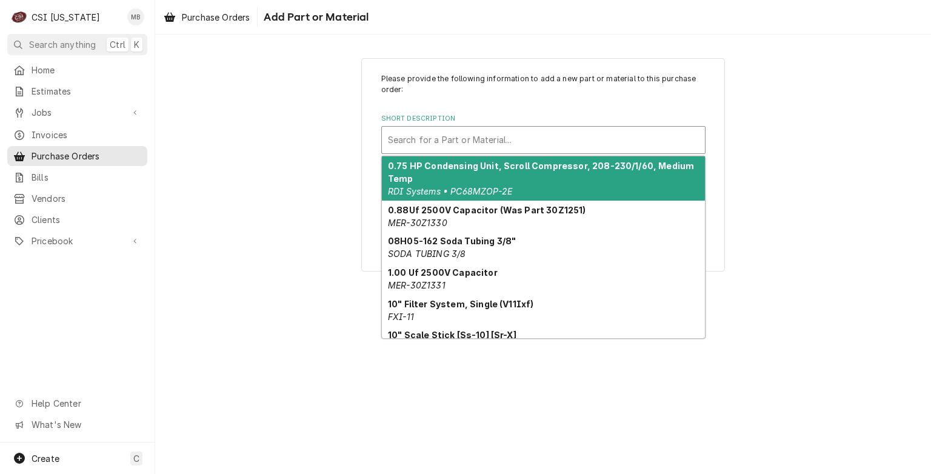
click at [458, 139] on div "Short Description" at bounding box center [543, 140] width 311 height 22
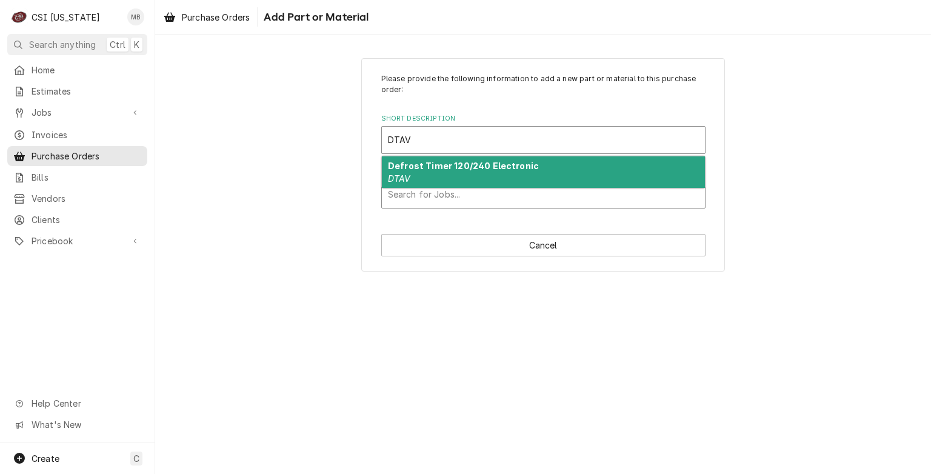
type input "DTAV"
click at [457, 192] on div "Associated Jobs" at bounding box center [543, 195] width 311 height 22
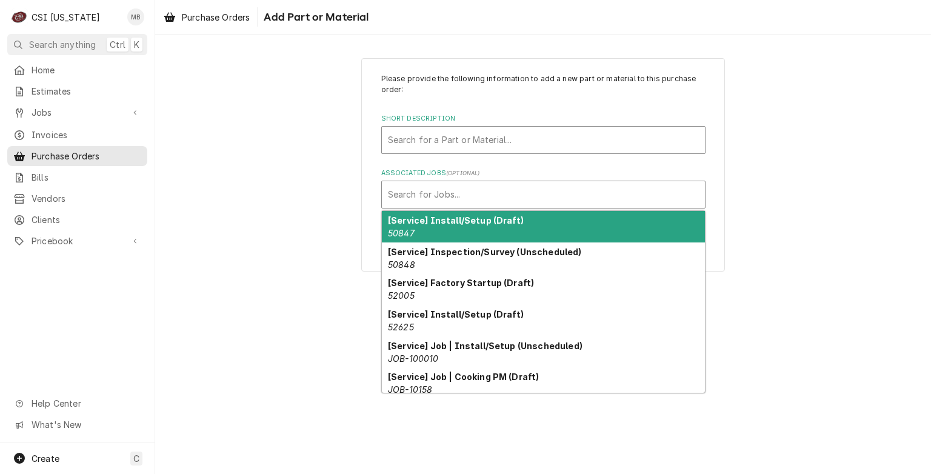
click at [451, 149] on div "Short Description" at bounding box center [543, 140] width 311 height 22
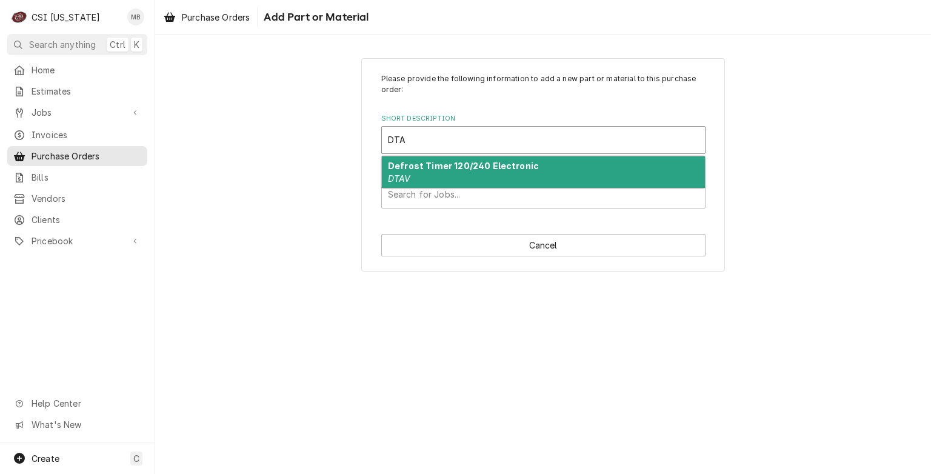
type input "DTAV"
click at [448, 176] on div "Defrost Timer 120/240 Electronic DTAV" at bounding box center [543, 172] width 323 height 32
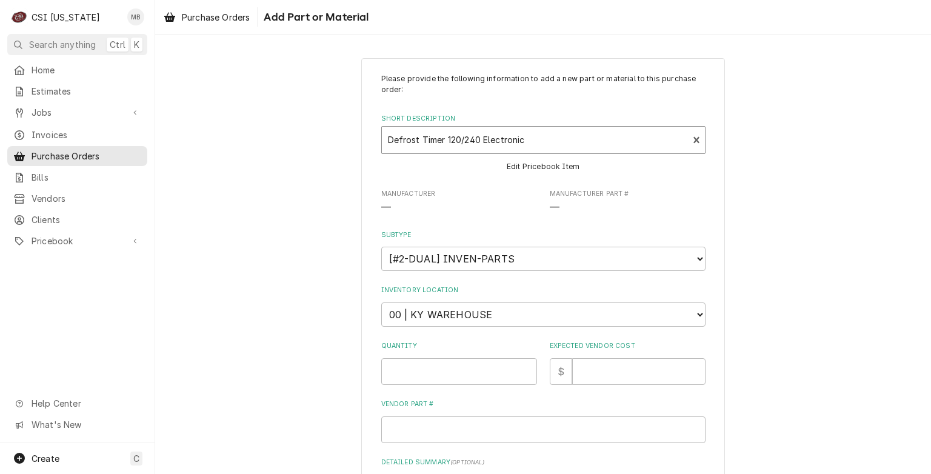
type textarea "x"
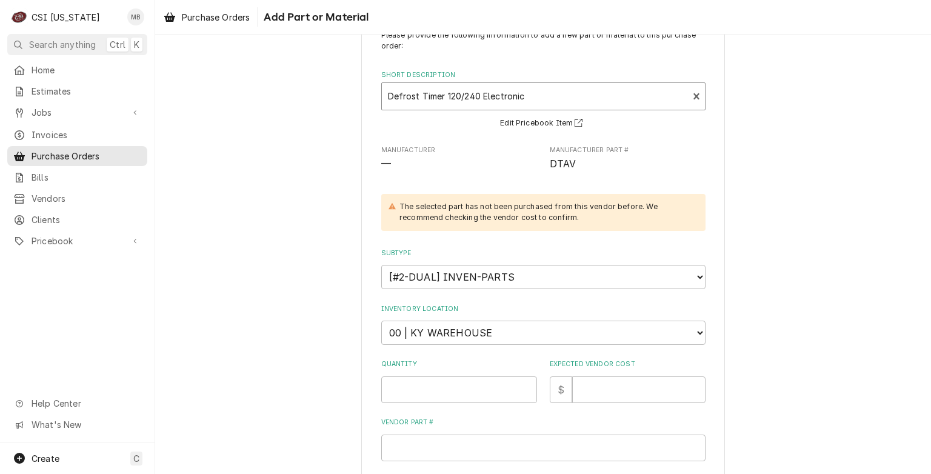
scroll to position [49, 0]
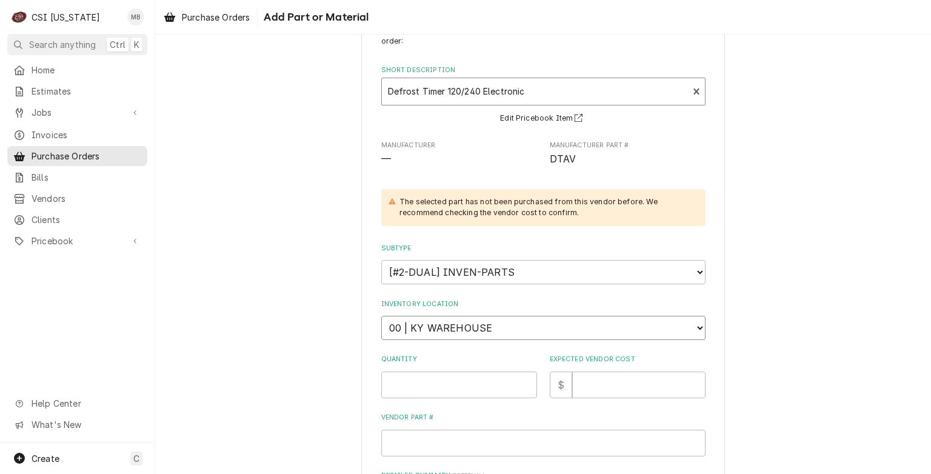
click at [461, 321] on select "Choose a location... 00 | KY WAREHOUSE 01 | [PERSON_NAME] V#142 01 | [PERSON_NA…" at bounding box center [543, 328] width 324 height 24
select select "632"
click at [381, 316] on select "Choose a location... 00 | KY WAREHOUSE 01 | [PERSON_NAME] V#142 01 | [PERSON_NA…" at bounding box center [543, 328] width 324 height 24
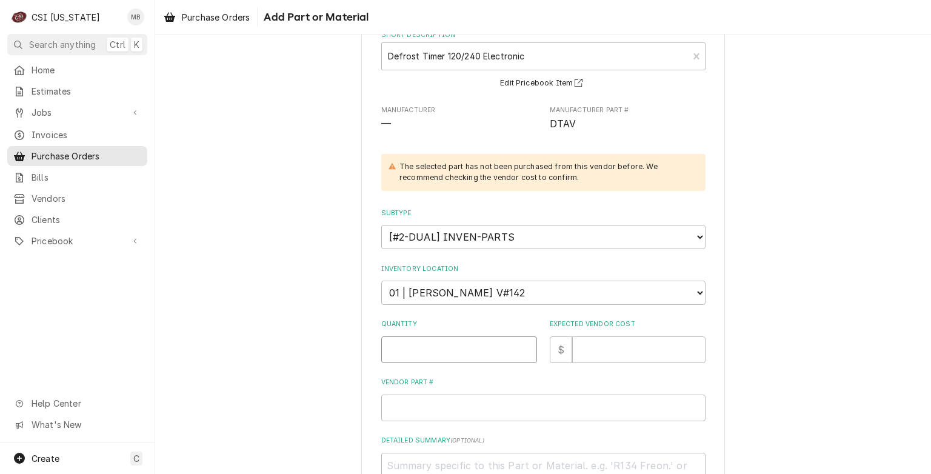
click at [502, 344] on input "Quantity" at bounding box center [459, 350] width 156 height 27
type textarea "x"
type input "1"
click at [593, 345] on input "Expected Vendor Cost" at bounding box center [638, 350] width 133 height 27
type textarea "x"
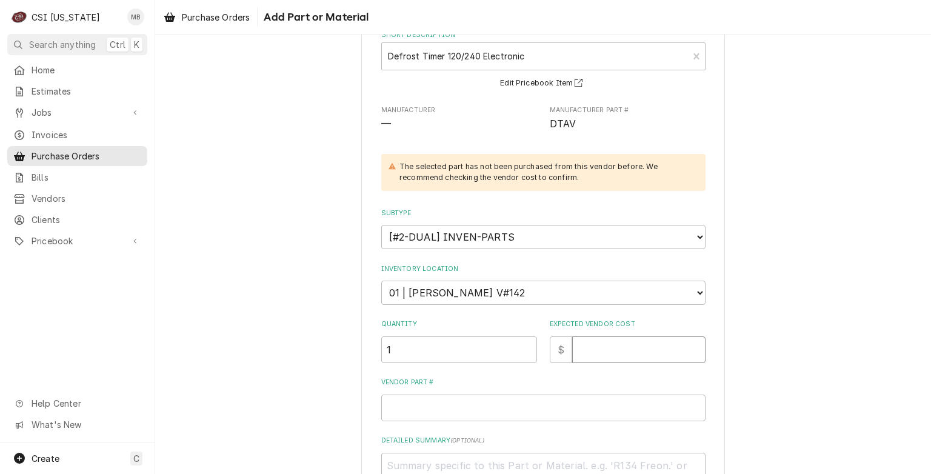
type input "3"
type textarea "x"
type input "30"
type textarea "x"
type input "300"
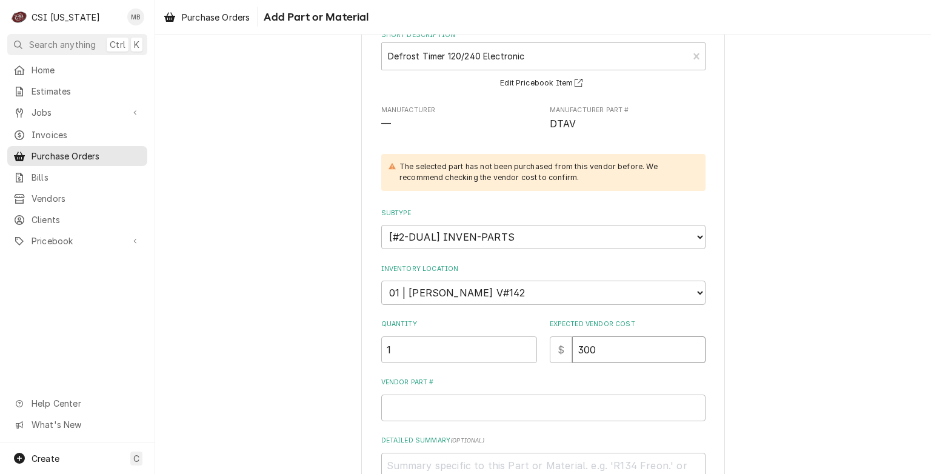
type textarea "x"
type input "300.0"
type textarea "x"
type input "300.00"
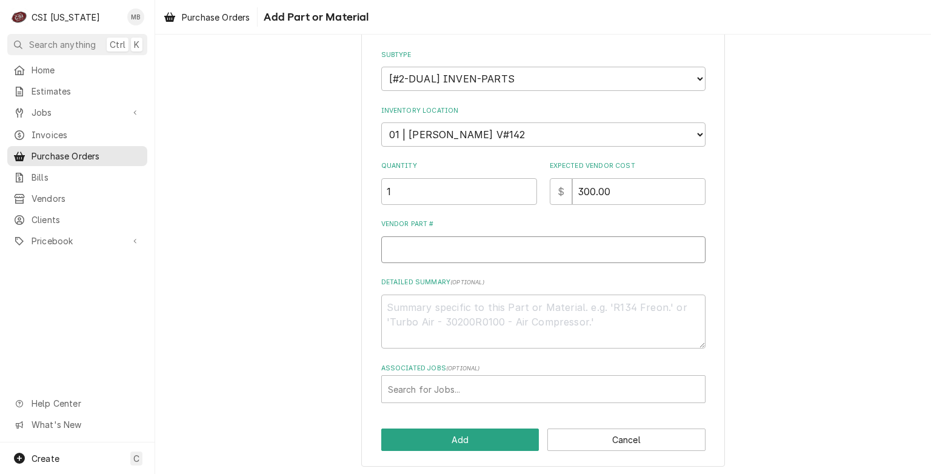
click at [483, 244] on input "Vendor Part #" at bounding box center [543, 249] width 324 height 27
type textarea "x"
type input "D"
type textarea "x"
type input "DT"
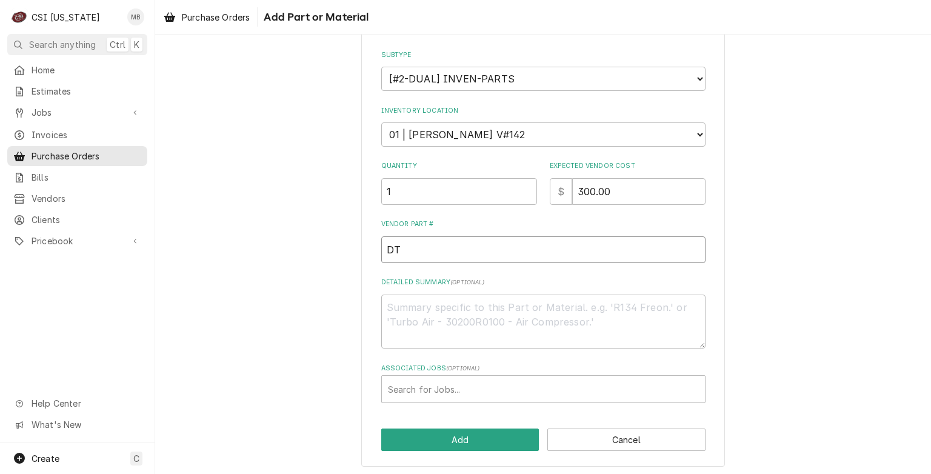
type textarea "x"
type input "DTA"
type textarea "x"
type input "DTAV"
click at [478, 433] on button "Add" at bounding box center [460, 440] width 158 height 22
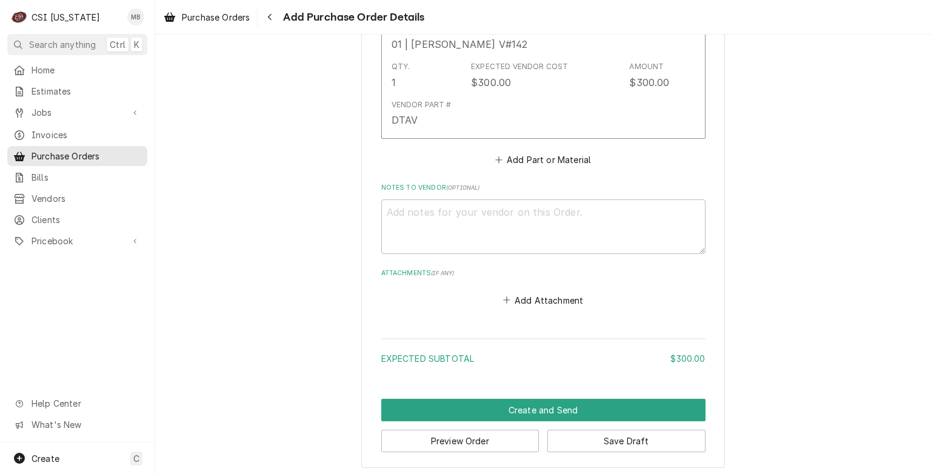
scroll to position [638, 0]
click at [581, 433] on button "Save Draft" at bounding box center [627, 441] width 158 height 22
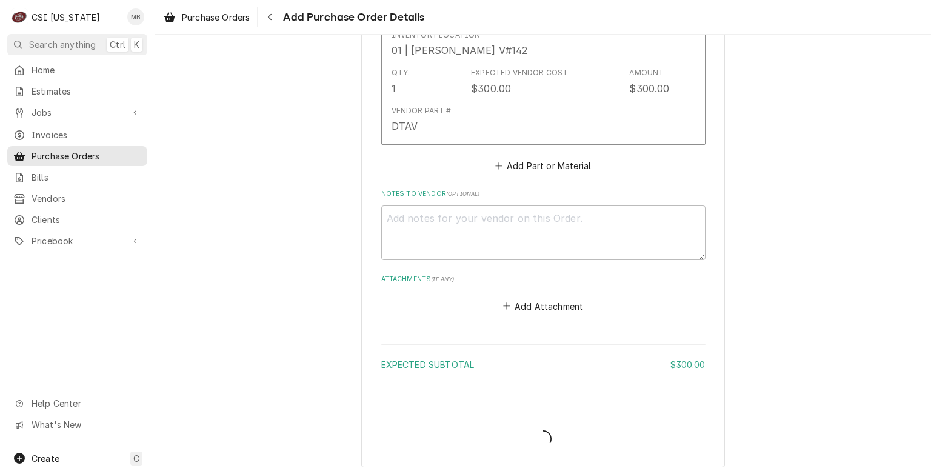
type textarea "x"
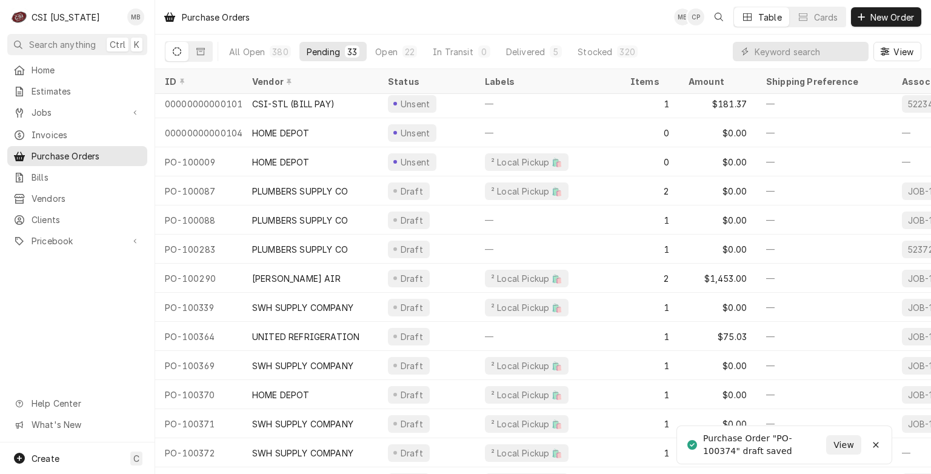
scroll to position [587, 0]
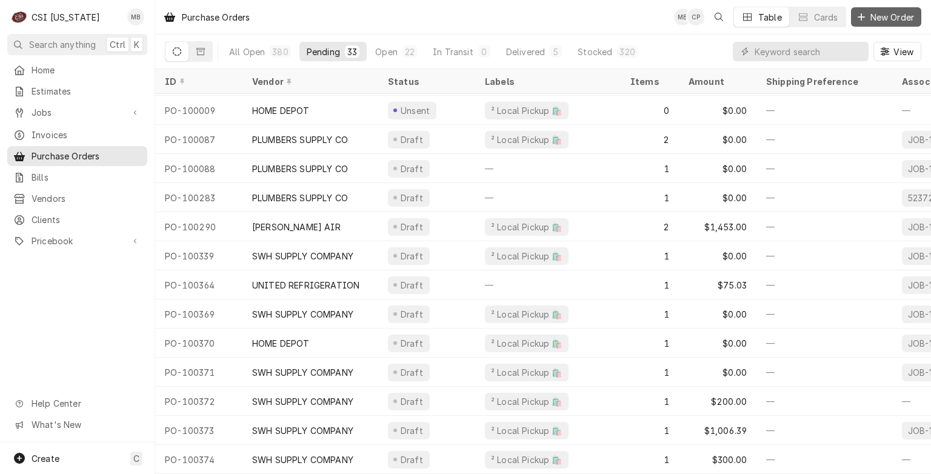
click at [890, 16] on span "New Order" at bounding box center [892, 17] width 49 height 13
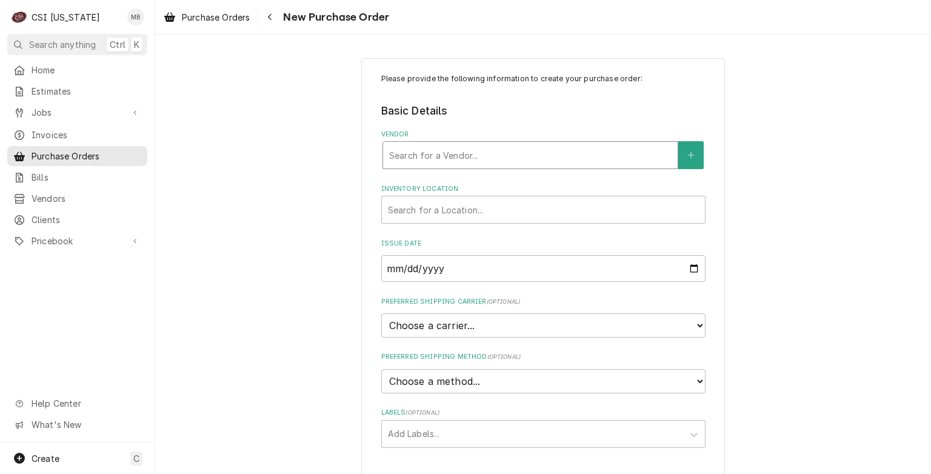
click at [463, 159] on div "Vendor" at bounding box center [530, 155] width 283 height 22
type input "HOME DEPOT"
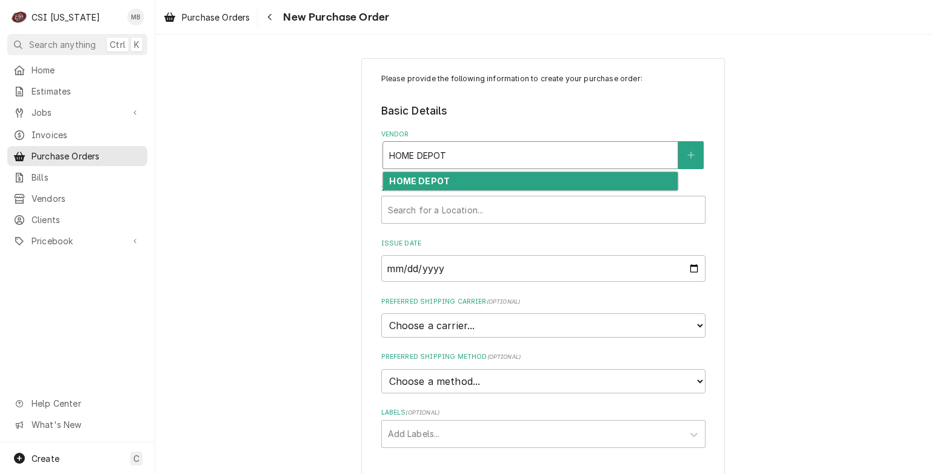
click at [446, 184] on div "HOME DEPOT" at bounding box center [530, 181] width 295 height 19
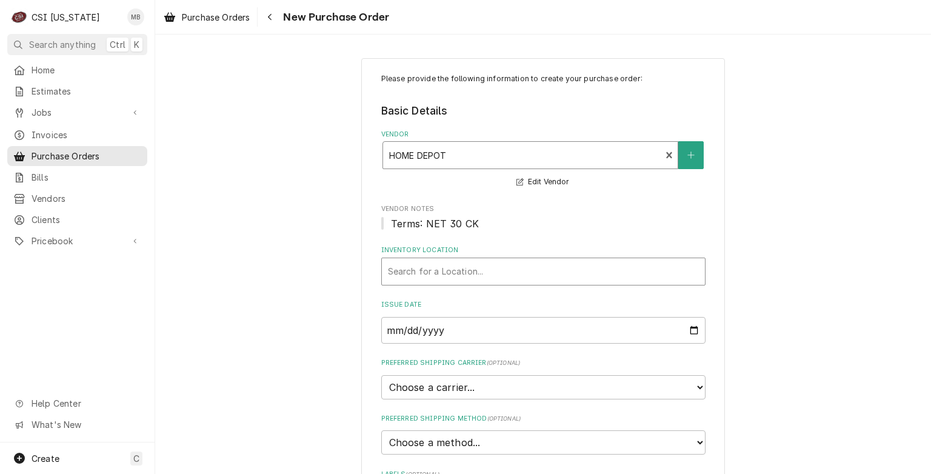
click at [433, 266] on div "Inventory Location" at bounding box center [543, 272] width 311 height 22
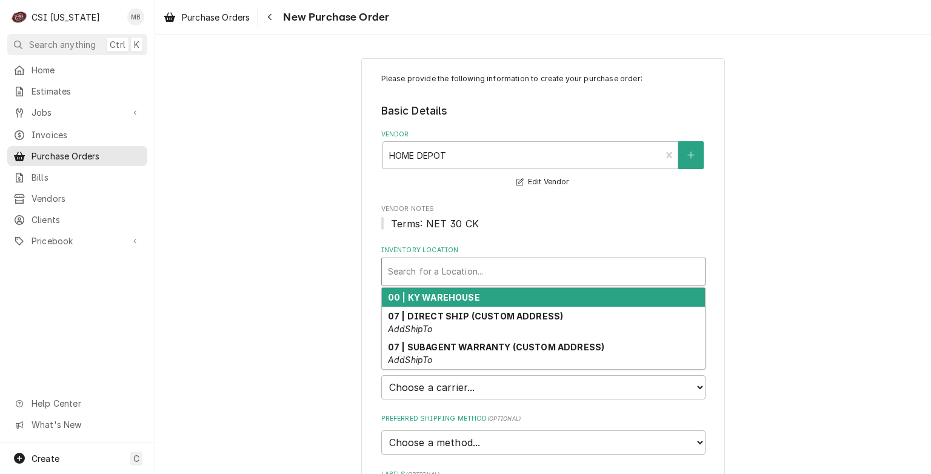
click at [429, 298] on strong "00 | KY WAREHOUSE" at bounding box center [434, 297] width 92 height 10
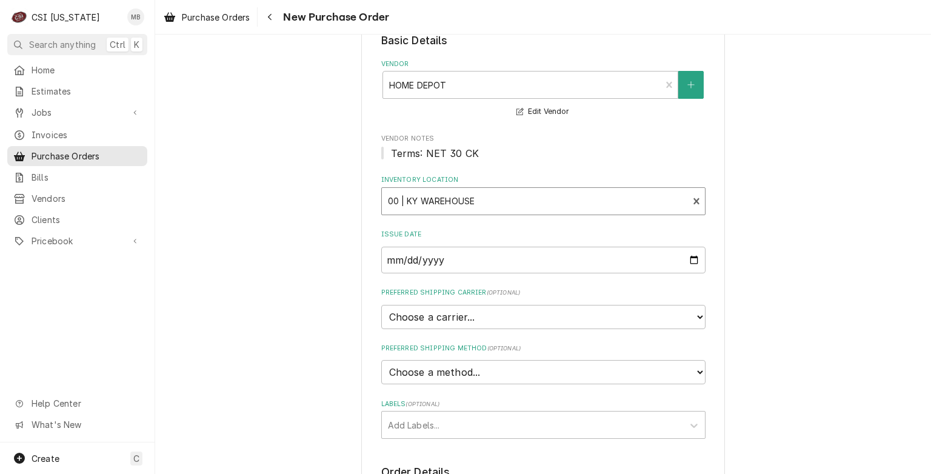
scroll to position [126, 0]
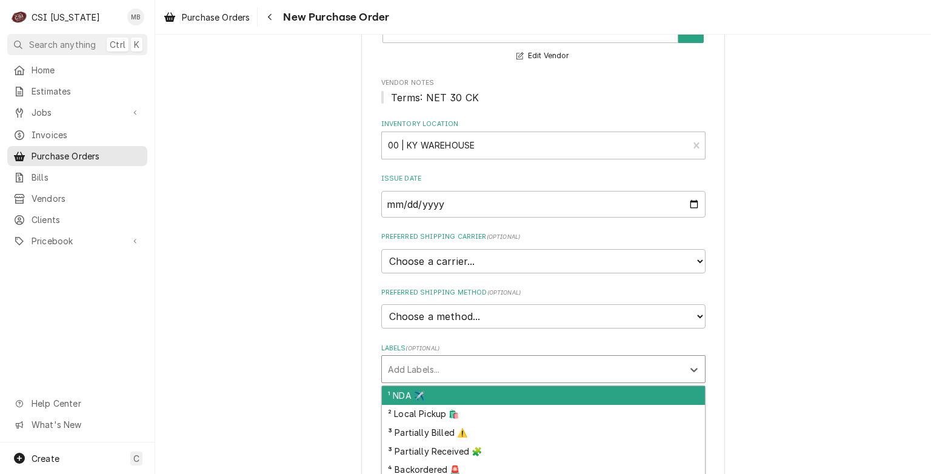
click at [483, 361] on div "Labels" at bounding box center [532, 369] width 289 height 22
click at [466, 392] on div "¹ NDA ✈️" at bounding box center [543, 395] width 323 height 19
click at [469, 377] on div "Labels" at bounding box center [551, 369] width 218 height 22
click at [429, 369] on icon "Remove ¹ NDA ✈️" at bounding box center [433, 369] width 8 height 8
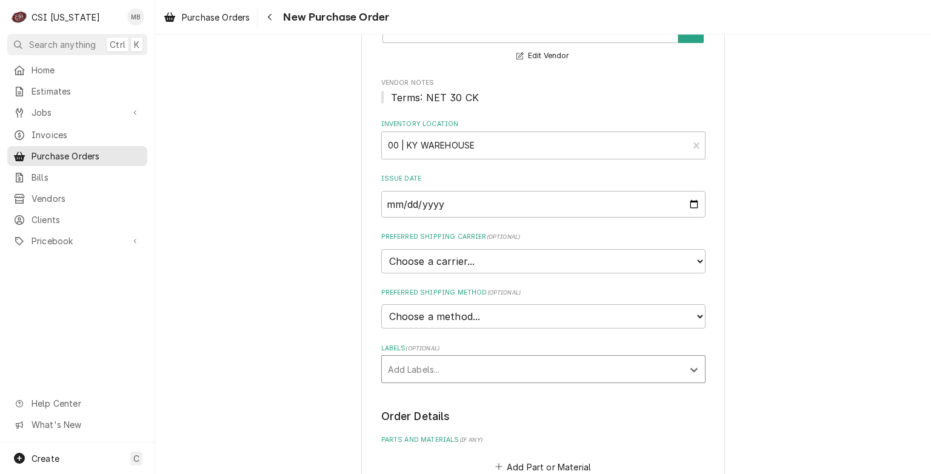
click at [427, 369] on div "Labels" at bounding box center [532, 369] width 289 height 22
click at [425, 370] on div "Labels" at bounding box center [532, 369] width 289 height 22
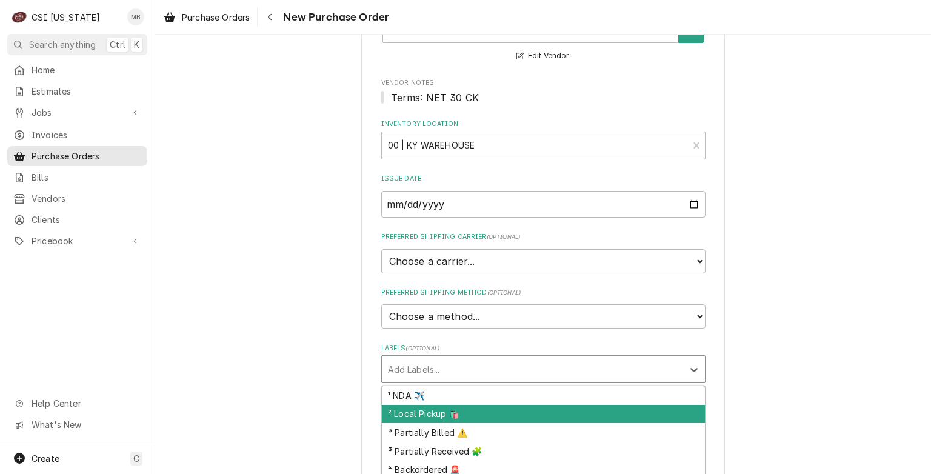
click at [426, 409] on div "² Local Pickup 🛍️" at bounding box center [543, 414] width 323 height 19
type textarea "x"
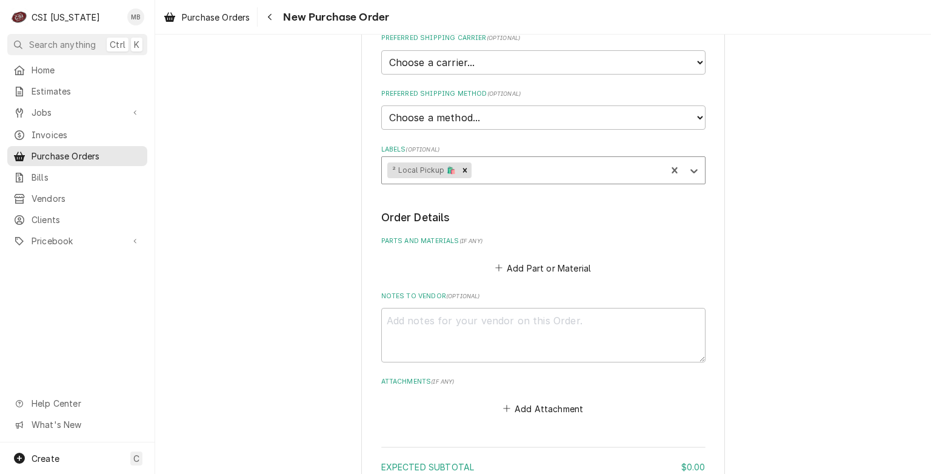
scroll to position [326, 0]
click at [521, 263] on button "Add Part or Material" at bounding box center [543, 266] width 100 height 17
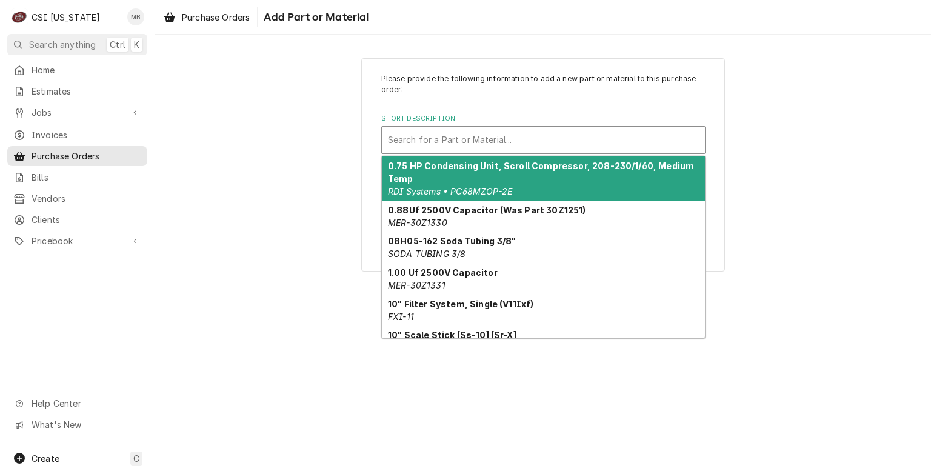
click at [453, 141] on div "Short Description" at bounding box center [543, 140] width 311 height 22
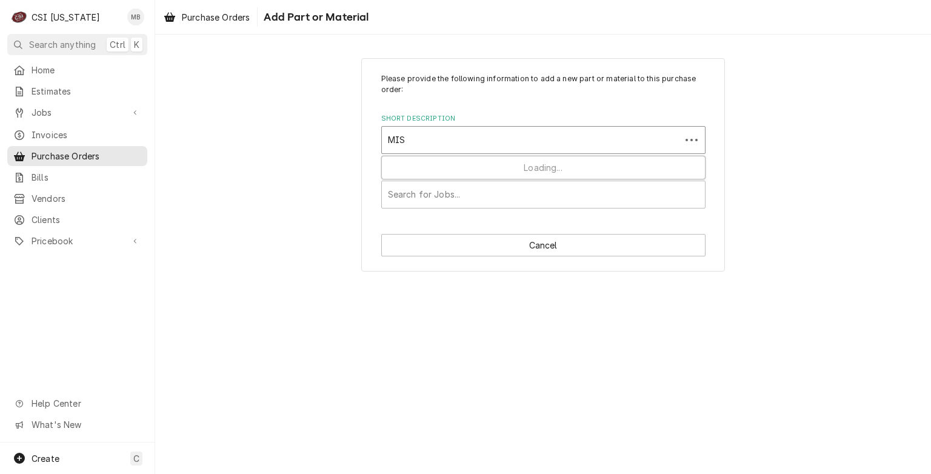
type input "MISC"
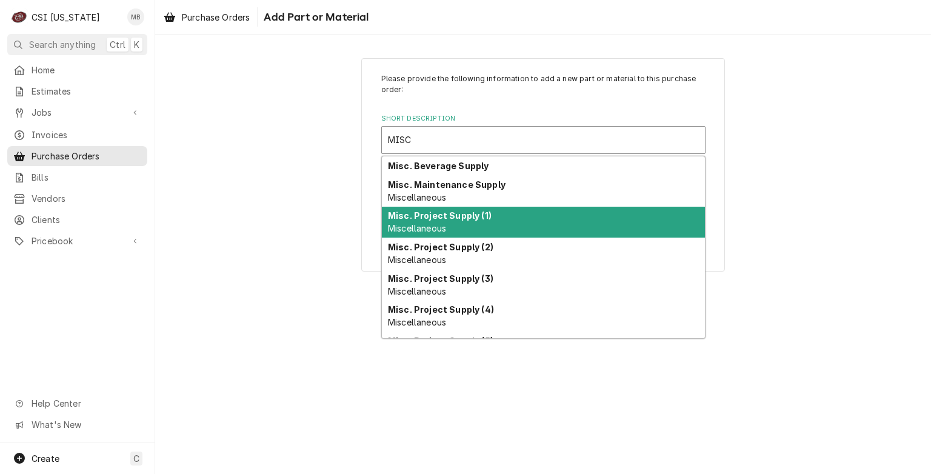
click at [450, 233] on div "Misc. Project Supply (1) Miscellaneous" at bounding box center [543, 223] width 323 height 32
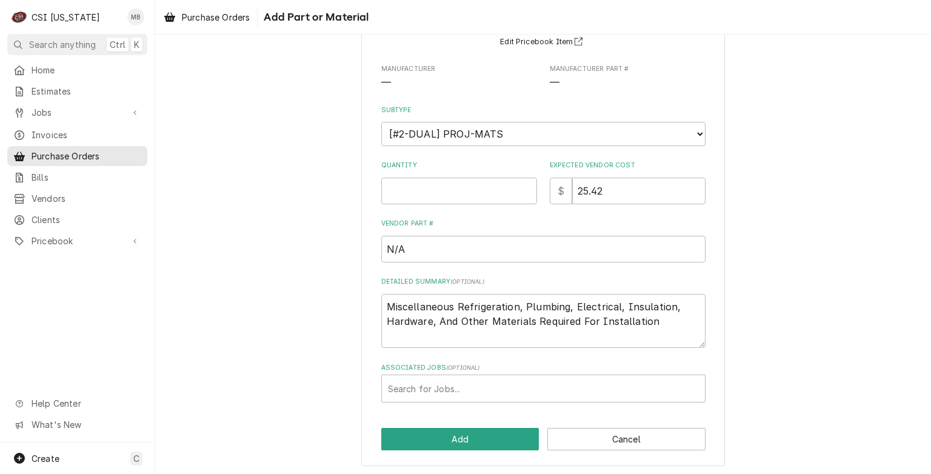
scroll to position [49, 0]
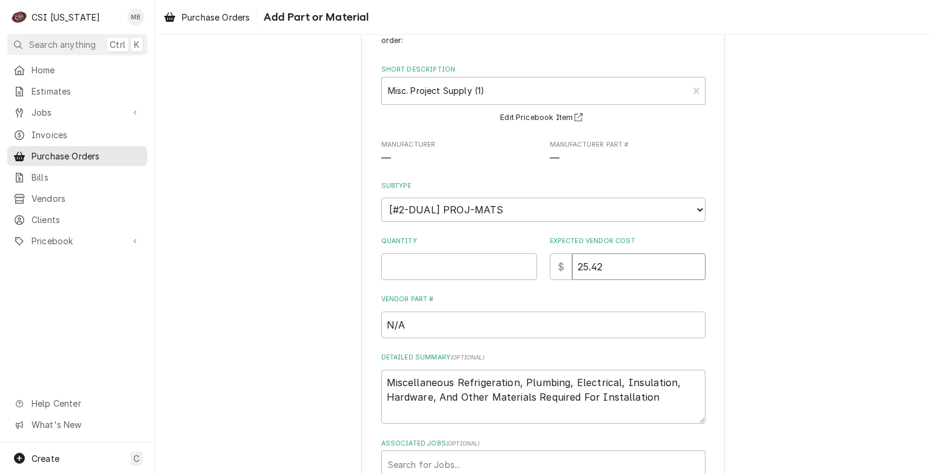
drag, startPoint x: 606, startPoint y: 268, endPoint x: 568, endPoint y: 267, distance: 38.8
click at [572, 267] on input "25.42" at bounding box center [638, 266] width 133 height 27
type textarea "x"
type input "5"
type textarea "x"
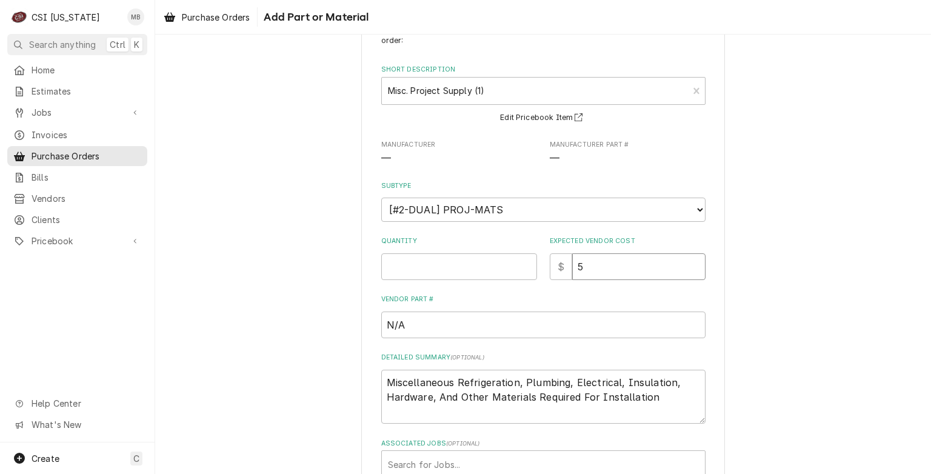
type input "50"
type textarea "x"
type input "500"
type textarea "x"
type input "500.0"
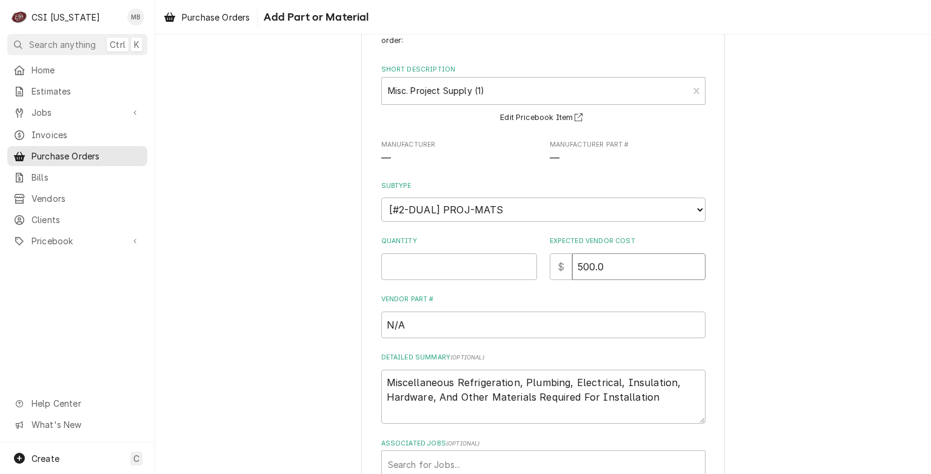
type textarea "x"
type input "500.00"
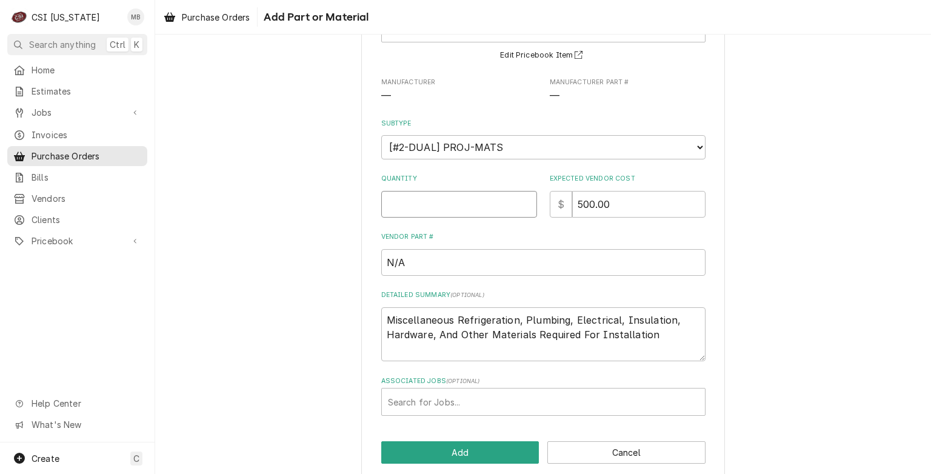
click at [525, 195] on input "Quantity" at bounding box center [459, 204] width 156 height 27
type textarea "x"
type input "1"
click at [465, 450] on button "Add" at bounding box center [460, 452] width 158 height 22
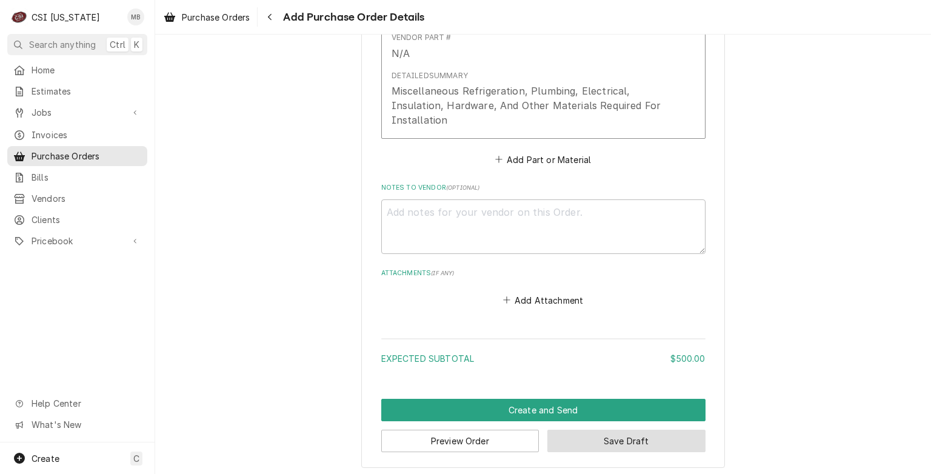
click at [587, 443] on button "Save Draft" at bounding box center [627, 441] width 158 height 22
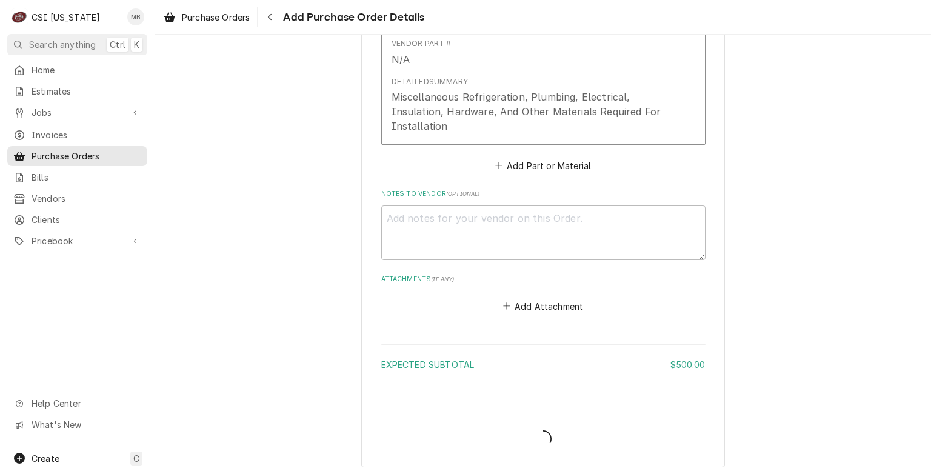
type textarea "x"
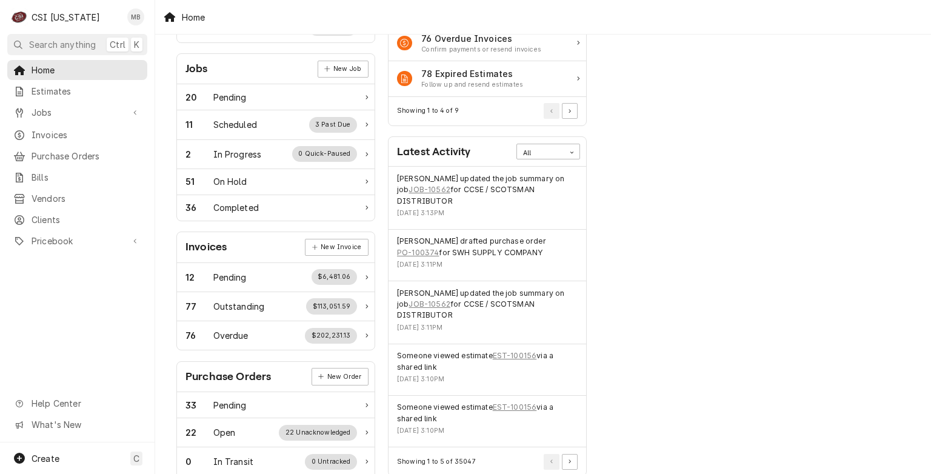
scroll to position [18, 0]
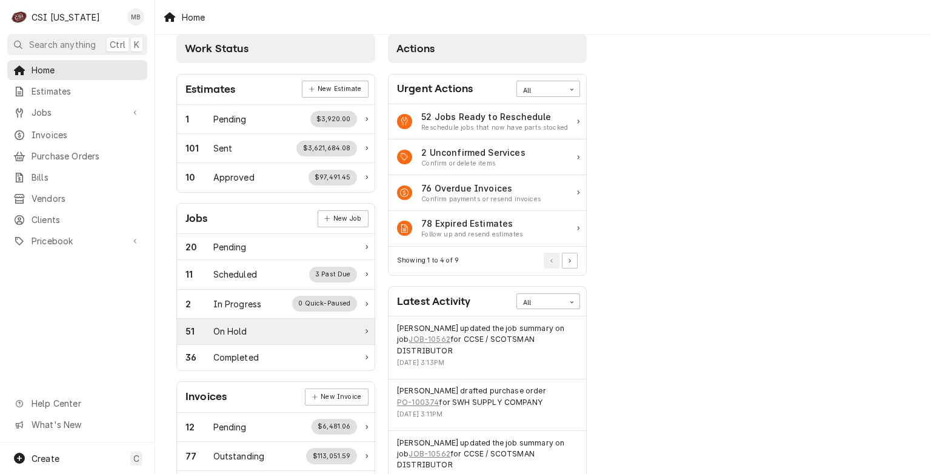
click at [210, 326] on div "51" at bounding box center [200, 331] width 28 height 13
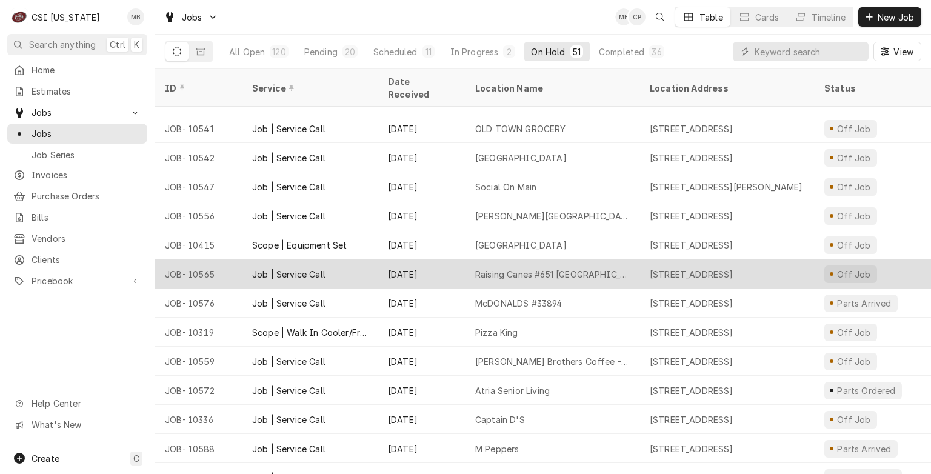
scroll to position [1007, 0]
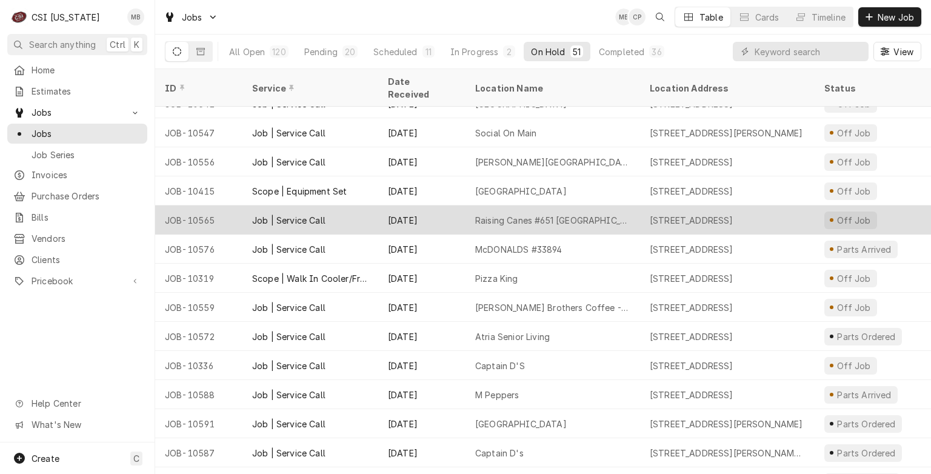
click at [319, 418] on div "Job | Service Call" at bounding box center [288, 424] width 73 height 13
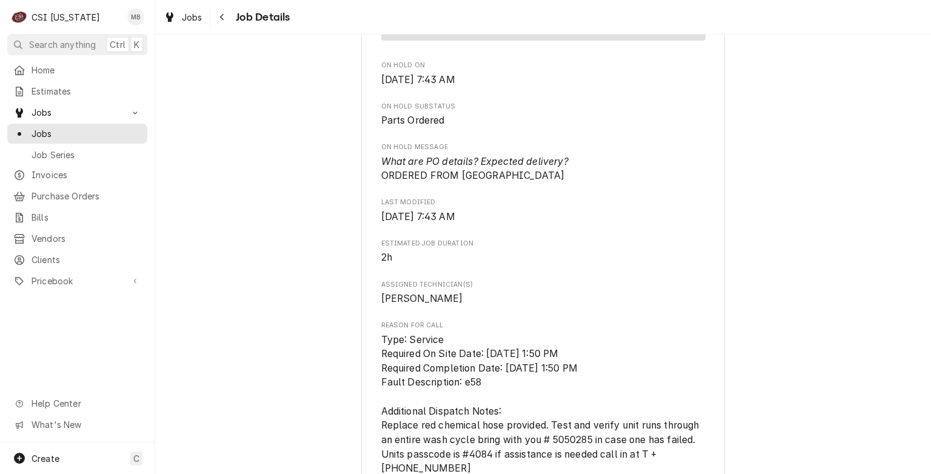
scroll to position [633, 0]
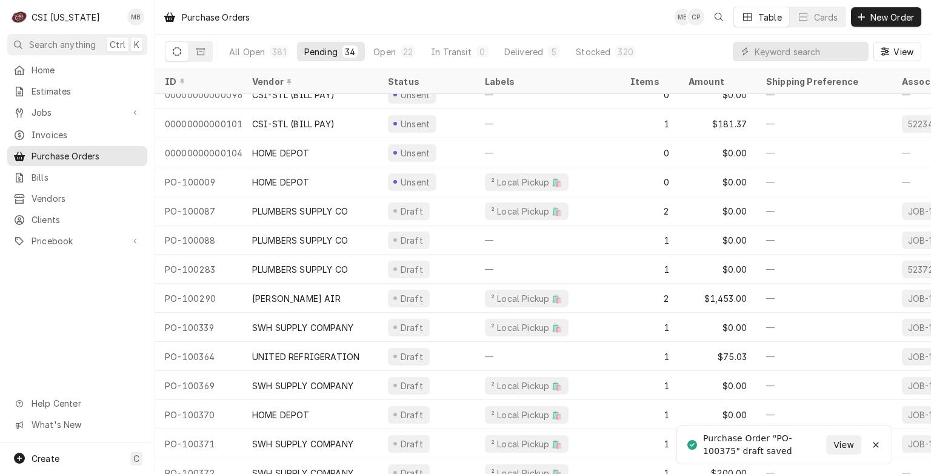
scroll to position [616, 0]
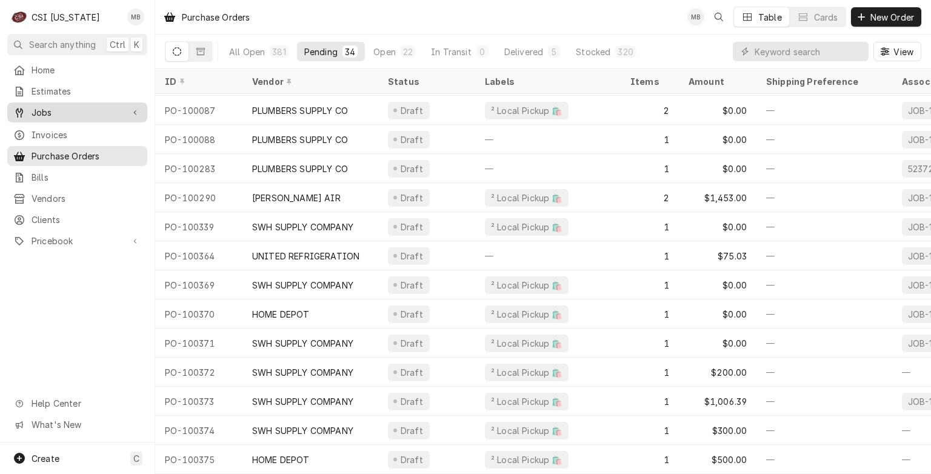
click at [110, 106] on span "Jobs" at bounding box center [78, 112] width 92 height 13
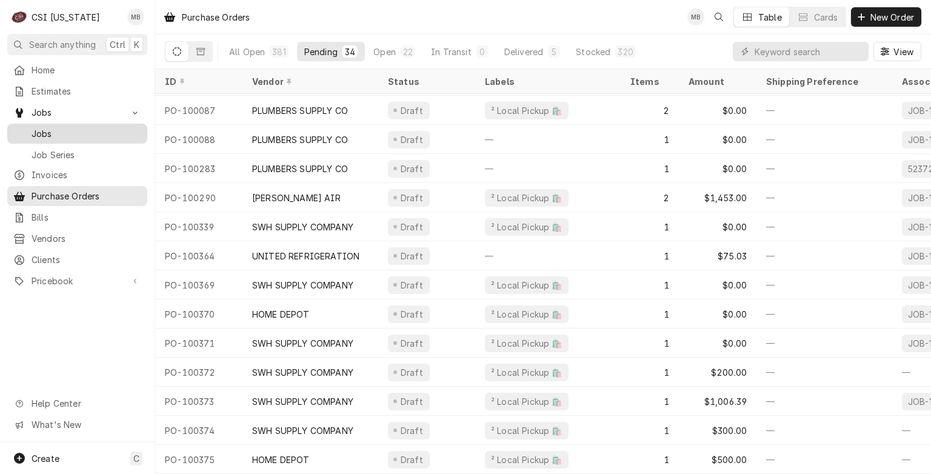
click at [102, 128] on span "Jobs" at bounding box center [87, 133] width 110 height 13
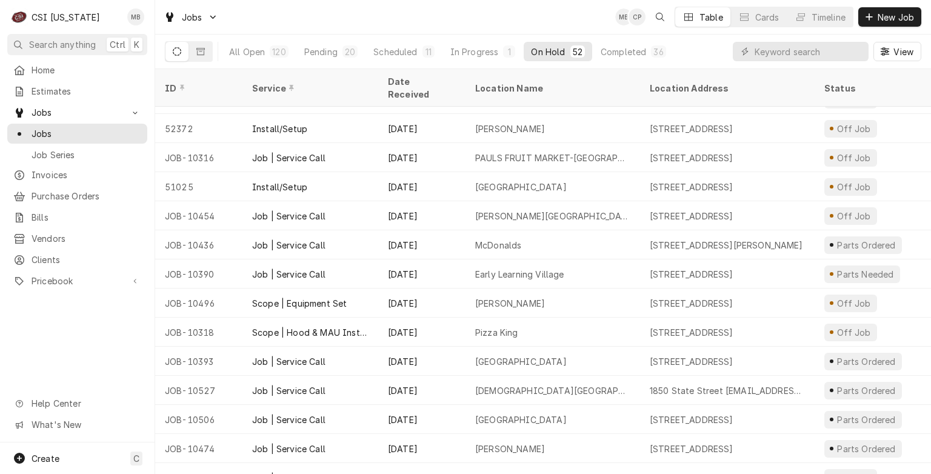
scroll to position [589, 0]
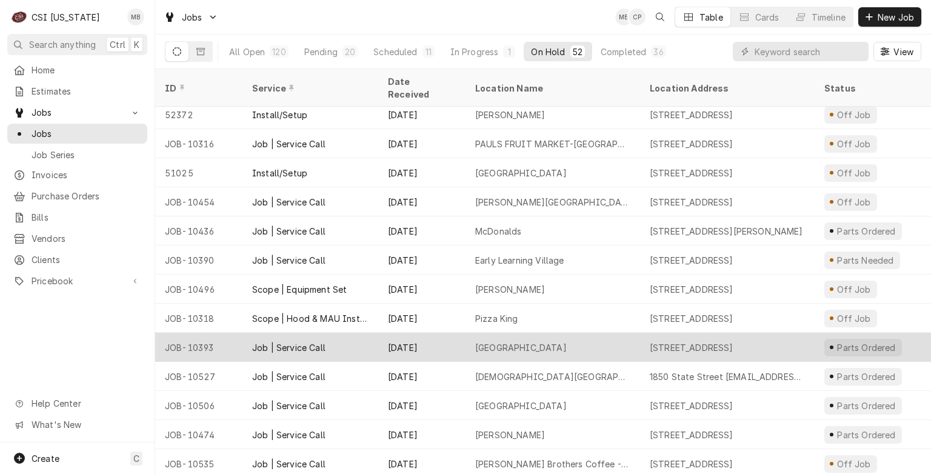
click at [567, 341] on div "[GEOGRAPHIC_DATA]" at bounding box center [521, 347] width 92 height 13
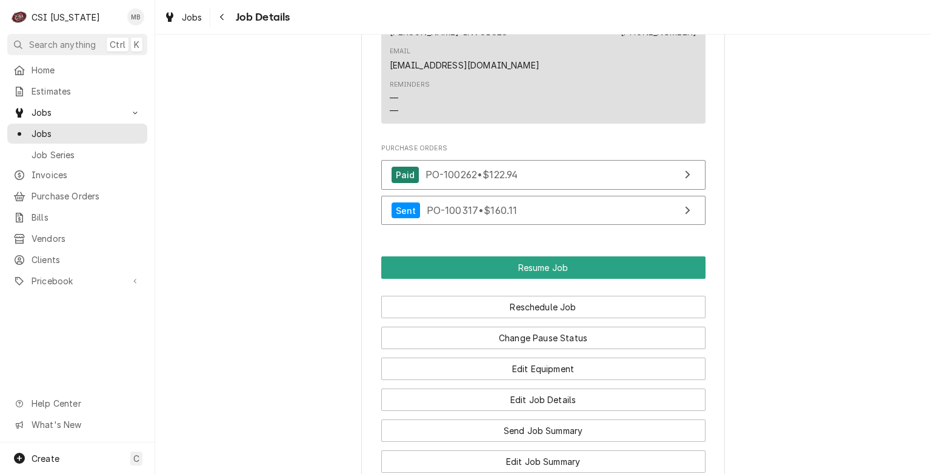
scroll to position [1404, 0]
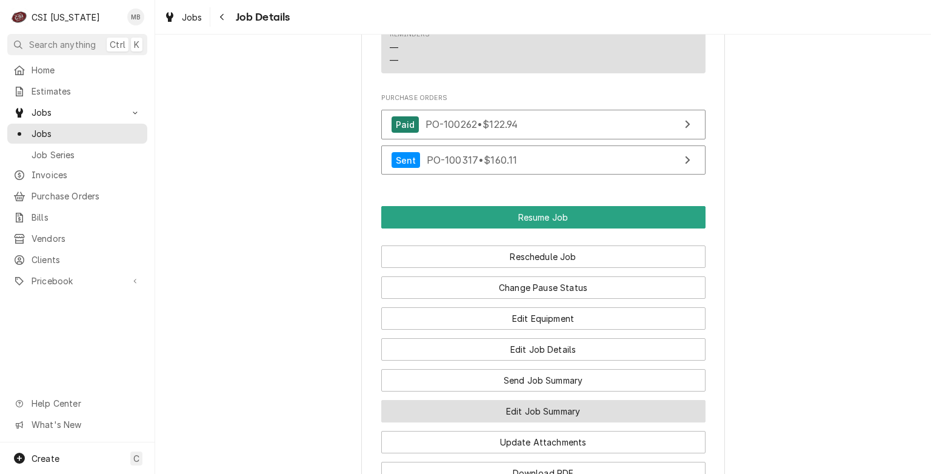
click at [563, 423] on button "Edit Job Summary" at bounding box center [543, 411] width 324 height 22
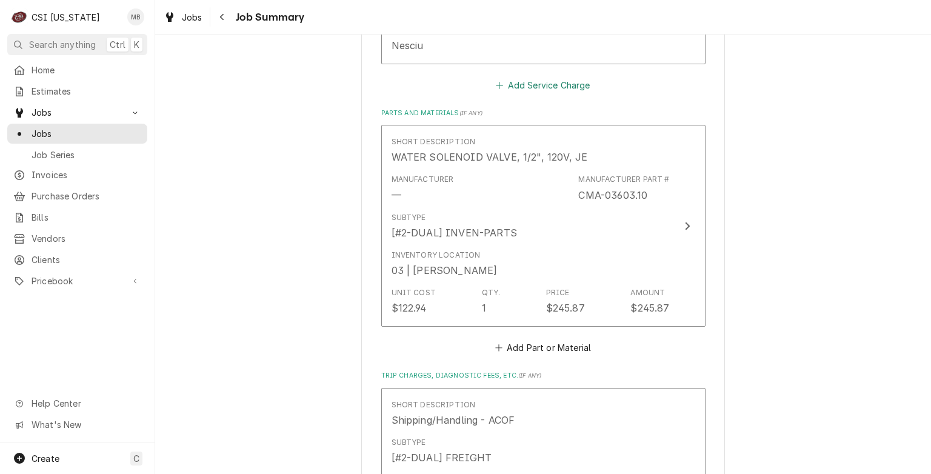
scroll to position [1685, 0]
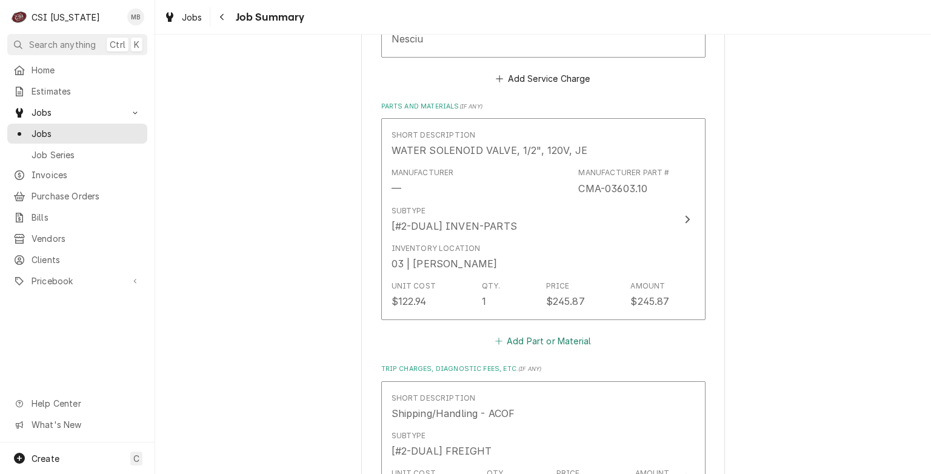
click at [553, 337] on button "Add Part or Material" at bounding box center [543, 341] width 100 height 17
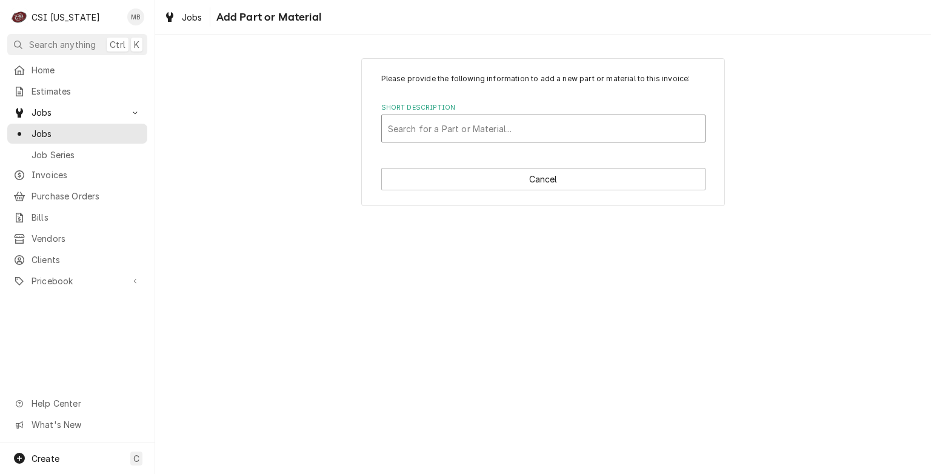
click at [488, 120] on div "Short Description" at bounding box center [543, 129] width 311 height 22
type input "408.80"
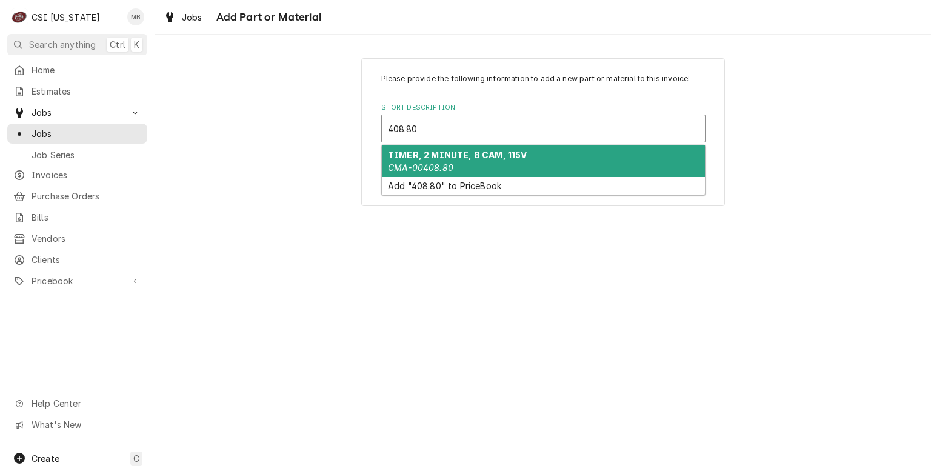
click at [465, 167] on div "TIMER, 2 MINUTE, 8 CAM, 115V CMA-00408.80" at bounding box center [543, 162] width 323 height 32
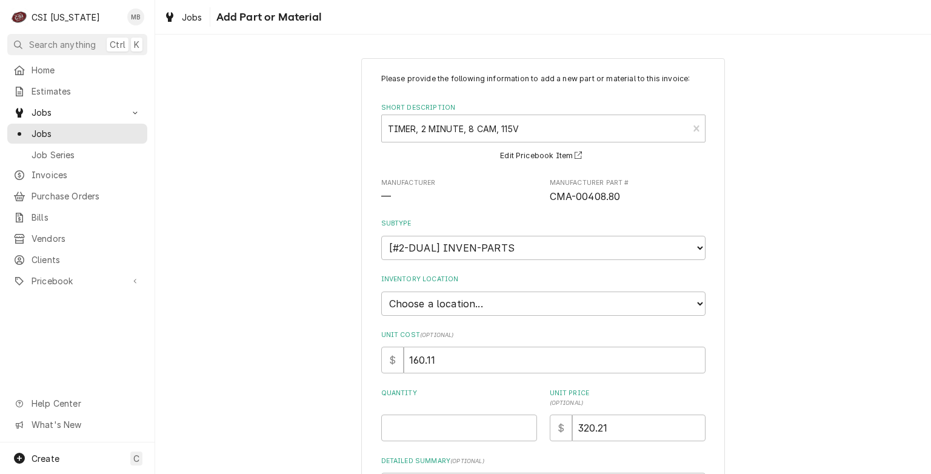
scroll to position [124, 0]
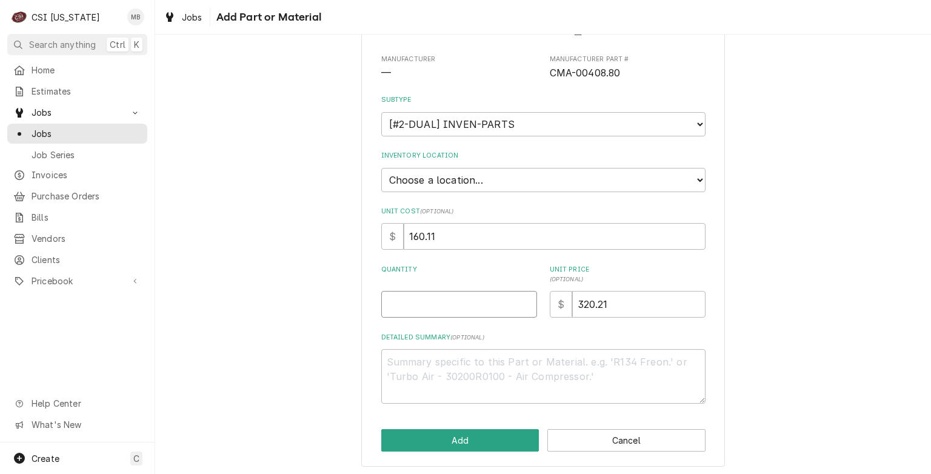
type textarea "x"
type input "0.5"
click at [521, 297] on input "0.5" at bounding box center [459, 304] width 156 height 27
click at [522, 295] on input "0.5" at bounding box center [459, 304] width 156 height 27
type textarea "x"
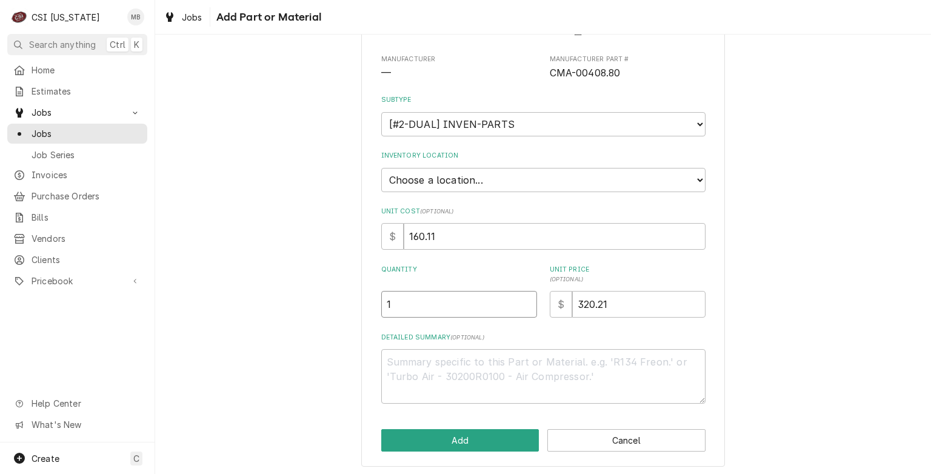
type input "1"
click at [520, 300] on input "1" at bounding box center [459, 304] width 156 height 27
click at [500, 431] on button "Add" at bounding box center [460, 440] width 158 height 22
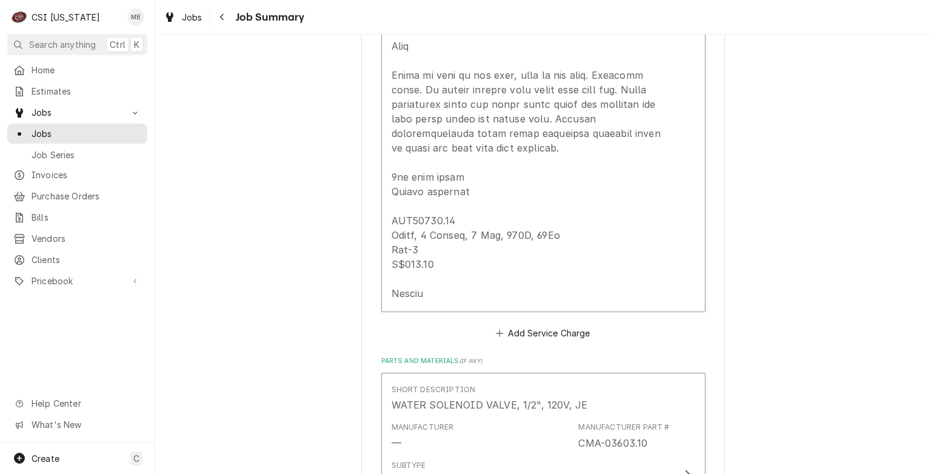
scroll to position [1526, 0]
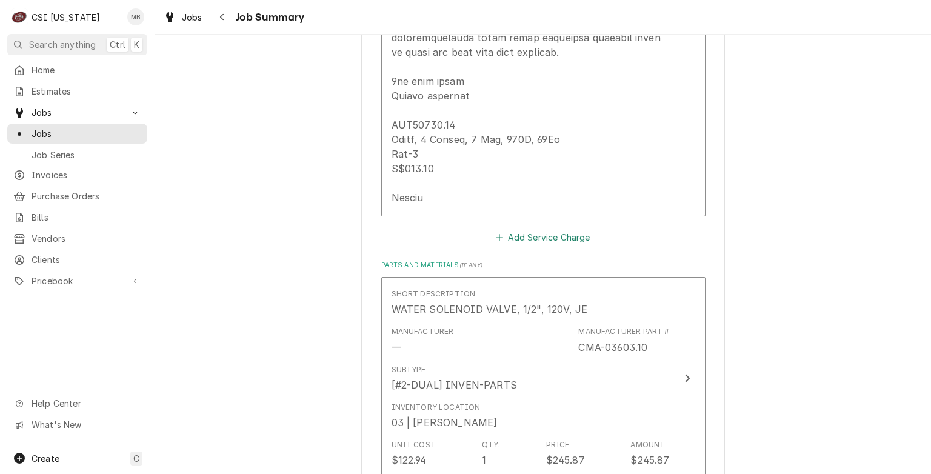
click at [542, 241] on button "Add Service Charge" at bounding box center [543, 237] width 98 height 17
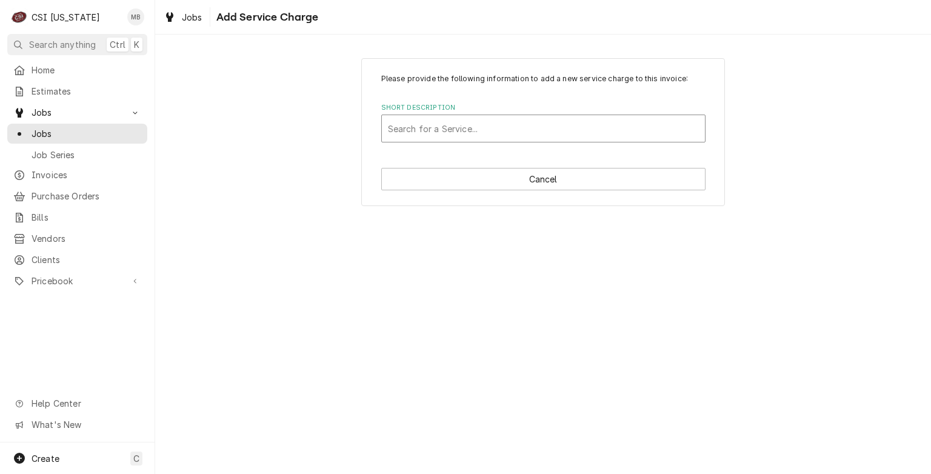
click at [514, 134] on div "Short Description" at bounding box center [543, 129] width 311 height 22
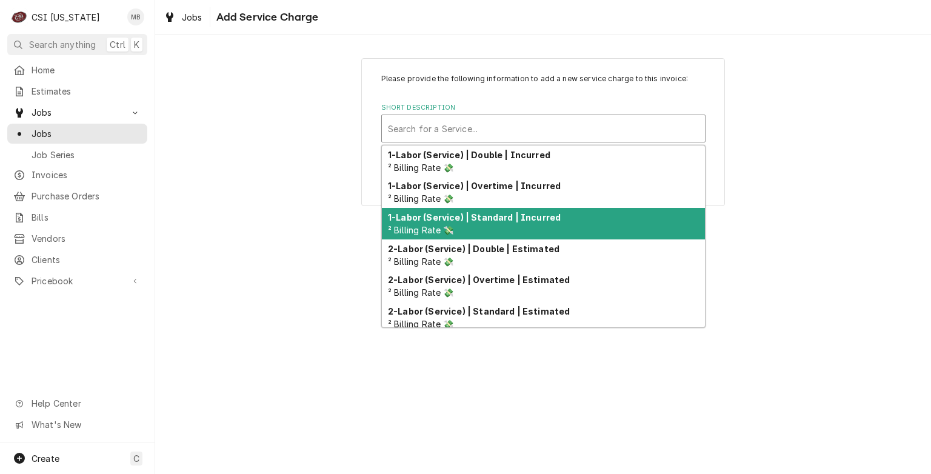
click at [492, 230] on div "1-Labor (Service) | Standard | Incurred ² Billing Rate 💸" at bounding box center [543, 224] width 323 height 32
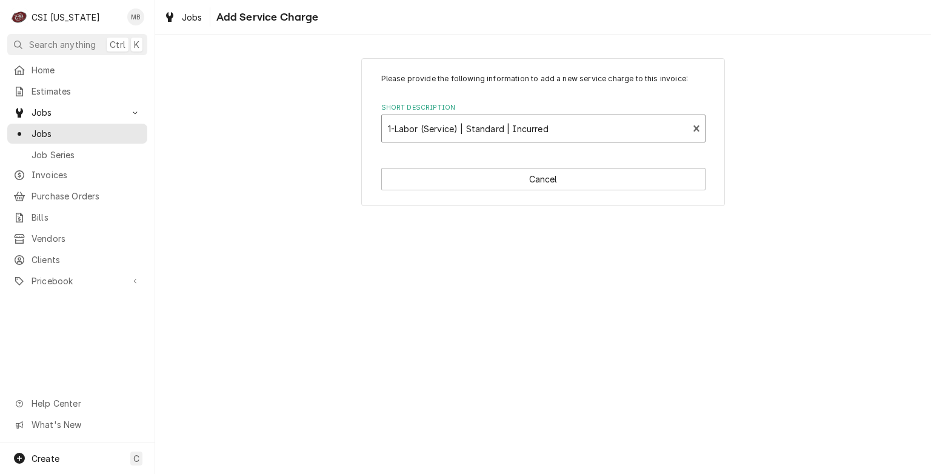
type textarea "x"
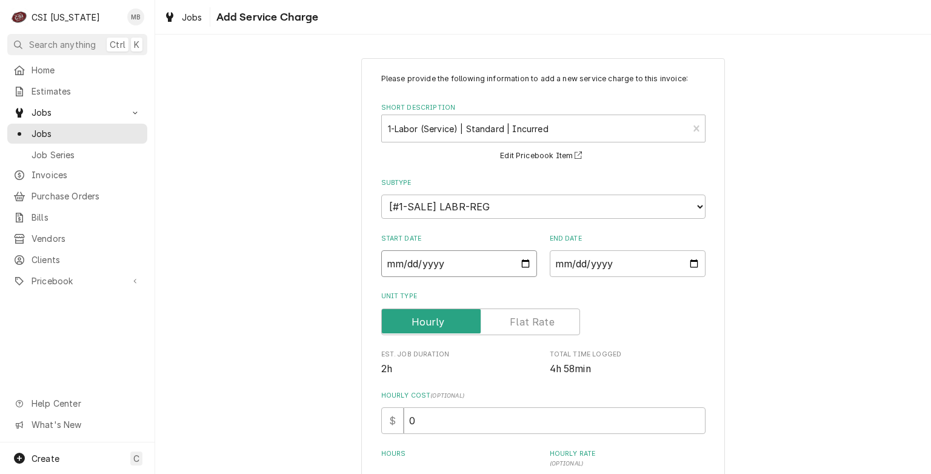
click at [519, 259] on input "Start Date" at bounding box center [459, 263] width 156 height 27
type input "[DATE]"
type textarea "x"
click at [628, 269] on input "End Date" at bounding box center [628, 263] width 156 height 27
click at [685, 269] on input "End Date" at bounding box center [628, 263] width 156 height 27
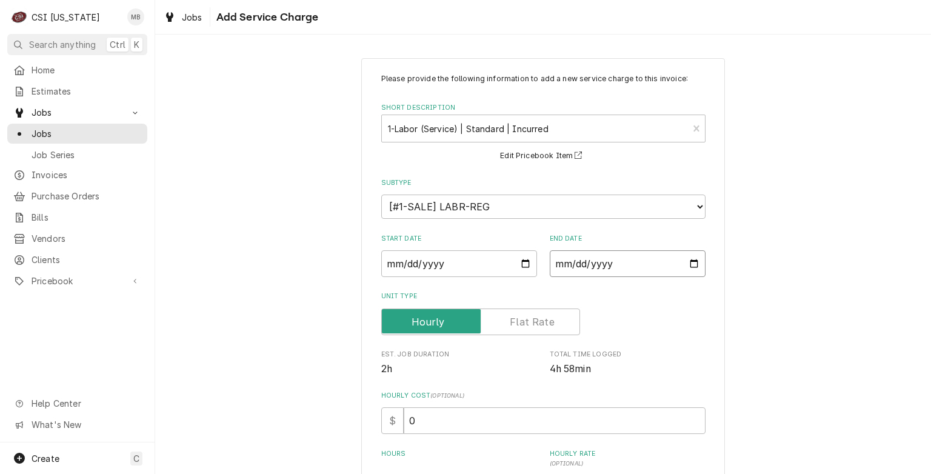
click at [691, 260] on input "End Date" at bounding box center [628, 263] width 156 height 27
type input "[DATE]"
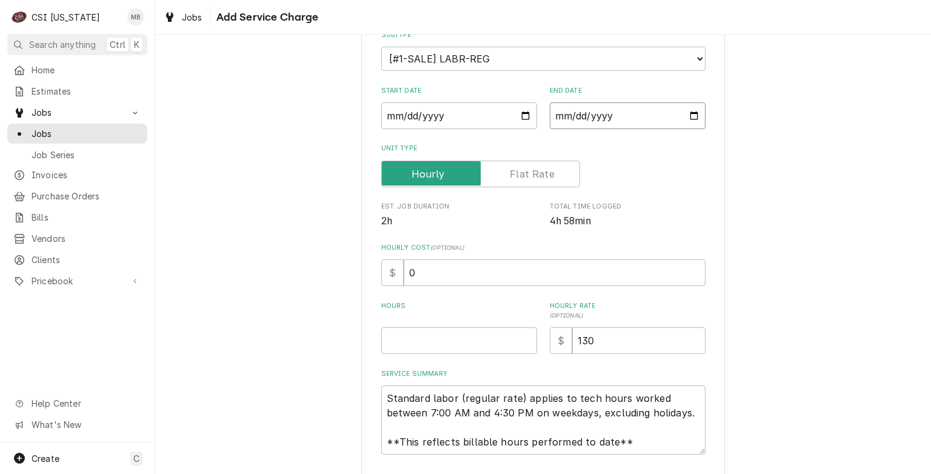
scroll to position [148, 0]
click at [466, 340] on input "Hours" at bounding box center [459, 340] width 156 height 27
type textarea "x"
type input "8"
click at [603, 349] on input "130" at bounding box center [638, 340] width 133 height 27
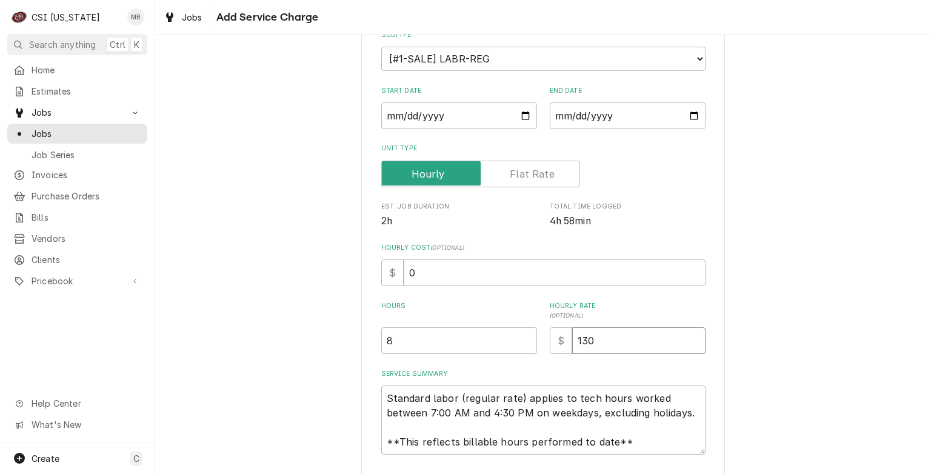
type textarea "x"
type input "13"
type textarea "x"
type input "1"
type textarea "x"
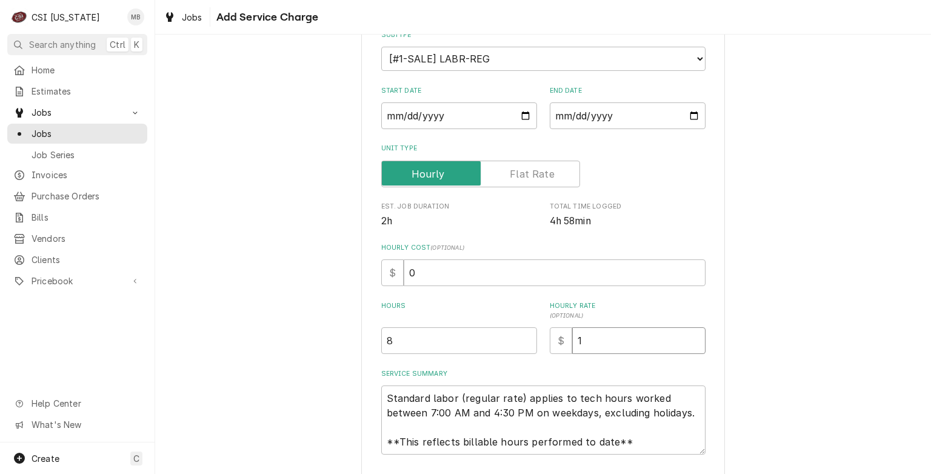
type input "14"
type textarea "x"
type input "140"
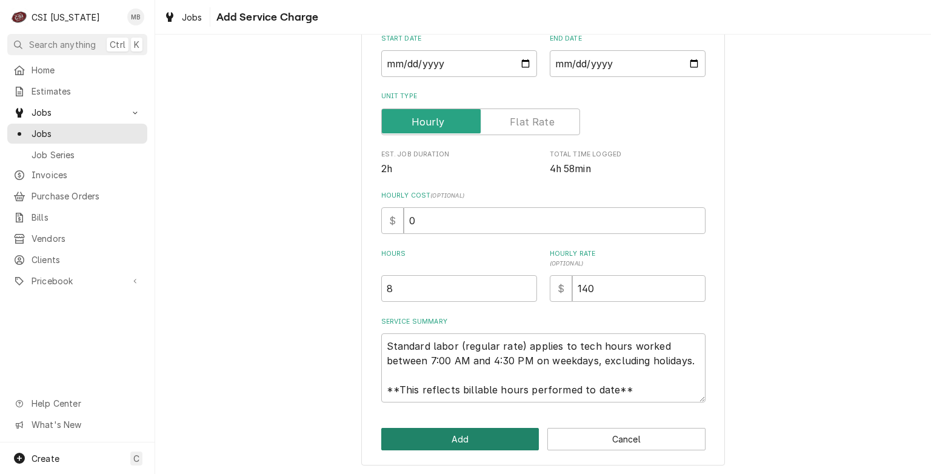
click at [495, 446] on button "Add" at bounding box center [460, 439] width 158 height 22
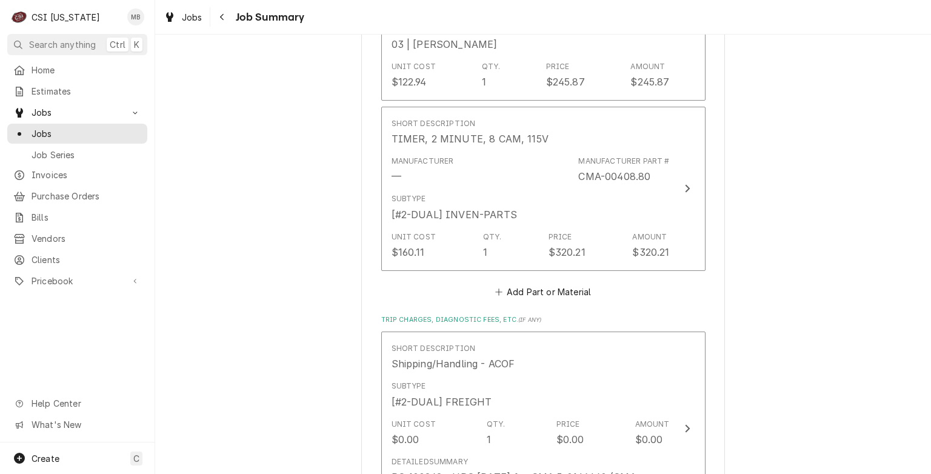
scroll to position [2229, 0]
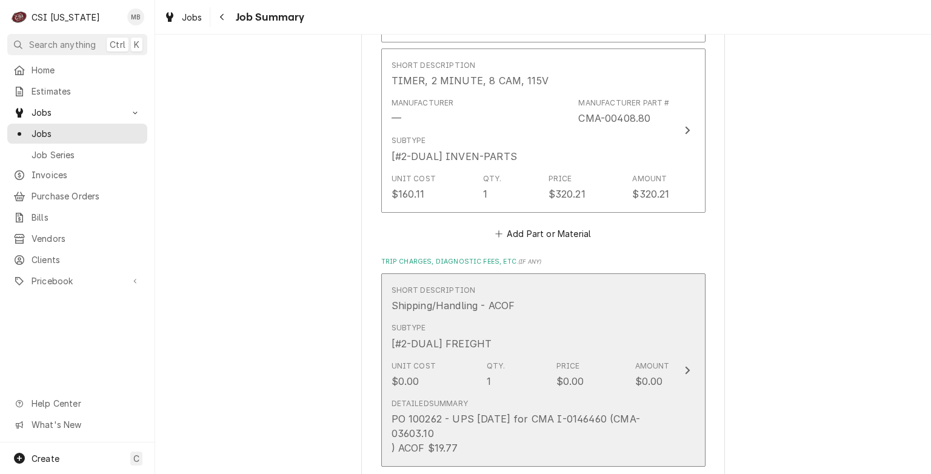
click at [501, 422] on div "PO 100262 - UPS [DATE] for CMA I-0146460 (CMA-03603.10 ) ACOF $19.77" at bounding box center [531, 434] width 278 height 44
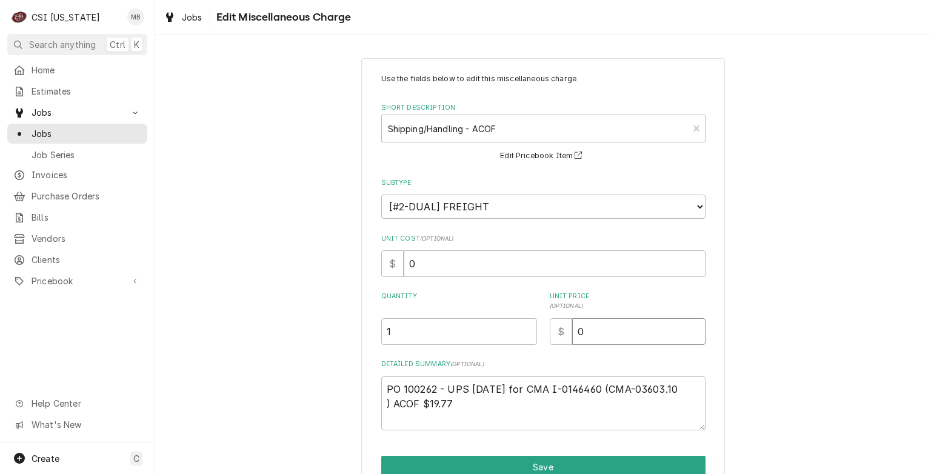
drag, startPoint x: 590, startPoint y: 327, endPoint x: 572, endPoint y: 329, distance: 18.3
click at [572, 329] on input "0" at bounding box center [638, 331] width 133 height 27
click at [625, 338] on input "0" at bounding box center [638, 331] width 133 height 27
type textarea "x"
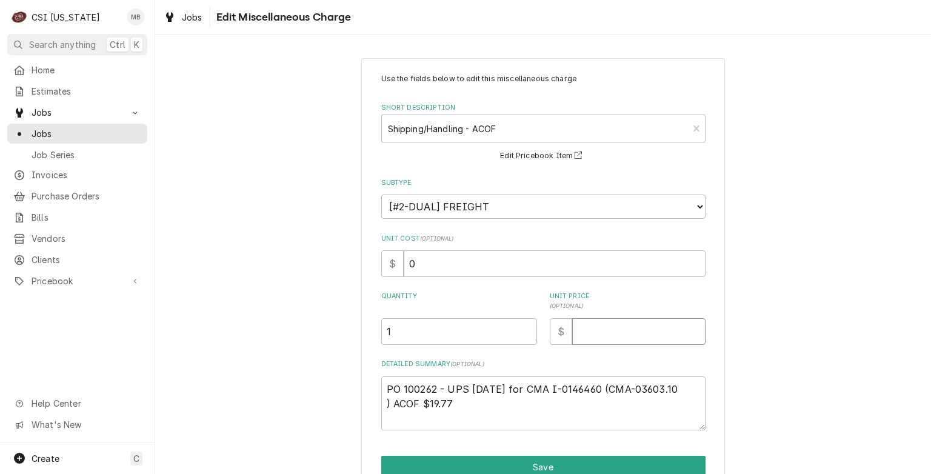
type input "4"
type textarea "x"
type input "46"
type textarea "x"
type input "46.5"
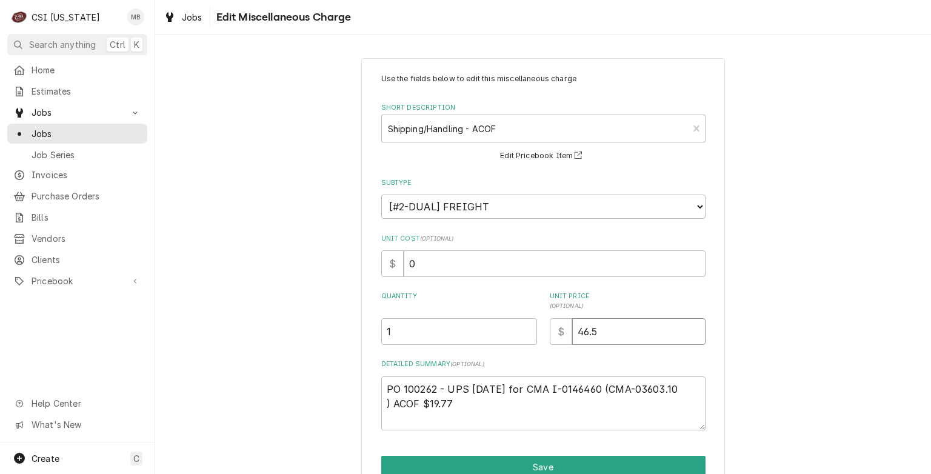
type textarea "x"
type input "46.54"
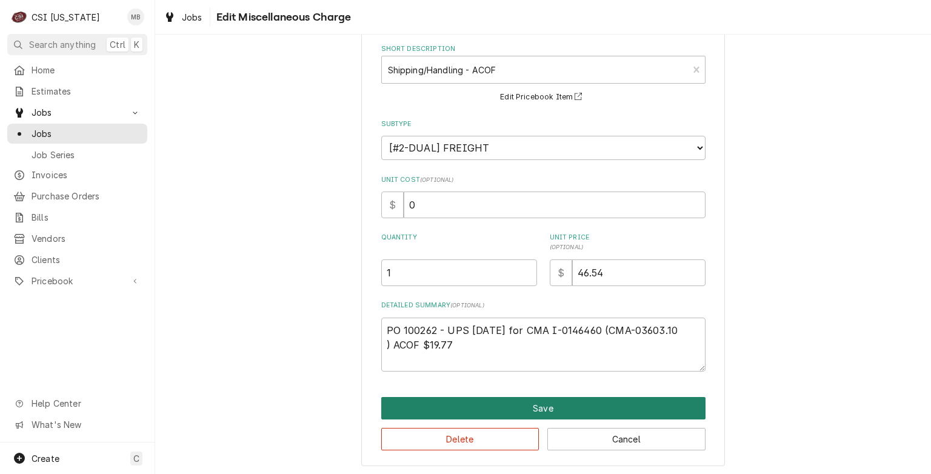
click at [551, 411] on button "Save" at bounding box center [543, 408] width 324 height 22
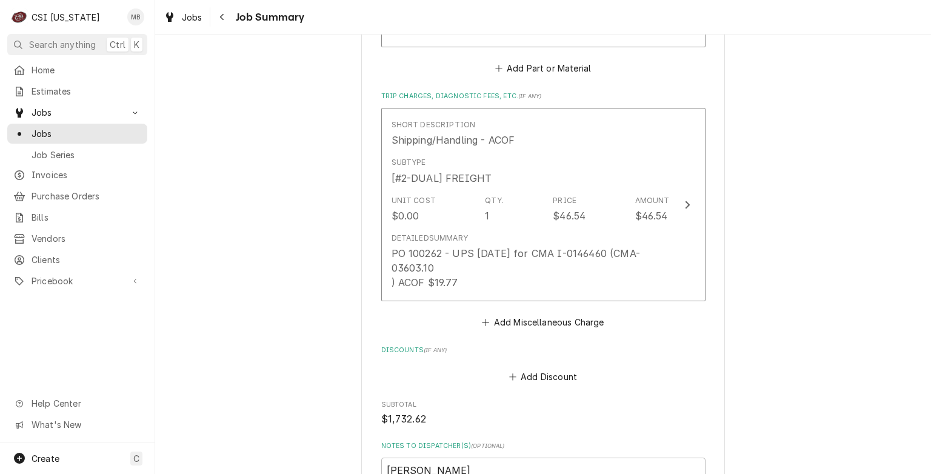
scroll to position [2437, 0]
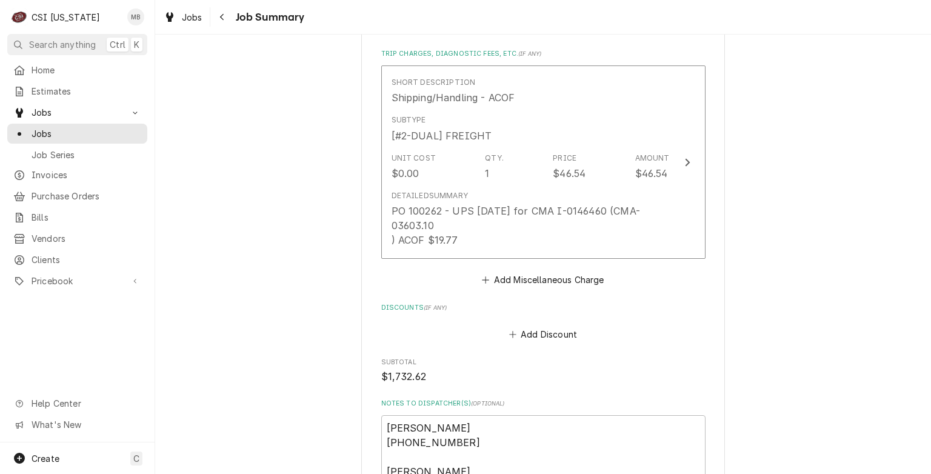
drag, startPoint x: 559, startPoint y: 280, endPoint x: 497, endPoint y: 321, distance: 74.3
click at [497, 321] on div "Add Discount" at bounding box center [543, 332] width 324 height 24
click at [512, 279] on button "Add Miscellaneous Charge" at bounding box center [543, 280] width 126 height 17
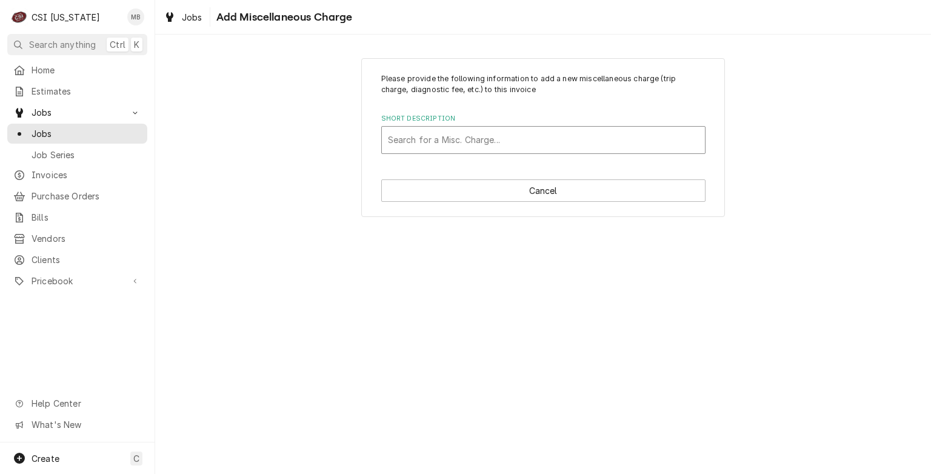
click at [512, 148] on div "Short Description" at bounding box center [543, 140] width 311 height 22
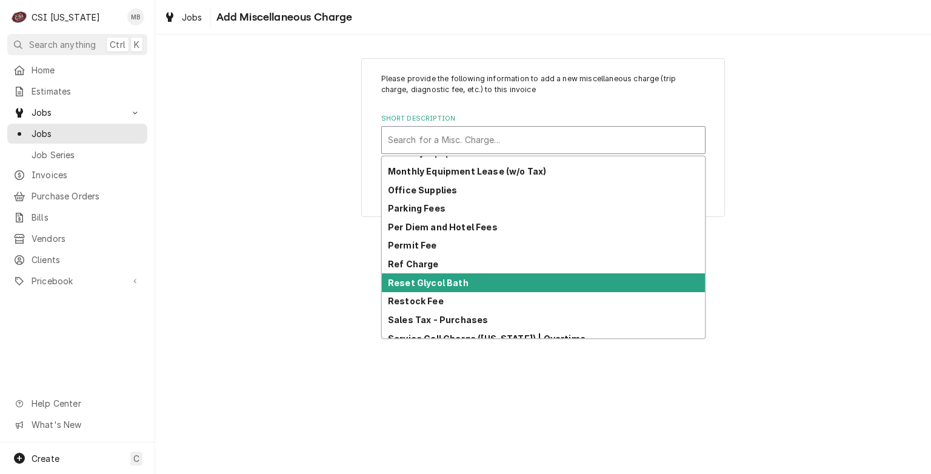
scroll to position [375, 0]
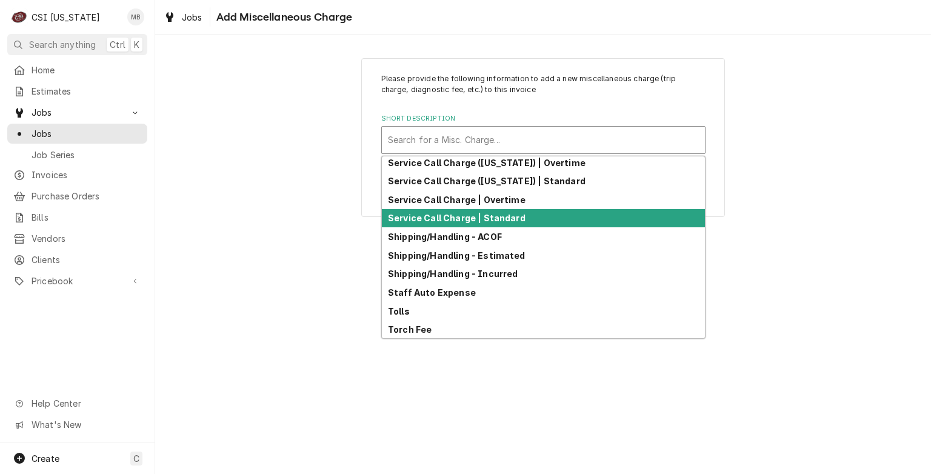
click at [483, 215] on strong "Service Call Charge | Standard" at bounding box center [457, 218] width 138 height 10
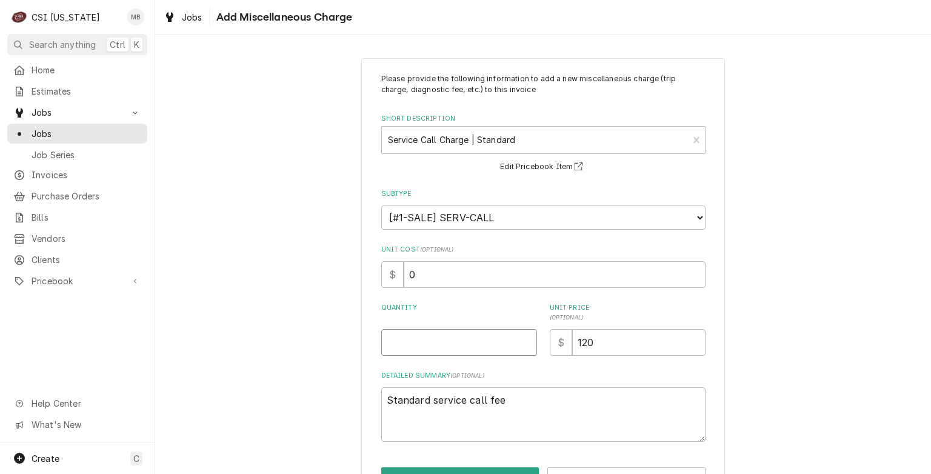
type textarea "x"
type input "0.5"
click at [525, 340] on input "0.5" at bounding box center [459, 342] width 156 height 27
type textarea "x"
type input "1"
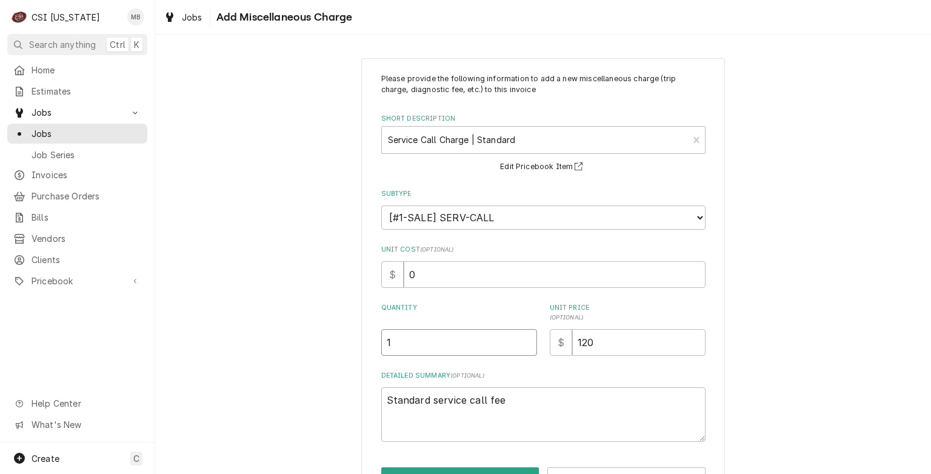
click at [525, 340] on input "1" at bounding box center [459, 342] width 156 height 27
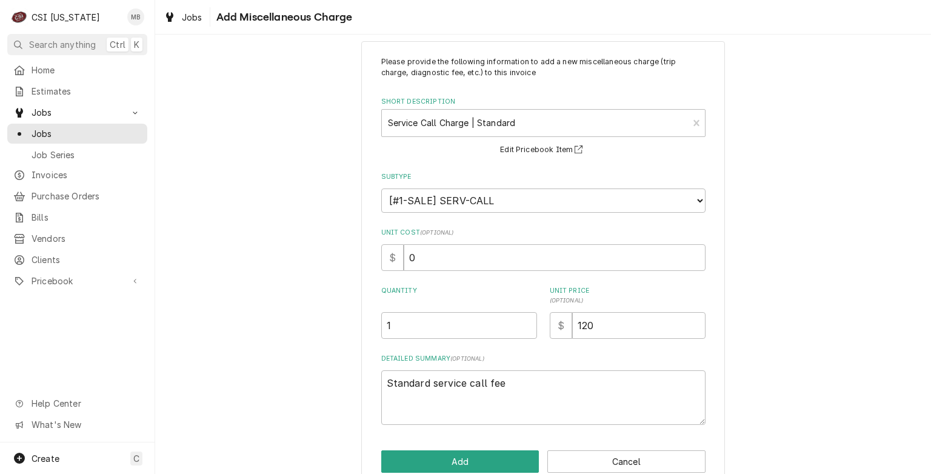
drag, startPoint x: 505, startPoint y: 454, endPoint x: 468, endPoint y: 447, distance: 37.1
click at [468, 447] on div "Please provide the following information to add a new miscellaneous charge (tri…" at bounding box center [543, 265] width 364 height 448
click at [468, 451] on button "Add" at bounding box center [460, 462] width 158 height 22
type textarea "x"
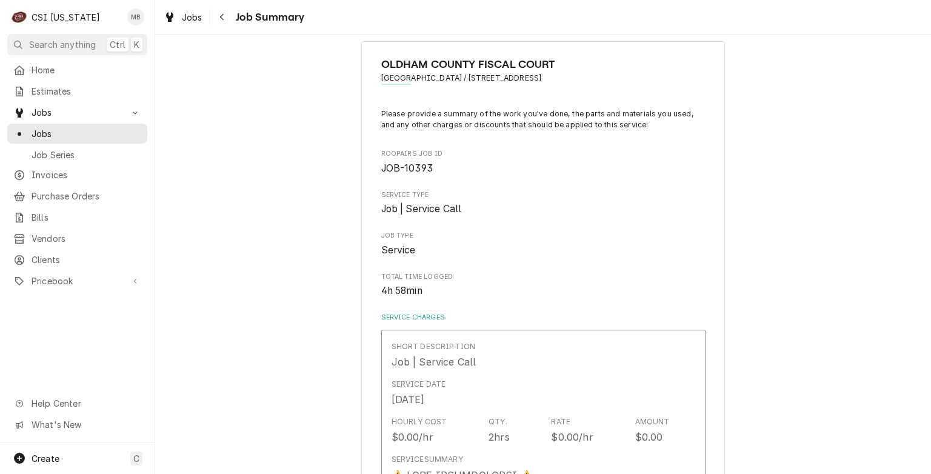
scroll to position [2602, 0]
